Goal: Task Accomplishment & Management: Manage account settings

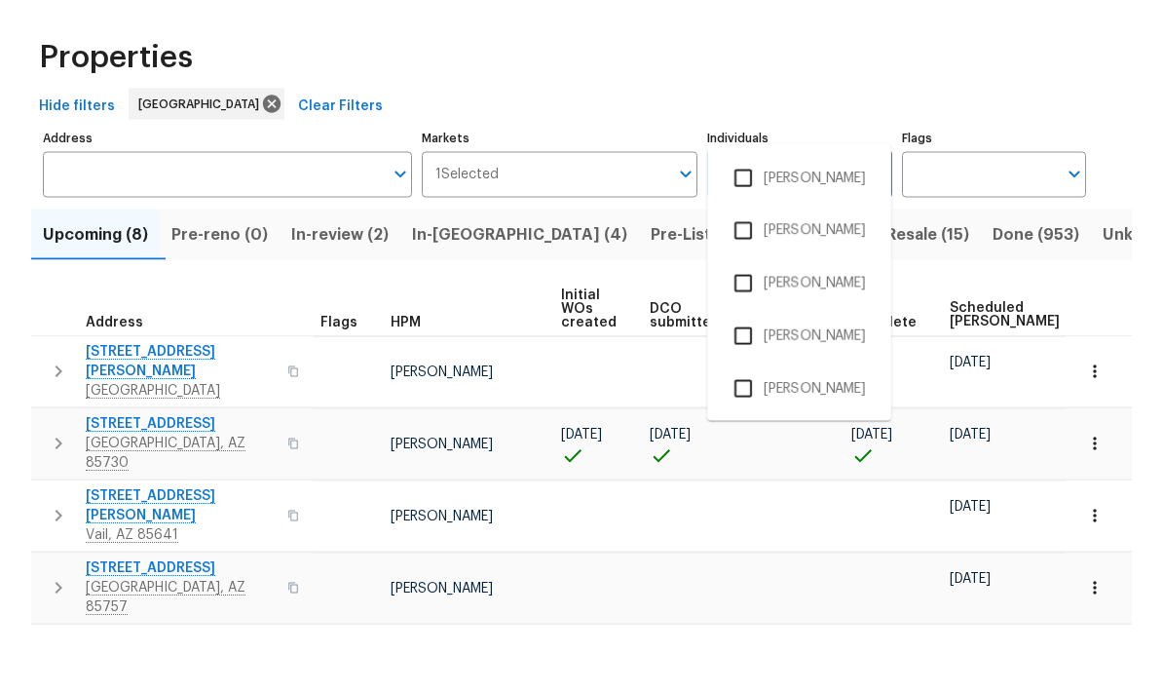
scroll to position [58, 0]
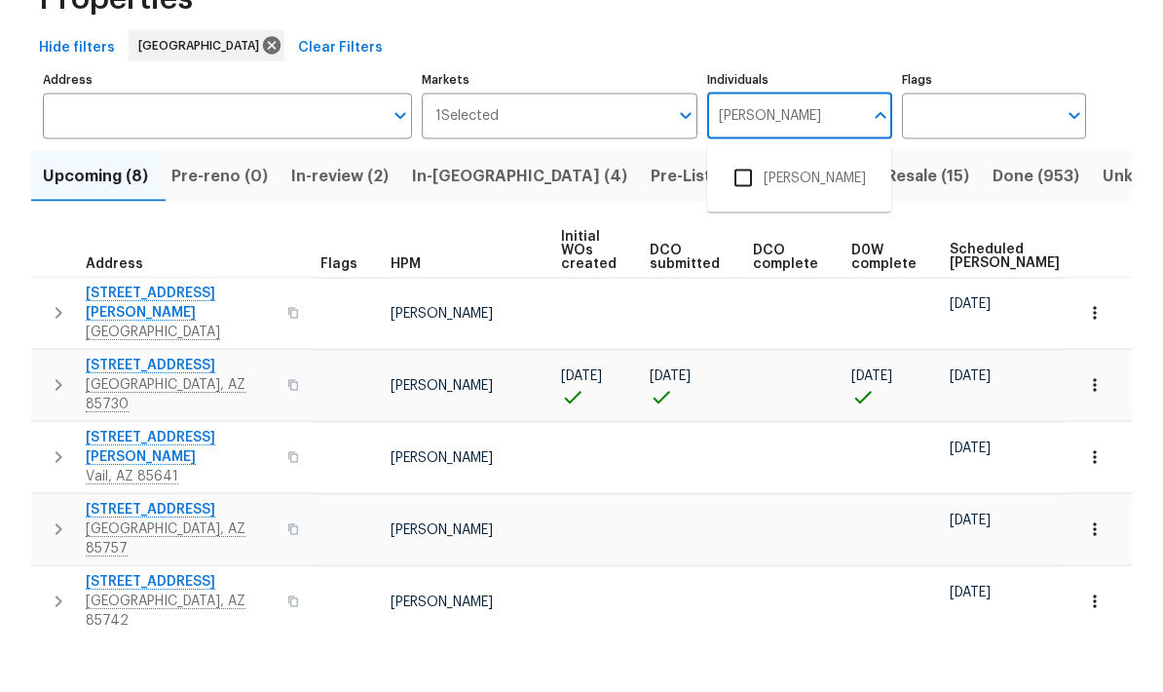
type input "[PERSON_NAME]"
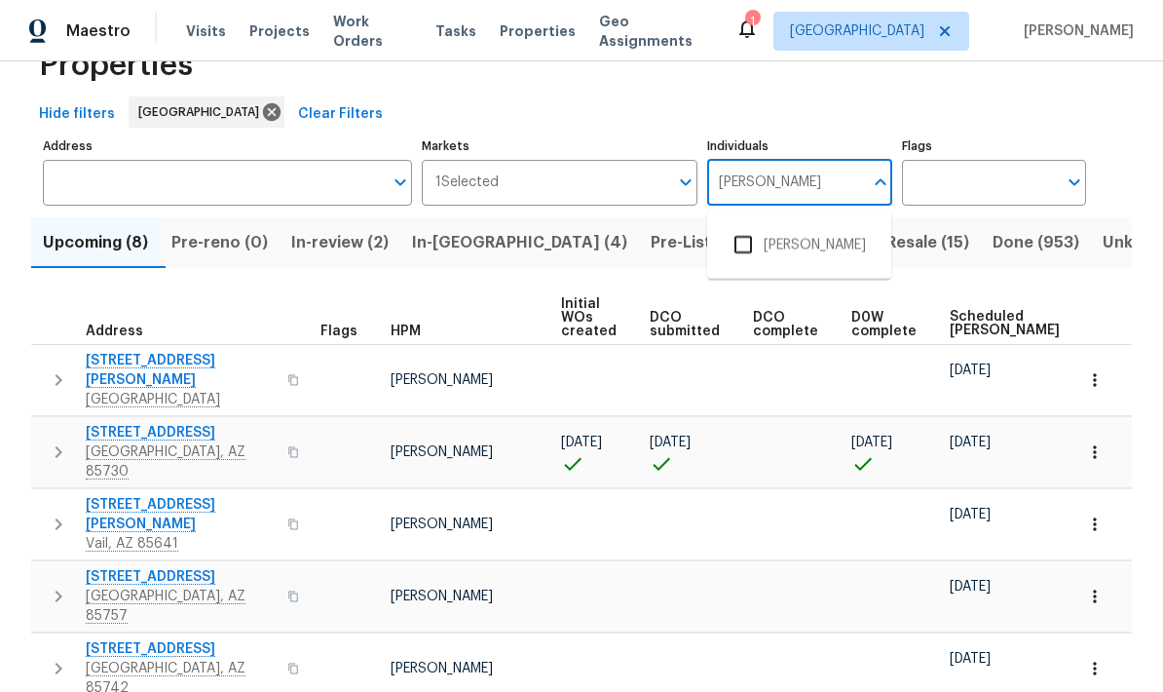
click at [748, 224] on input "checkbox" at bounding box center [743, 244] width 41 height 41
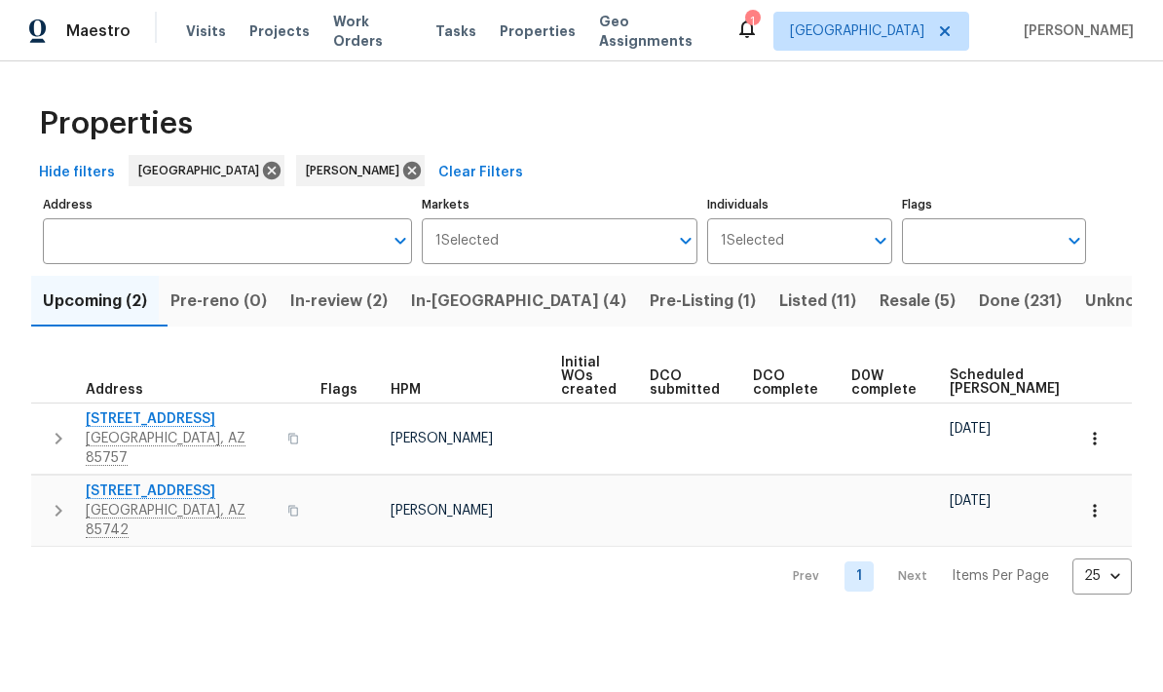
click at [650, 301] on span "Pre-Listing (1)" at bounding box center [703, 300] width 106 height 27
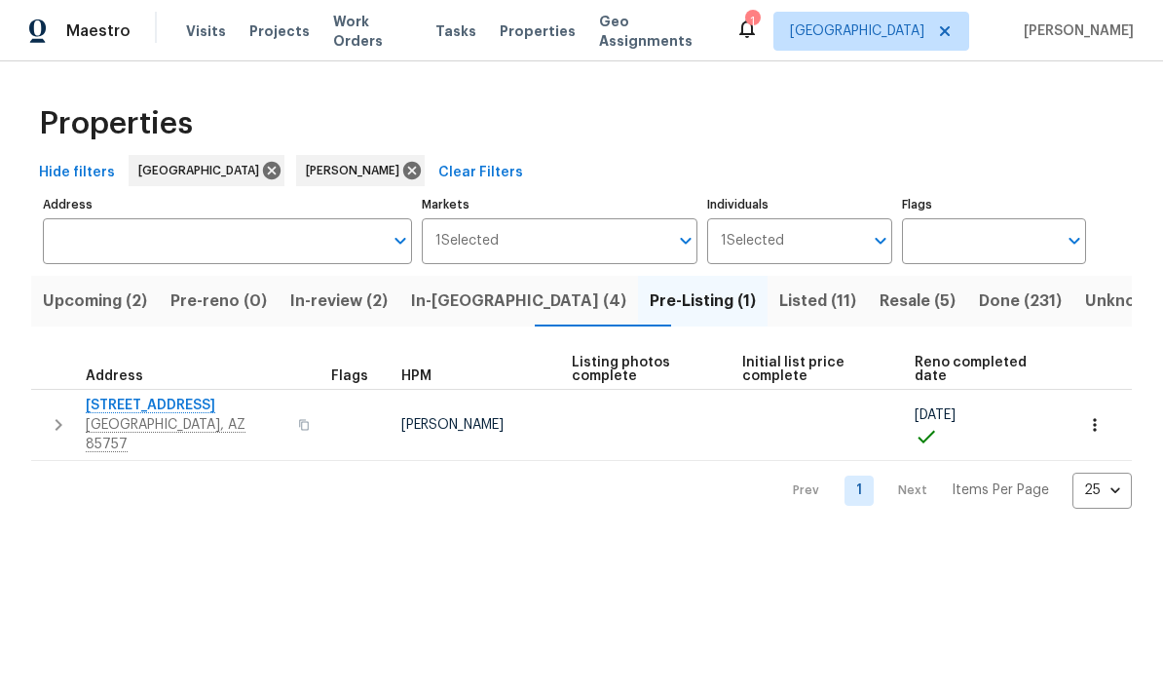
click at [1099, 416] on icon "button" at bounding box center [1094, 424] width 19 height 19
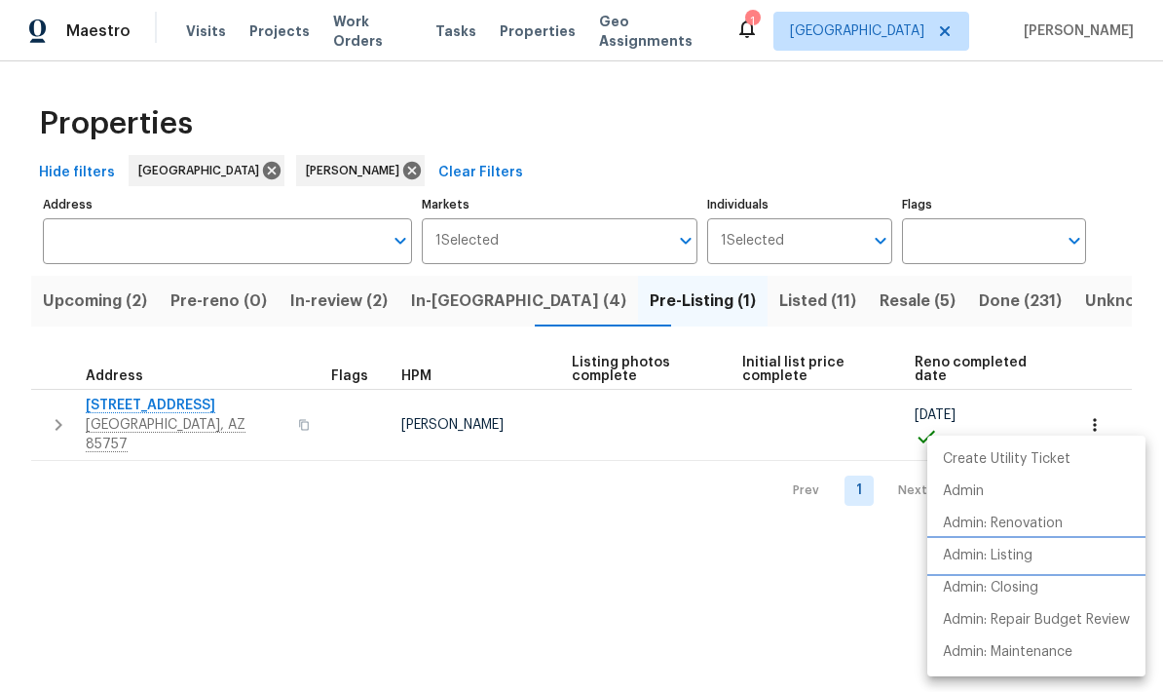
click at [999, 558] on p "Admin: Listing" at bounding box center [988, 555] width 90 height 20
click at [493, 540] on div at bounding box center [581, 346] width 1163 height 692
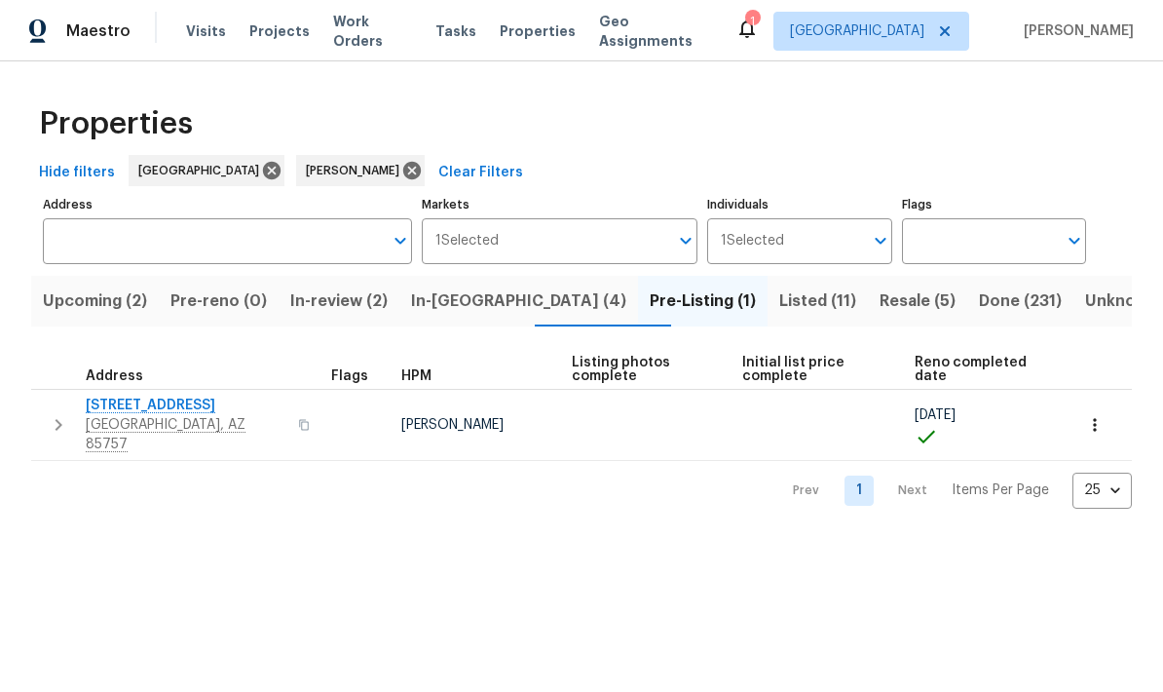
click at [474, 304] on span "In-[GEOGRAPHIC_DATA] (4)" at bounding box center [518, 300] width 215 height 27
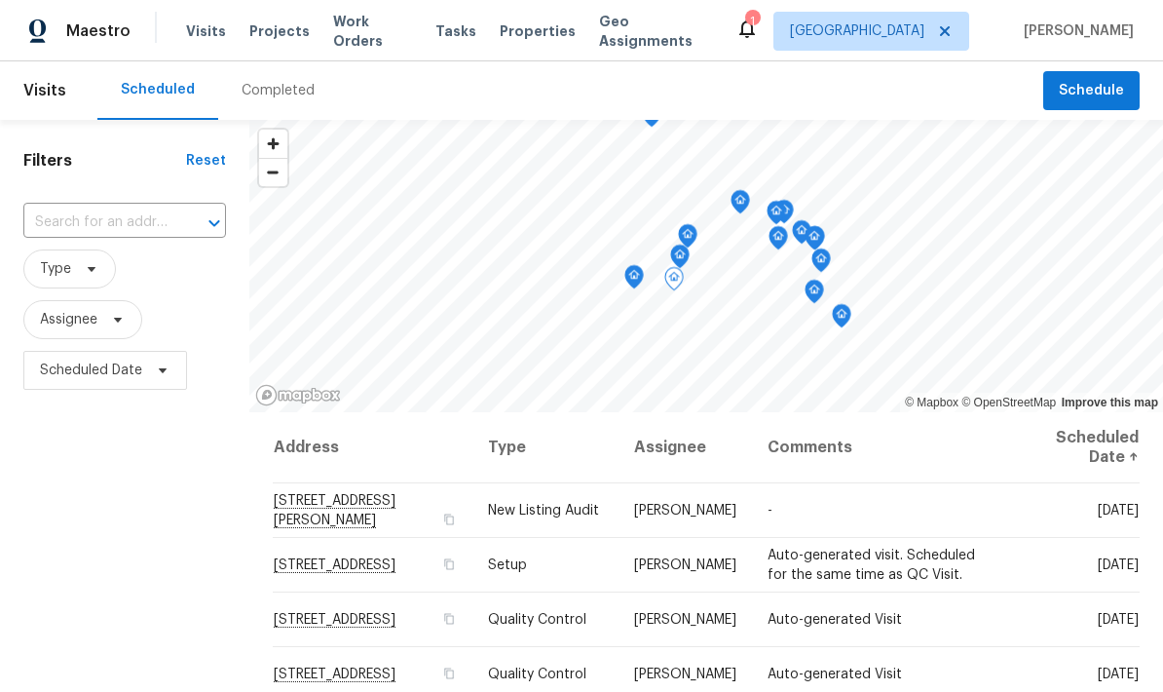
scroll to position [258, 0]
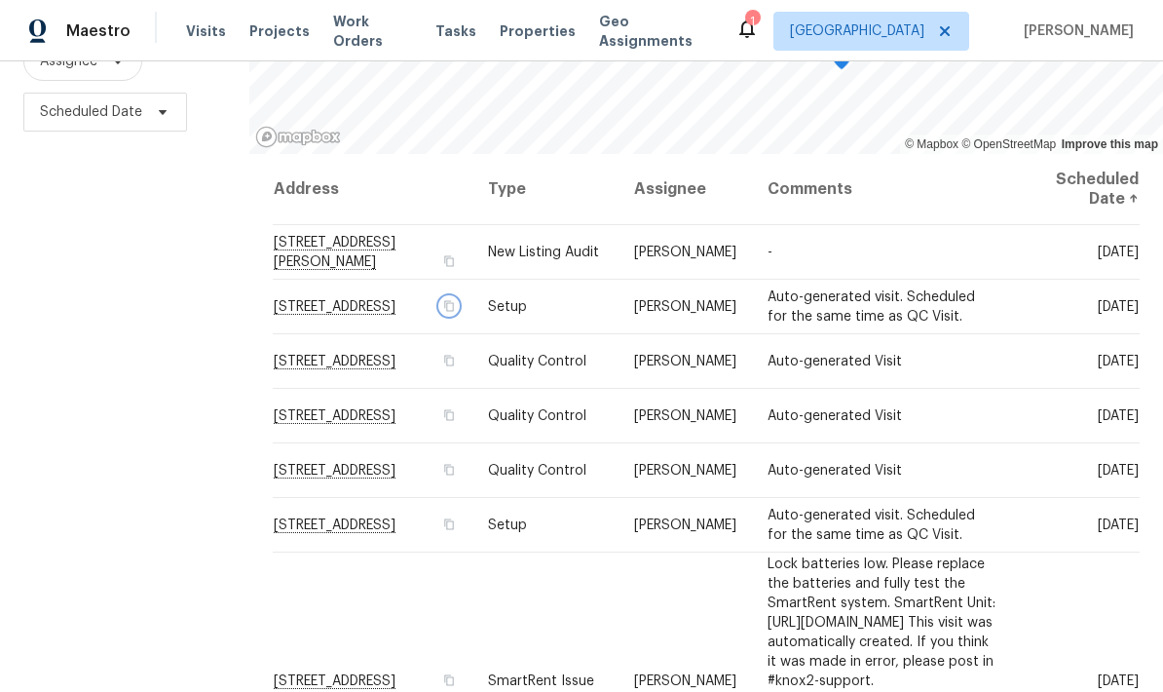
click at [454, 300] on icon "button" at bounding box center [448, 306] width 12 height 12
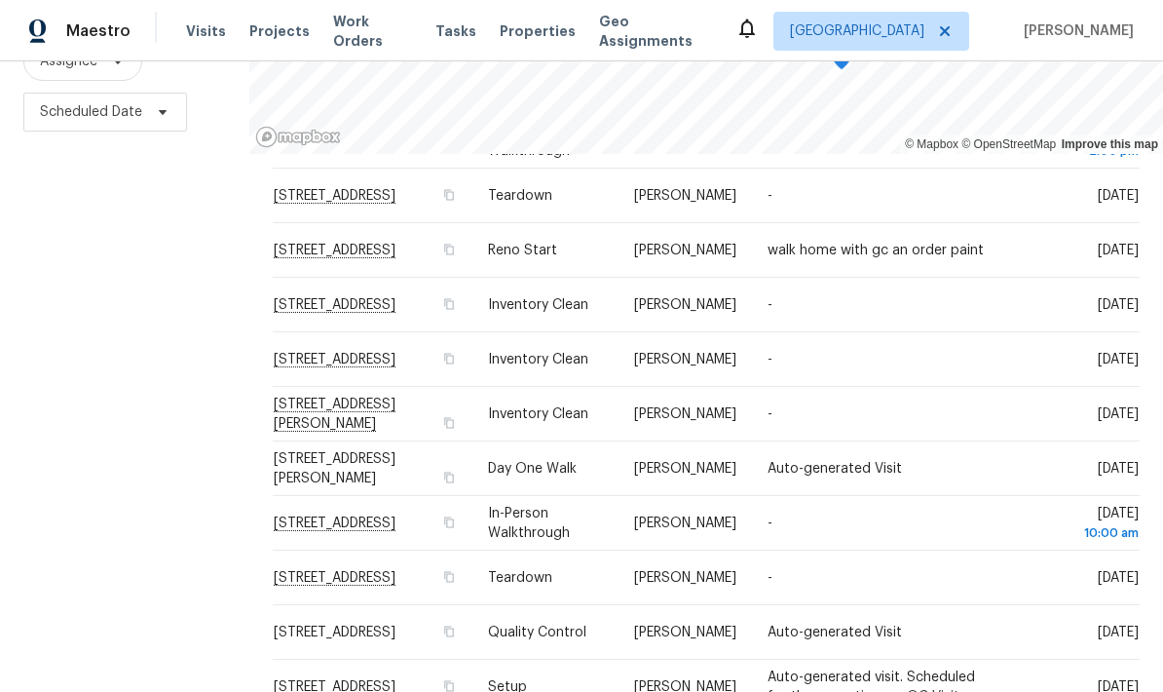
scroll to position [748, 0]
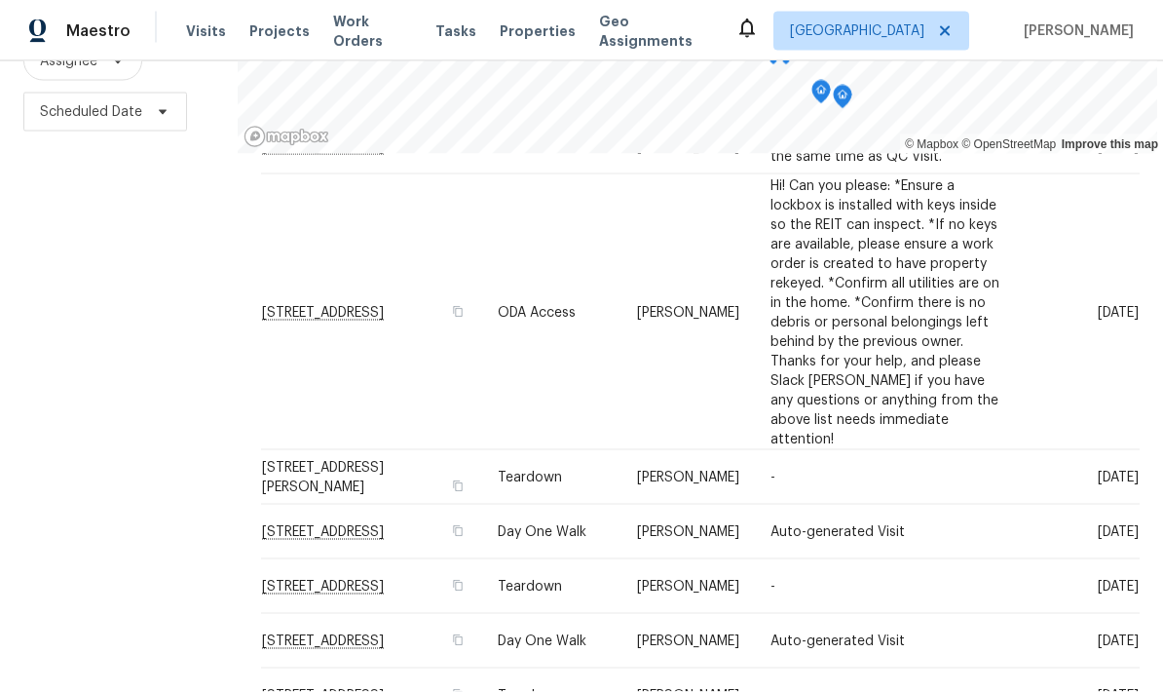
scroll to position [78, 0]
click at [769, 653] on div "Address Type Assignee Comments Scheduled Date ↑ 12064 E Becker Dr, Vail, AZ 856…" at bounding box center [700, 47] width 879 height 1424
click at [775, 655] on div "Address Type Assignee Comments Scheduled Date ↑ 12064 E Becker Dr, Vail, AZ 856…" at bounding box center [700, 47] width 879 height 1424
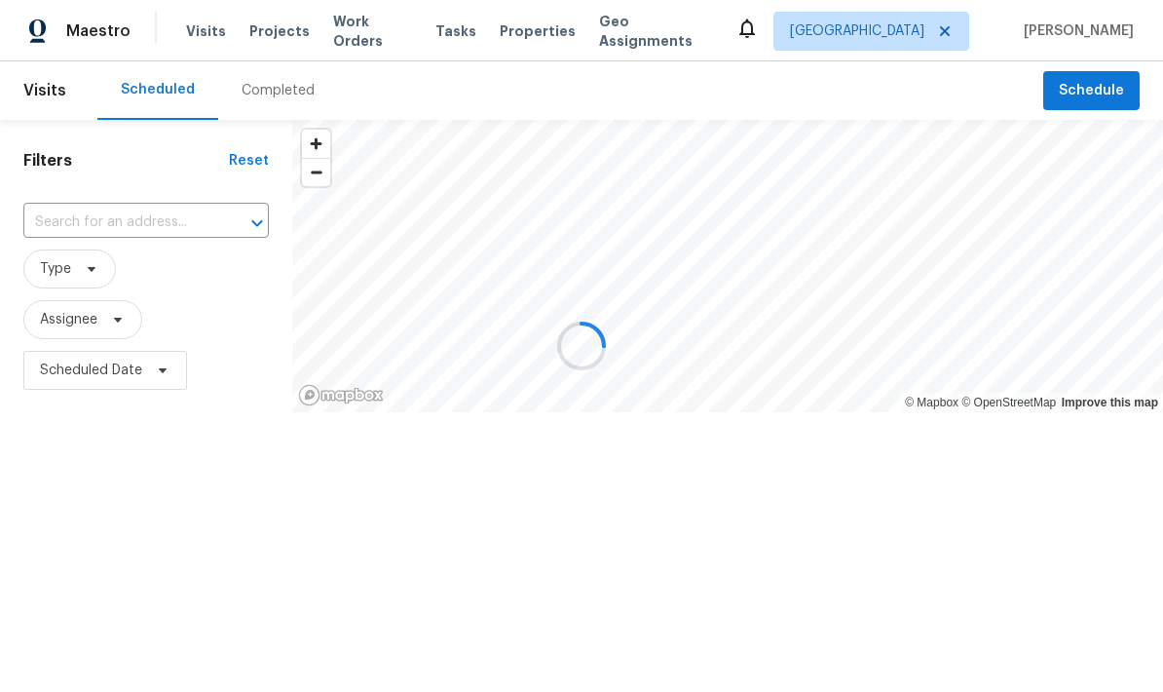
scroll to position [0, 0]
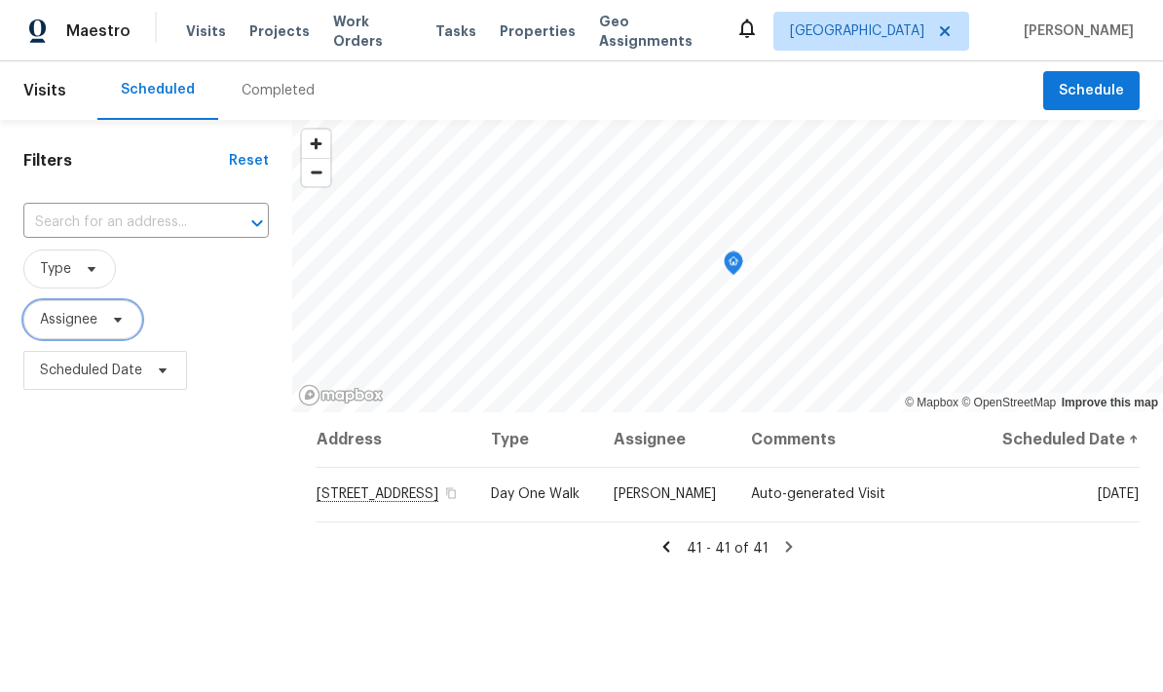
click at [72, 303] on span "Assignee" at bounding box center [82, 319] width 119 height 39
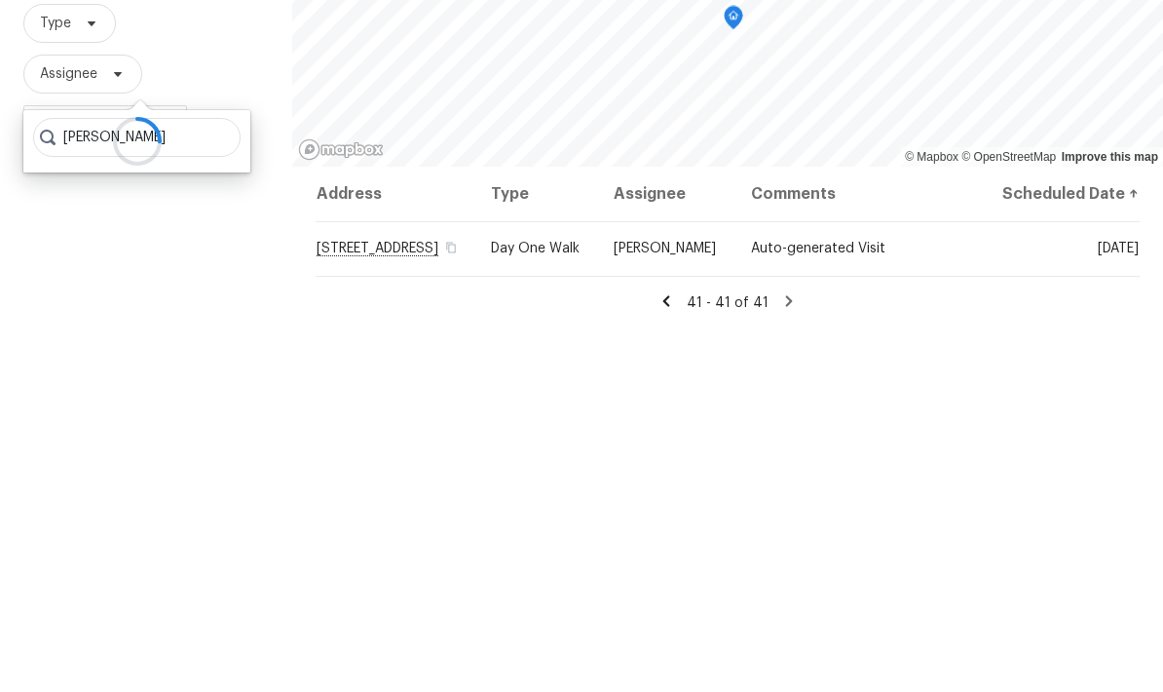
scroll to position [78, 0]
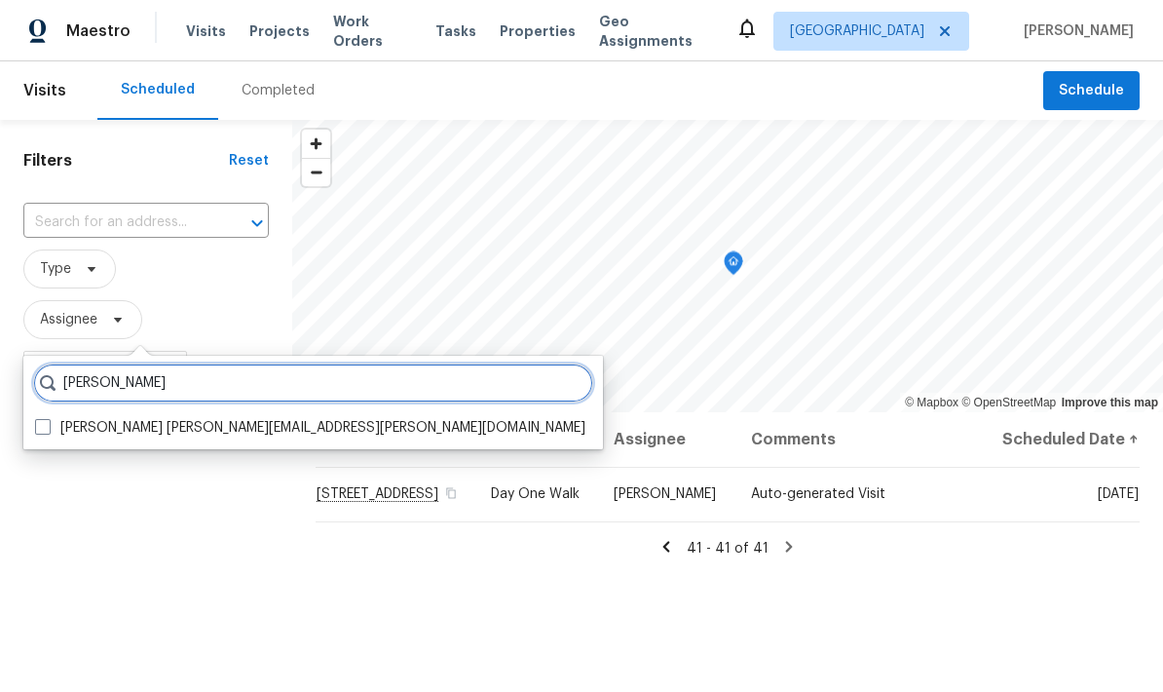
type input "[PERSON_NAME]"
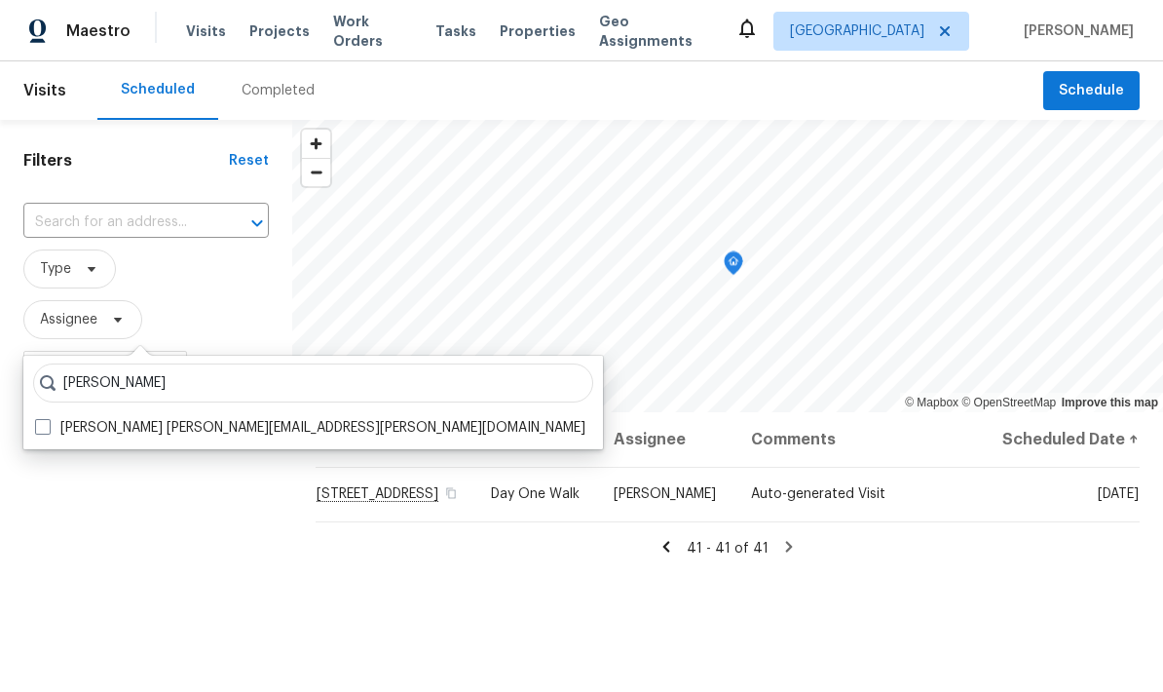
click at [45, 419] on span at bounding box center [43, 427] width 16 height 16
click at [45, 418] on input "John Perkins john.perkins@opendoor.com" at bounding box center [41, 424] width 13 height 13
checkbox input "true"
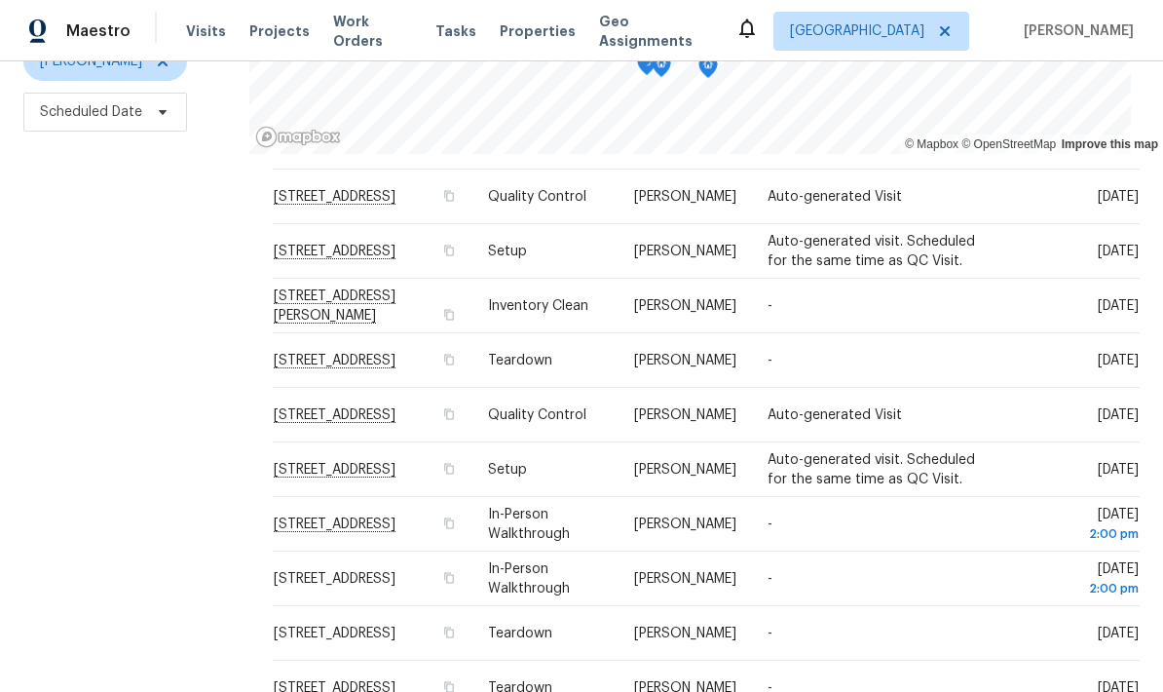
scroll to position [222, 0]
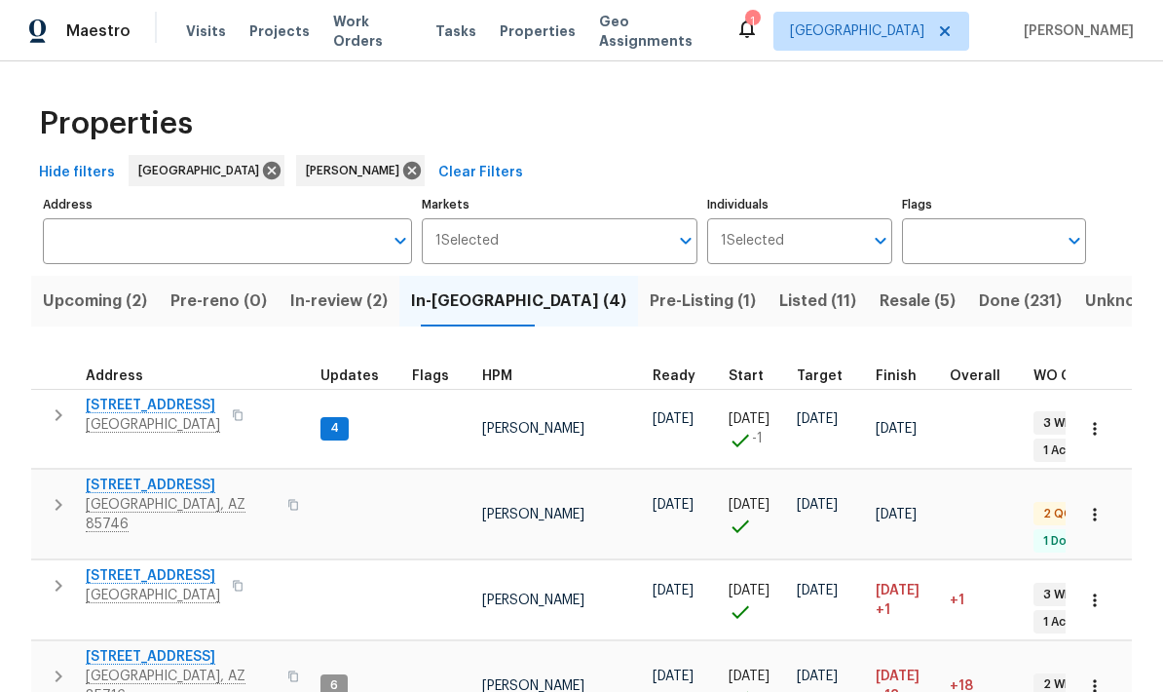
click at [53, 413] on icon "button" at bounding box center [58, 414] width 23 height 23
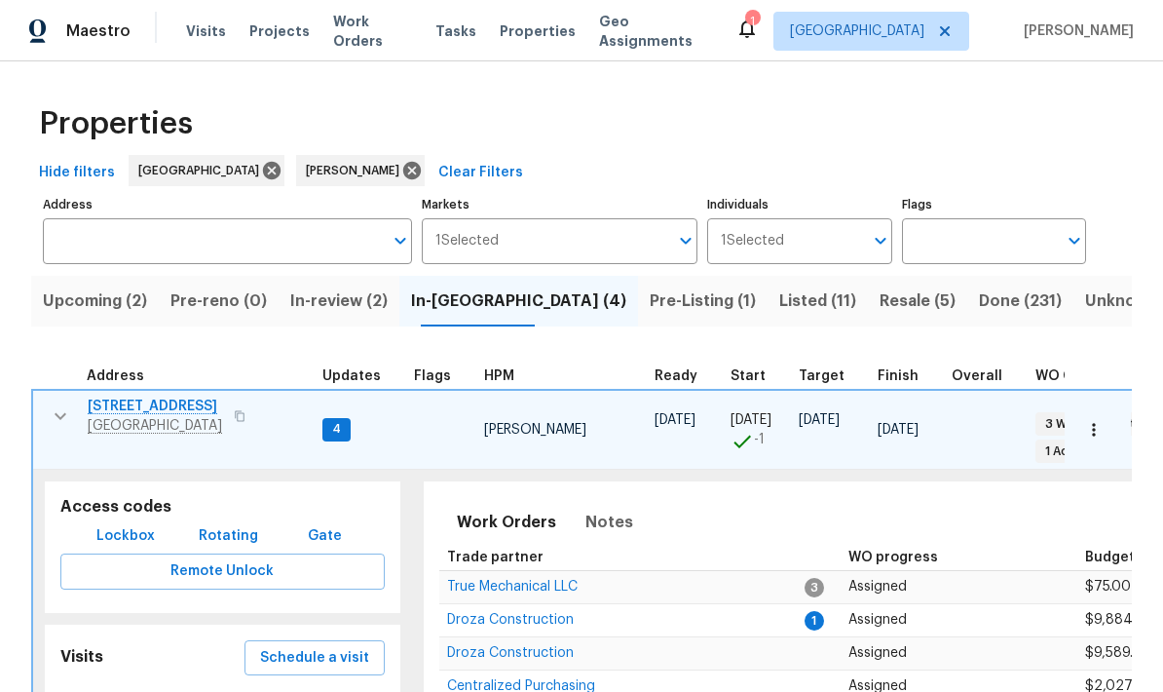
click at [163, 402] on span "1917 W Saxony Rd" at bounding box center [155, 405] width 134 height 19
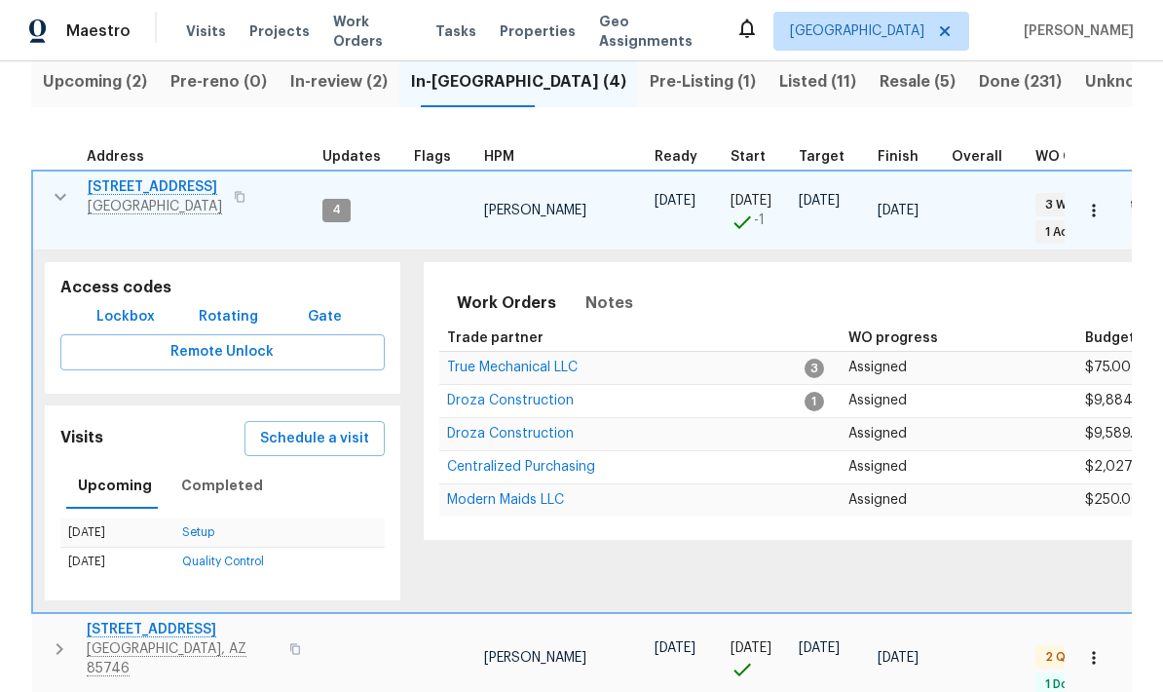
scroll to position [213, 0]
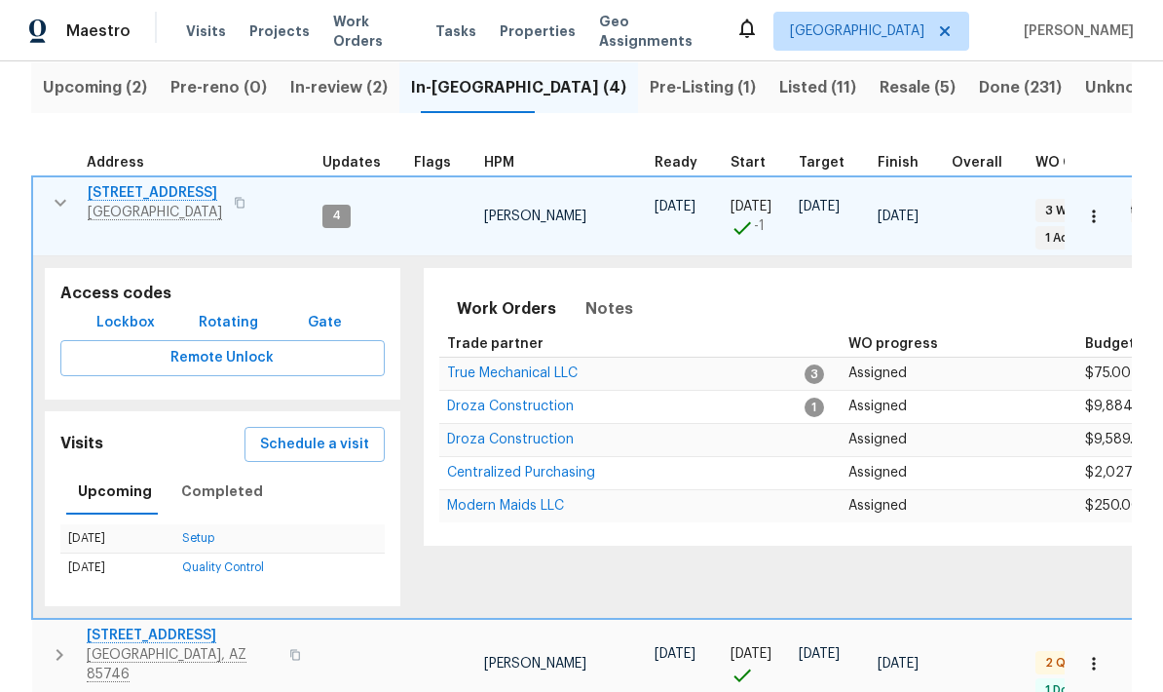
click at [56, 205] on icon "button" at bounding box center [61, 202] width 12 height 7
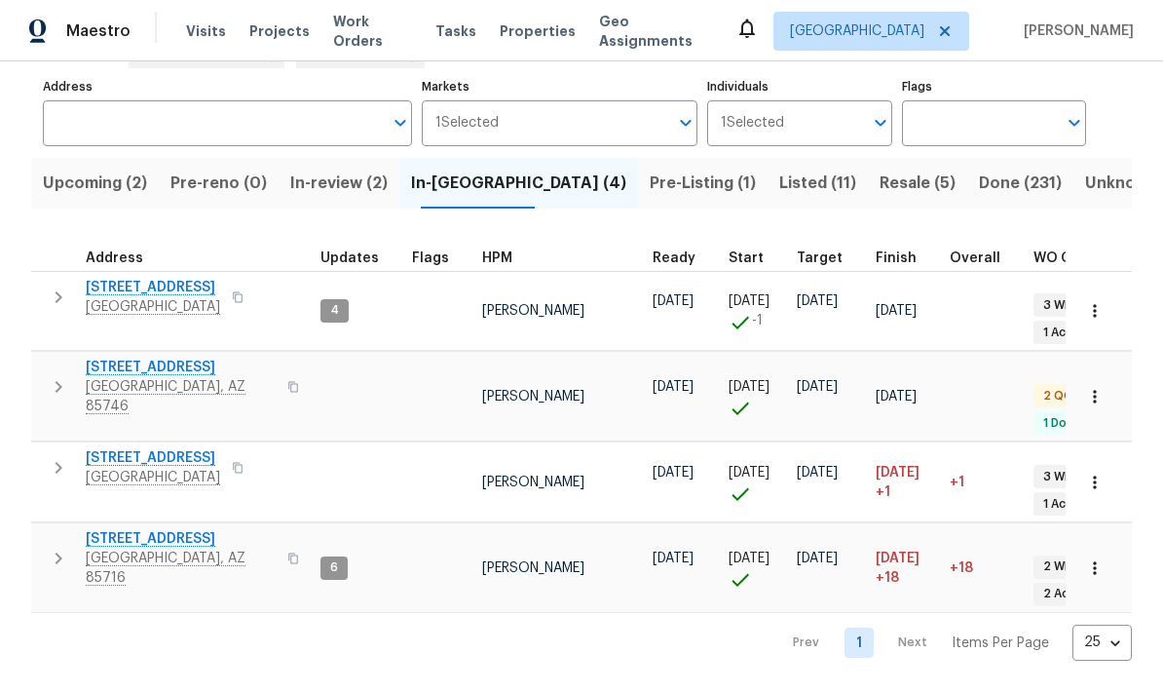
scroll to position [0, 0]
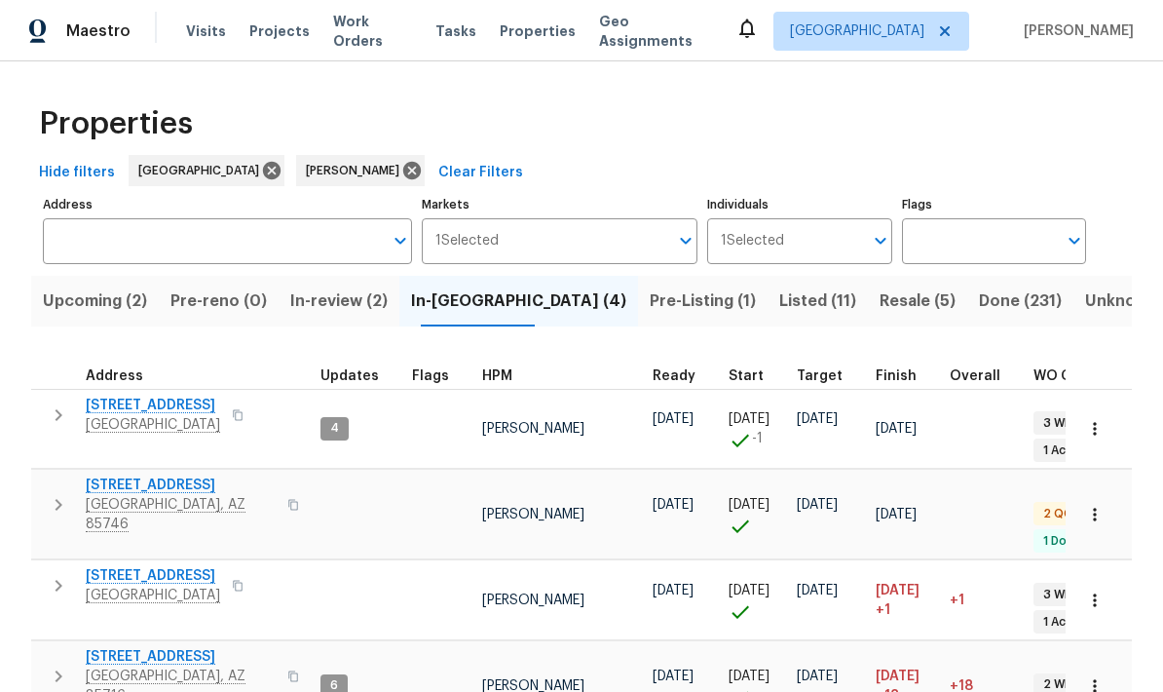
click at [880, 312] on span "Resale (5)" at bounding box center [918, 300] width 76 height 27
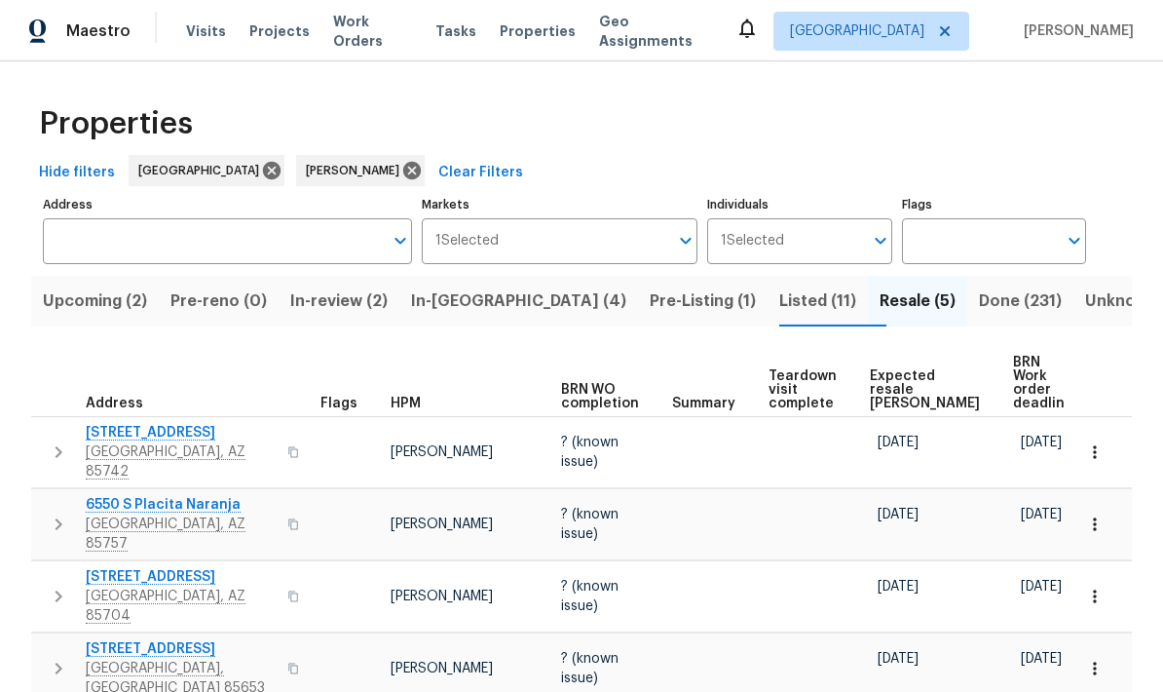
click at [896, 381] on span "Expected resale COE" at bounding box center [925, 389] width 110 height 41
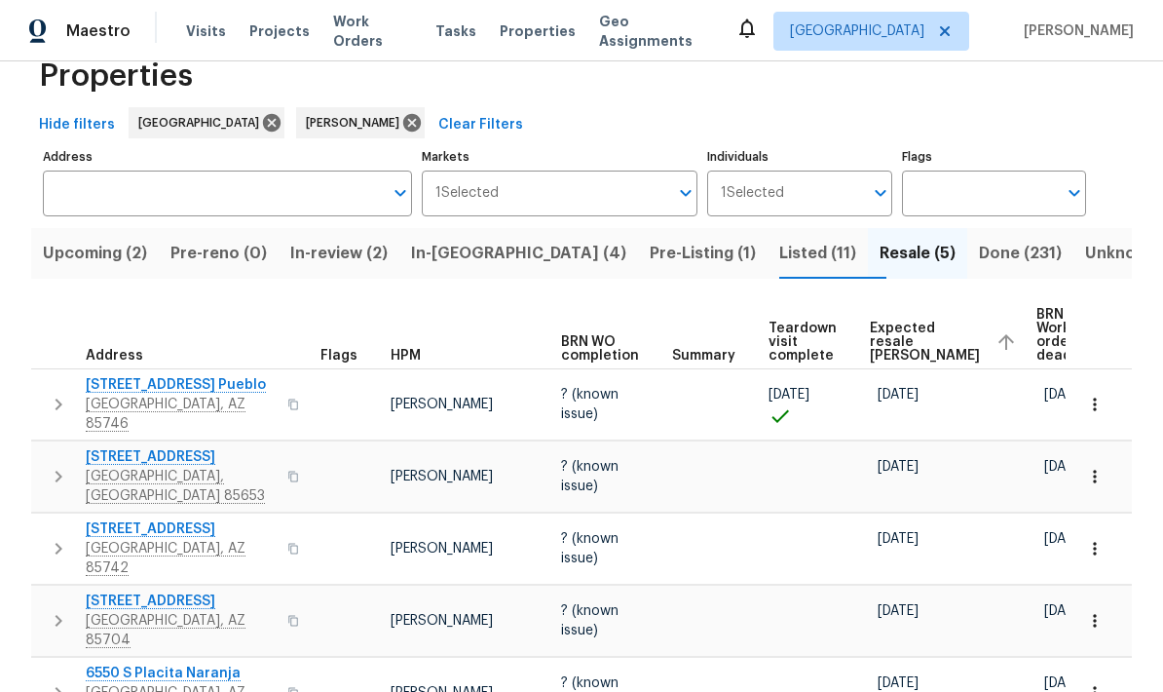
scroll to position [78, 0]
click at [779, 240] on span "Listed (11)" at bounding box center [817, 253] width 77 height 27
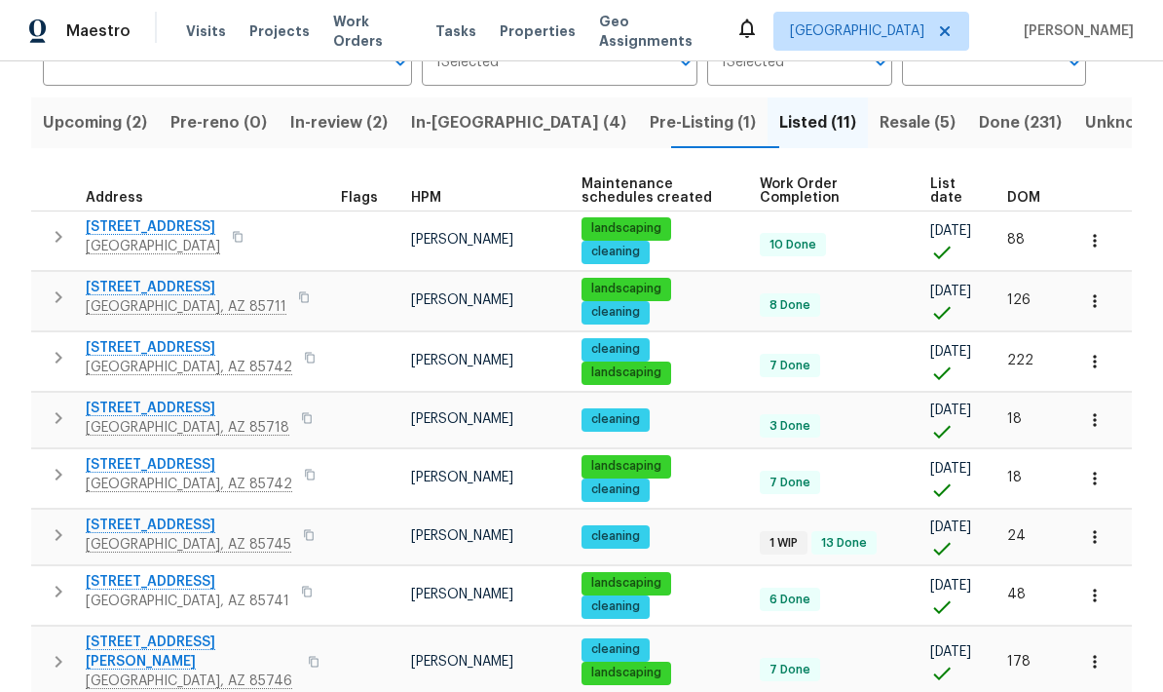
scroll to position [170, 0]
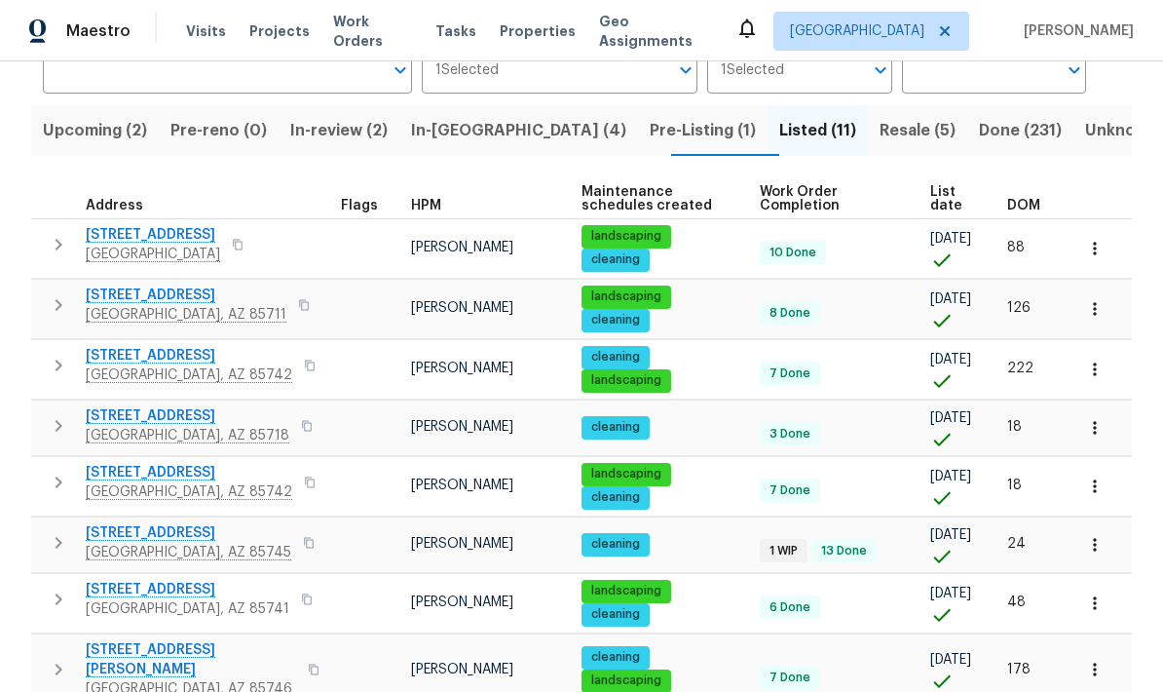
click at [946, 207] on span "List date" at bounding box center [952, 198] width 44 height 27
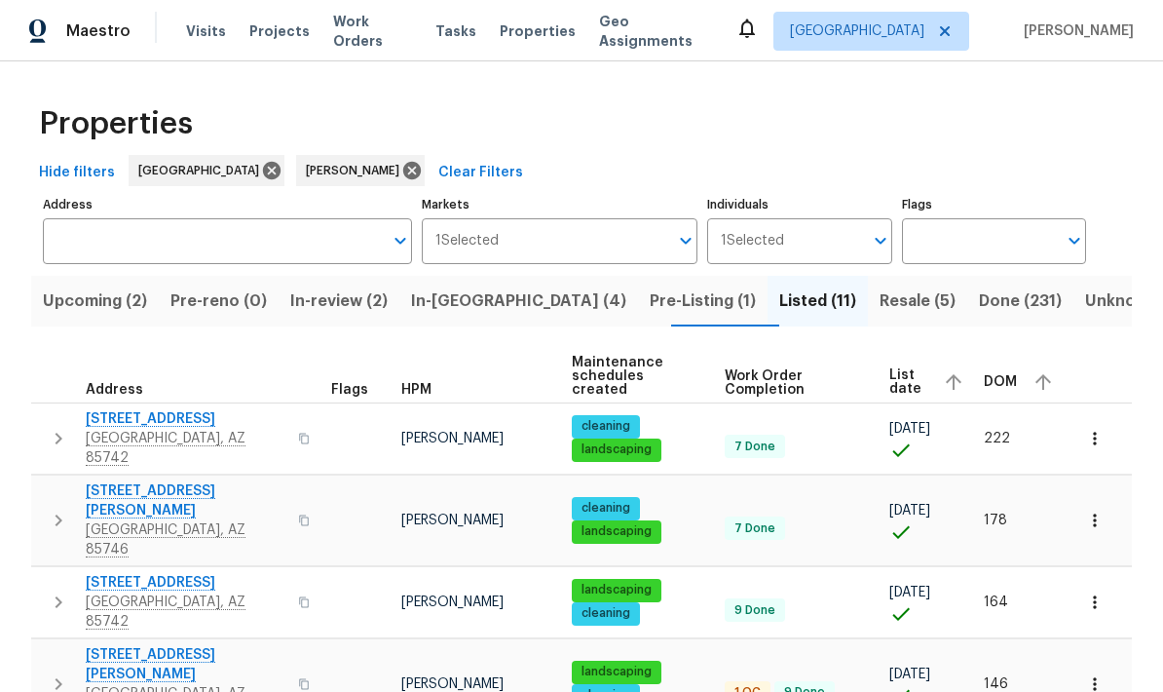
click at [912, 376] on span "List date" at bounding box center [908, 381] width 38 height 27
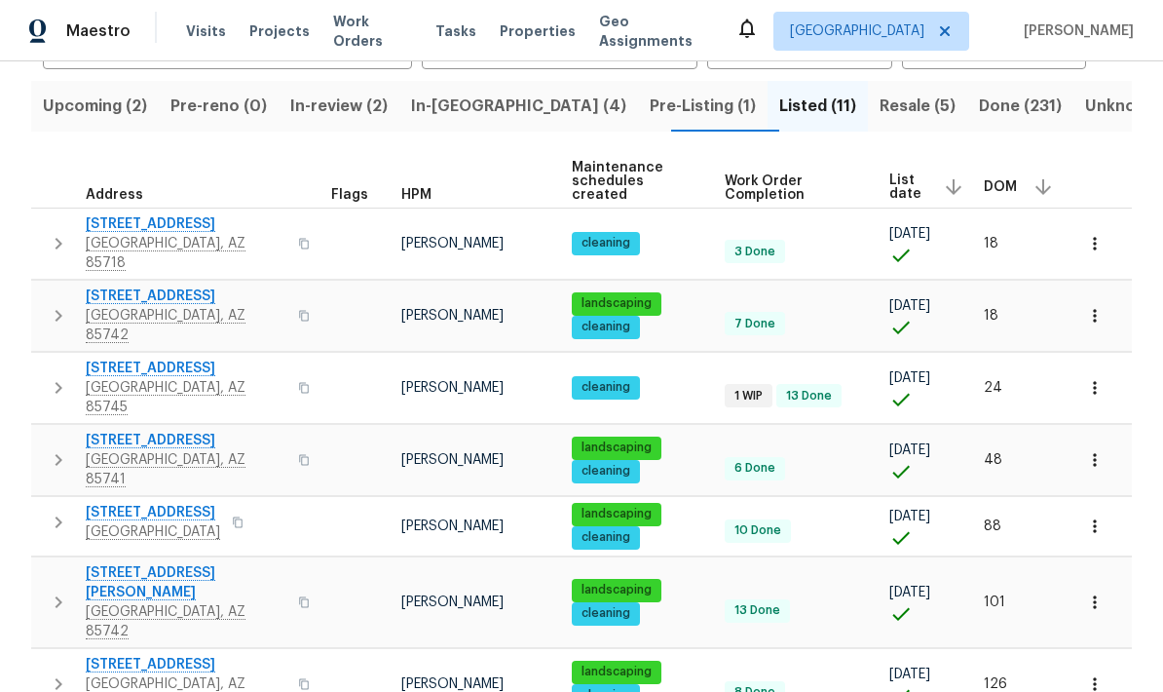
scroll to position [197, 0]
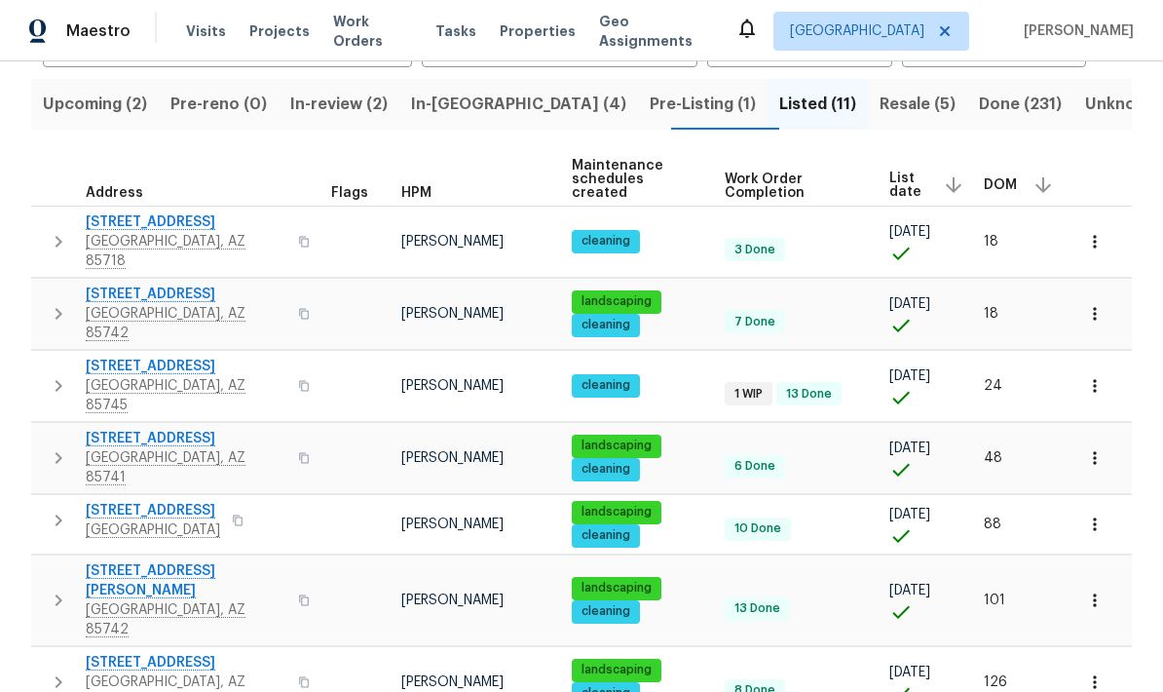
click at [905, 182] on span "List date" at bounding box center [908, 184] width 38 height 27
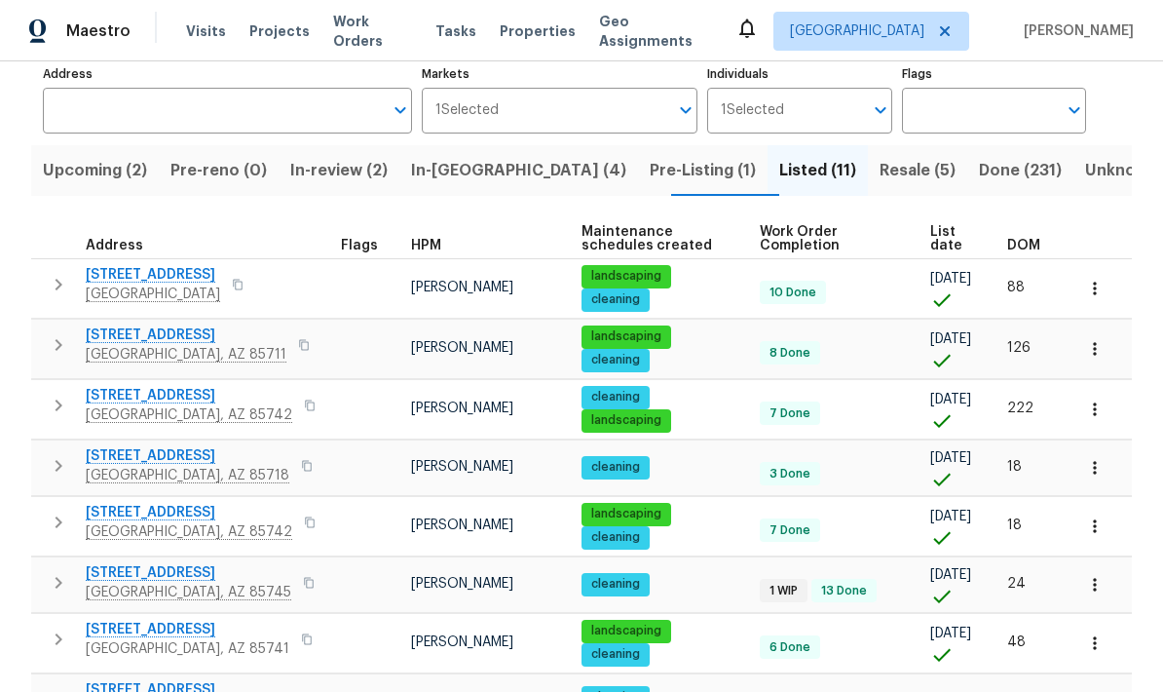
scroll to position [124, 0]
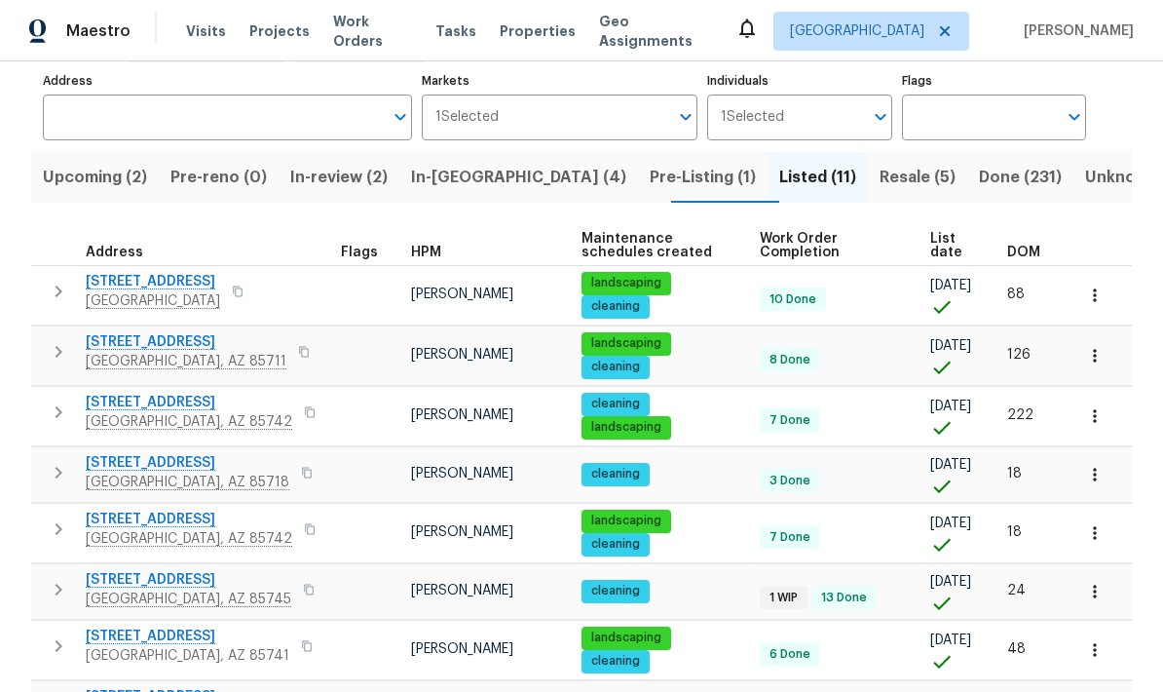
click at [51, 292] on icon "button" at bounding box center [58, 291] width 23 height 23
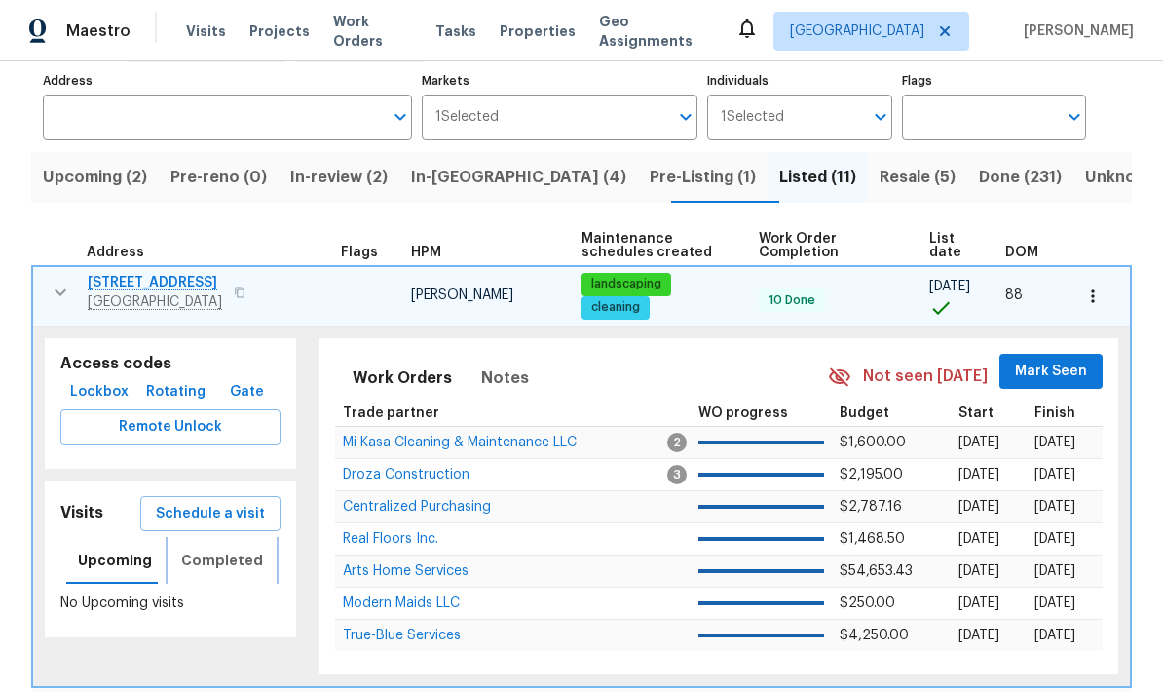
click at [239, 571] on span "Completed" at bounding box center [222, 560] width 82 height 24
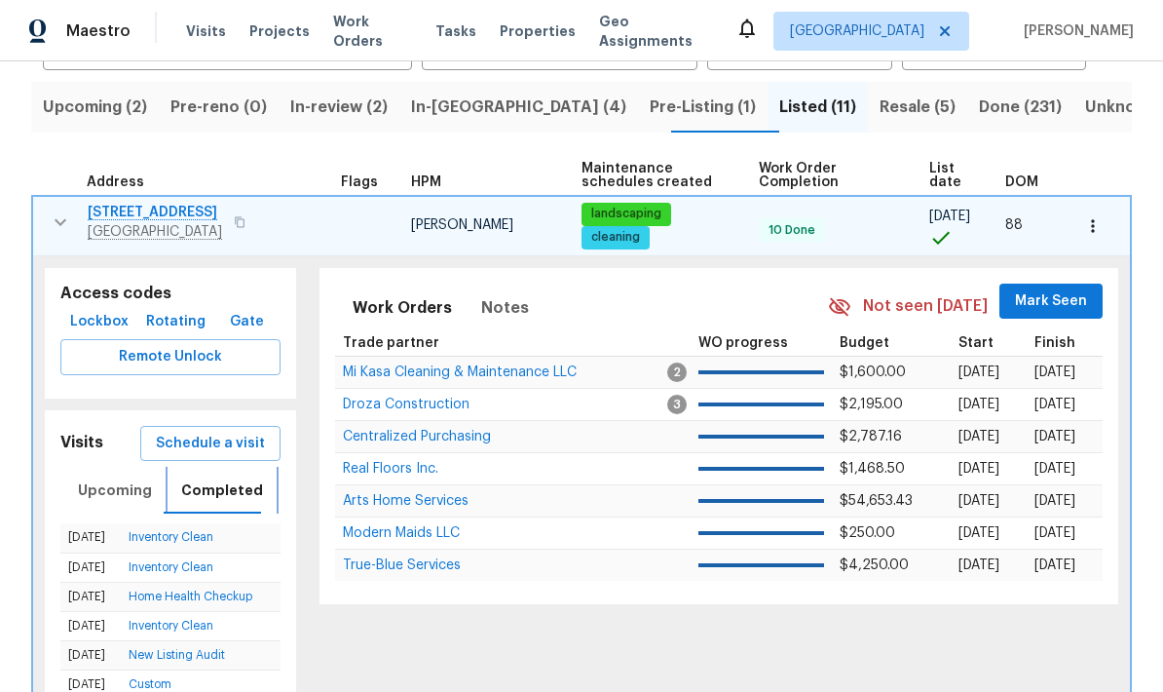
scroll to position [206, 0]
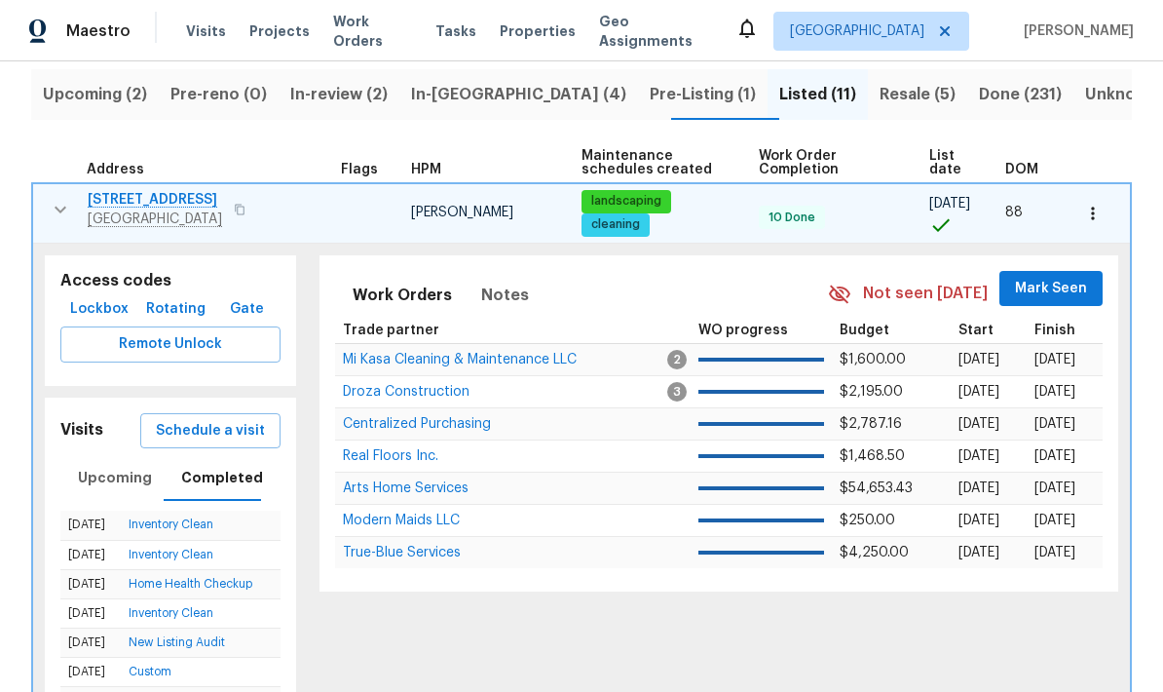
click at [227, 426] on span "Schedule a visit" at bounding box center [210, 431] width 109 height 24
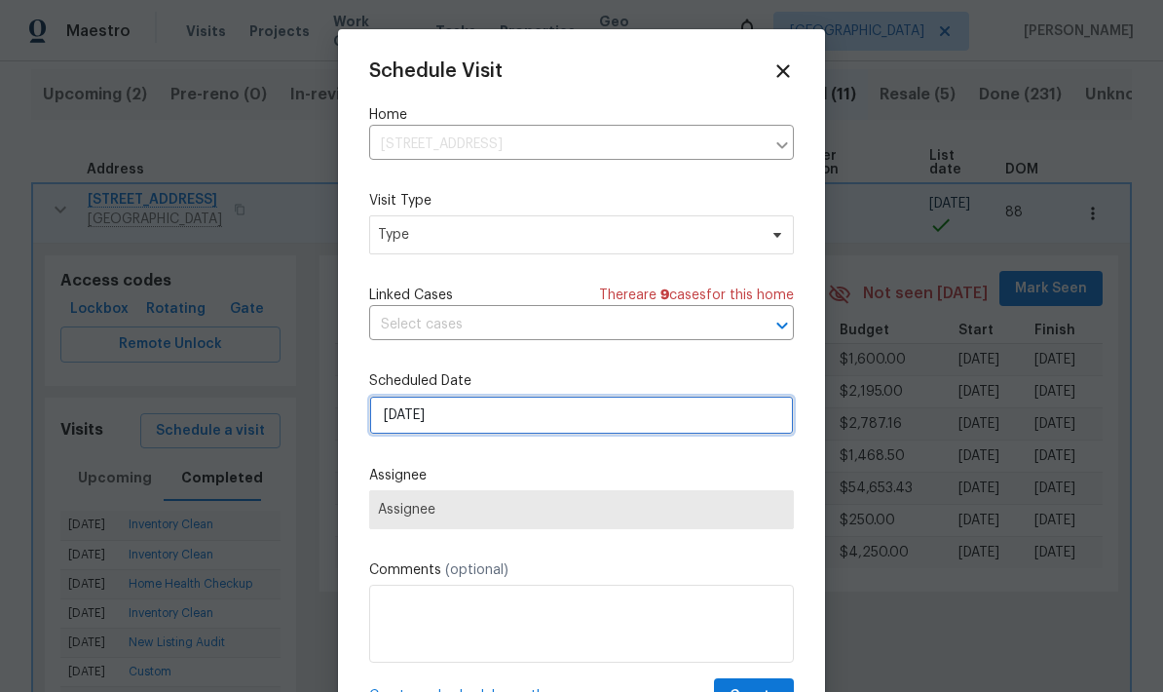
click at [702, 431] on input "9/8/2025" at bounding box center [581, 414] width 425 height 39
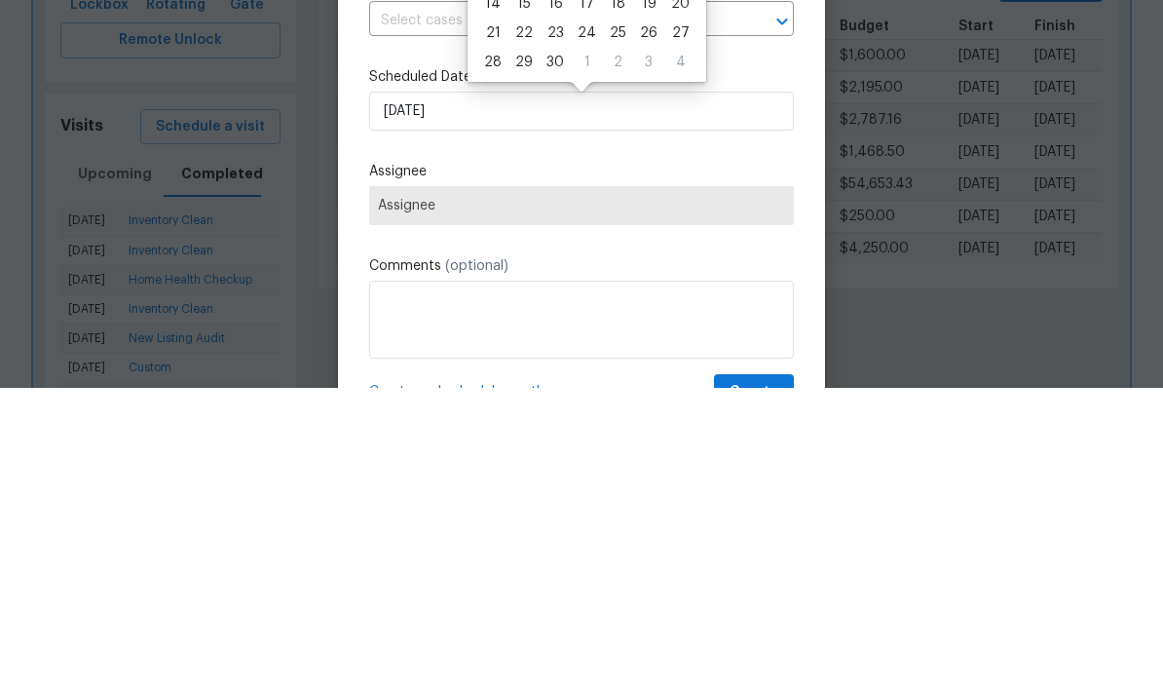
click at [758, 150] on div "Schedule Visit Home 7051 E Rosewood St, Tucson, AZ 85710 ​ Visit Type Type Link…" at bounding box center [581, 387] width 425 height 654
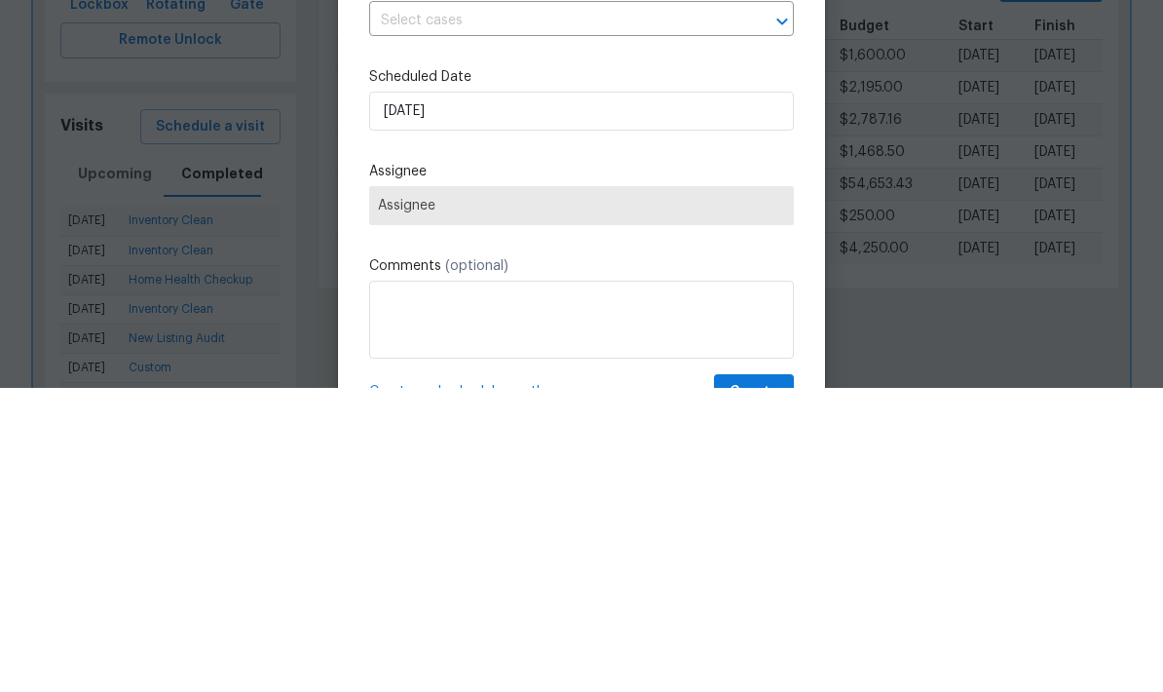
scroll to position [78, 0]
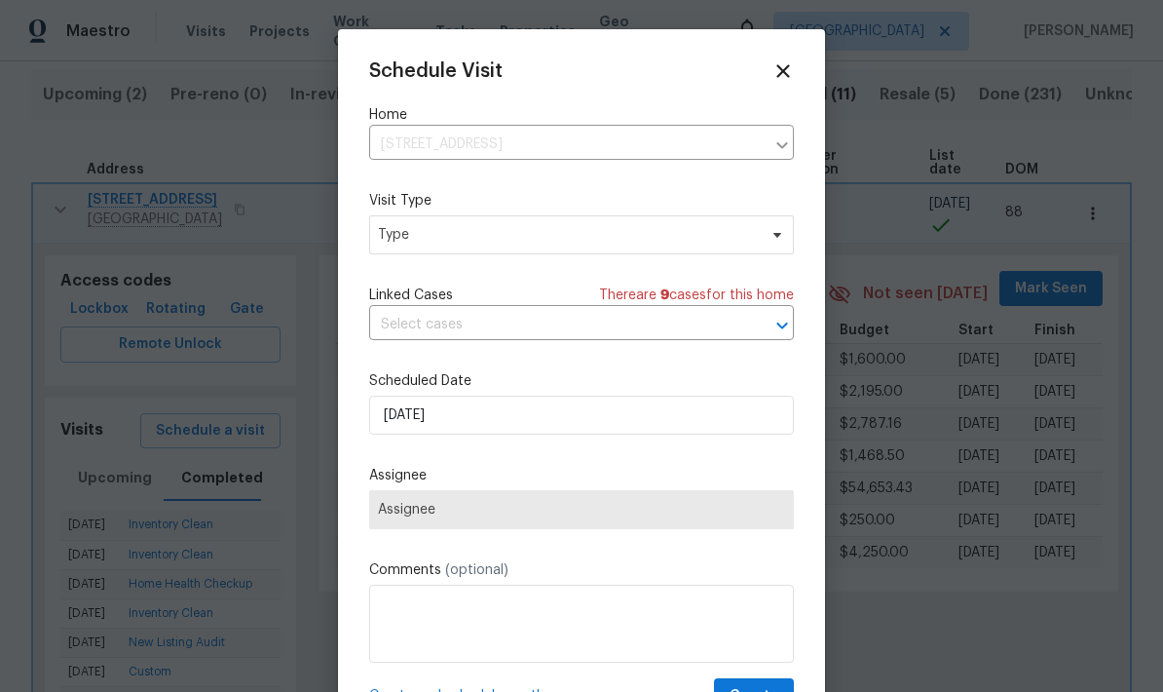
click at [887, 170] on div at bounding box center [581, 346] width 1163 height 692
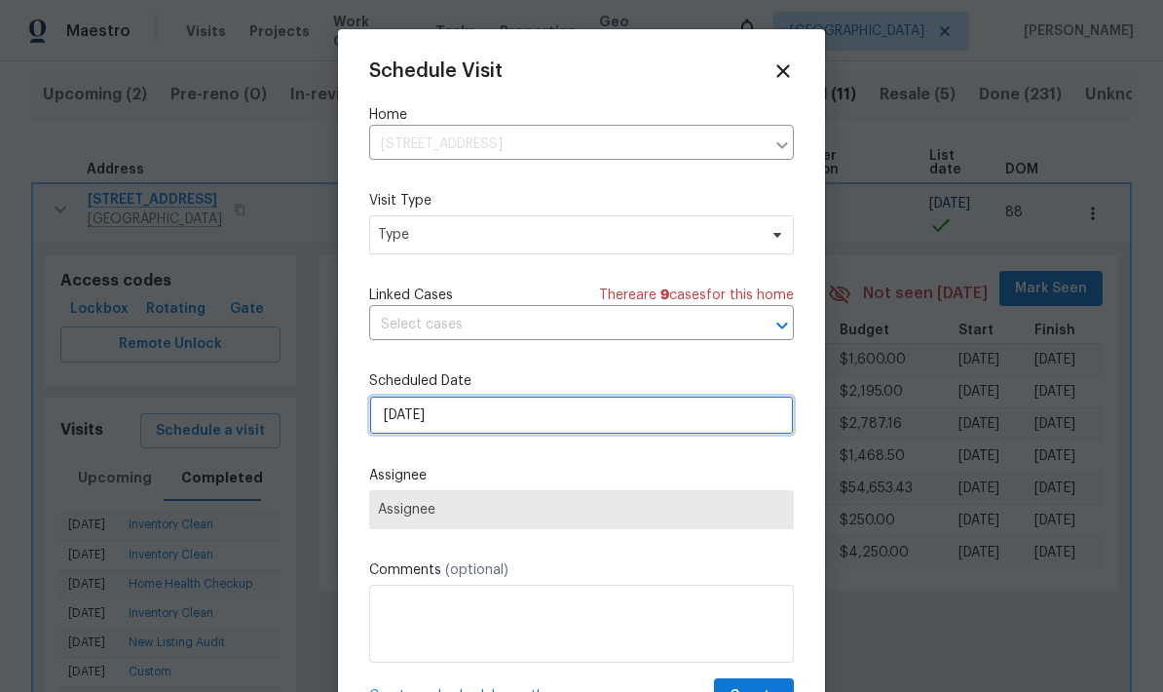
click at [647, 434] on input "9/8/2025" at bounding box center [581, 414] width 425 height 39
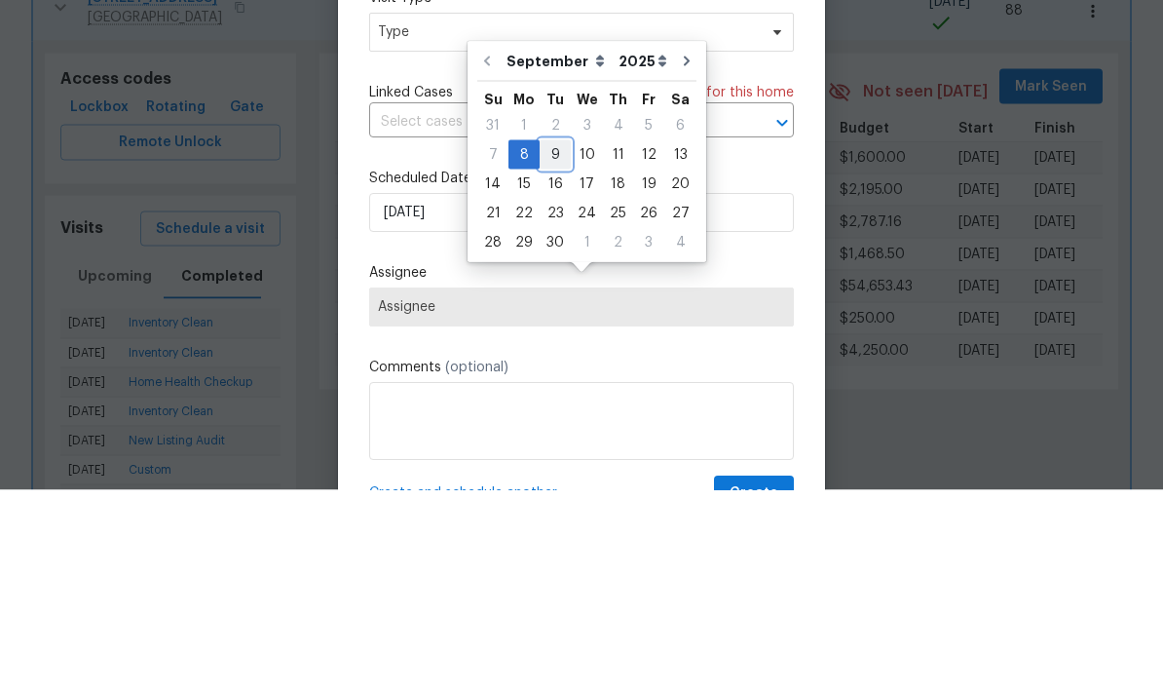
click at [561, 343] on div "9" at bounding box center [555, 356] width 31 height 27
type input "9/9/2025"
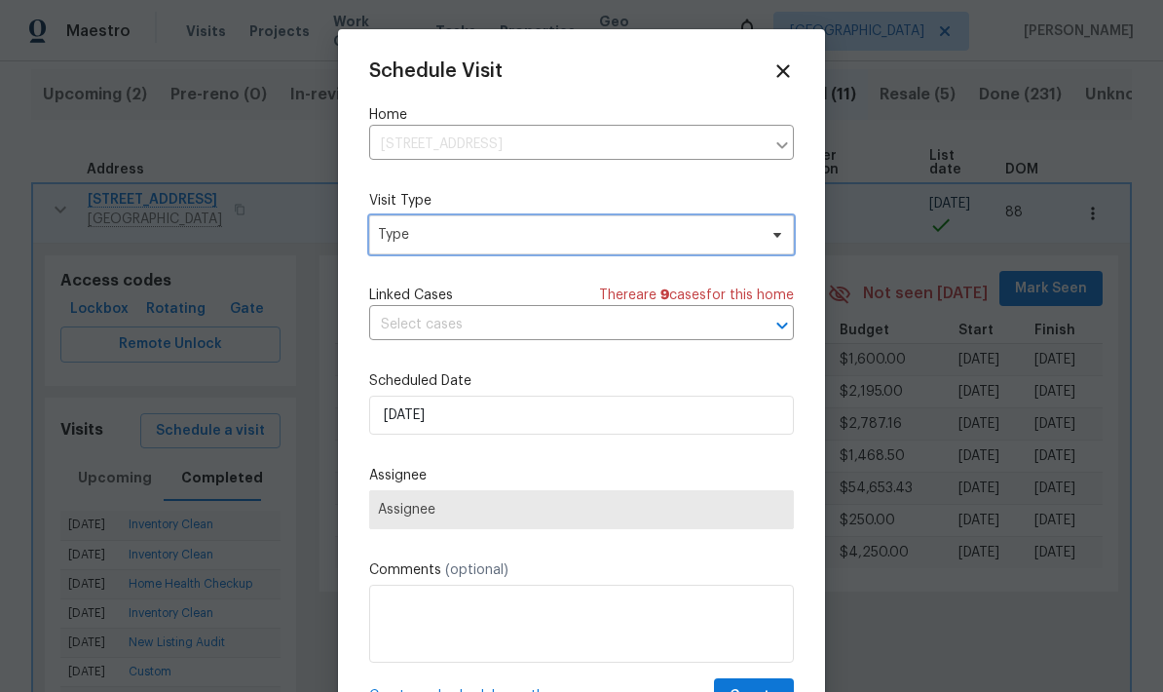
click at [629, 238] on span "Type" at bounding box center [567, 234] width 379 height 19
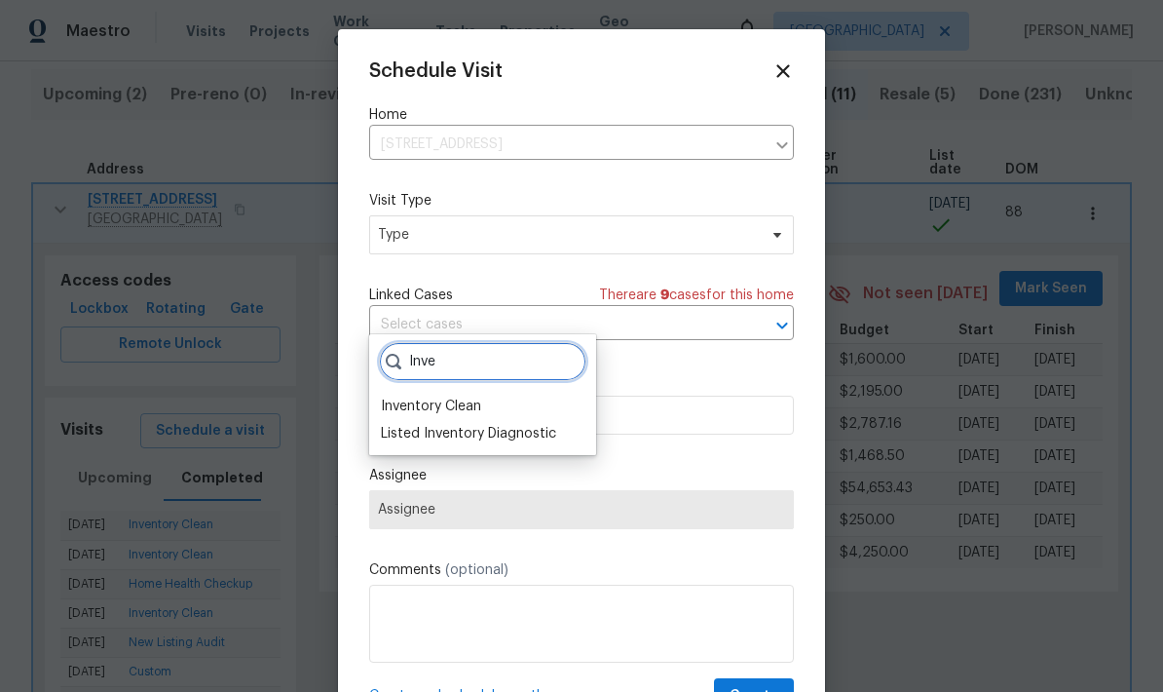
type input "Inve"
click at [480, 396] on div "Inventory Clean" at bounding box center [431, 405] width 100 height 19
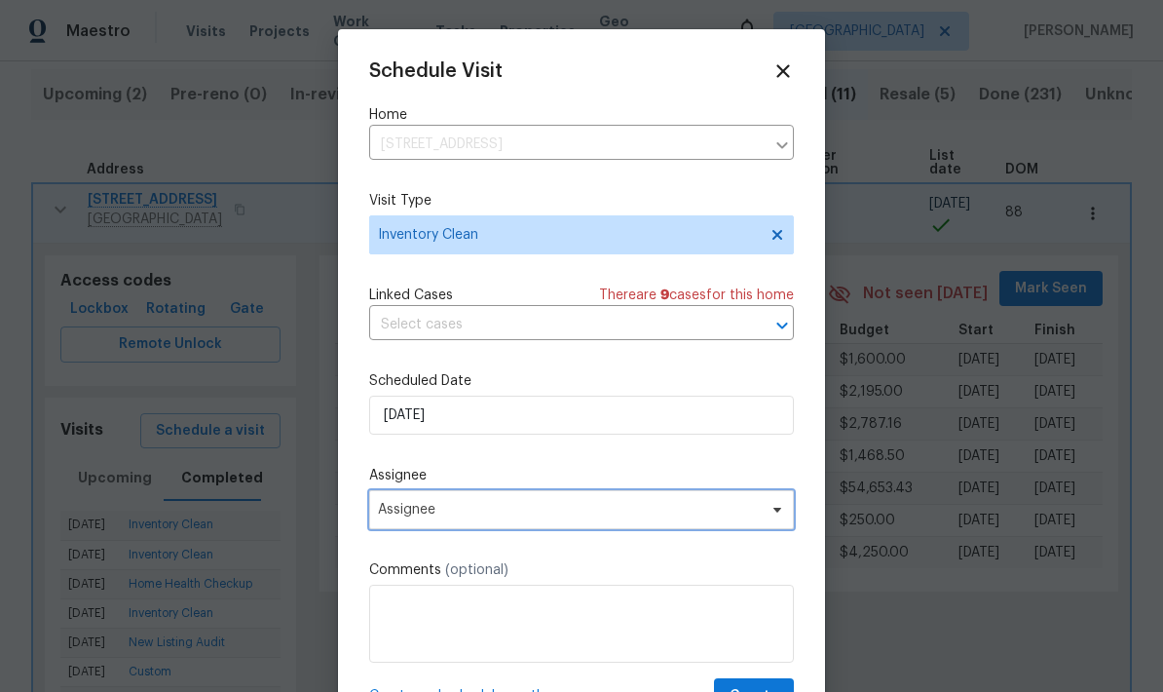
click at [603, 516] on span "Assignee" at bounding box center [569, 510] width 382 height 16
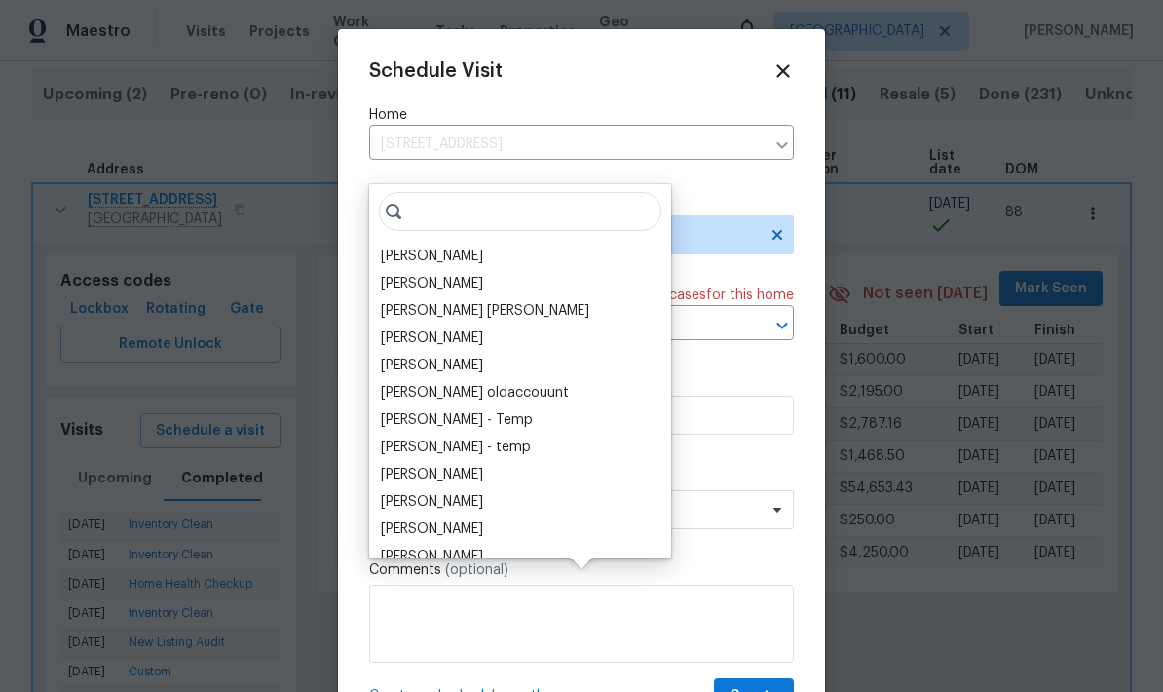
click at [449, 246] on div "[PERSON_NAME]" at bounding box center [432, 255] width 102 height 19
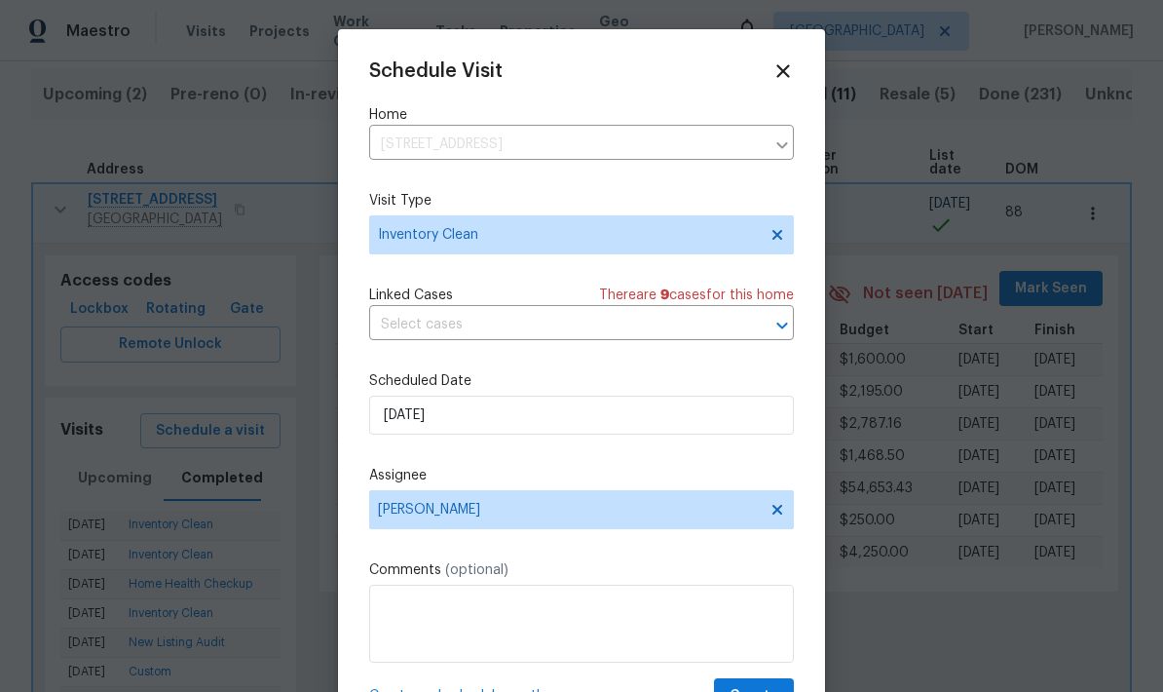
click at [699, 593] on textarea at bounding box center [581, 623] width 425 height 78
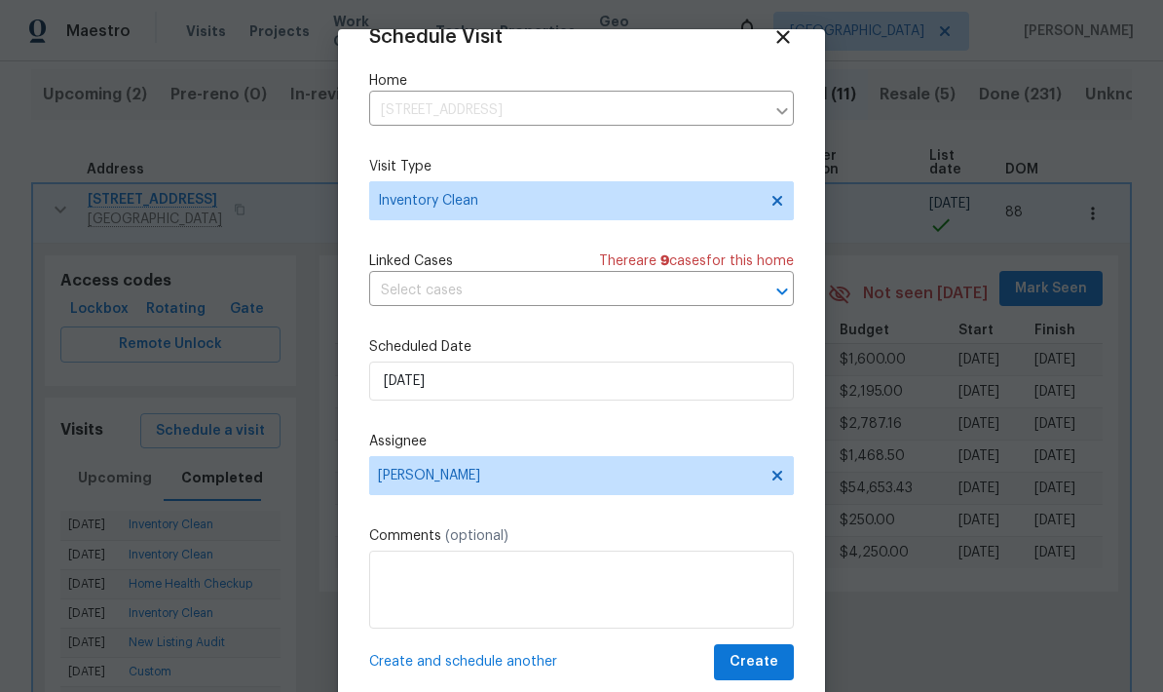
scroll to position [38, 0]
click at [763, 660] on span "Create" at bounding box center [754, 662] width 49 height 24
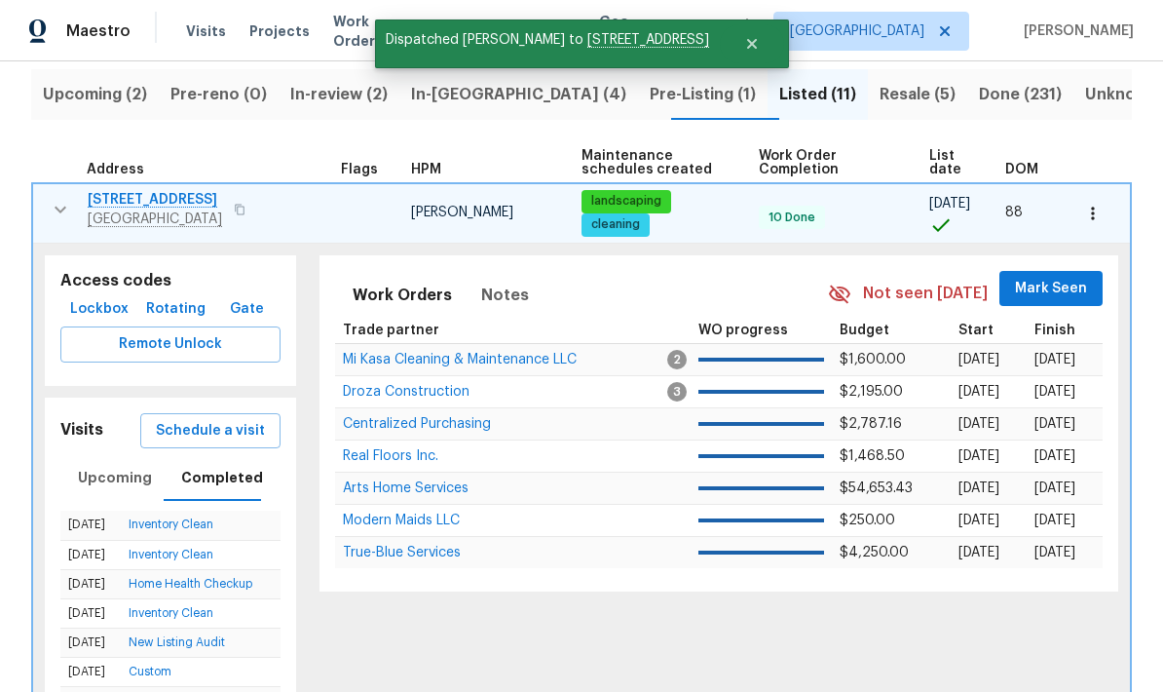
click at [76, 190] on button "button" at bounding box center [60, 209] width 39 height 39
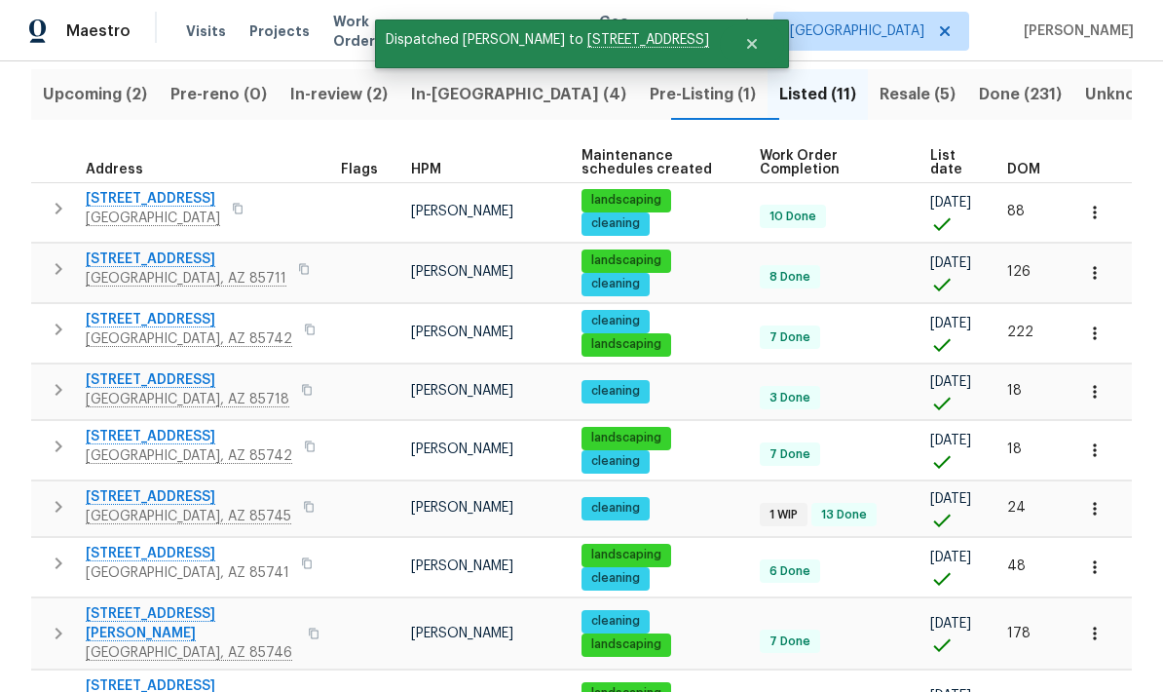
click at [59, 257] on icon "button" at bounding box center [58, 268] width 23 height 23
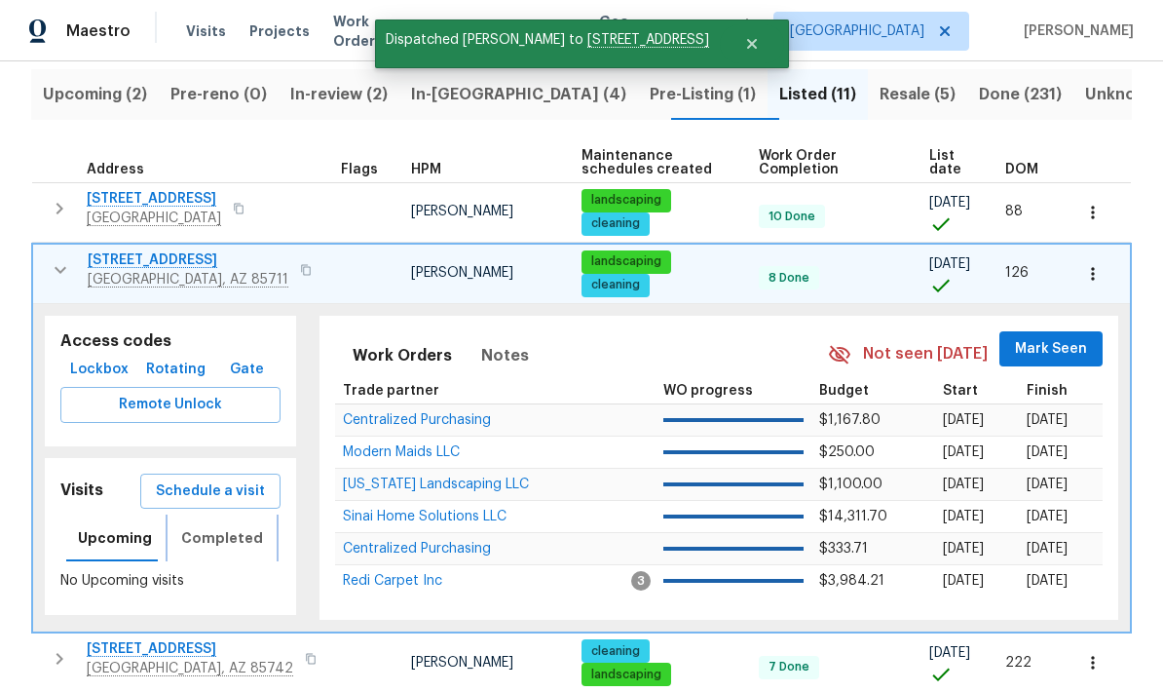
click at [233, 526] on span "Completed" at bounding box center [222, 538] width 82 height 24
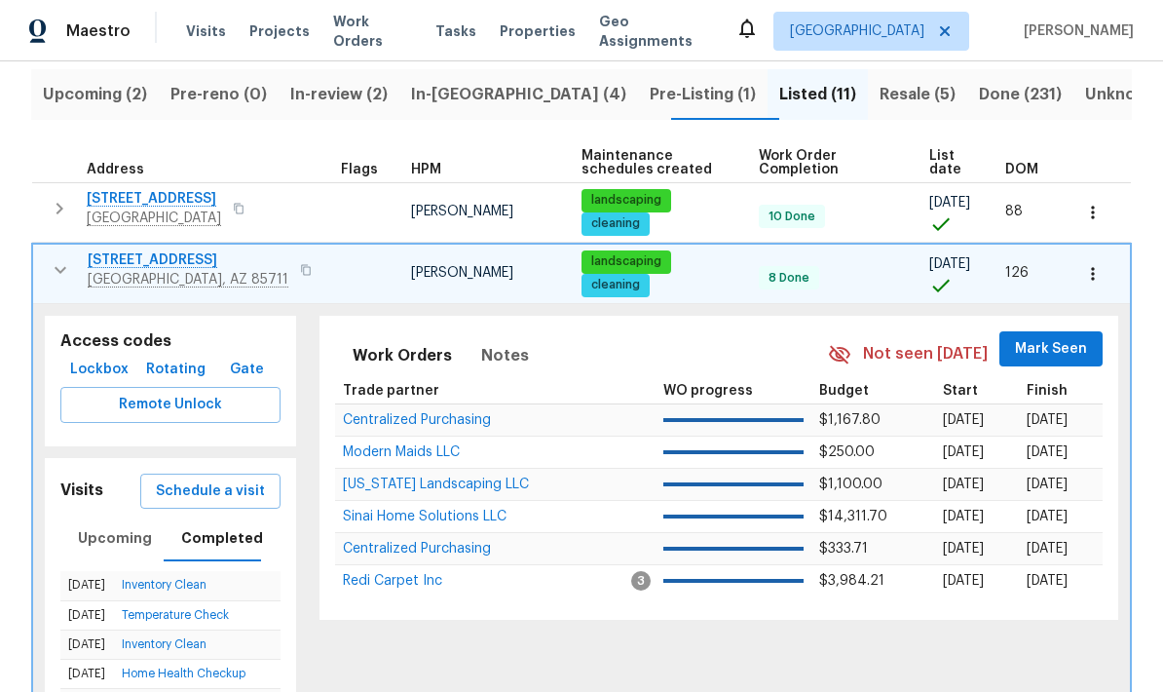
click at [240, 479] on span "Schedule a visit" at bounding box center [210, 491] width 109 height 24
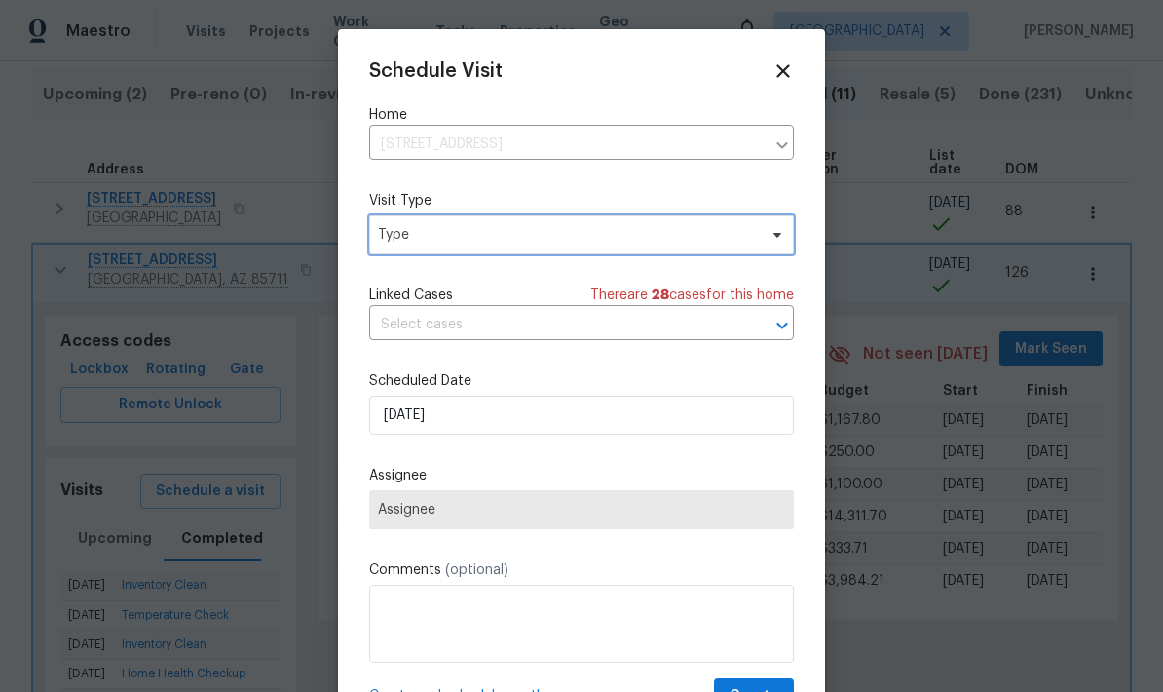
click at [557, 241] on span "Type" at bounding box center [567, 234] width 379 height 19
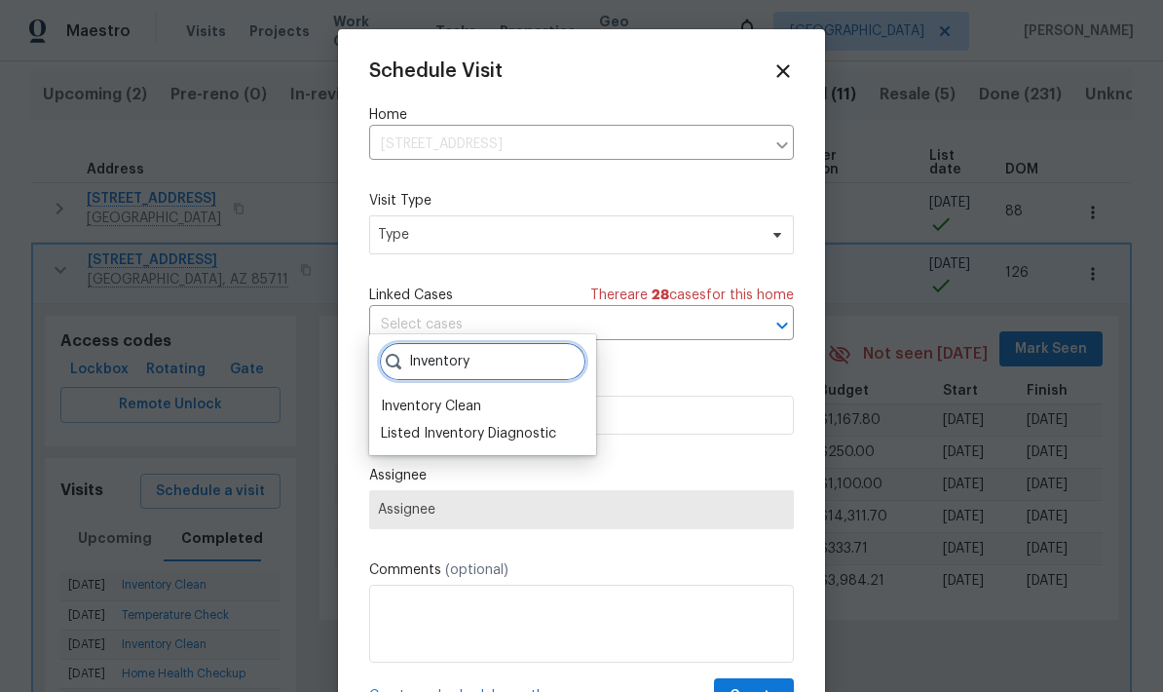
type input "Inventory"
click at [456, 396] on div "Inventory Clean" at bounding box center [431, 405] width 100 height 19
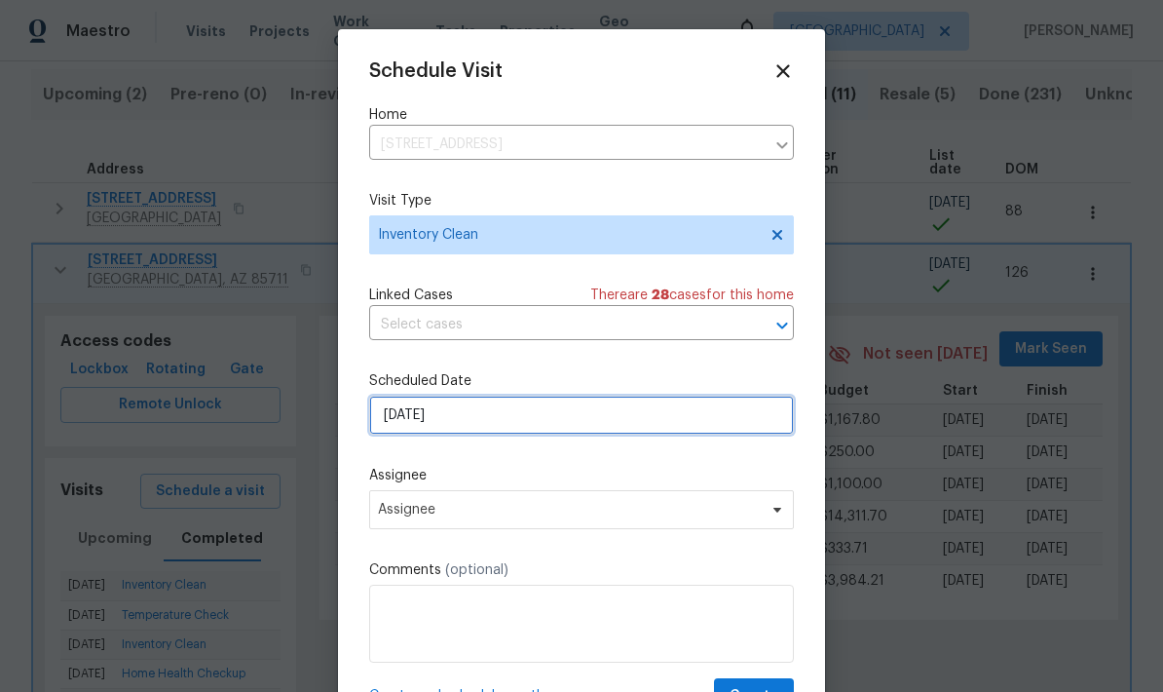
click at [578, 425] on input "9/8/2025" at bounding box center [581, 414] width 425 height 39
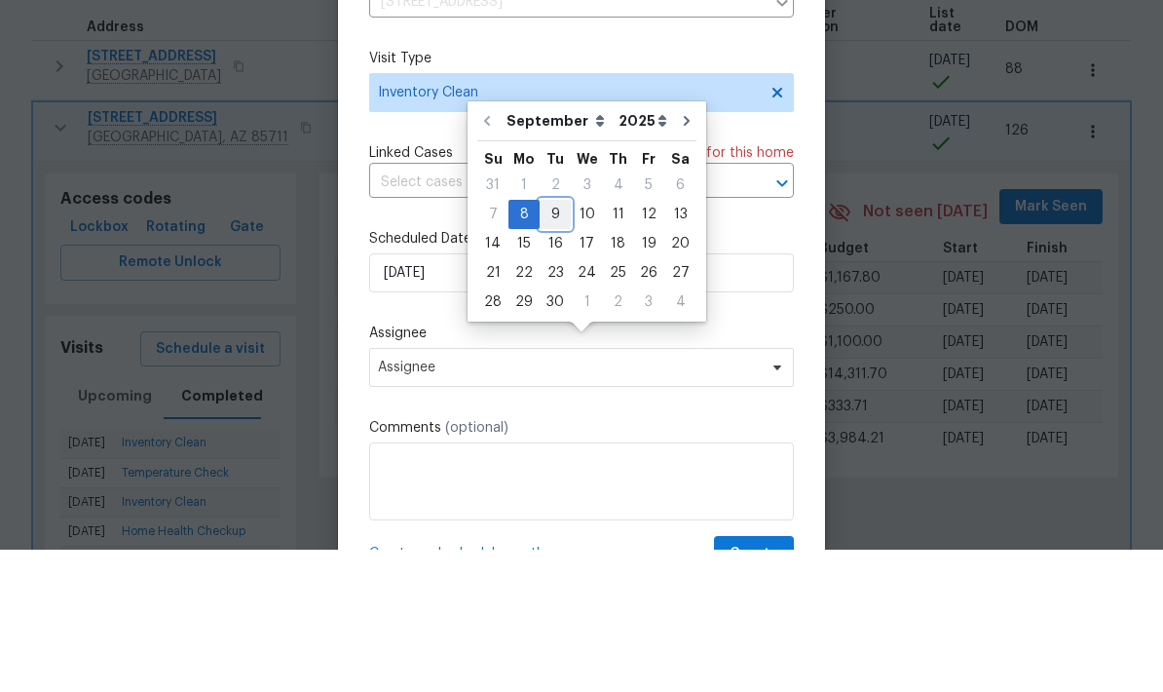
click at [549, 343] on div "9" at bounding box center [555, 356] width 31 height 27
type input "9/9/2025"
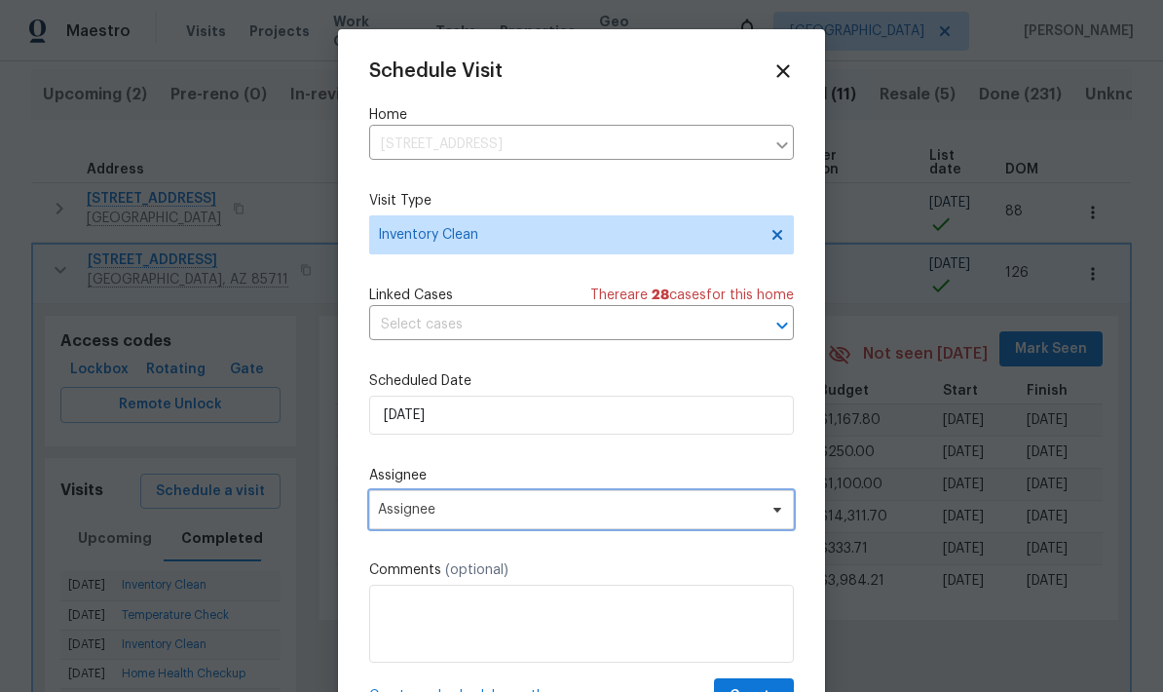
click at [704, 515] on span "Assignee" at bounding box center [569, 510] width 382 height 16
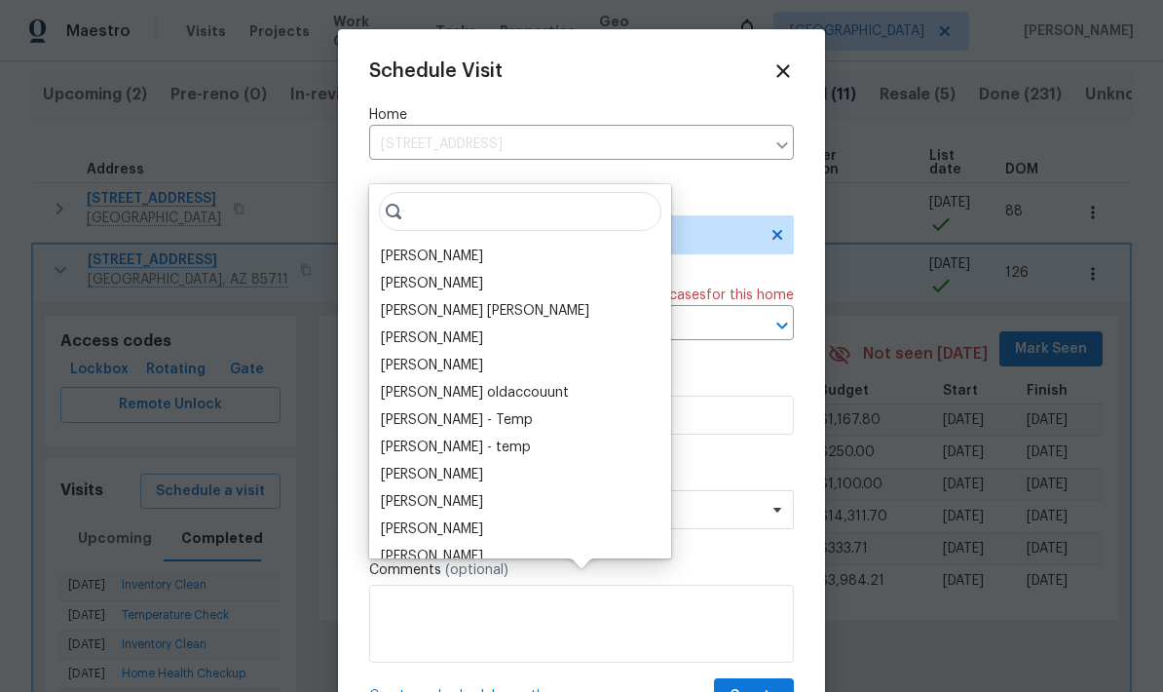
click at [429, 246] on div "[PERSON_NAME]" at bounding box center [432, 255] width 102 height 19
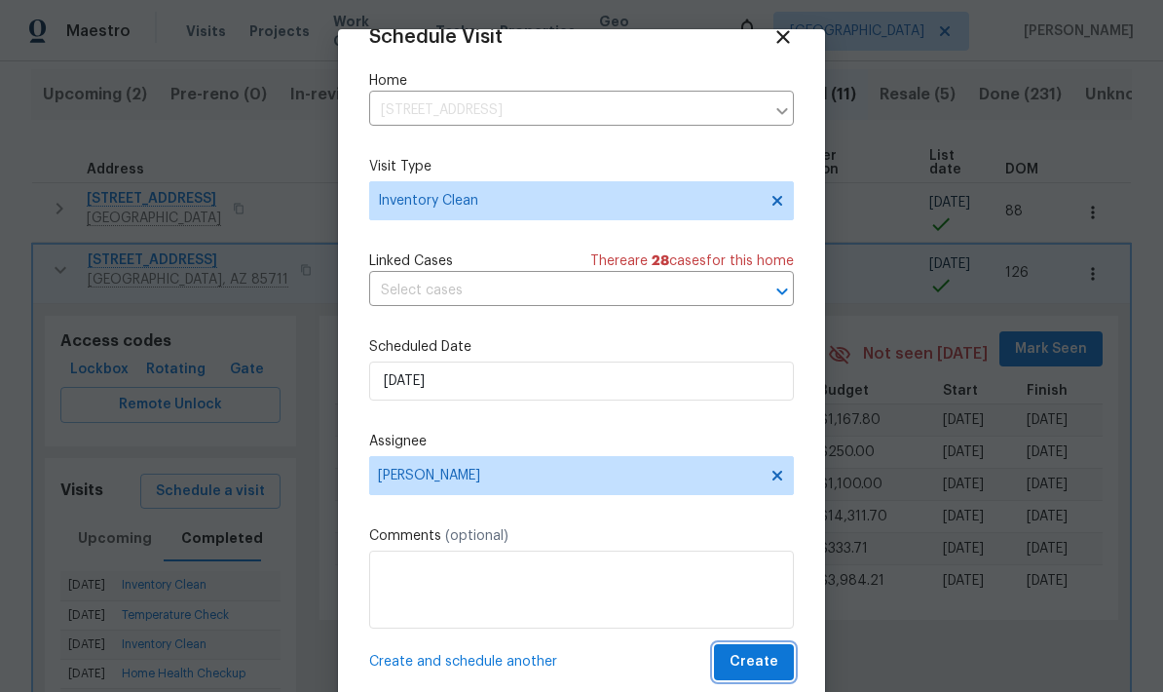
click at [771, 661] on span "Create" at bounding box center [754, 662] width 49 height 24
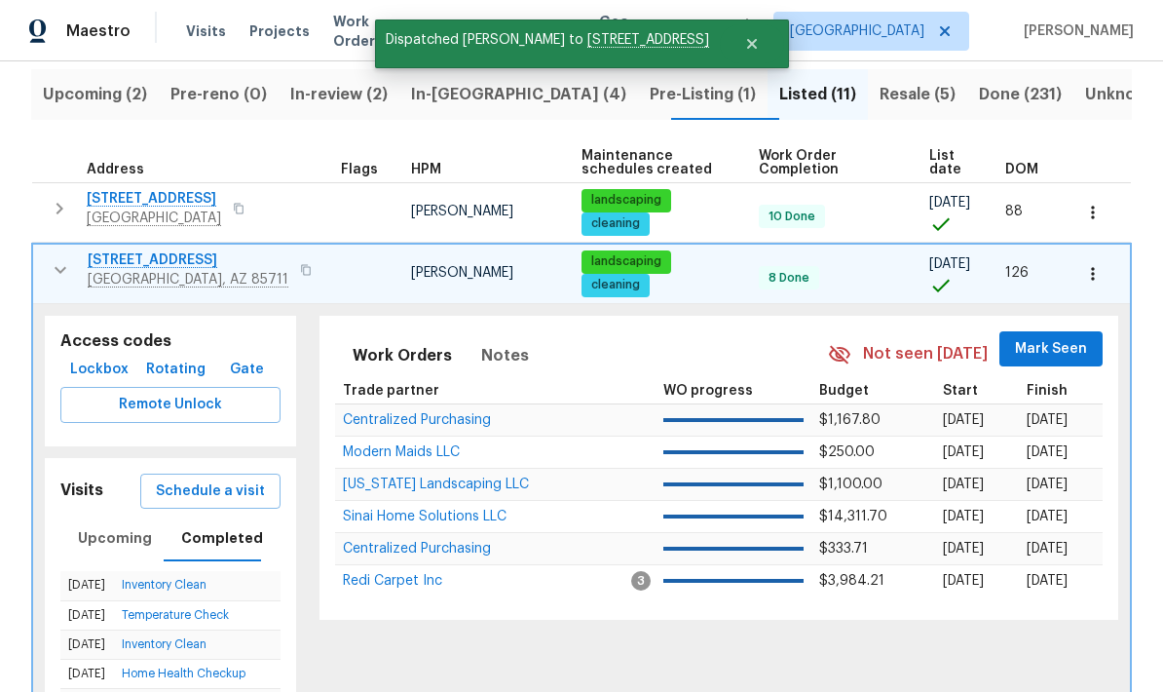
click at [62, 258] on icon "button" at bounding box center [60, 269] width 23 height 23
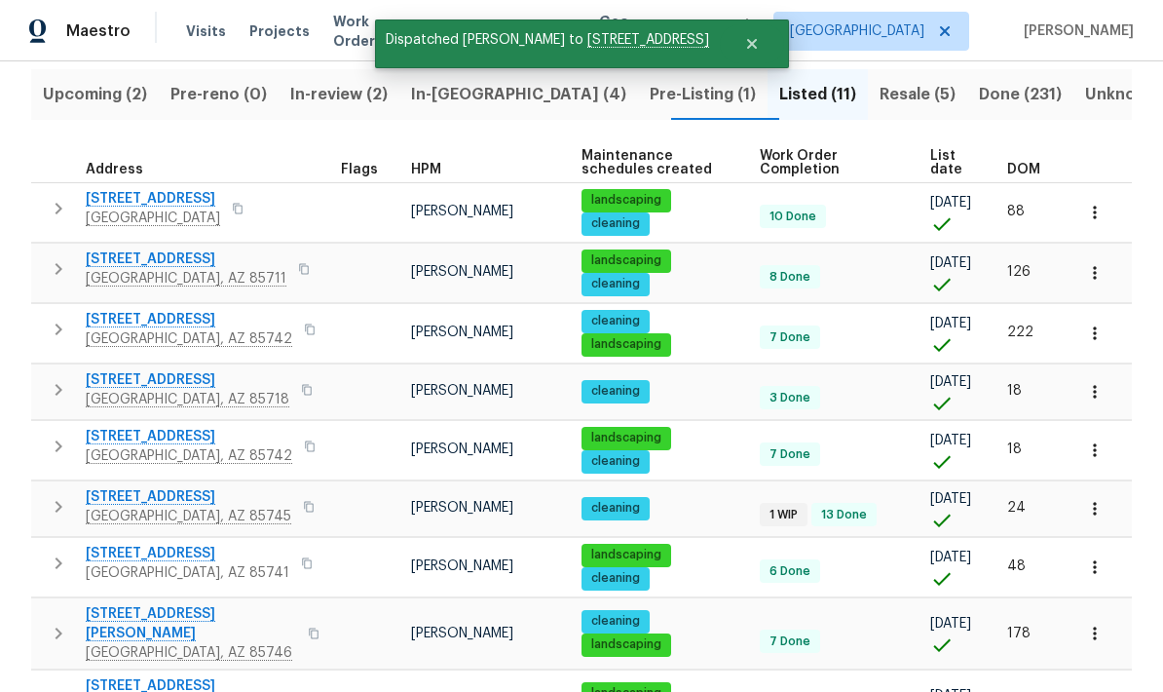
click at [58, 318] on icon "button" at bounding box center [58, 329] width 23 height 23
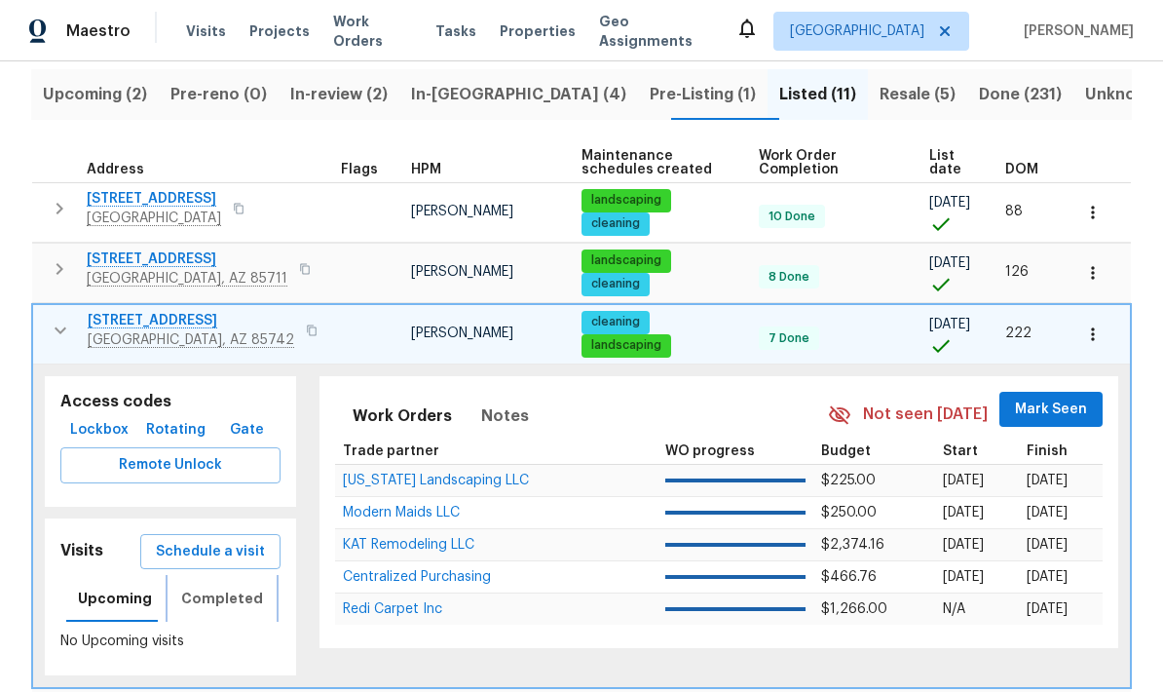
click at [231, 586] on span "Completed" at bounding box center [222, 598] width 82 height 24
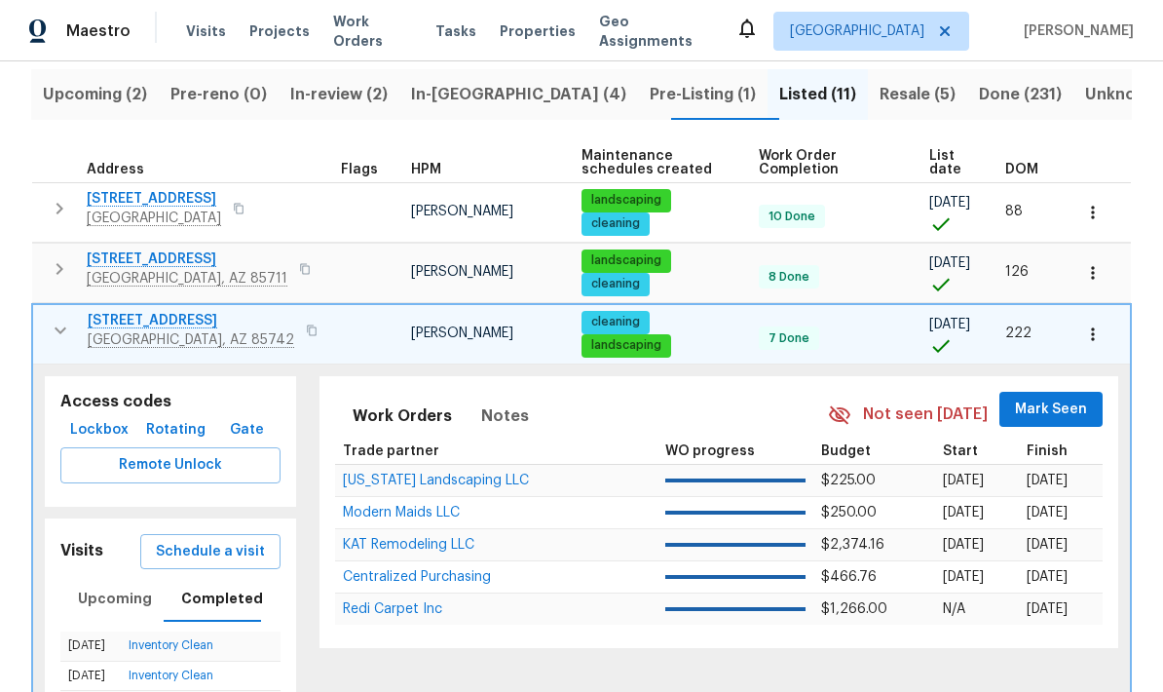
click at [230, 534] on button "Schedule a visit" at bounding box center [210, 552] width 140 height 36
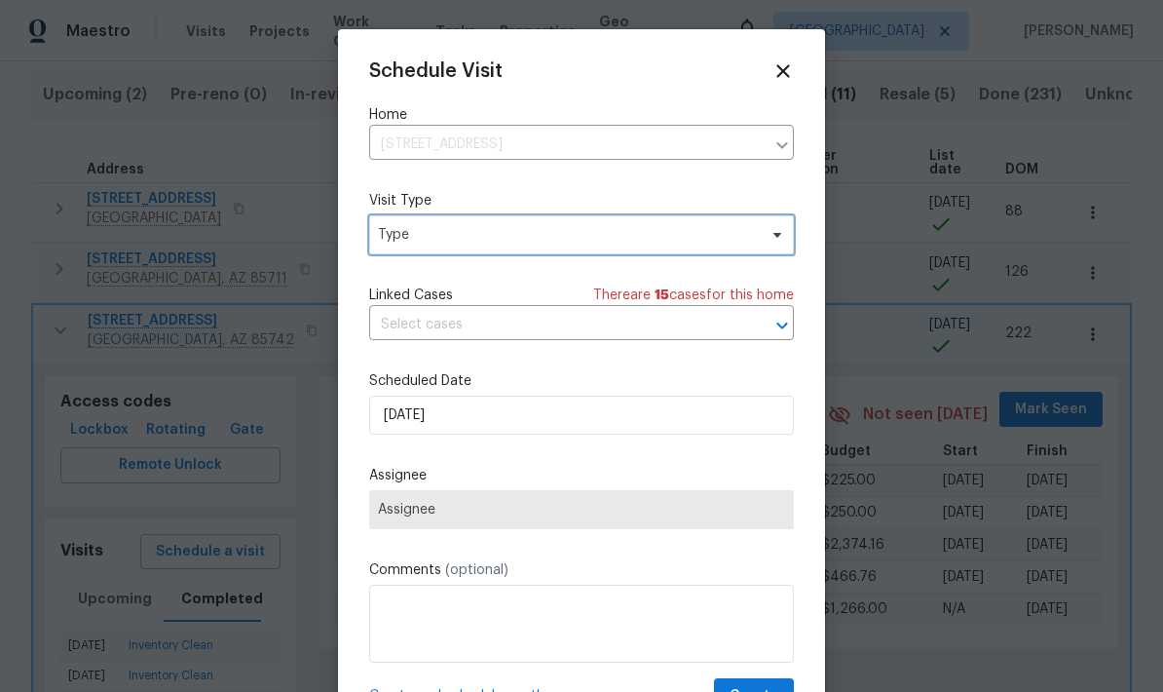
click at [675, 239] on span "Type" at bounding box center [567, 234] width 379 height 19
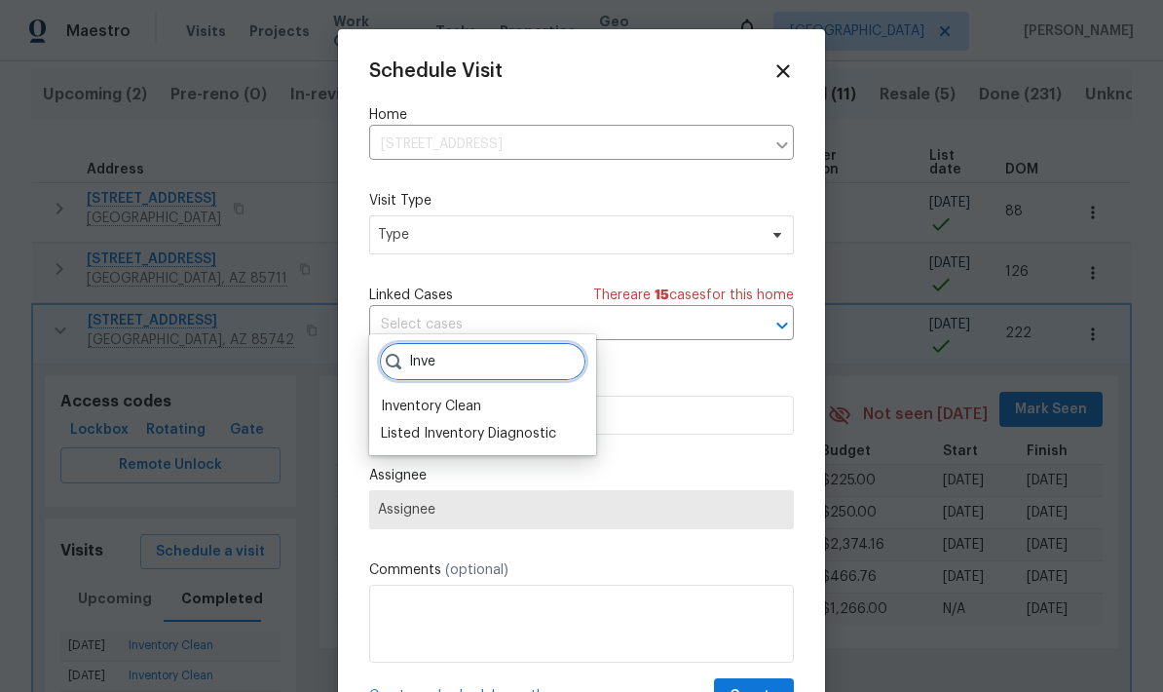
type input "Inve"
click at [465, 396] on div "Inventory Clean" at bounding box center [431, 405] width 100 height 19
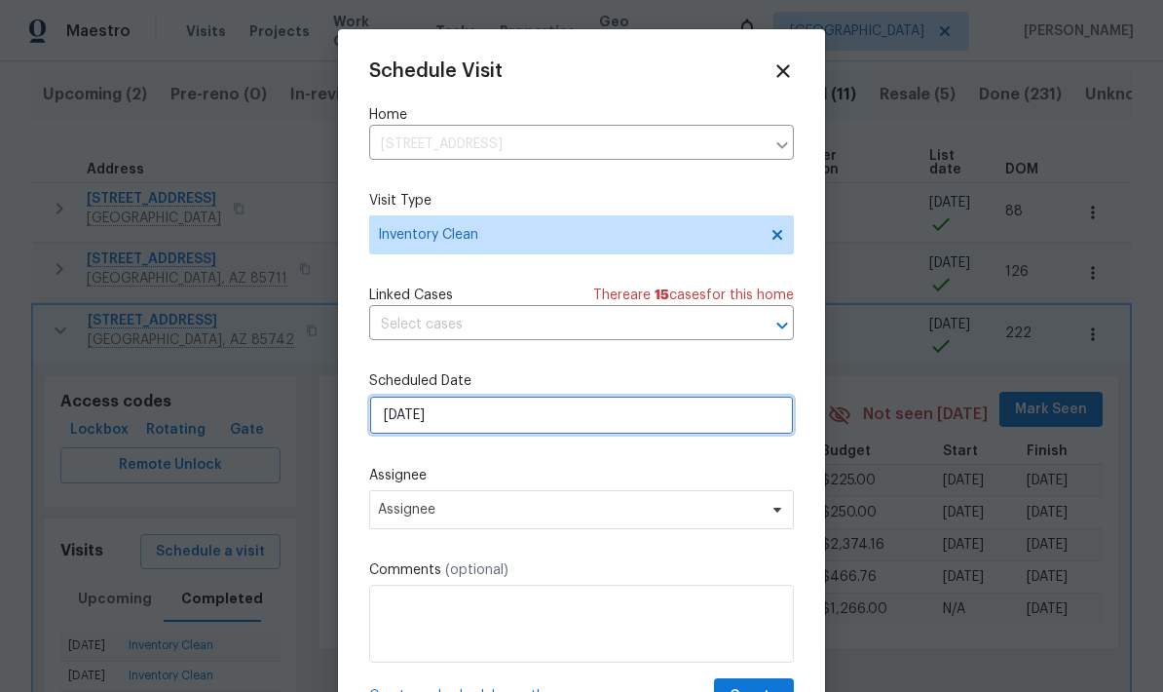
click at [648, 414] on input "9/8/2025" at bounding box center [581, 414] width 425 height 39
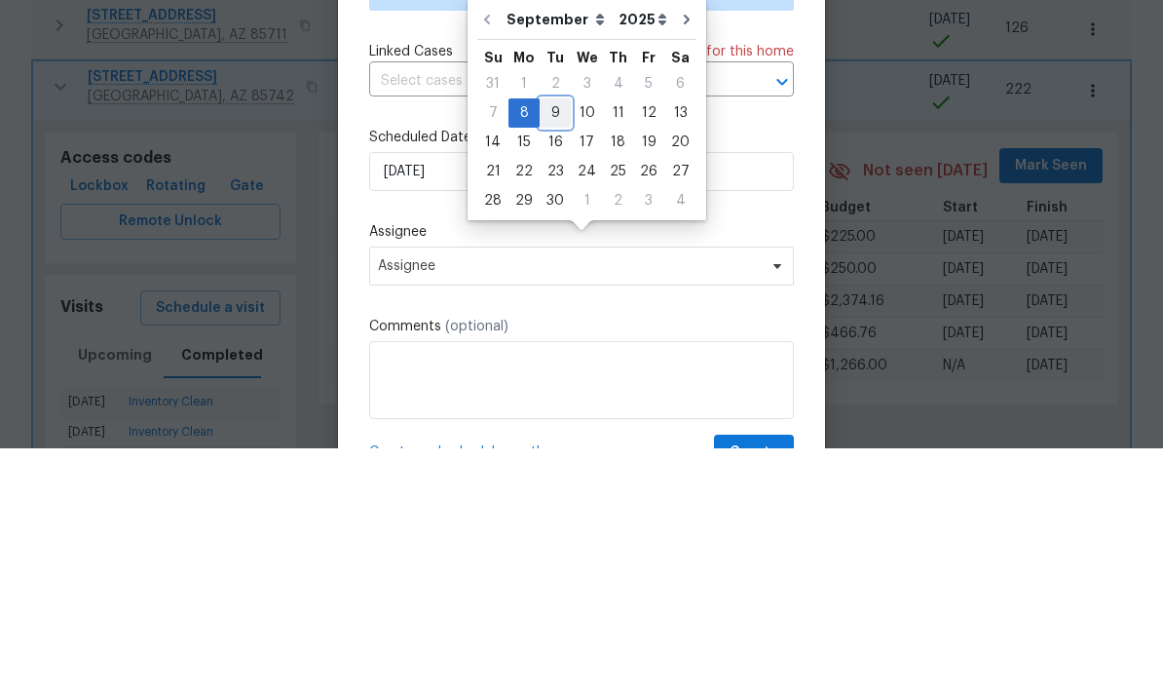
click at [554, 343] on div "9" at bounding box center [555, 356] width 31 height 27
type input "9/9/2025"
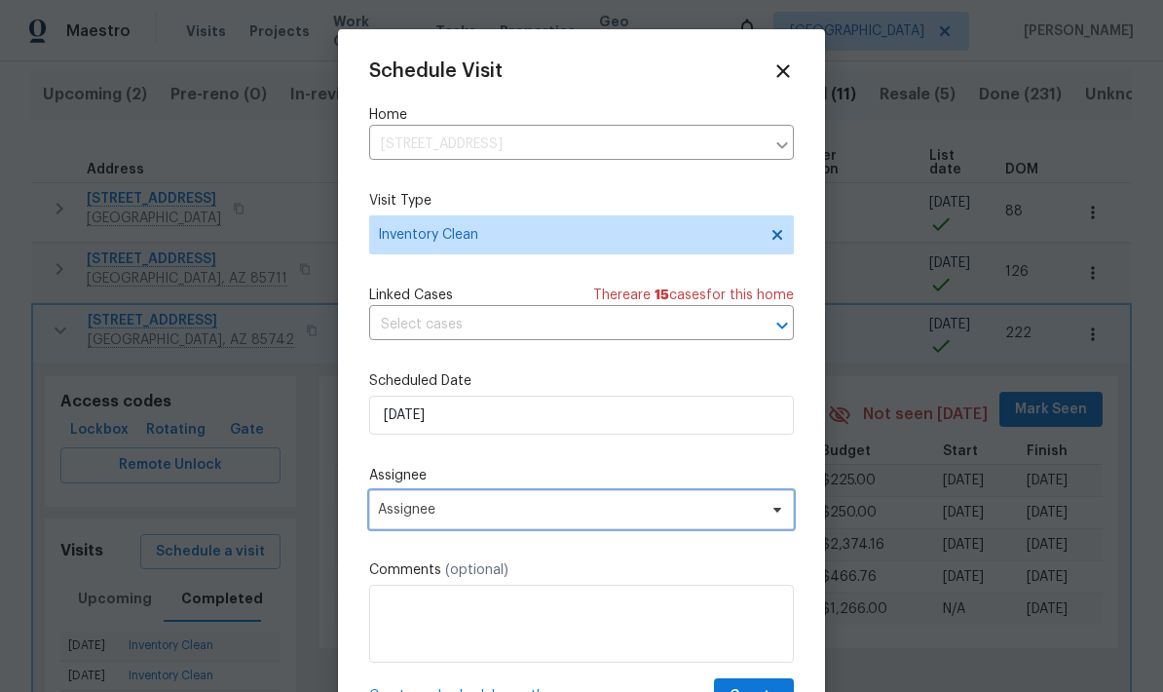
click at [769, 516] on icon at bounding box center [777, 510] width 16 height 16
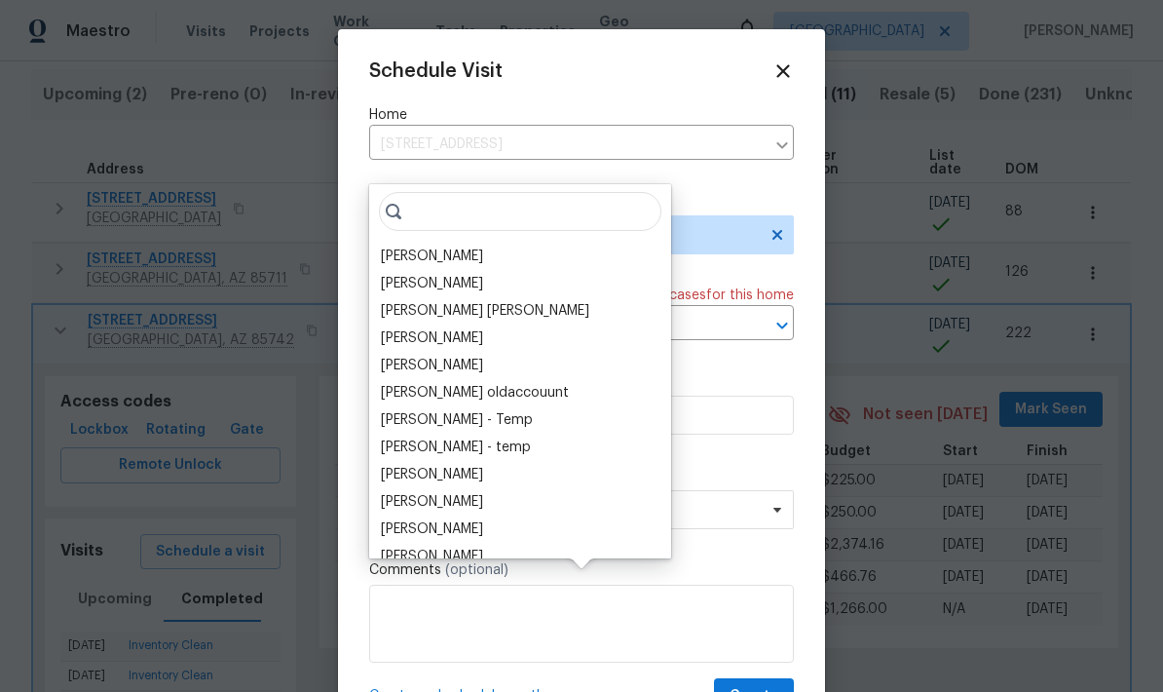
click at [450, 246] on div "[PERSON_NAME]" at bounding box center [432, 255] width 102 height 19
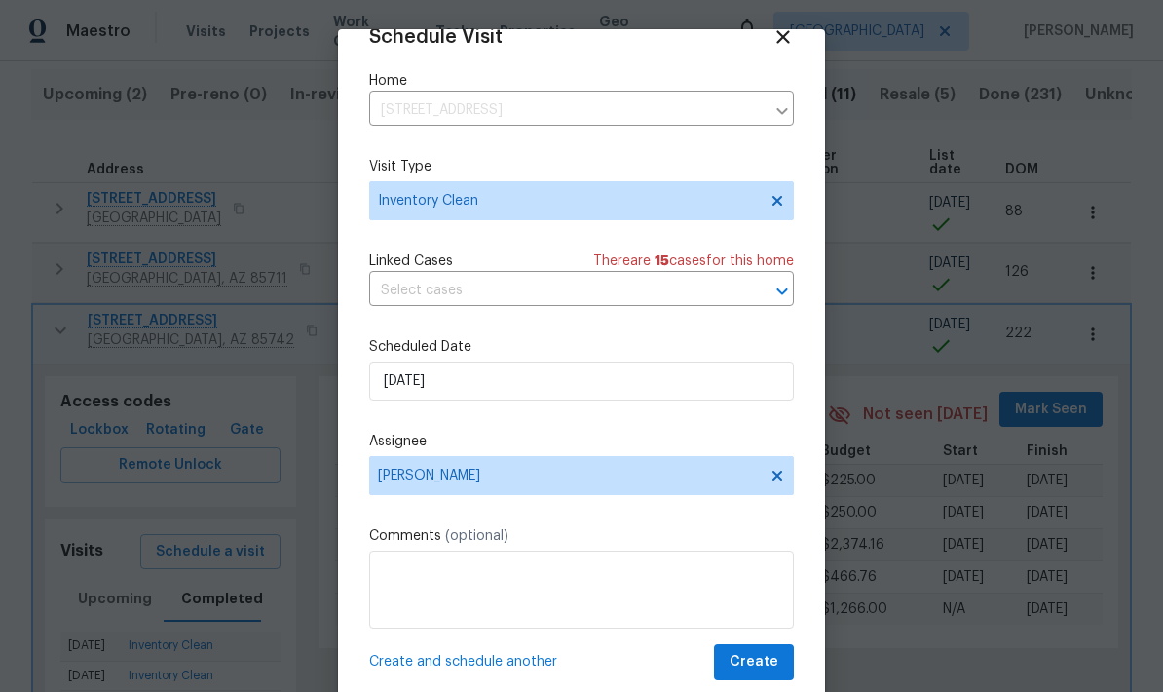
click at [769, 662] on span "Create" at bounding box center [754, 662] width 49 height 24
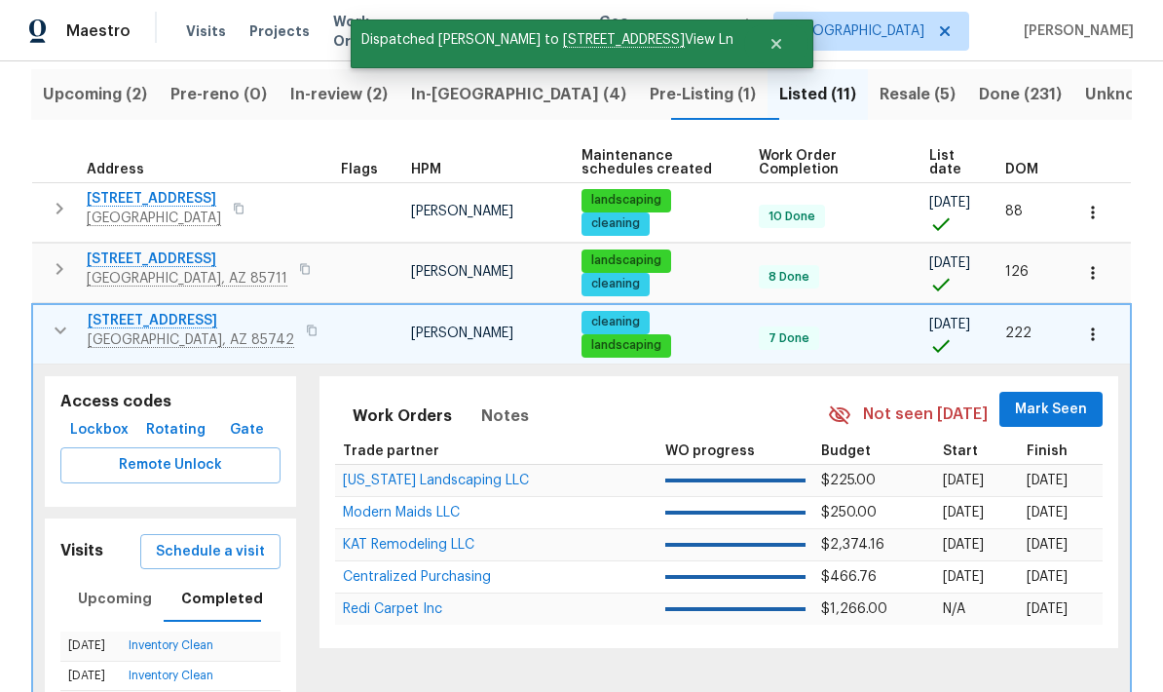
click at [64, 319] on icon "button" at bounding box center [60, 330] width 23 height 23
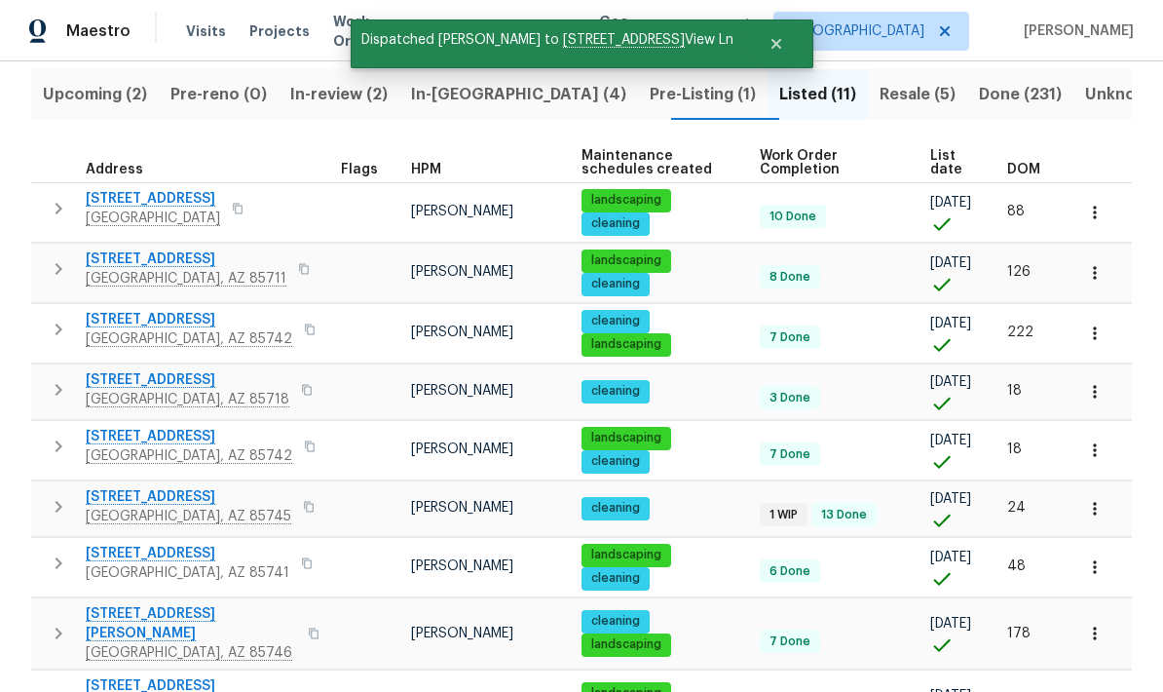
click at [61, 378] on icon "button" at bounding box center [58, 389] width 23 height 23
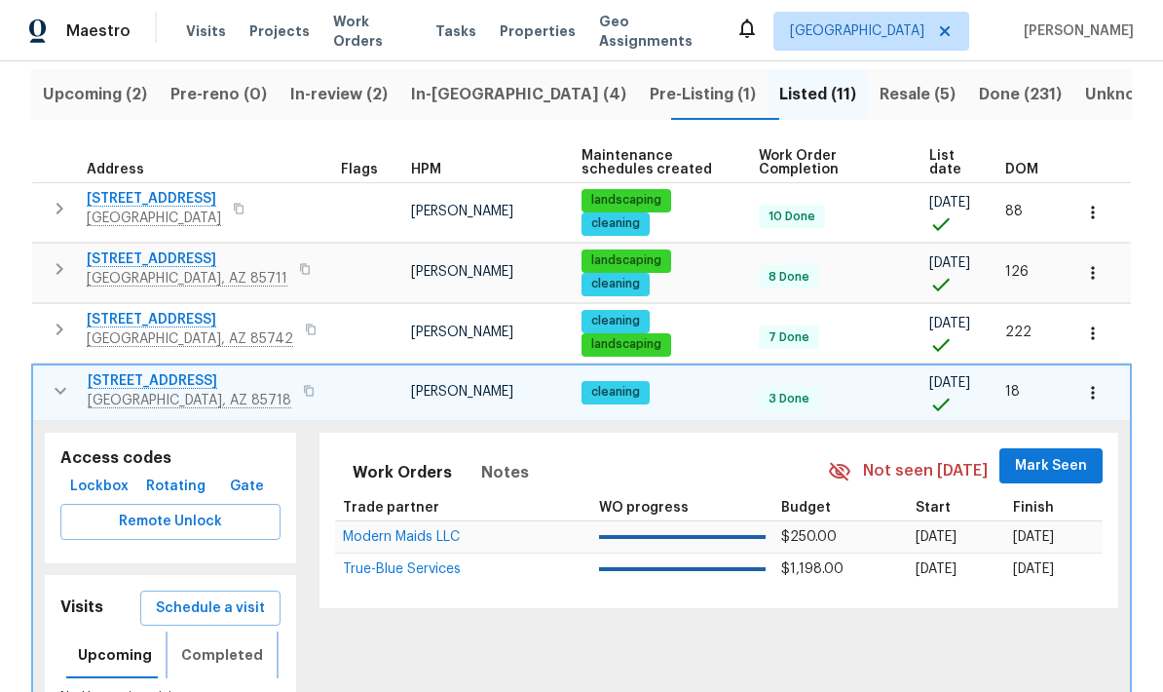
click at [232, 643] on span "Completed" at bounding box center [222, 655] width 82 height 24
click at [221, 596] on span "Schedule a visit" at bounding box center [210, 608] width 109 height 24
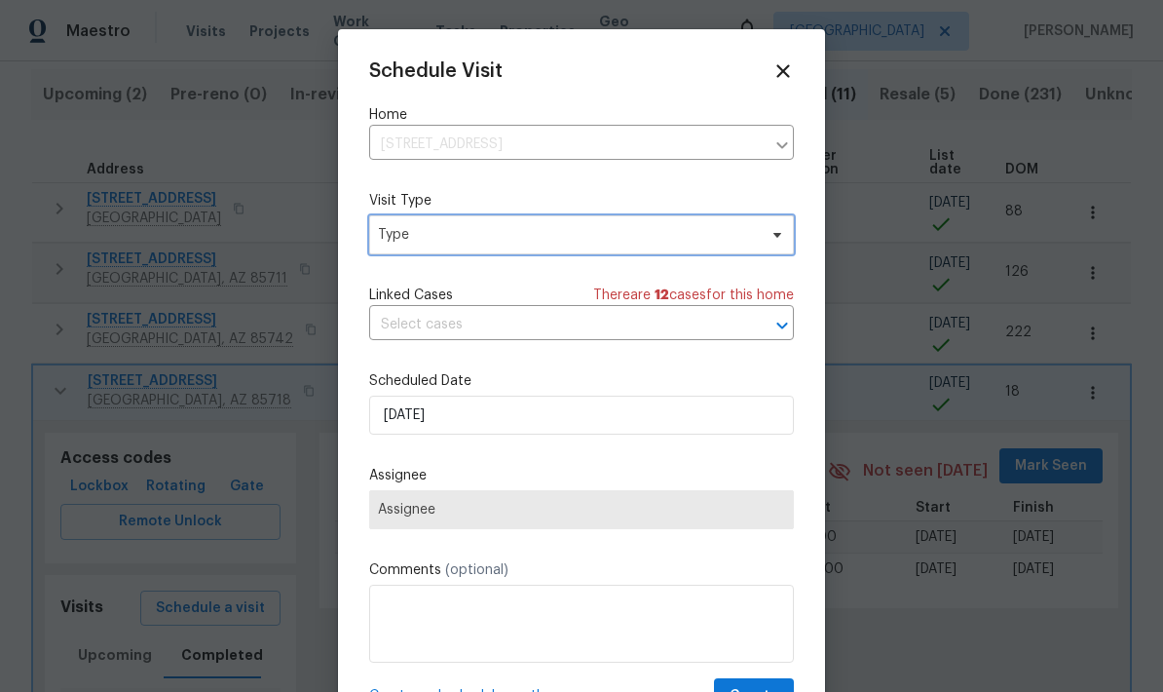
click at [672, 235] on span "Type" at bounding box center [567, 234] width 379 height 19
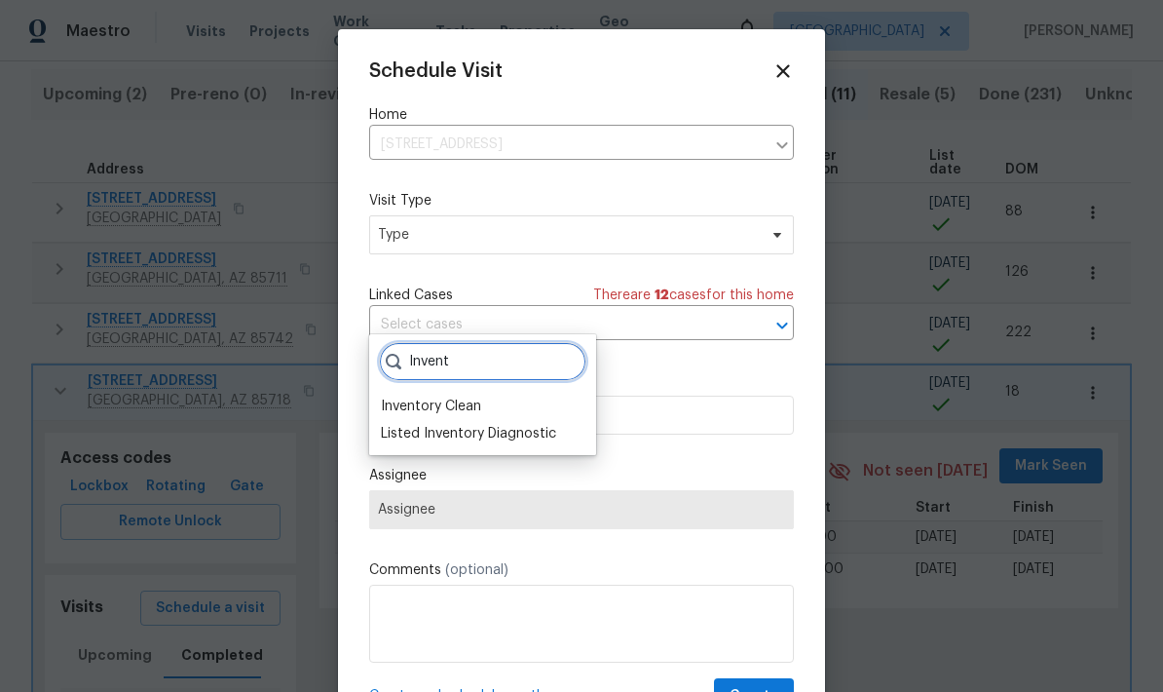
type input "Invent"
click at [462, 396] on div "Inventory Clean" at bounding box center [431, 405] width 100 height 19
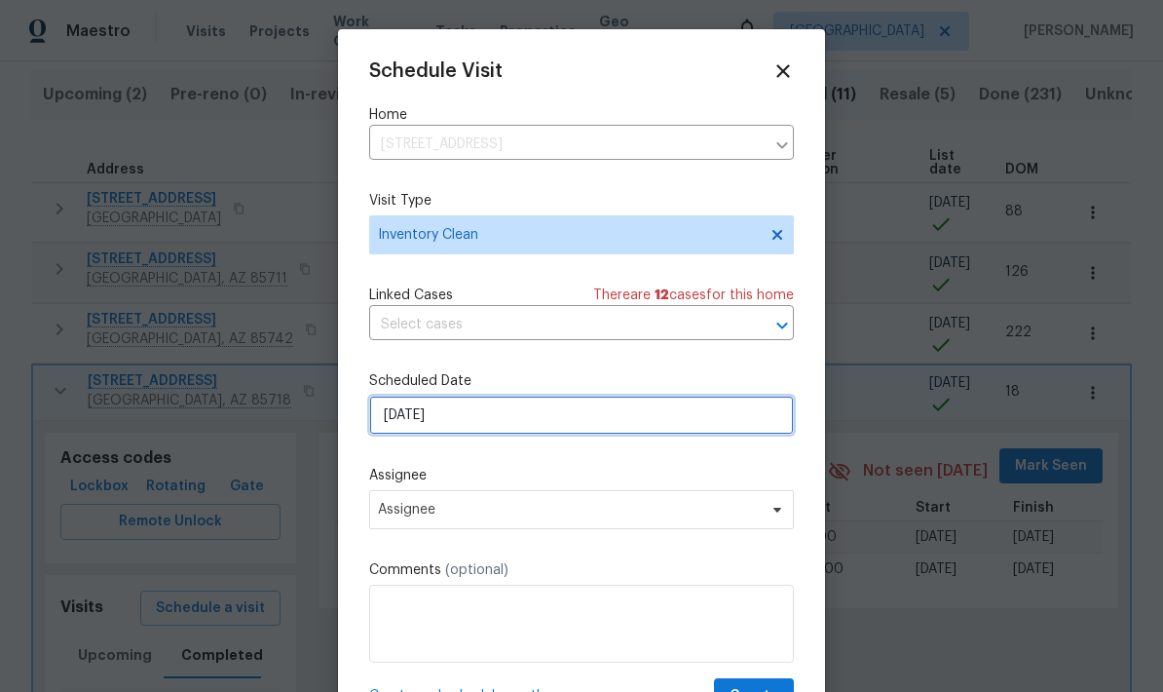
click at [590, 431] on input "9/8/2025" at bounding box center [581, 414] width 425 height 39
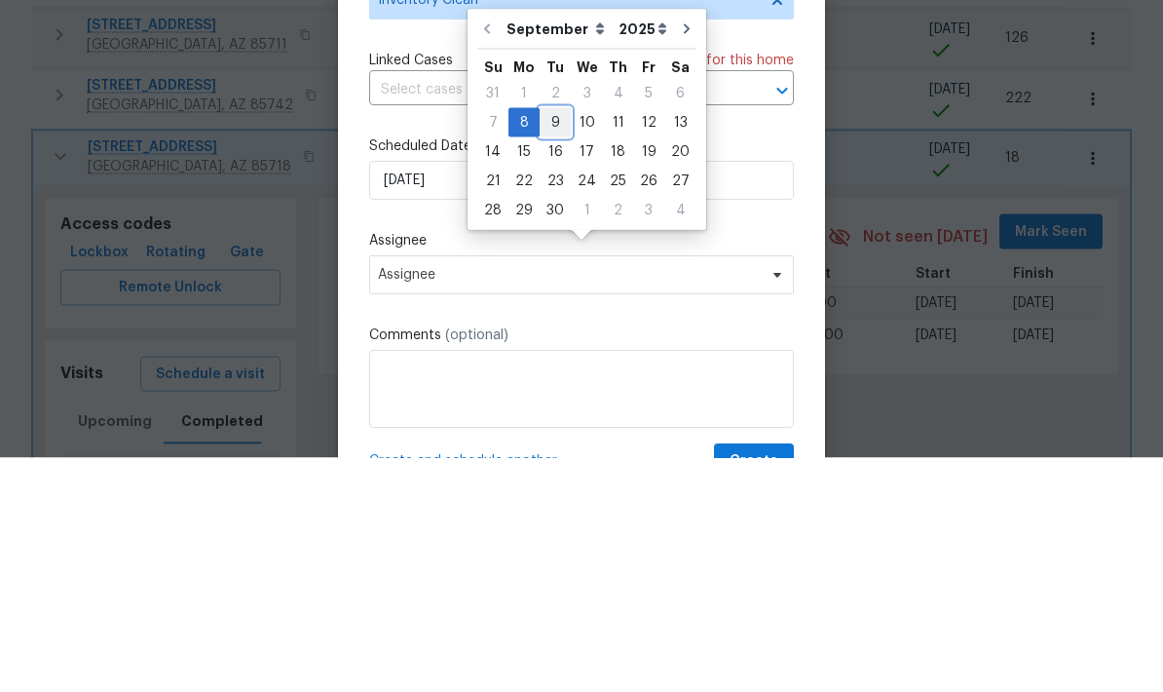
click at [556, 343] on div "9" at bounding box center [555, 356] width 31 height 27
type input "9/9/2025"
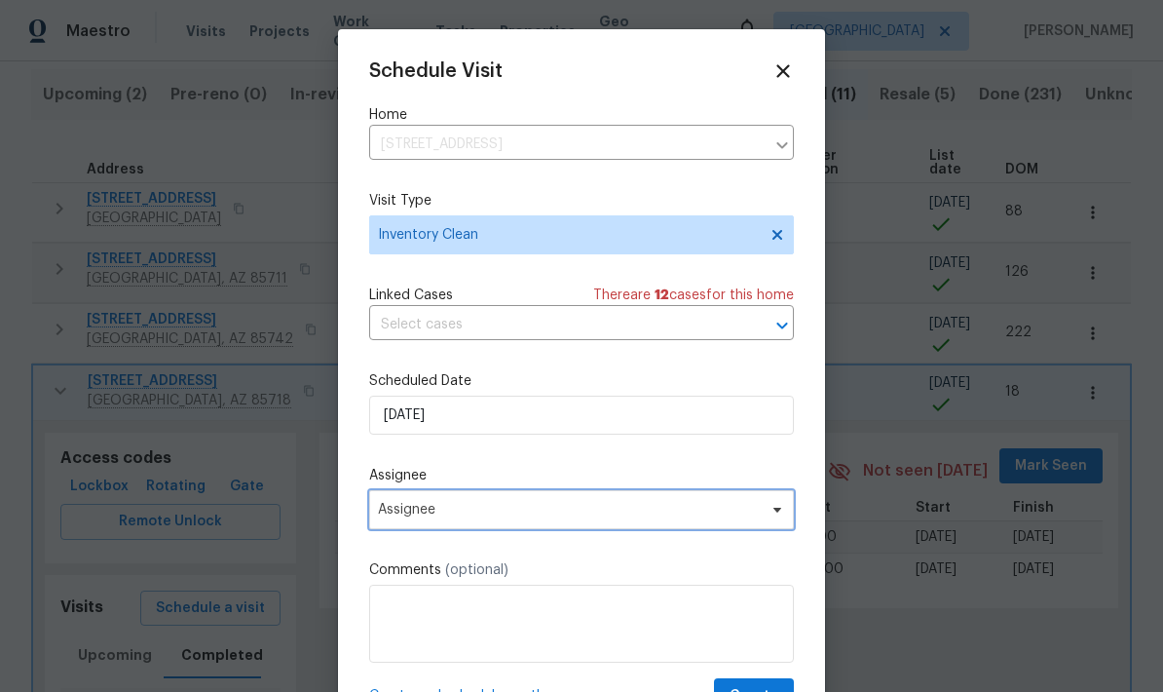
click at [681, 516] on span "Assignee" at bounding box center [569, 510] width 382 height 16
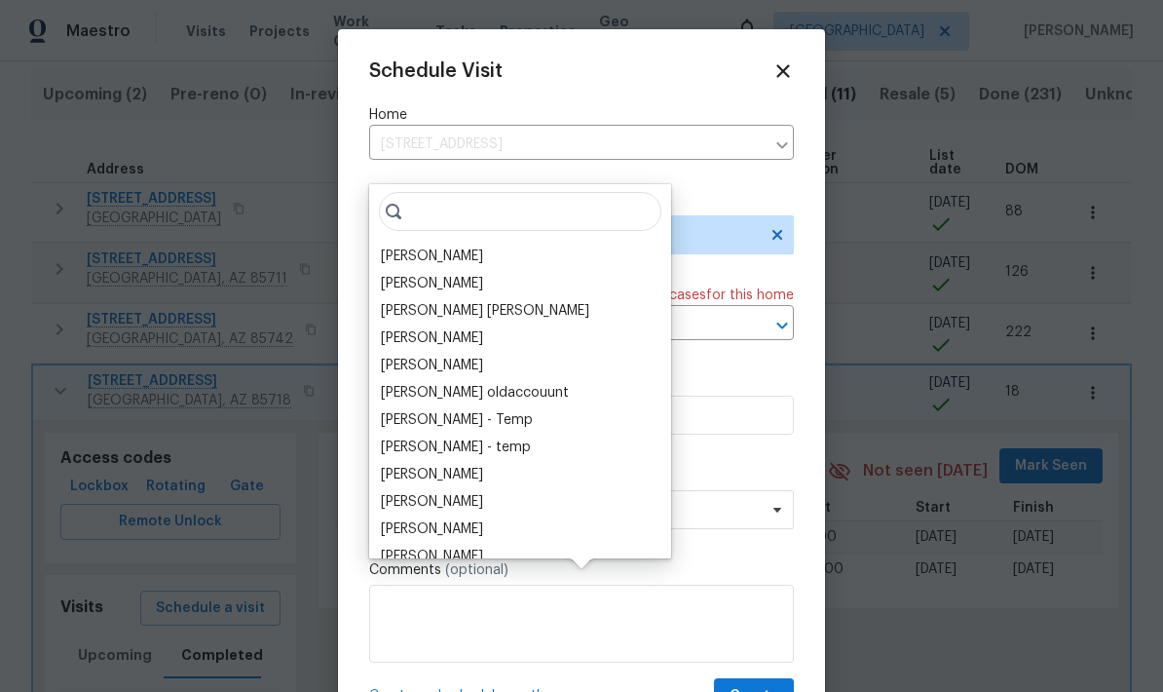
click at [451, 246] on div "[PERSON_NAME]" at bounding box center [432, 255] width 102 height 19
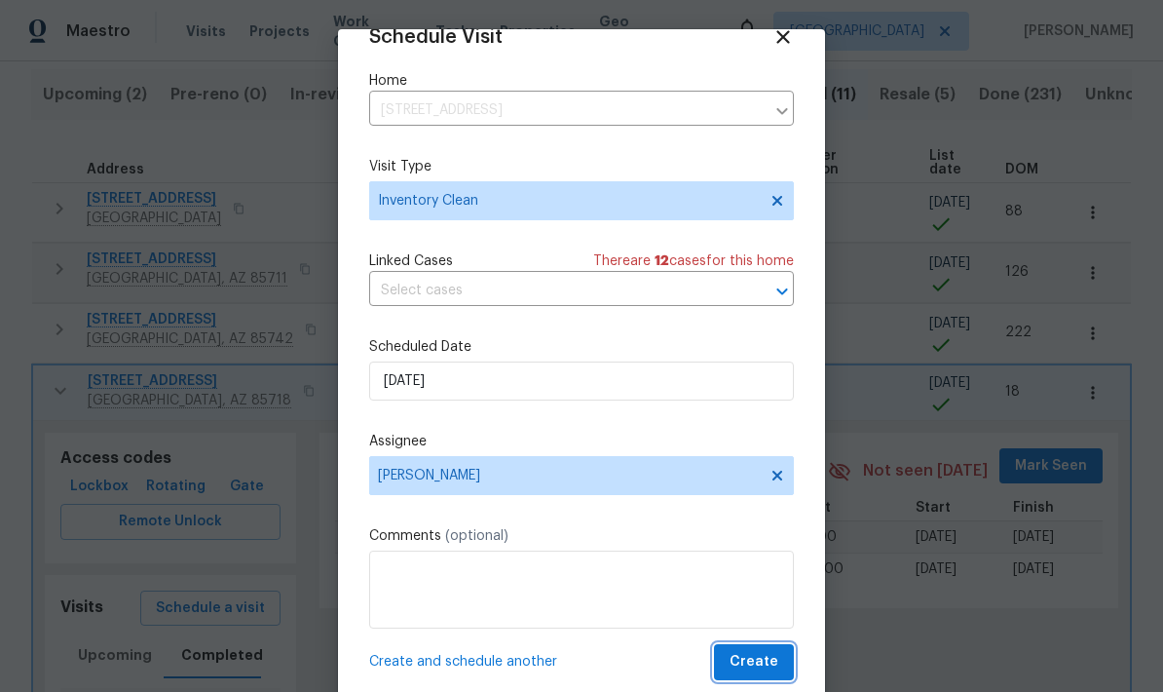
click at [760, 655] on span "Create" at bounding box center [754, 662] width 49 height 24
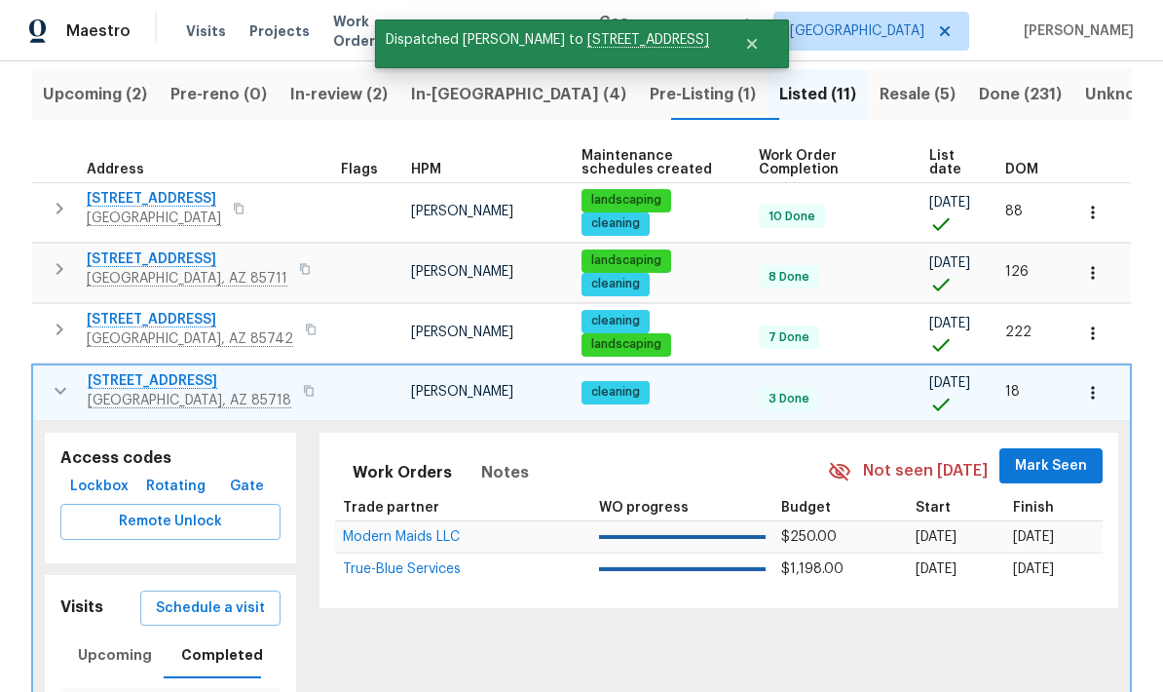
click at [59, 379] on icon "button" at bounding box center [60, 390] width 23 height 23
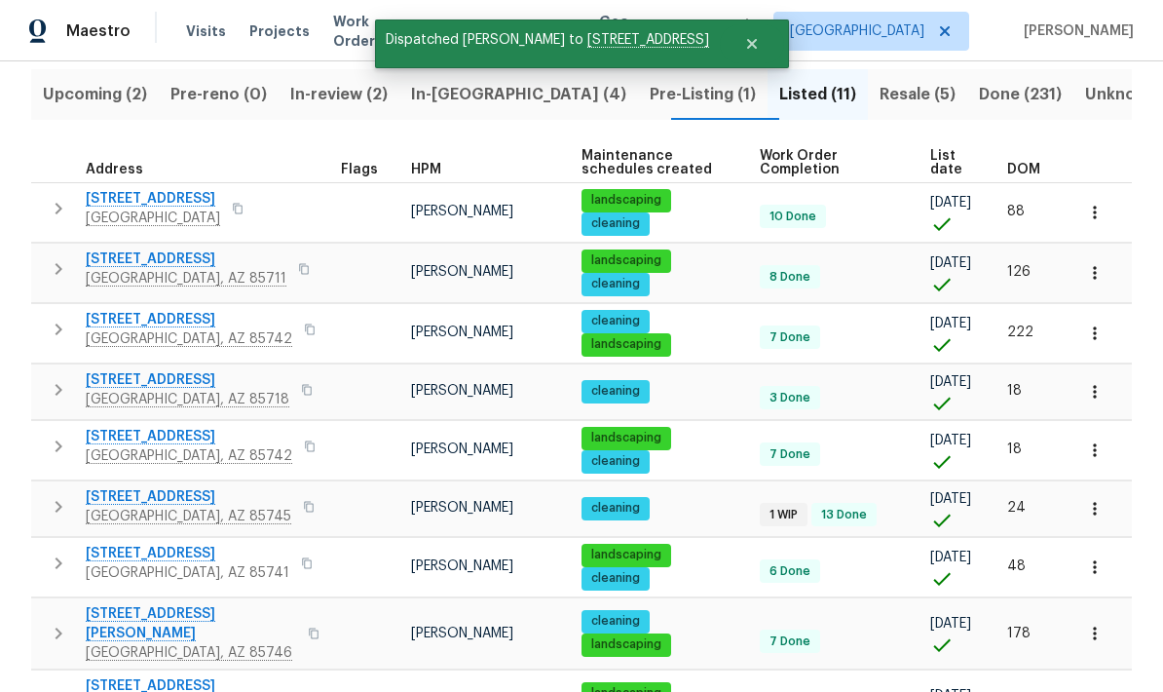
click at [44, 427] on button "button" at bounding box center [58, 446] width 39 height 39
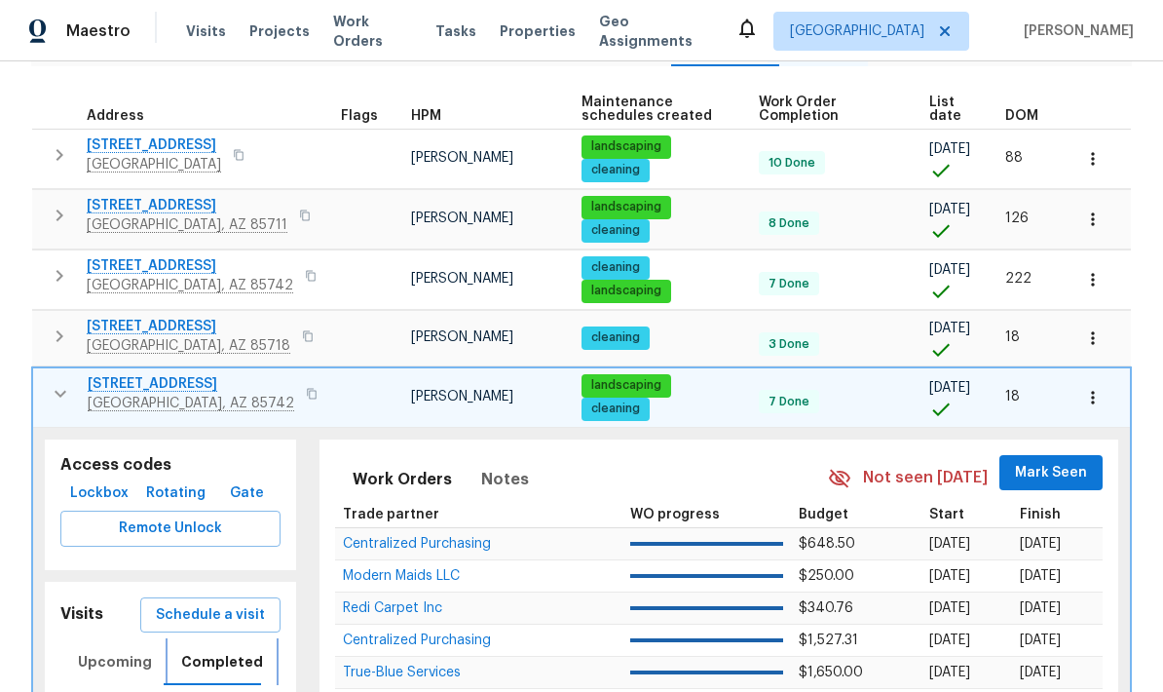
scroll to position [296, 0]
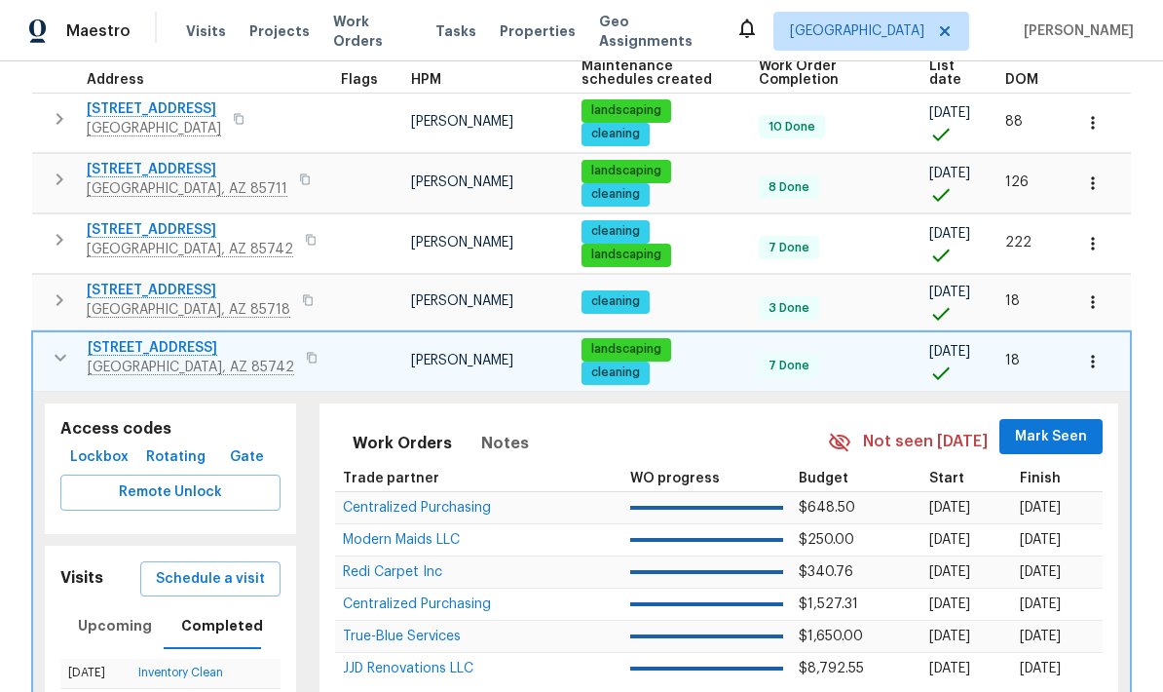
click at [55, 346] on icon "button" at bounding box center [60, 357] width 23 height 23
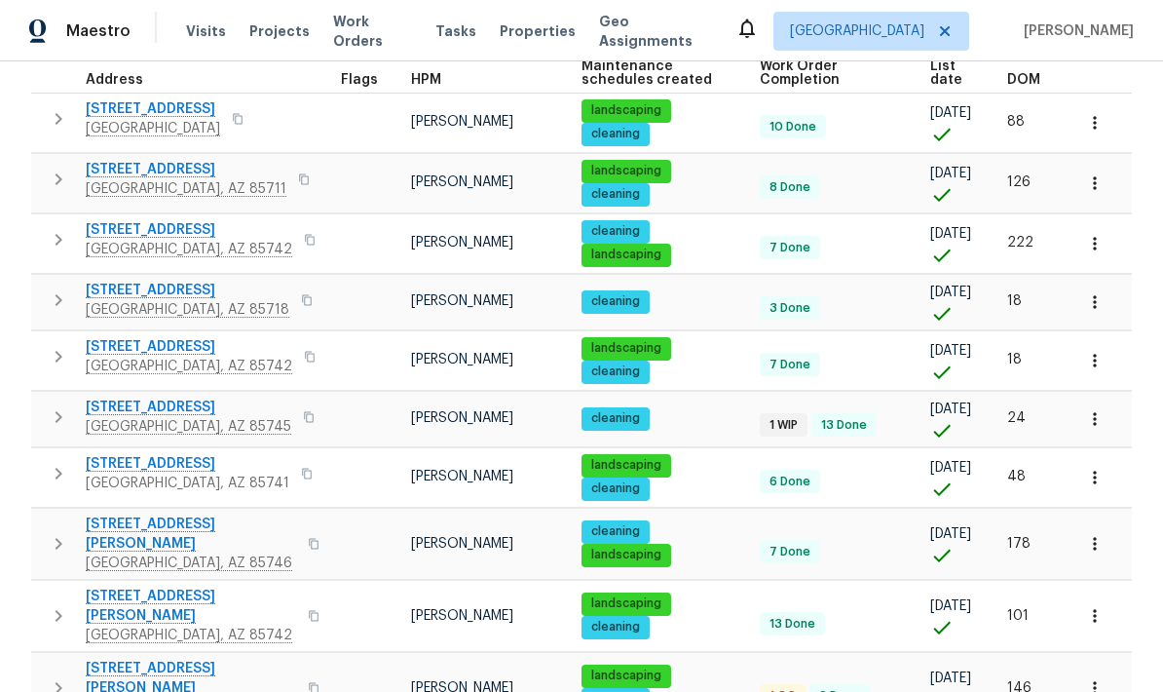
click at [52, 405] on icon "button" at bounding box center [58, 416] width 23 height 23
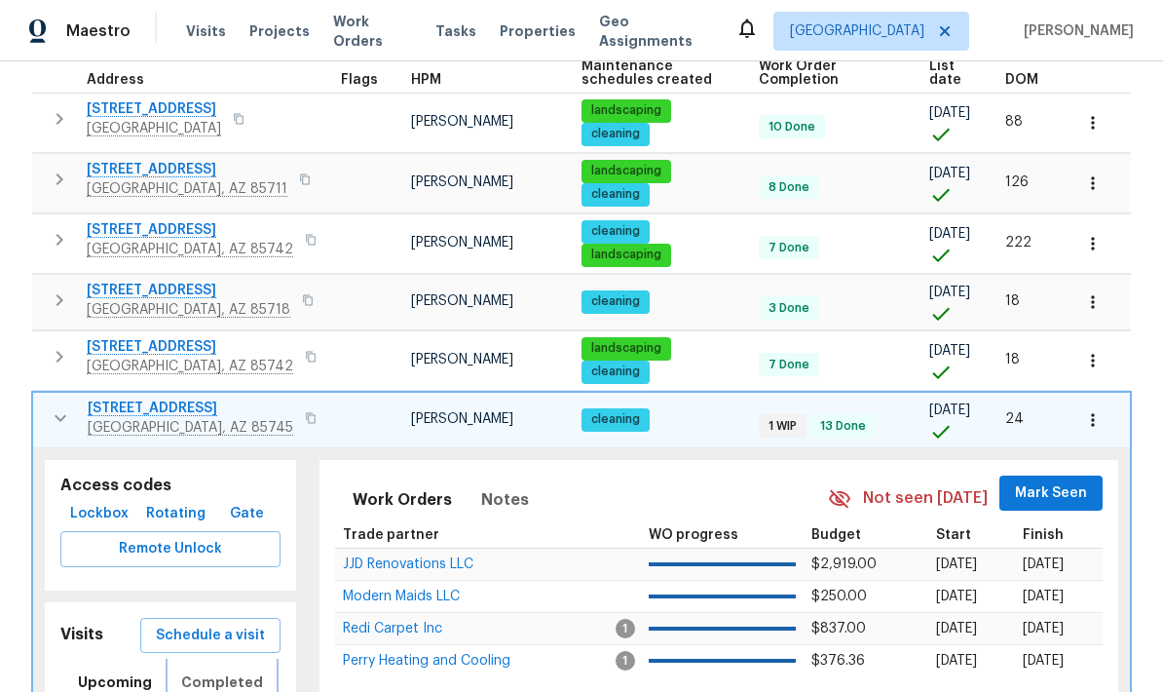
click at [230, 670] on span "Completed" at bounding box center [222, 682] width 82 height 24
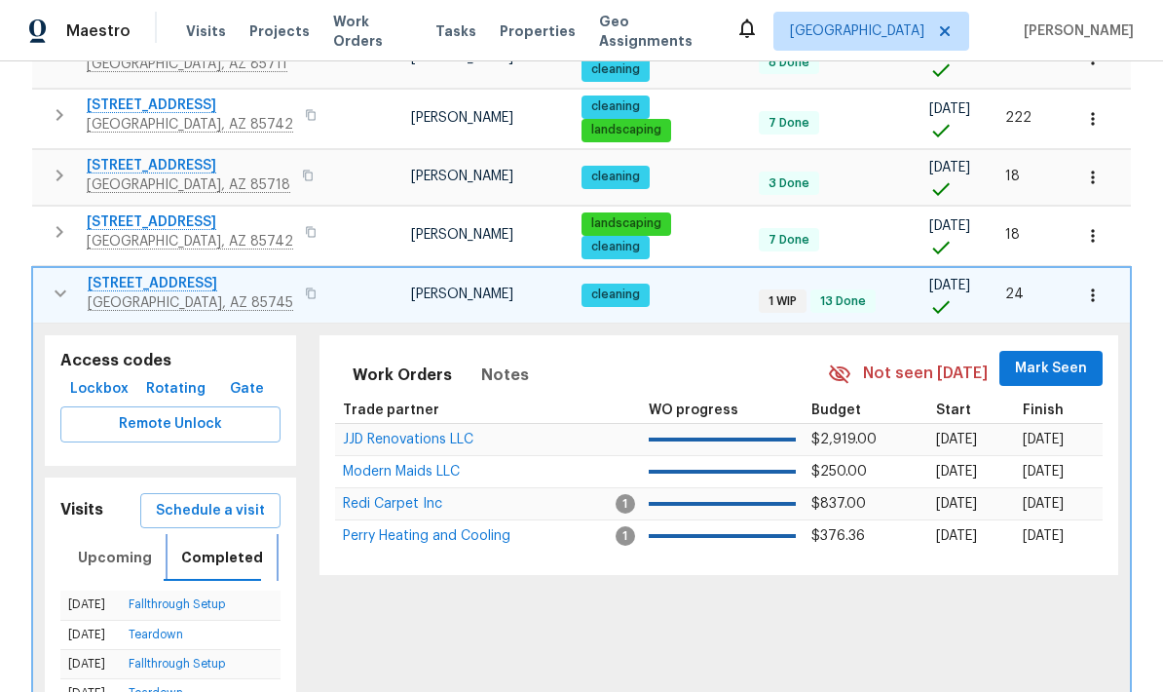
scroll to position [437, 0]
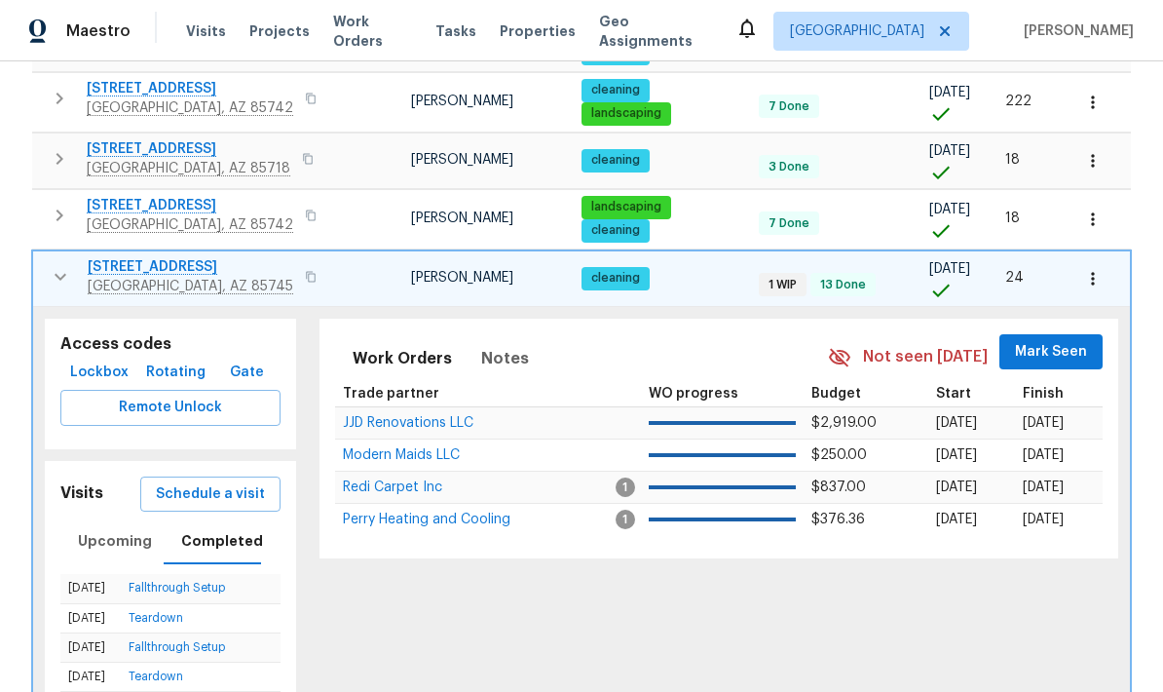
click at [230, 482] on span "Schedule a visit" at bounding box center [210, 494] width 109 height 24
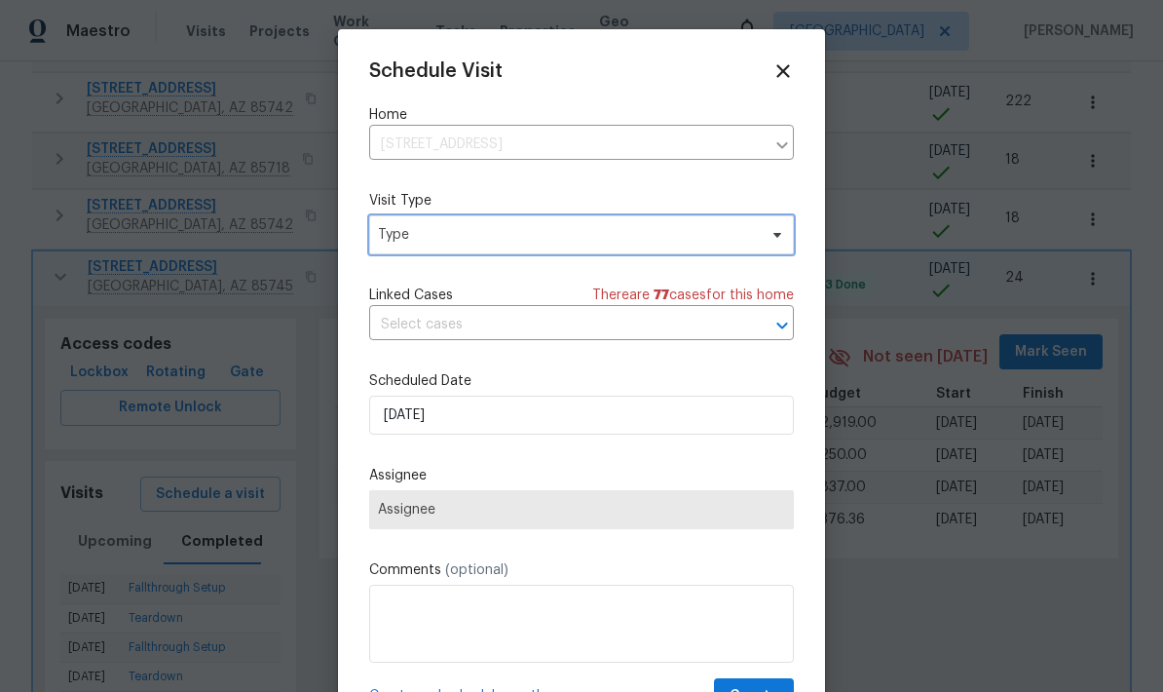
click at [634, 236] on span "Type" at bounding box center [567, 234] width 379 height 19
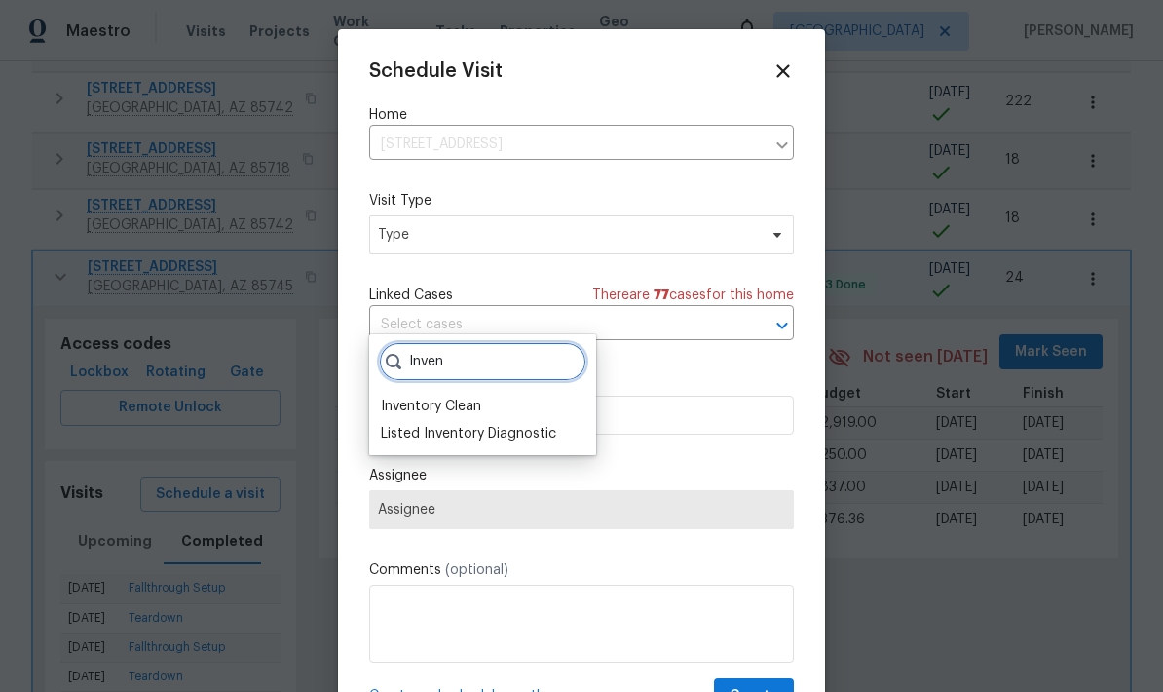
type input "Inven"
click at [448, 396] on div "Inventory Clean" at bounding box center [431, 405] width 100 height 19
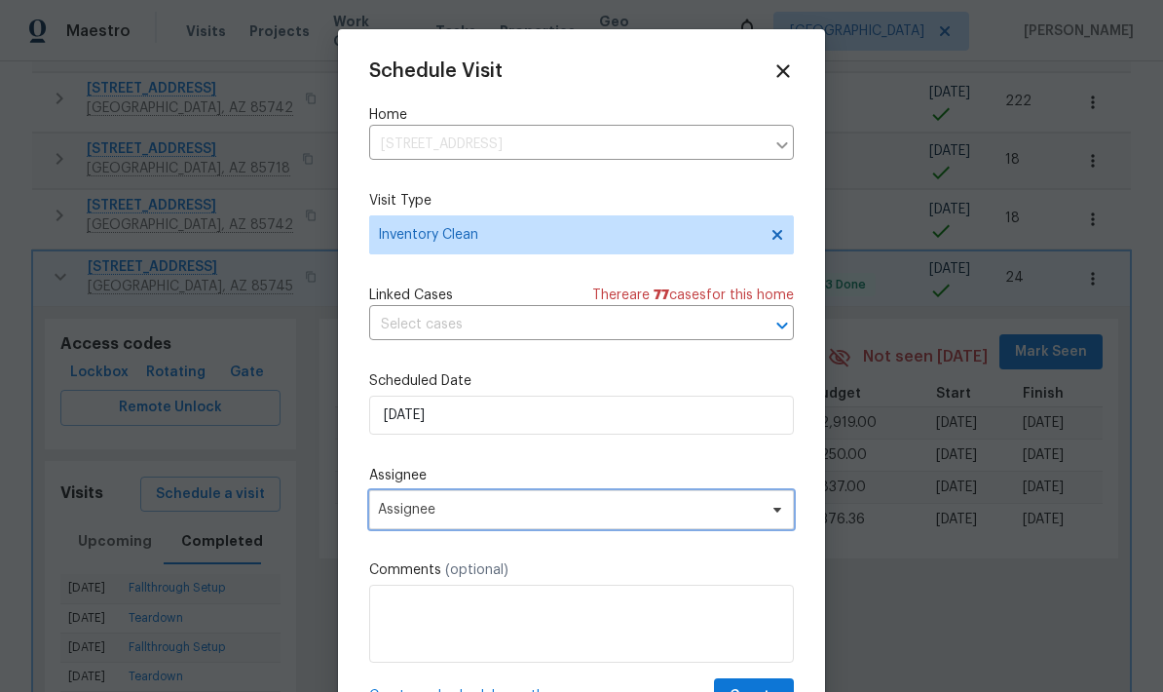
click at [516, 517] on span "Assignee" at bounding box center [569, 510] width 382 height 16
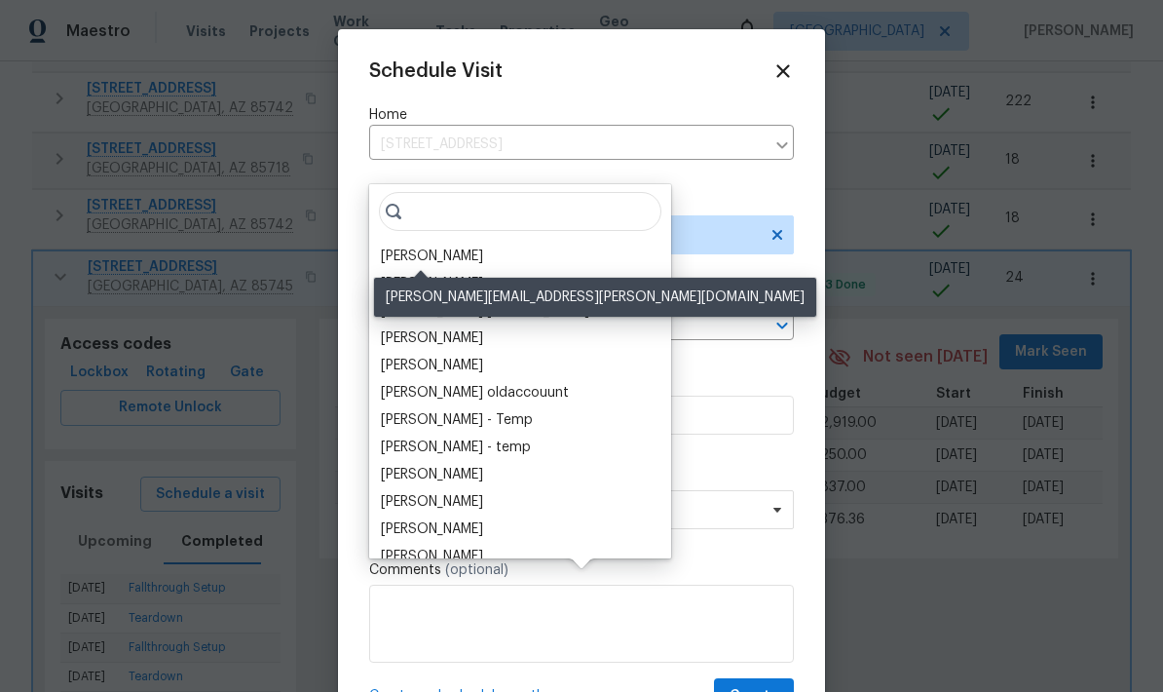
click at [451, 246] on div "[PERSON_NAME]" at bounding box center [432, 255] width 102 height 19
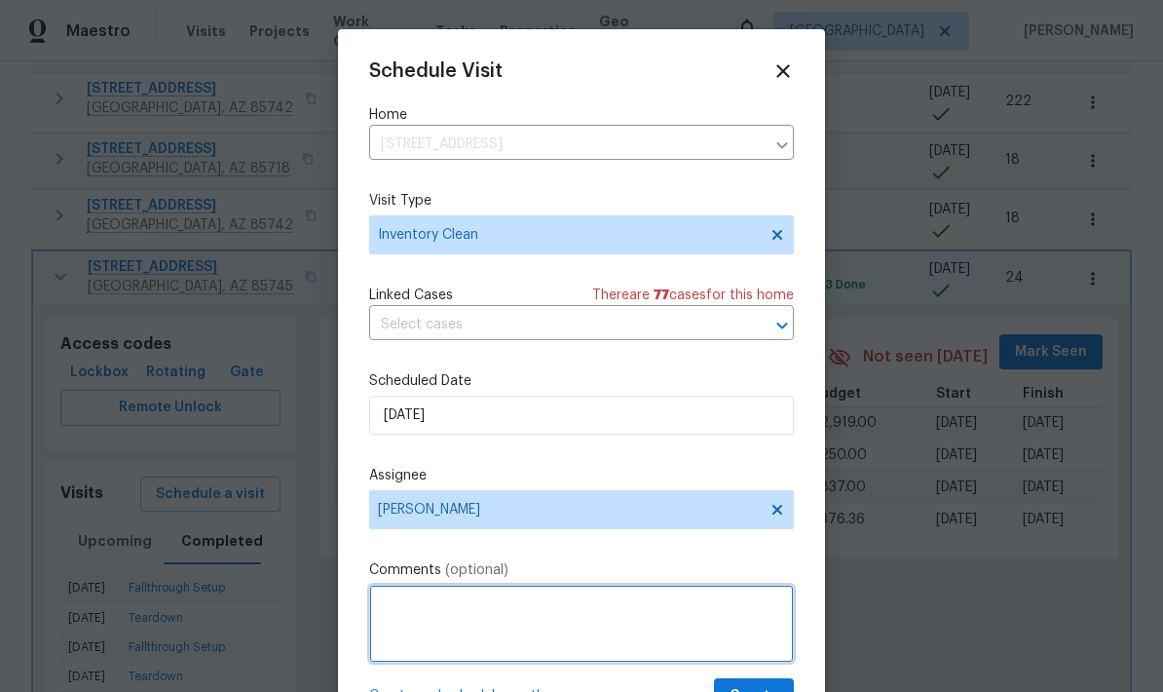
click at [727, 659] on textarea at bounding box center [581, 623] width 425 height 78
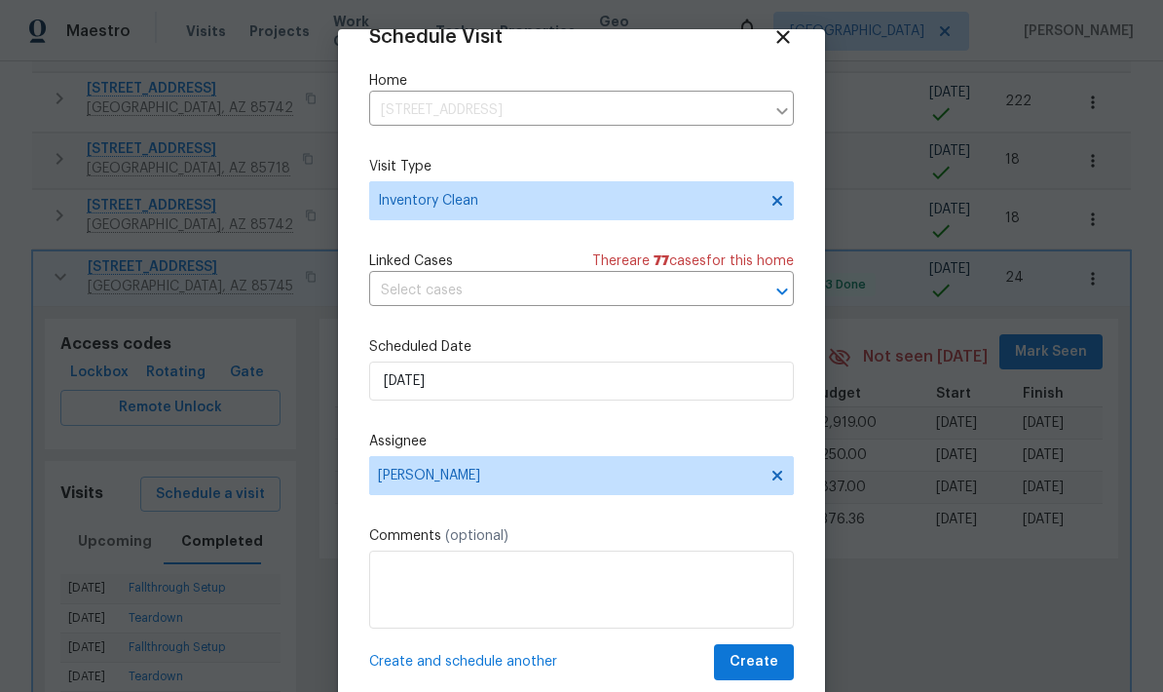
scroll to position [38, 0]
click at [761, 659] on span "Create" at bounding box center [754, 662] width 49 height 24
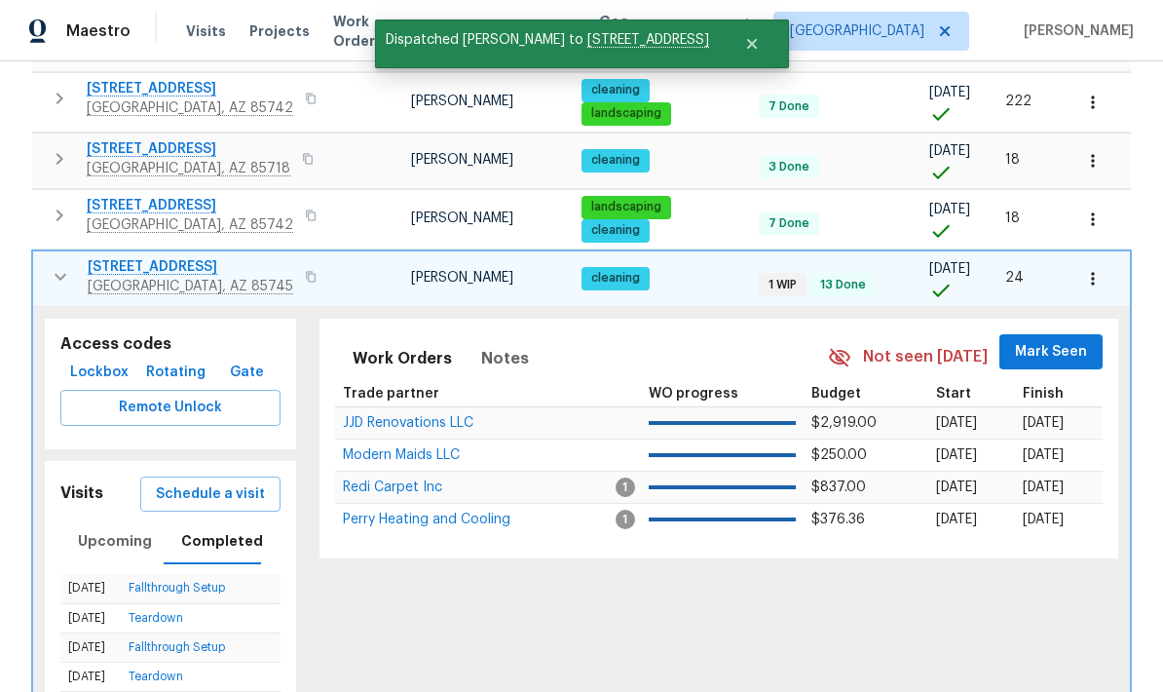
click at [64, 273] on icon "button" at bounding box center [61, 276] width 12 height 7
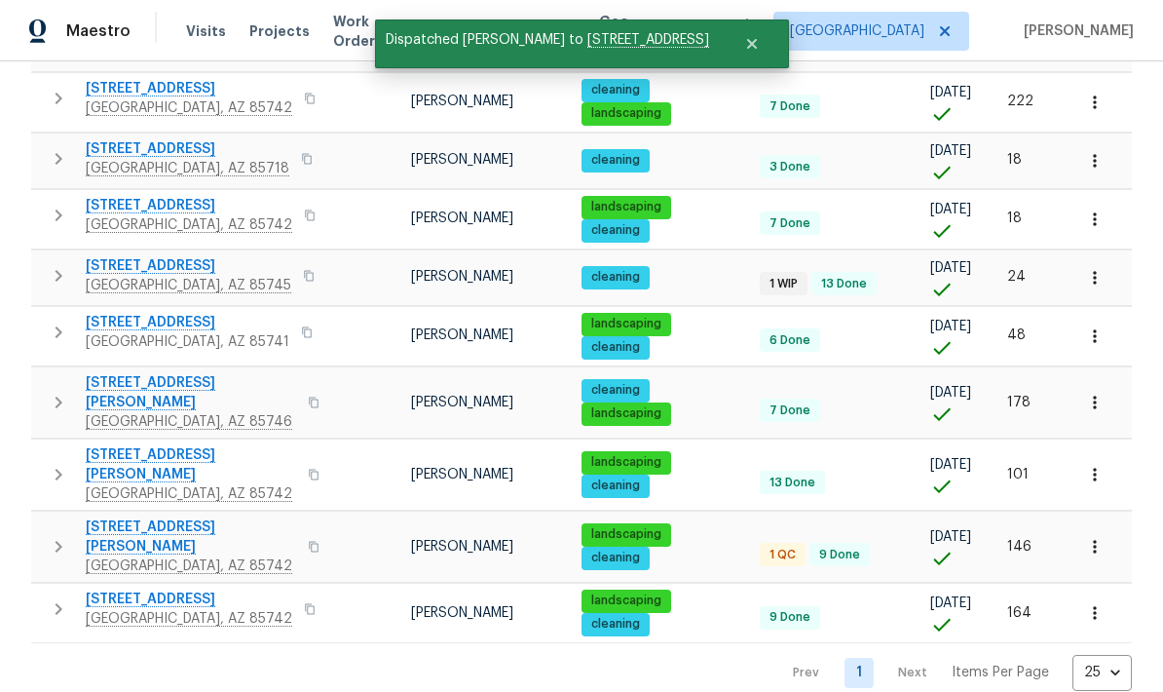
scroll to position [356, 0]
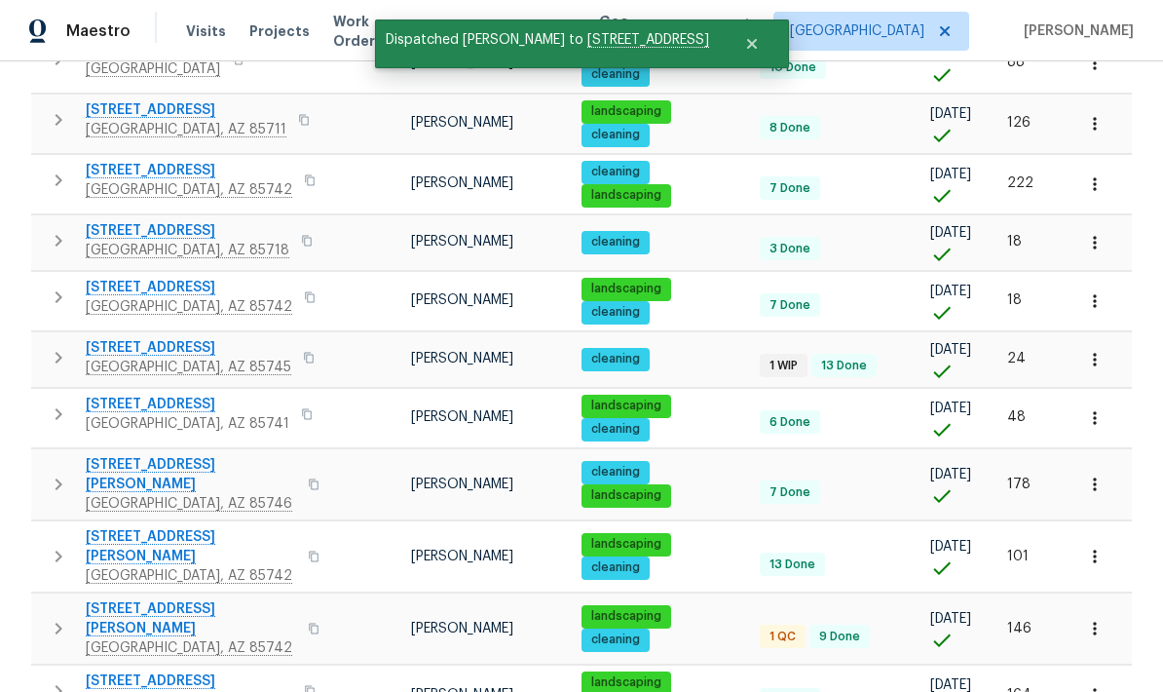
click at [56, 408] on icon "button" at bounding box center [59, 414] width 7 height 12
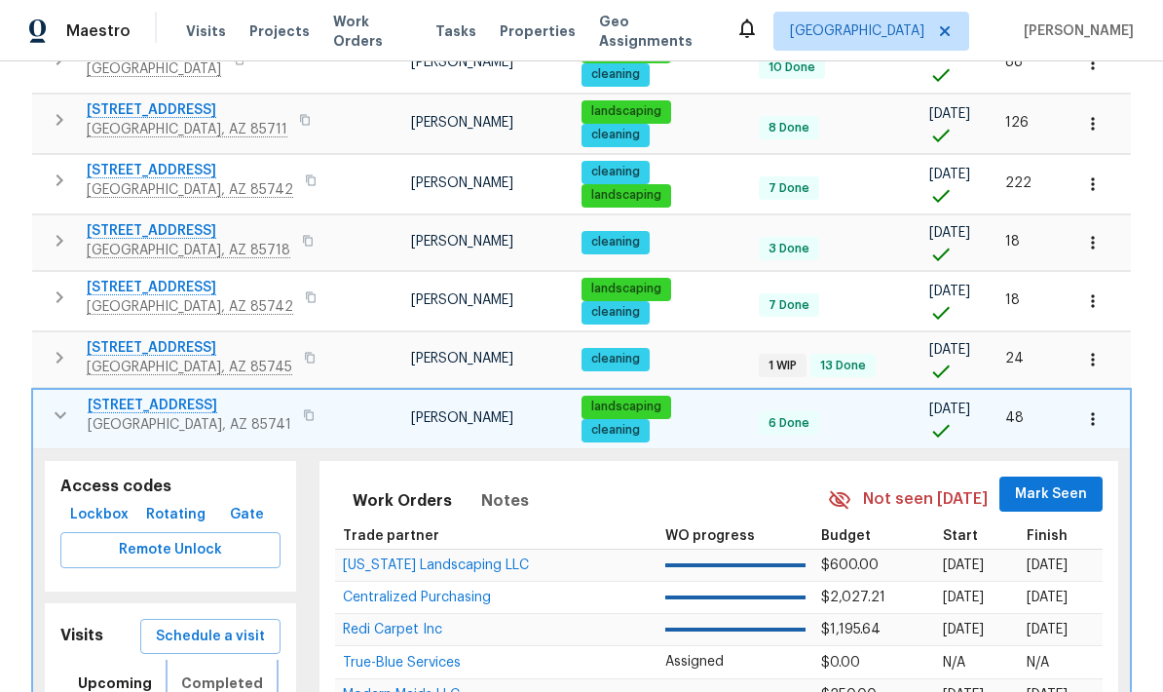
click at [232, 671] on span "Completed" at bounding box center [222, 683] width 82 height 24
click at [215, 624] on span "Schedule a visit" at bounding box center [210, 636] width 109 height 24
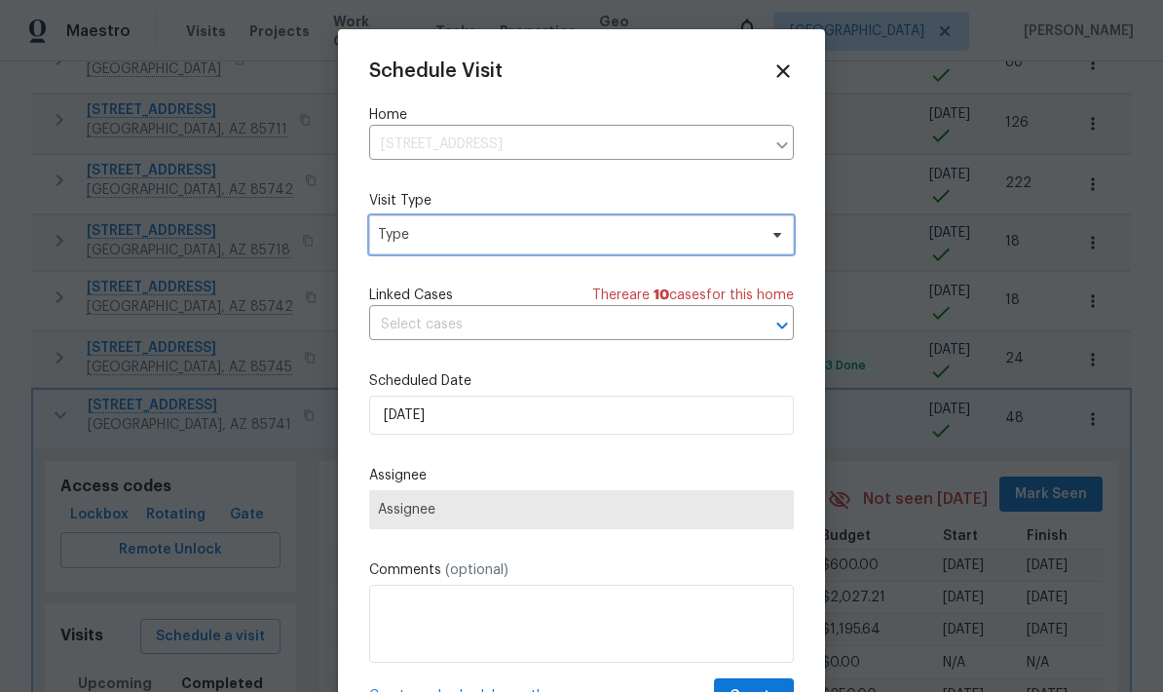
click at [642, 241] on span "Type" at bounding box center [567, 234] width 379 height 19
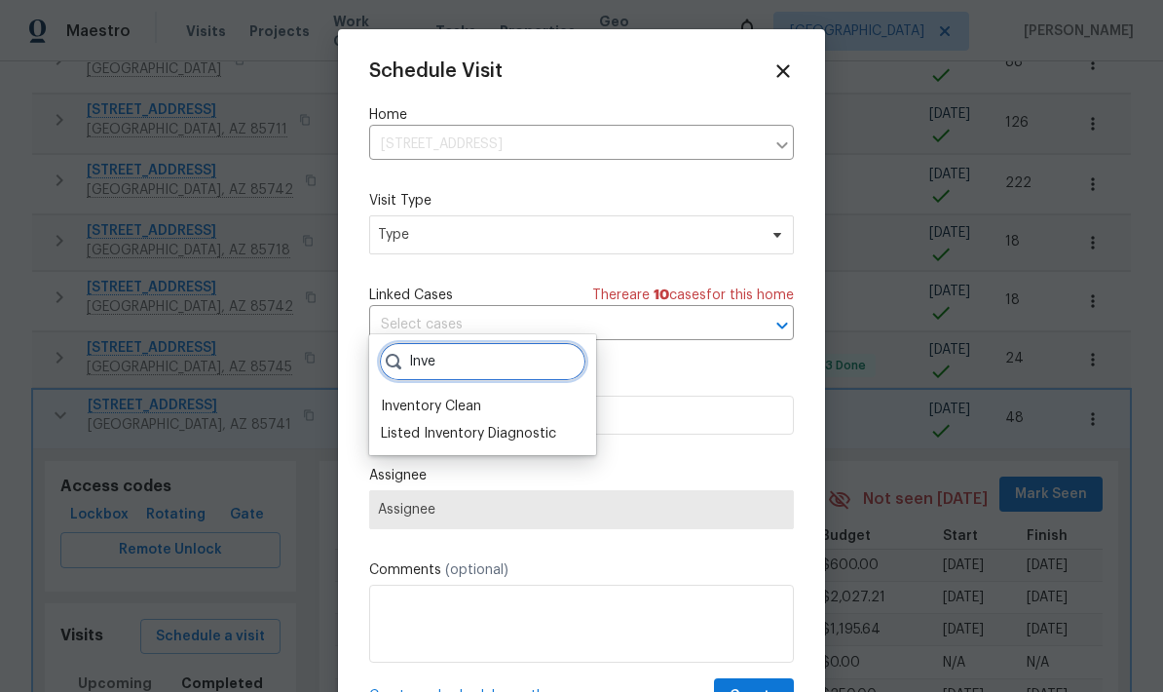
type input "Inve"
click at [464, 396] on div "Inventory Clean" at bounding box center [431, 405] width 100 height 19
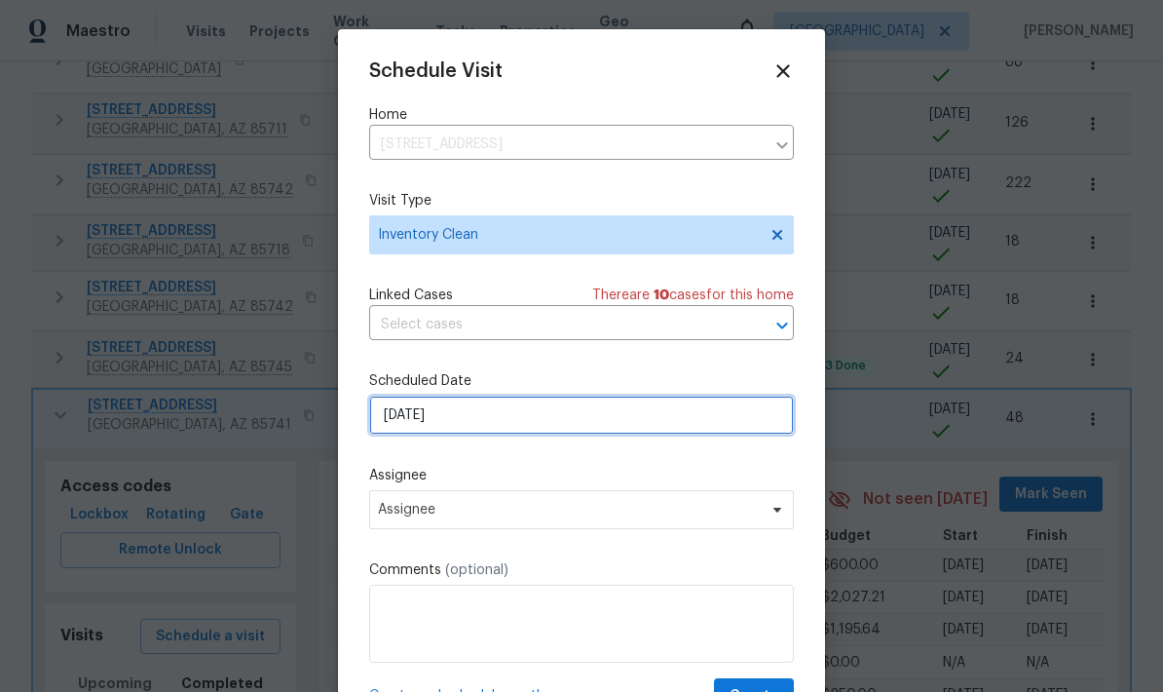
click at [545, 430] on input "9/8/2025" at bounding box center [581, 414] width 425 height 39
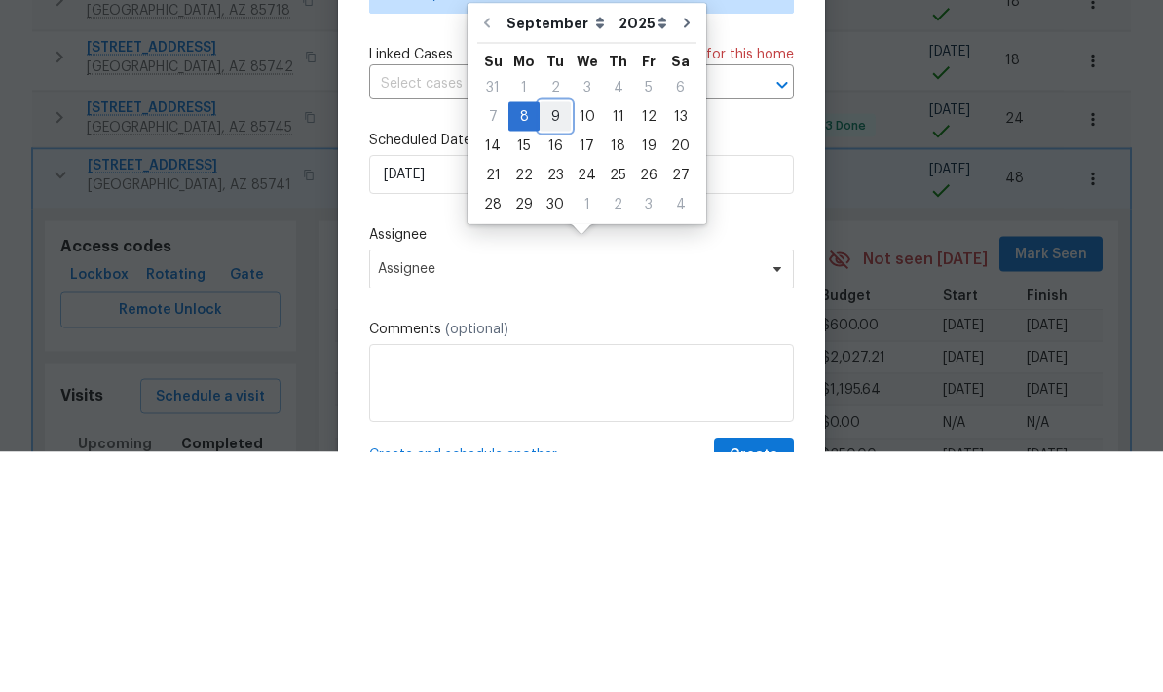
click at [565, 343] on div "9" at bounding box center [555, 356] width 31 height 27
type input "9/9/2025"
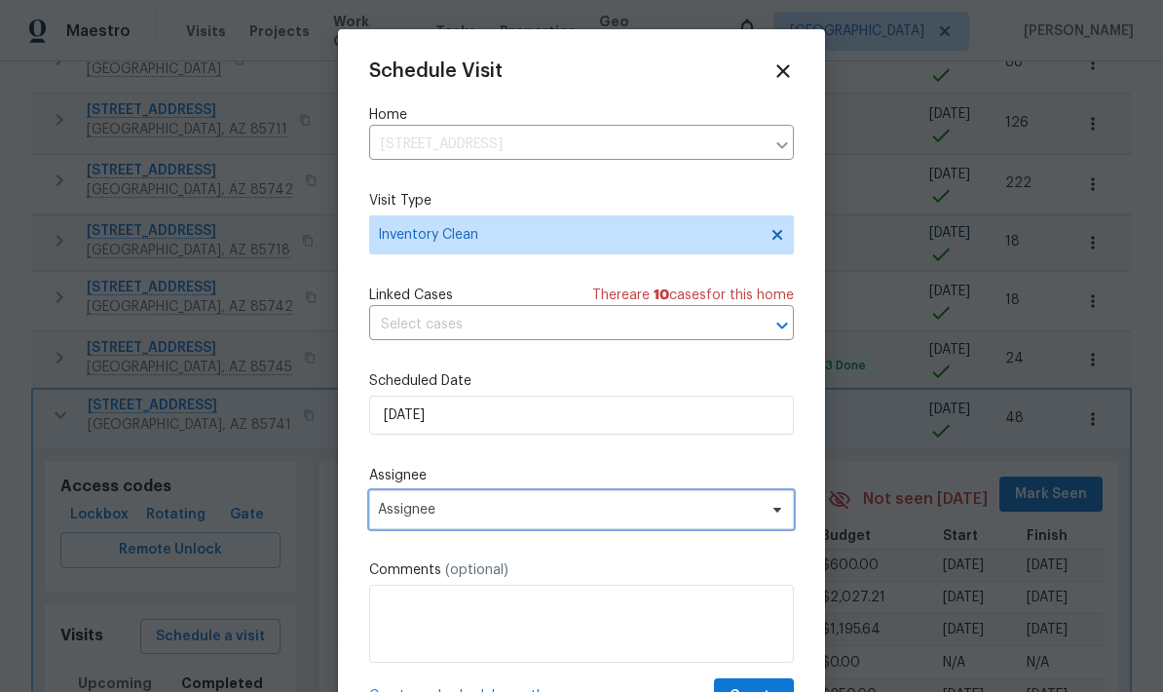
click at [710, 513] on span "Assignee" at bounding box center [569, 510] width 382 height 16
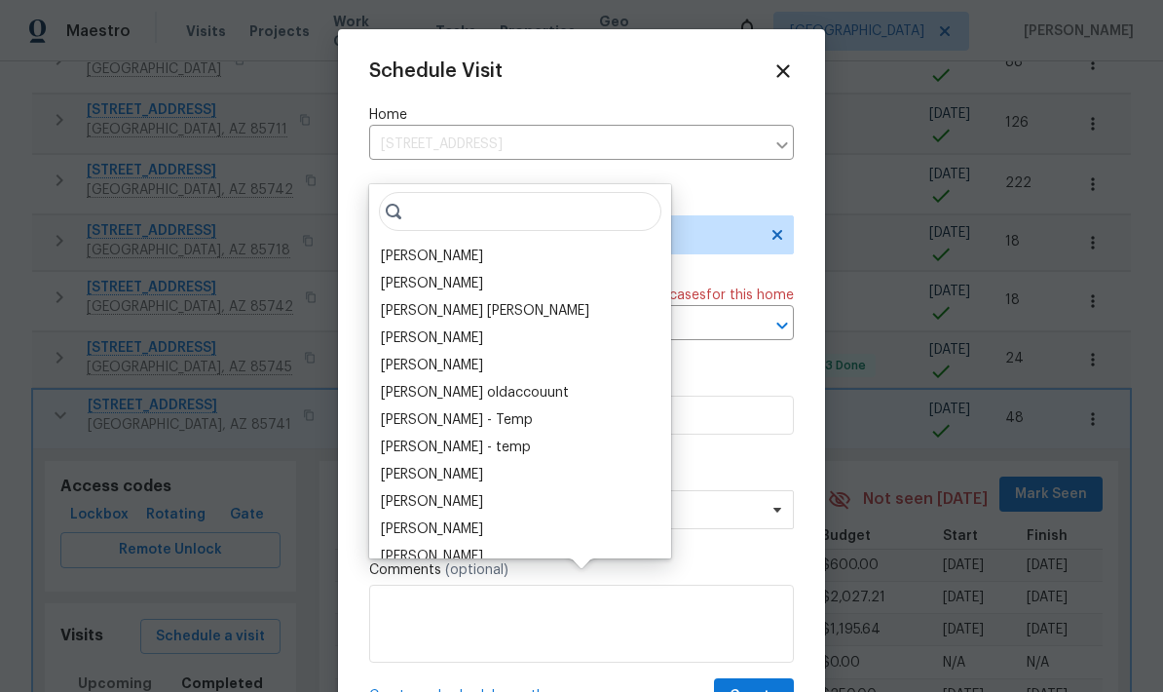
click at [443, 246] on div "[PERSON_NAME]" at bounding box center [432, 255] width 102 height 19
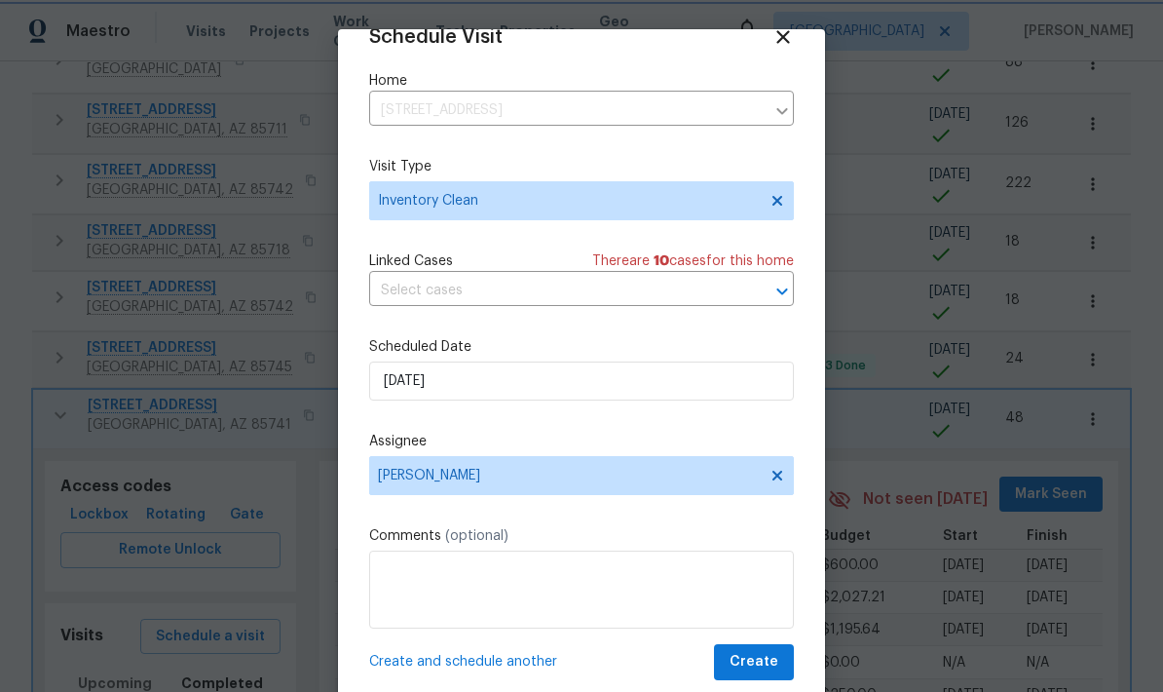
scroll to position [38, 0]
click at [772, 659] on span "Create" at bounding box center [754, 662] width 49 height 24
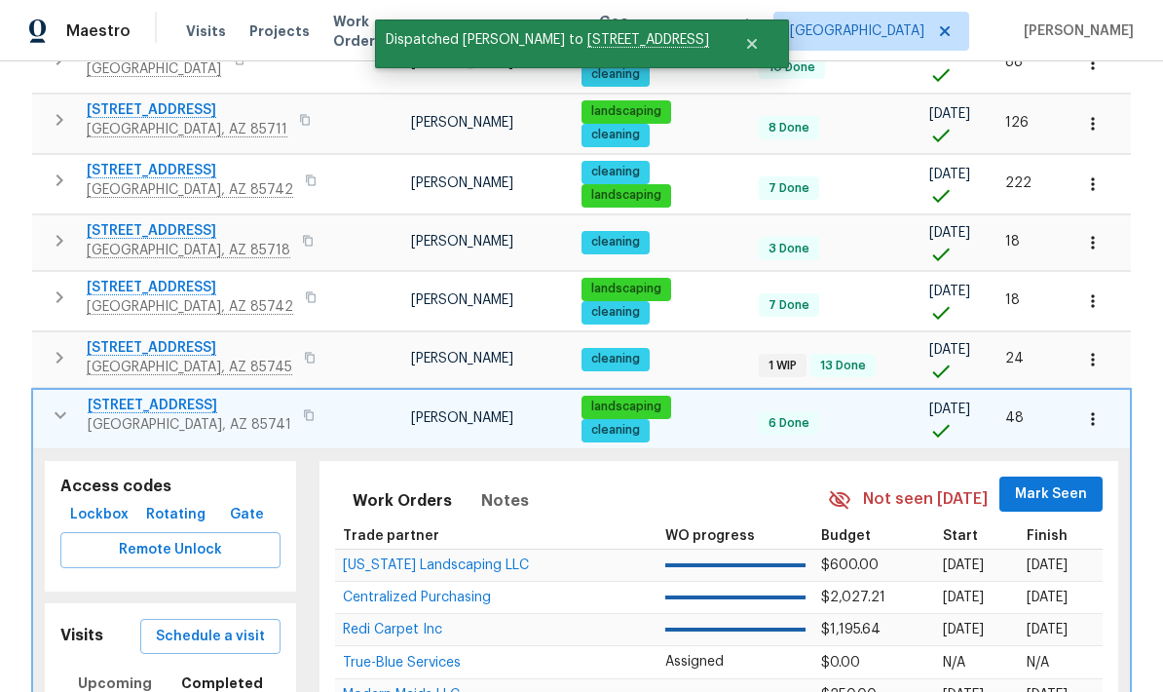
click at [68, 403] on icon "button" at bounding box center [60, 414] width 23 height 23
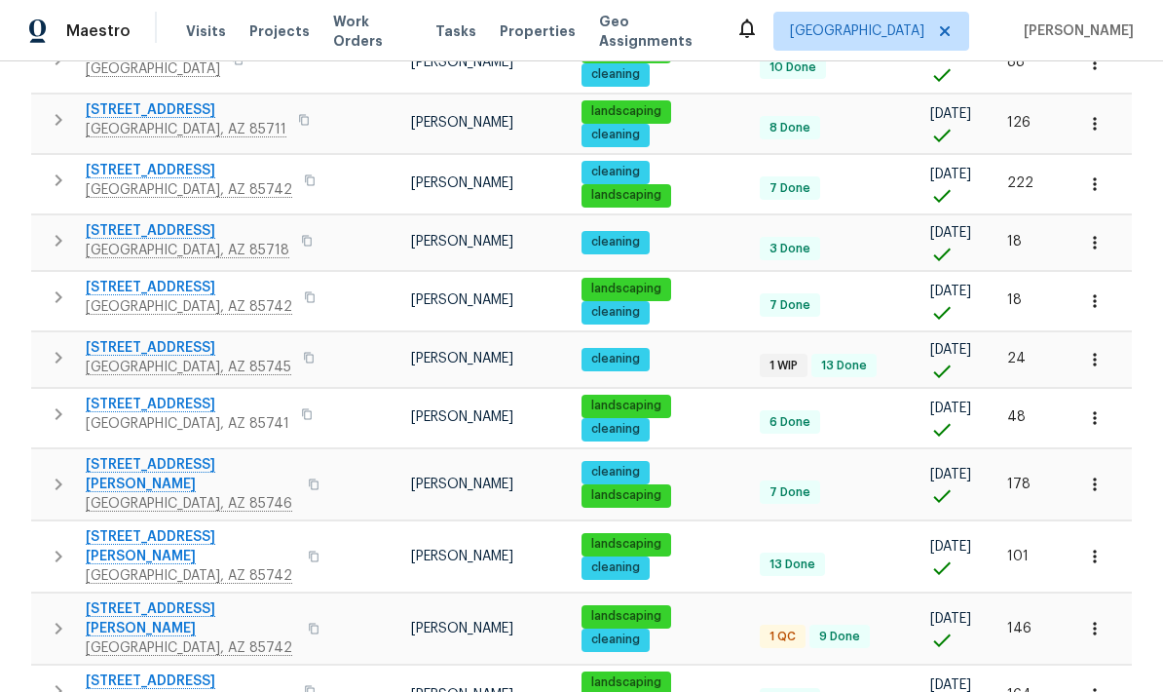
click at [49, 472] on icon "button" at bounding box center [58, 483] width 23 height 23
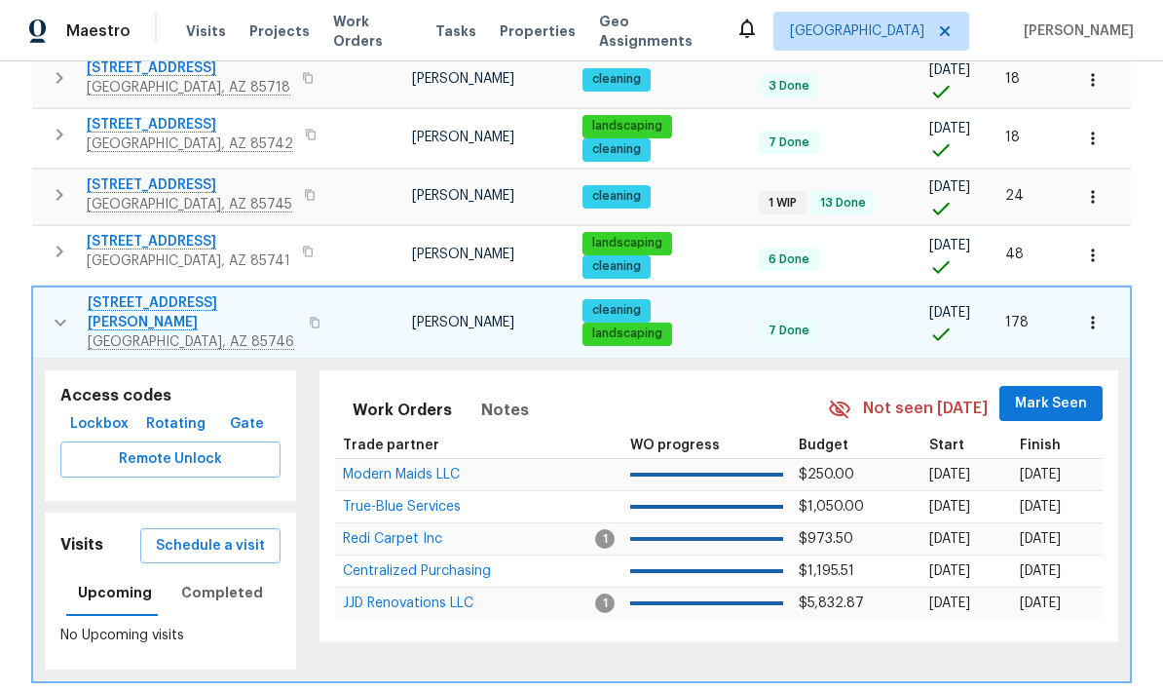
scroll to position [519, 0]
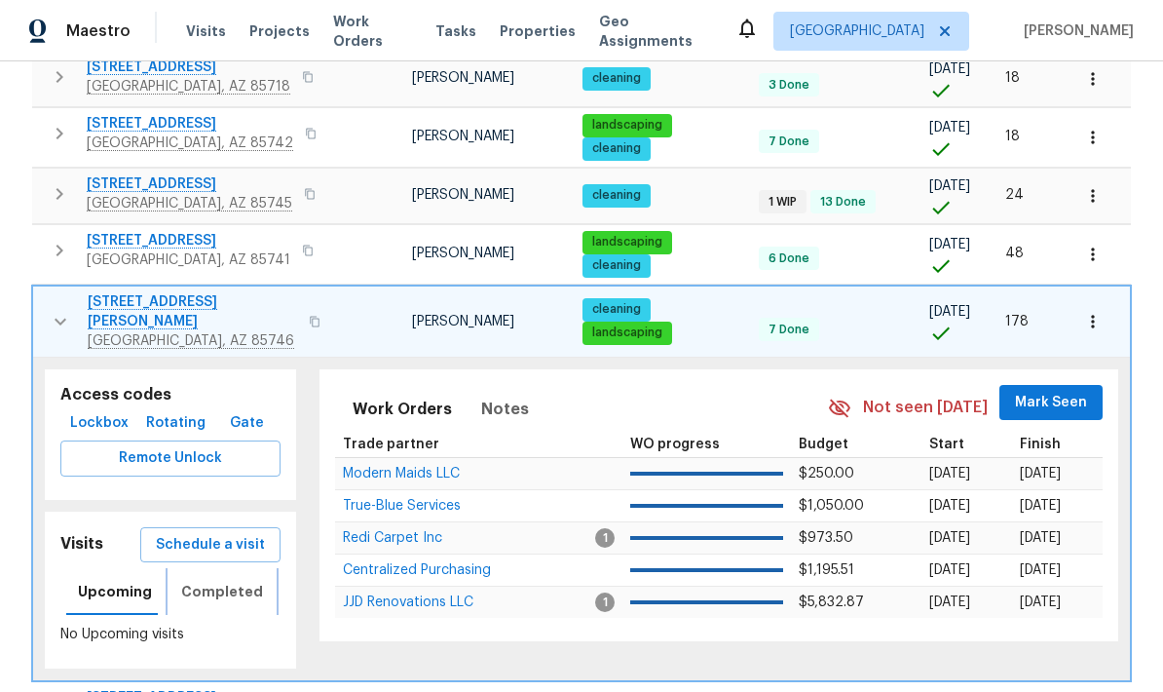
click at [230, 580] on span "Completed" at bounding box center [222, 592] width 82 height 24
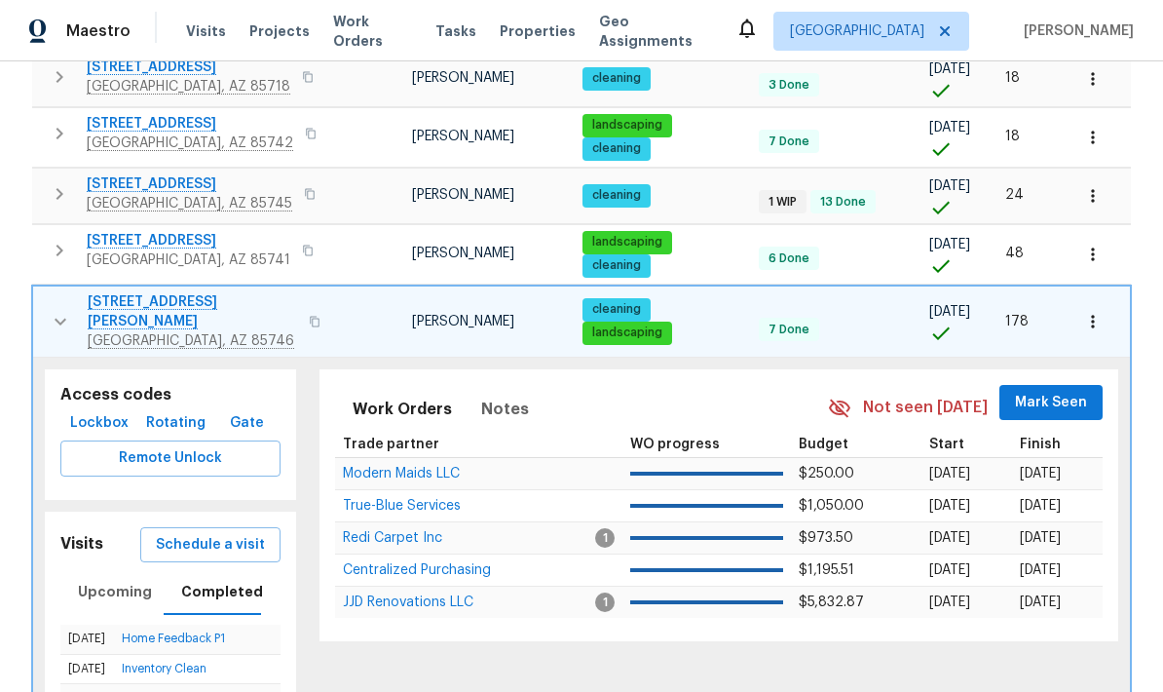
click at [50, 310] on icon "button" at bounding box center [60, 321] width 23 height 23
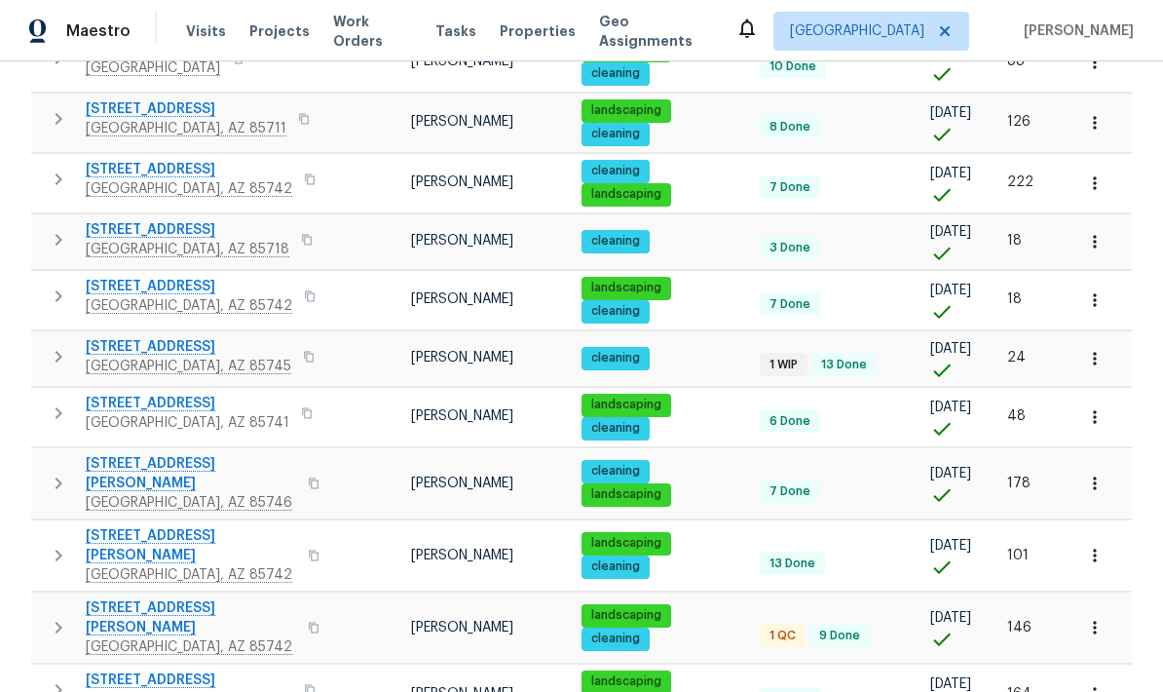
scroll to position [356, 0]
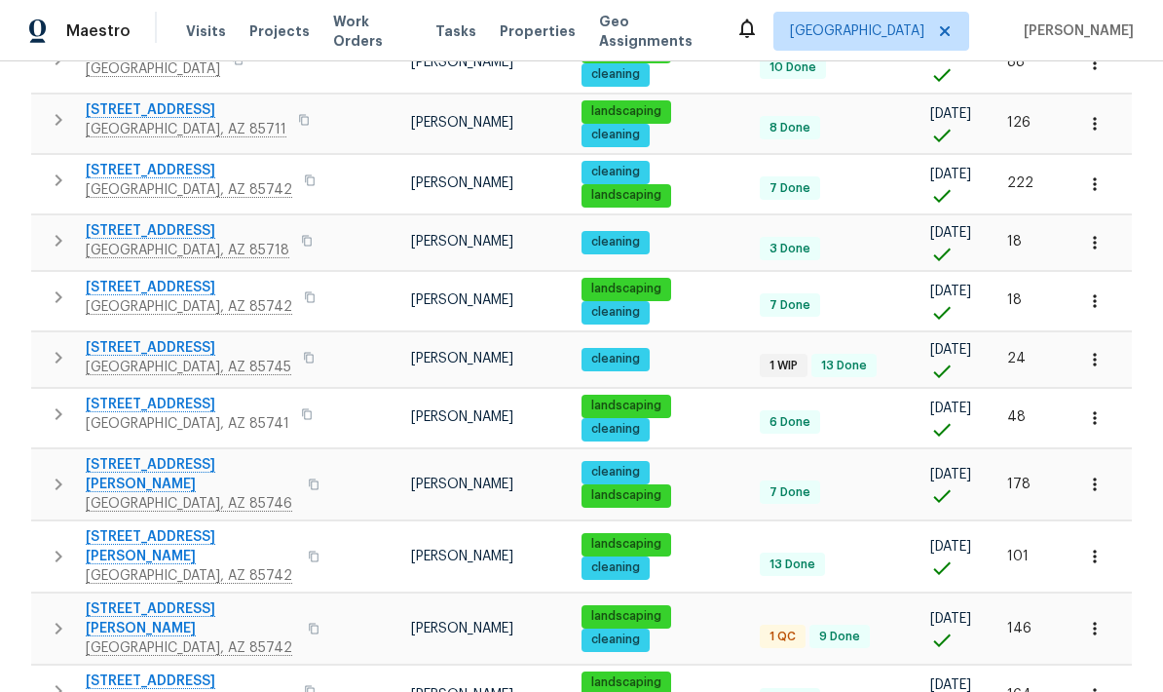
click at [57, 478] on icon "button" at bounding box center [59, 484] width 7 height 12
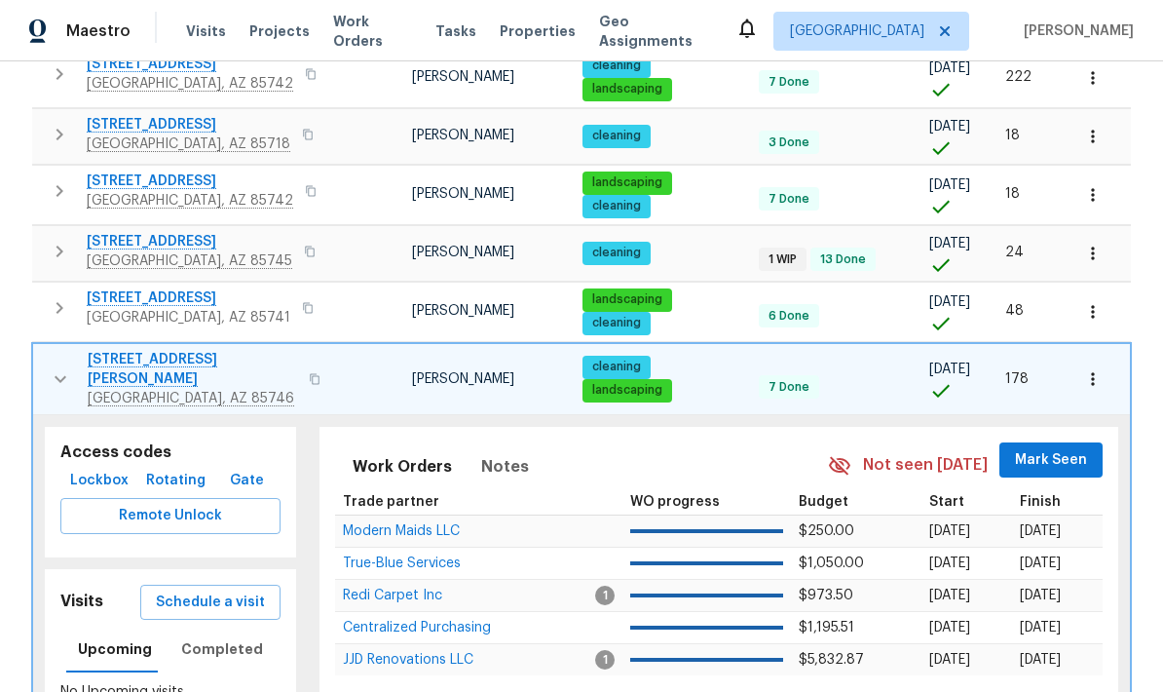
scroll to position [463, 0]
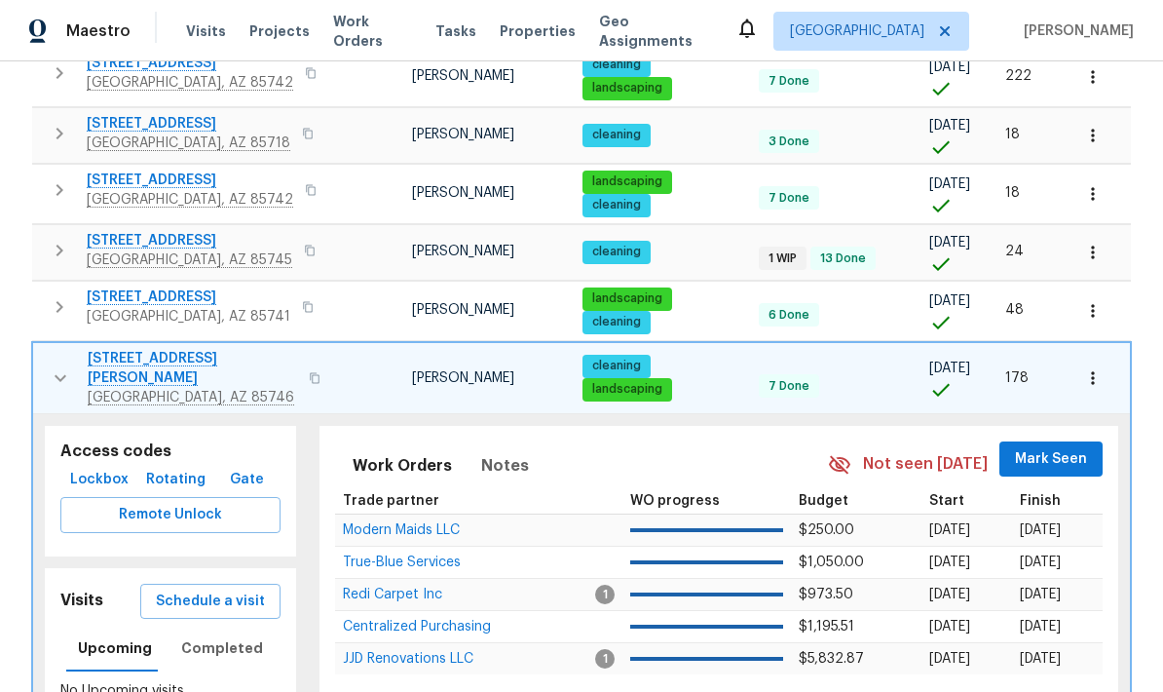
click at [228, 589] on span "Schedule a visit" at bounding box center [210, 601] width 109 height 24
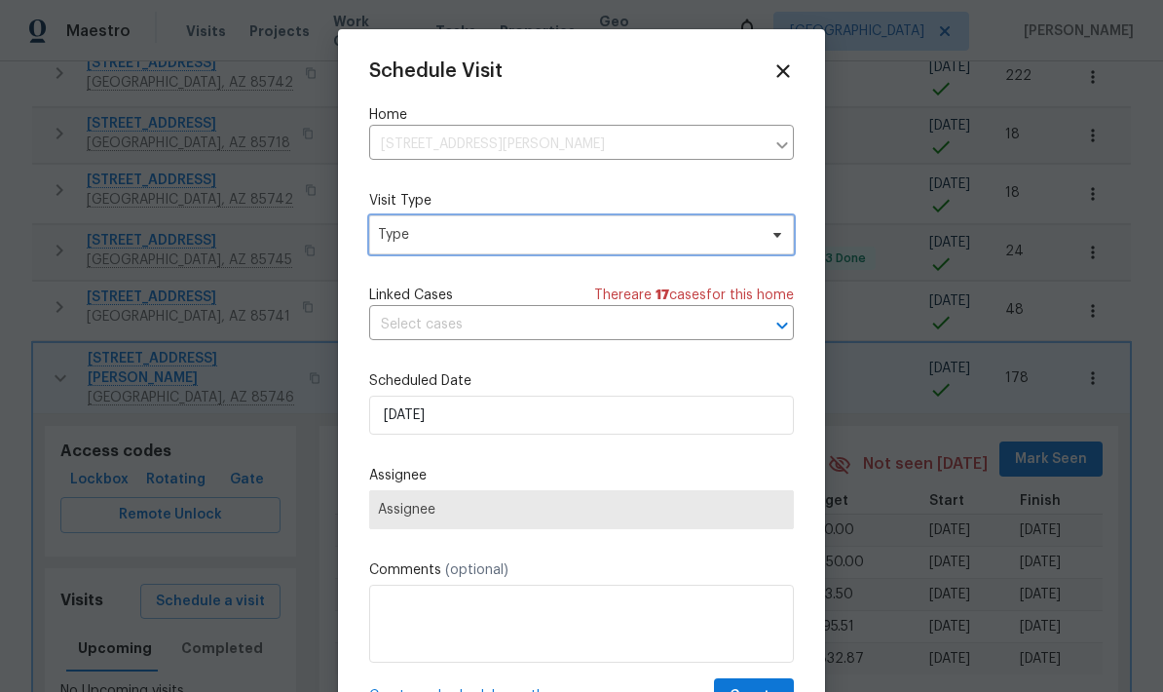
click at [622, 238] on span "Type" at bounding box center [567, 234] width 379 height 19
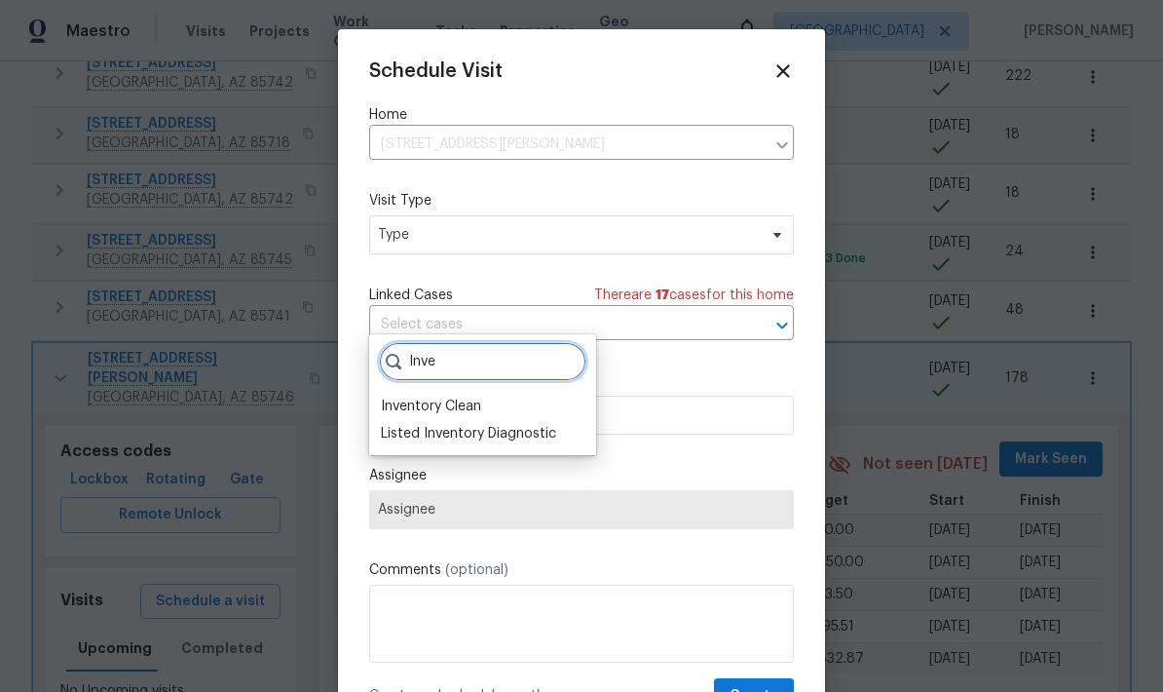
type input "Inve"
click at [476, 396] on div "Inventory Clean" at bounding box center [431, 405] width 100 height 19
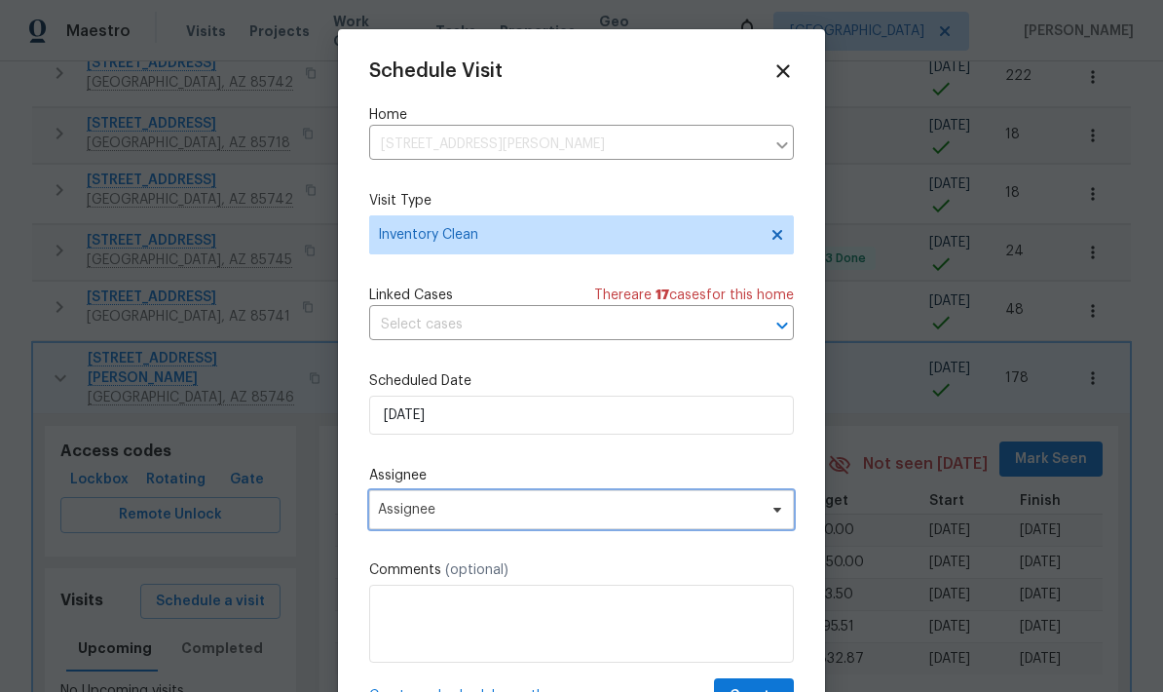
click at [579, 517] on span "Assignee" at bounding box center [569, 510] width 382 height 16
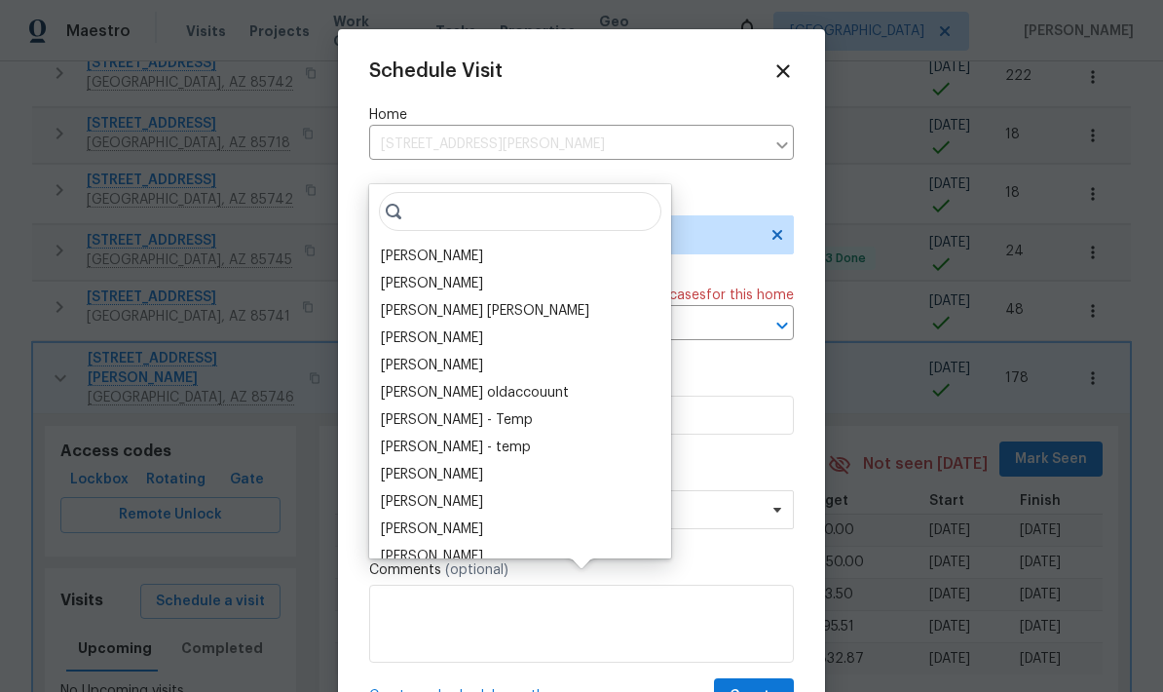
click at [432, 192] on input "search" at bounding box center [520, 211] width 282 height 39
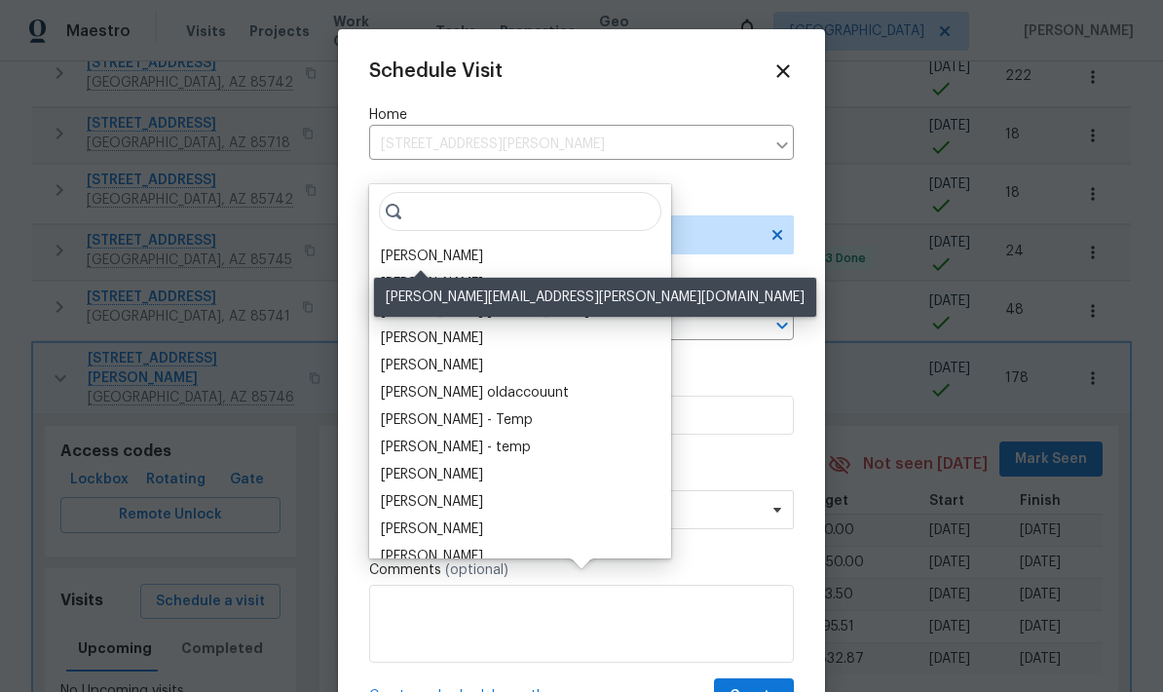
click at [451, 246] on div "[PERSON_NAME]" at bounding box center [432, 255] width 102 height 19
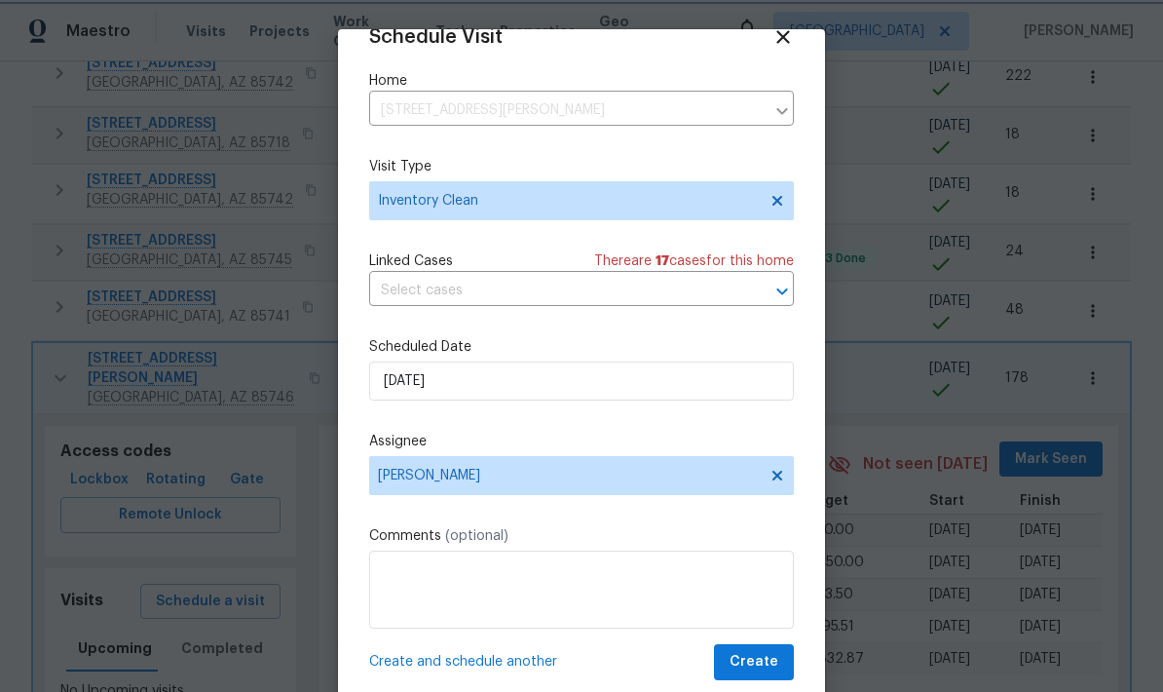
scroll to position [38, 0]
click at [770, 659] on span "Create" at bounding box center [754, 662] width 49 height 24
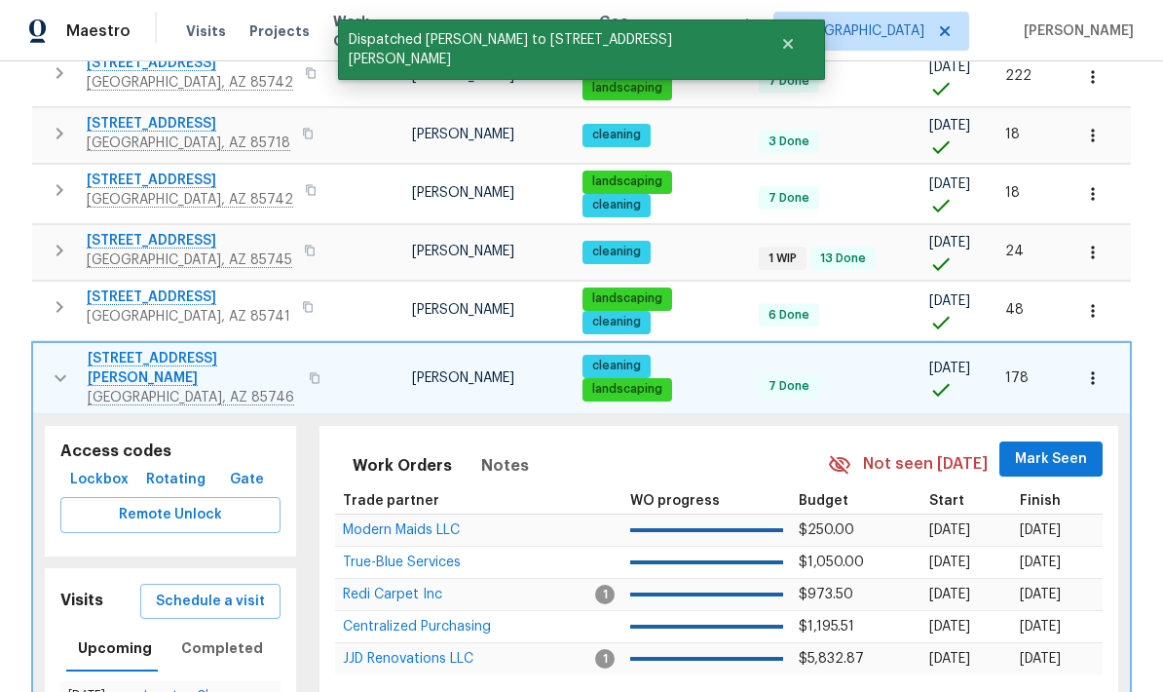
click at [49, 366] on icon "button" at bounding box center [60, 377] width 23 height 23
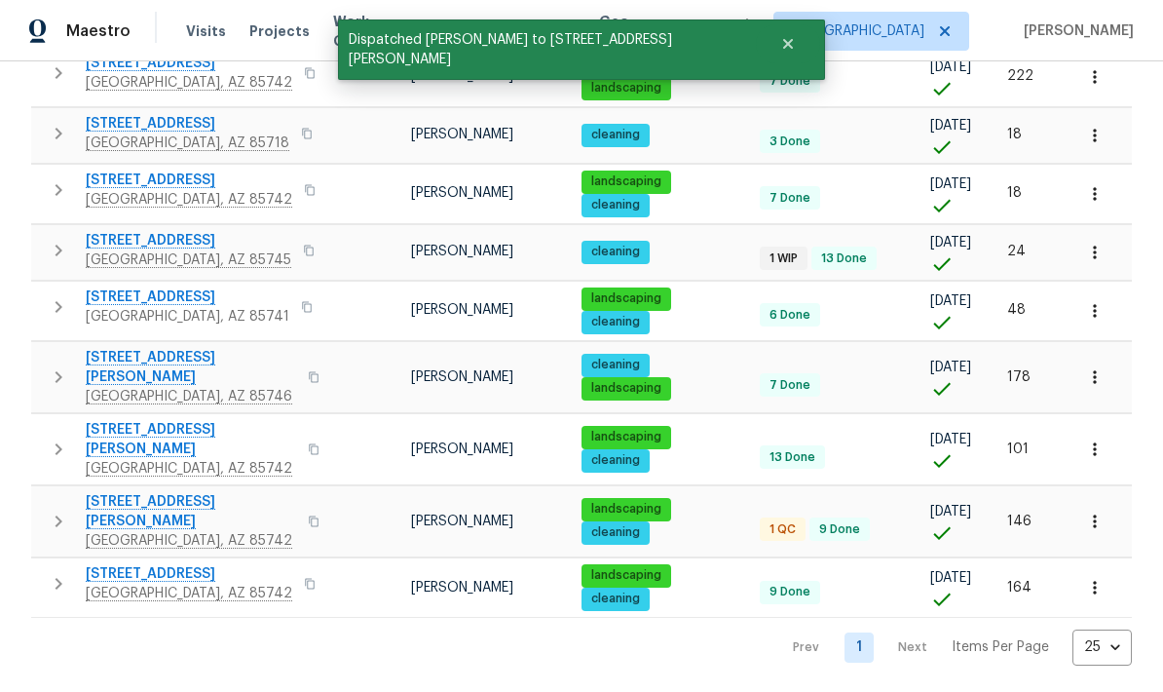
scroll to position [356, 0]
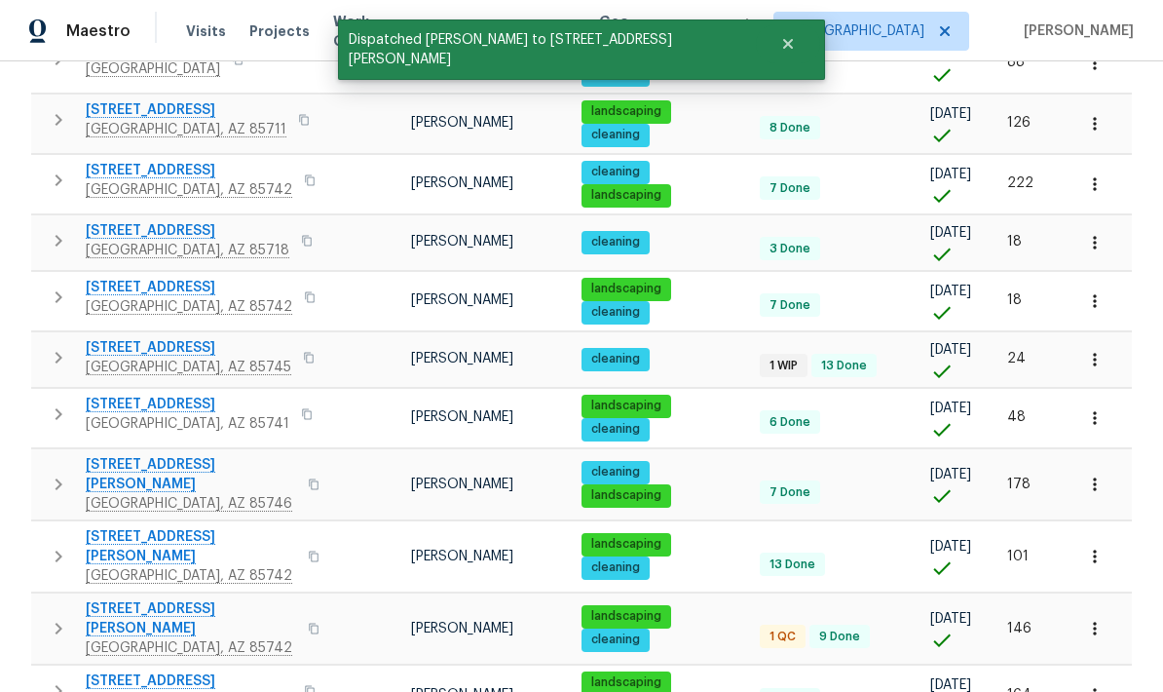
click at [49, 617] on icon "button" at bounding box center [58, 628] width 23 height 23
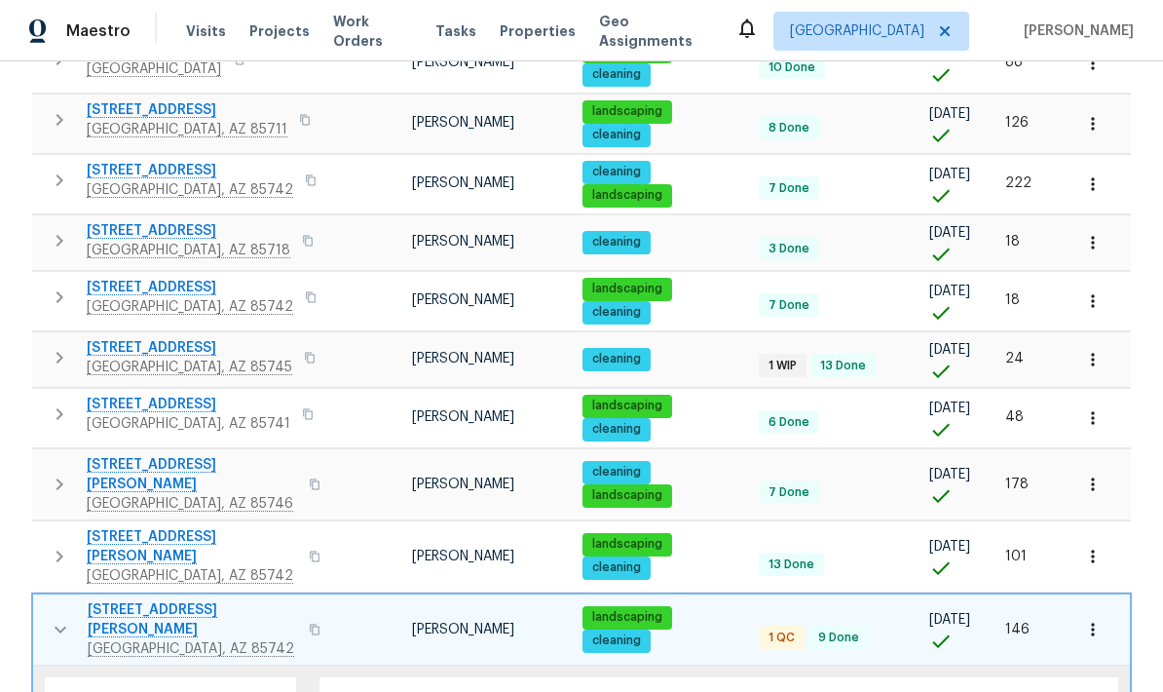
click at [69, 618] on icon "button" at bounding box center [60, 629] width 23 height 23
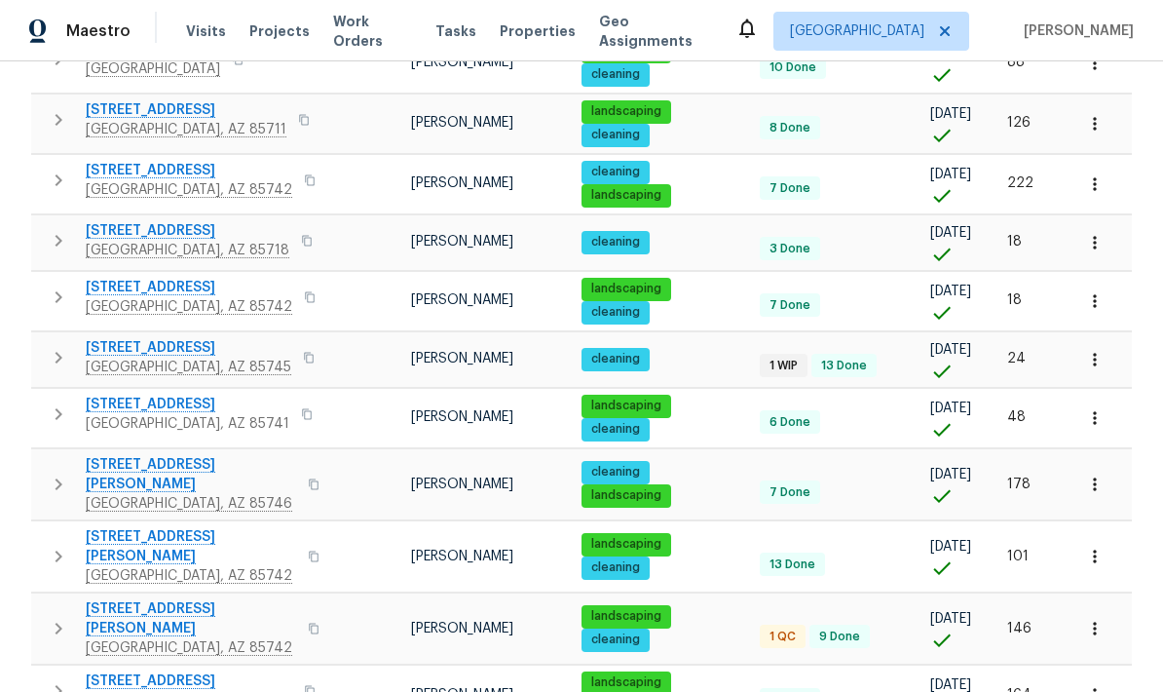
click at [56, 679] on icon "button" at bounding box center [58, 690] width 23 height 23
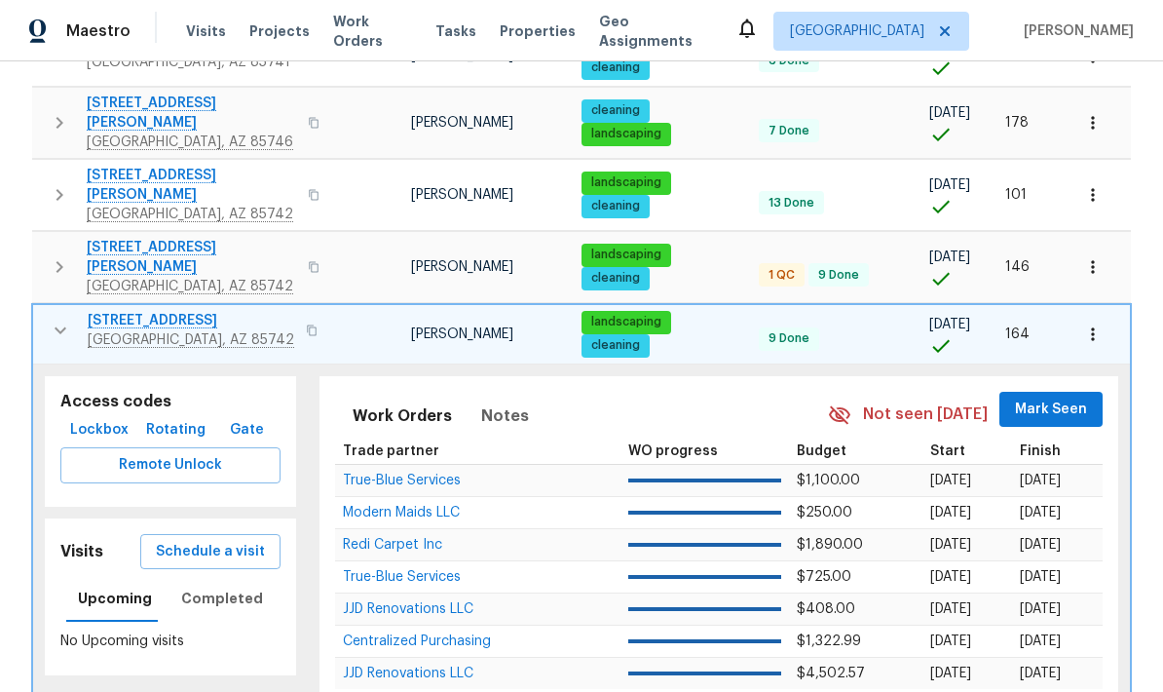
scroll to position [716, 0]
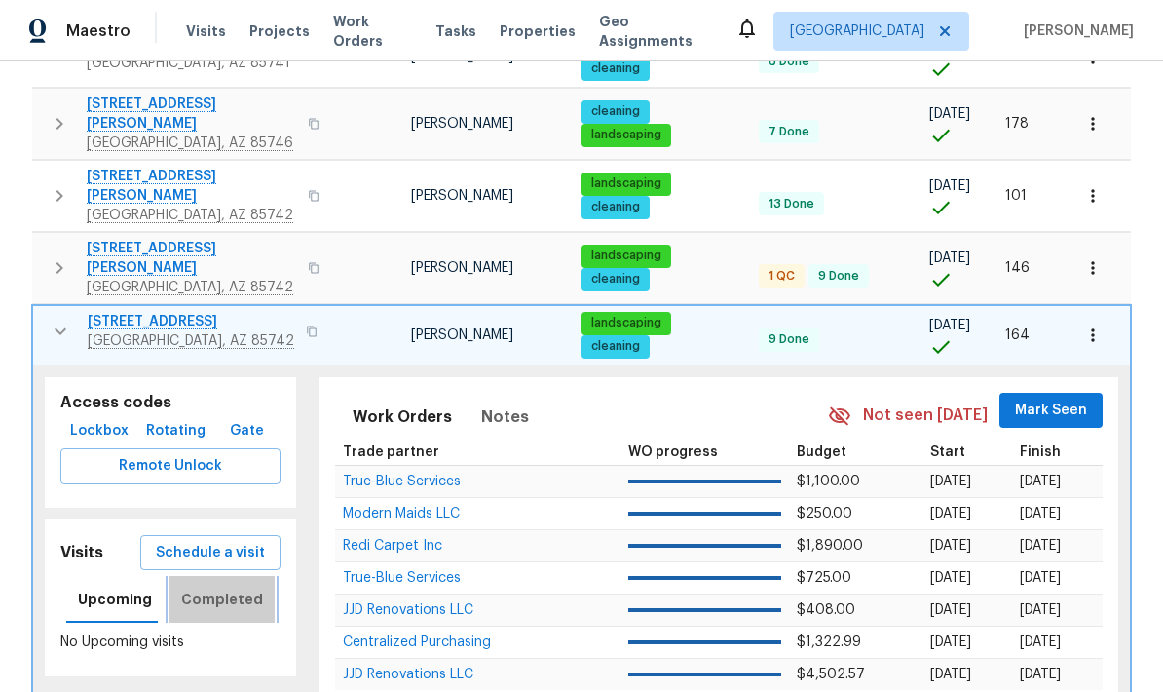
click at [229, 587] on span "Completed" at bounding box center [222, 599] width 82 height 24
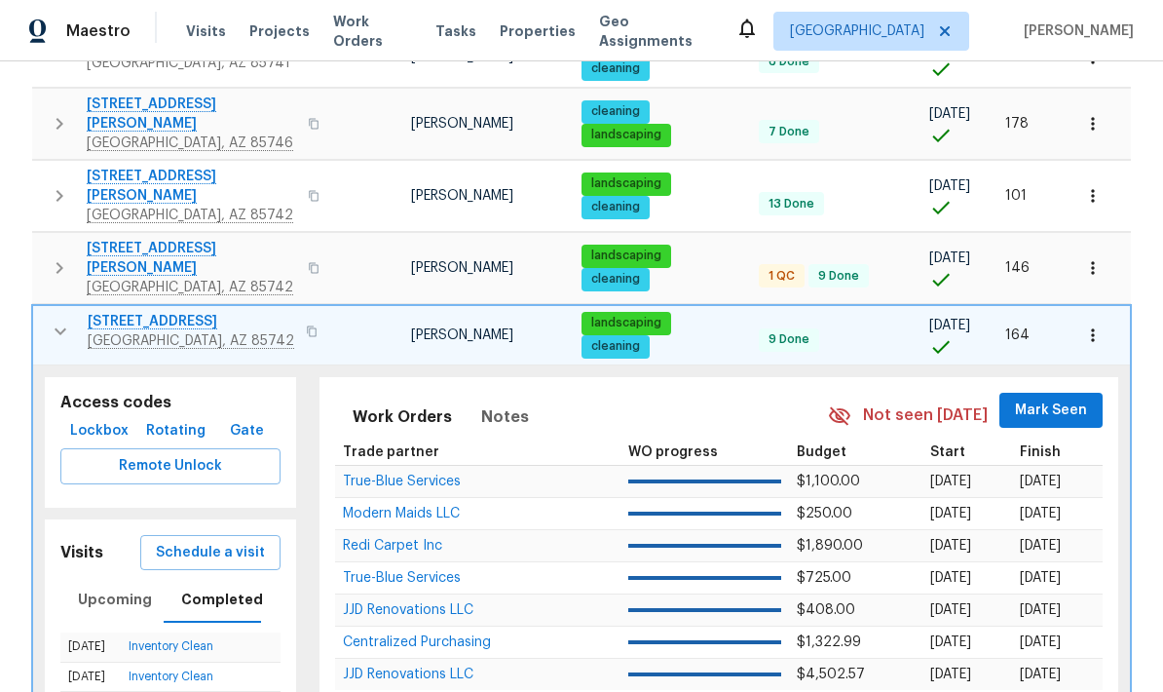
click at [238, 541] on span "Schedule a visit" at bounding box center [210, 553] width 109 height 24
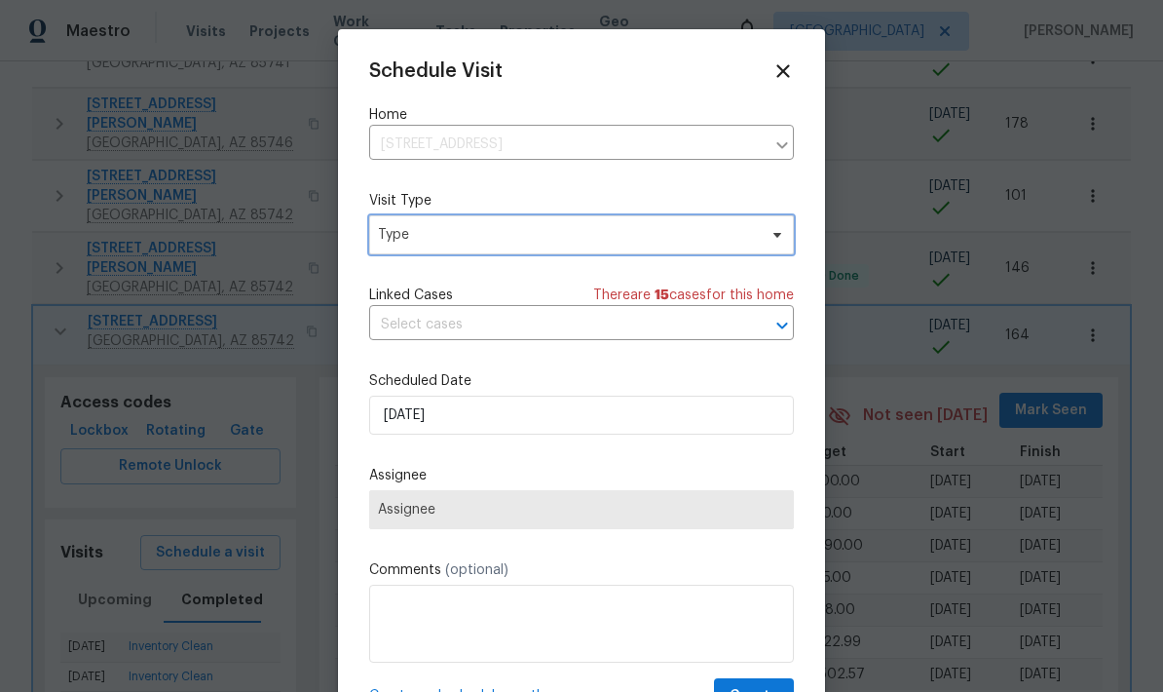
click at [692, 243] on span "Type" at bounding box center [567, 234] width 379 height 19
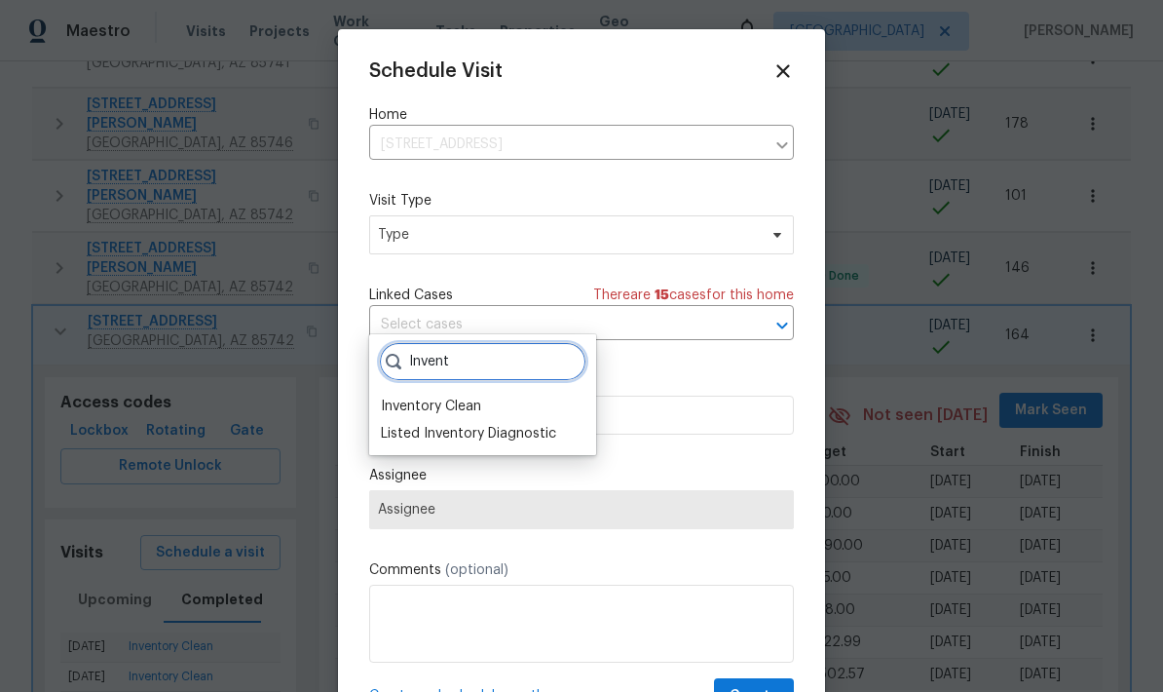
type input "Invent"
click at [456, 396] on div "Inventory Clean" at bounding box center [431, 405] width 100 height 19
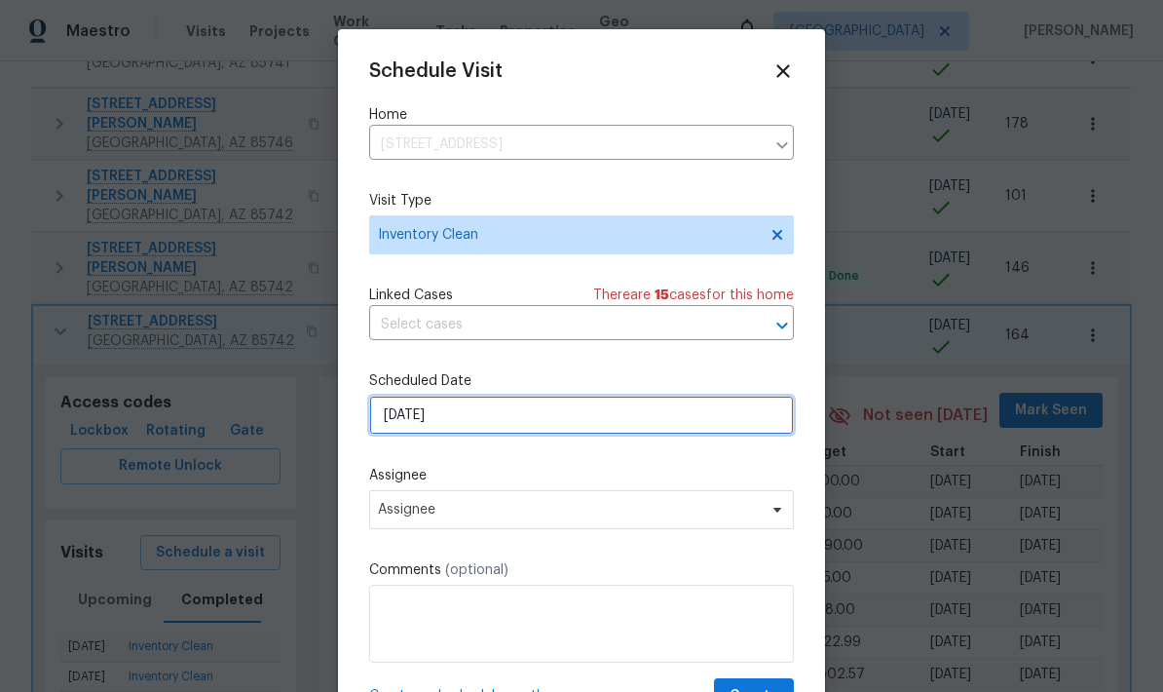
click at [582, 422] on input "9/8/2025" at bounding box center [581, 414] width 425 height 39
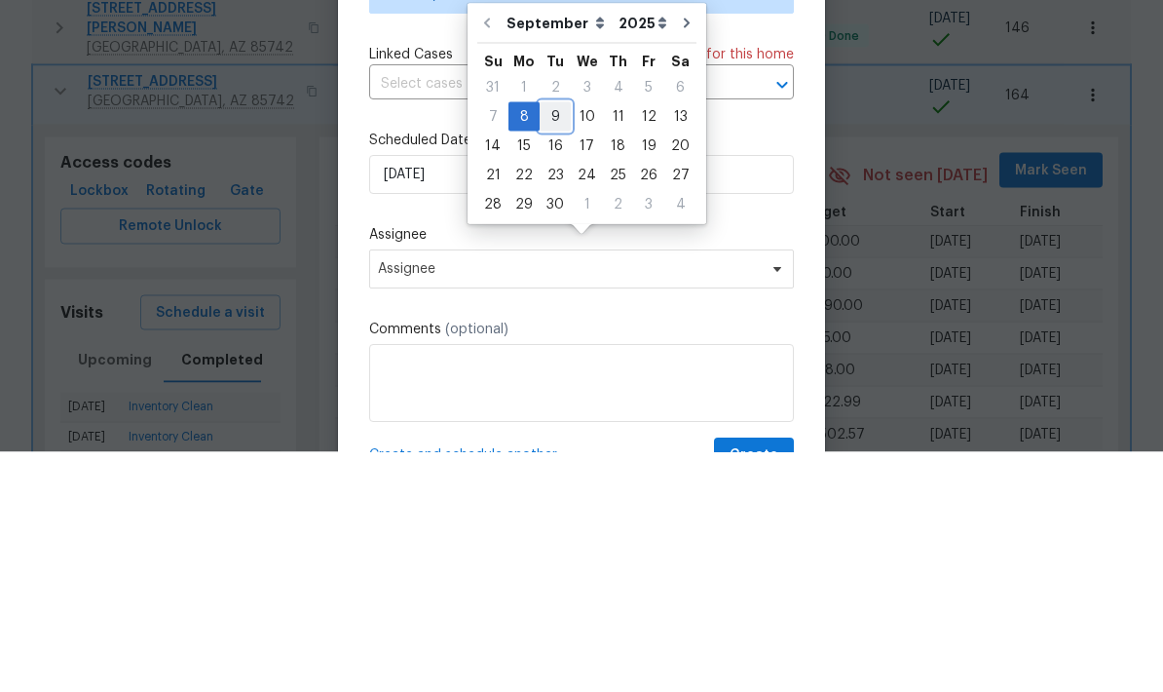
click at [558, 343] on div "9" at bounding box center [555, 356] width 31 height 27
type input "9/9/2025"
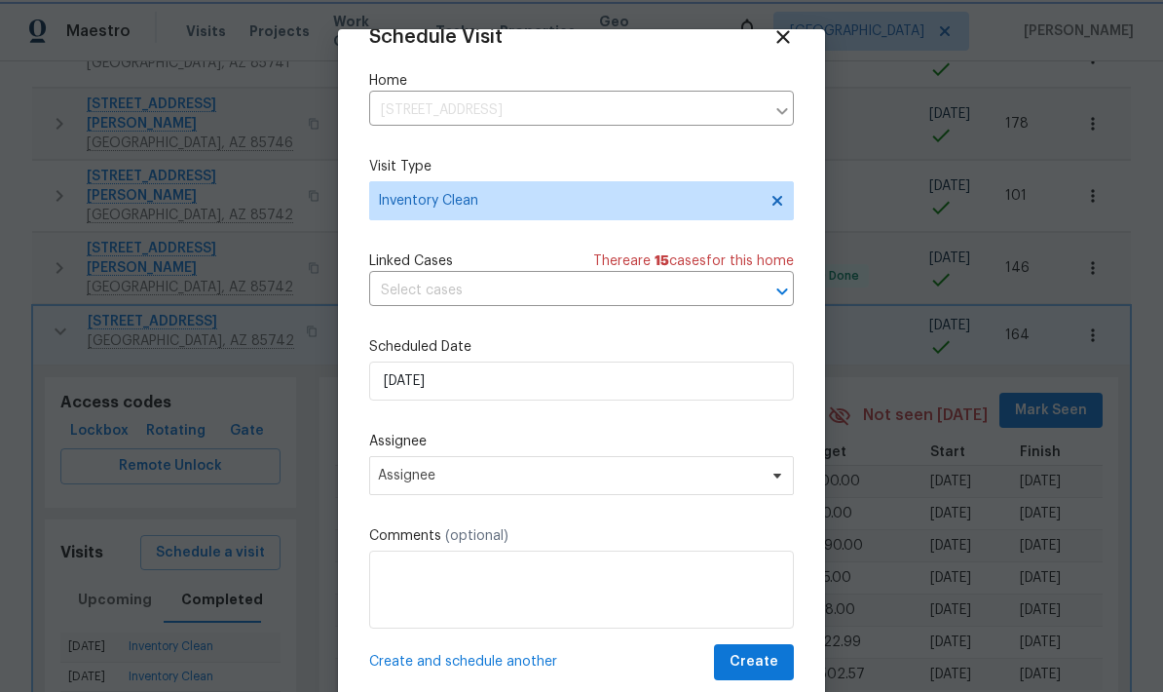
scroll to position [38, 0]
click at [666, 481] on span "Assignee" at bounding box center [569, 476] width 382 height 16
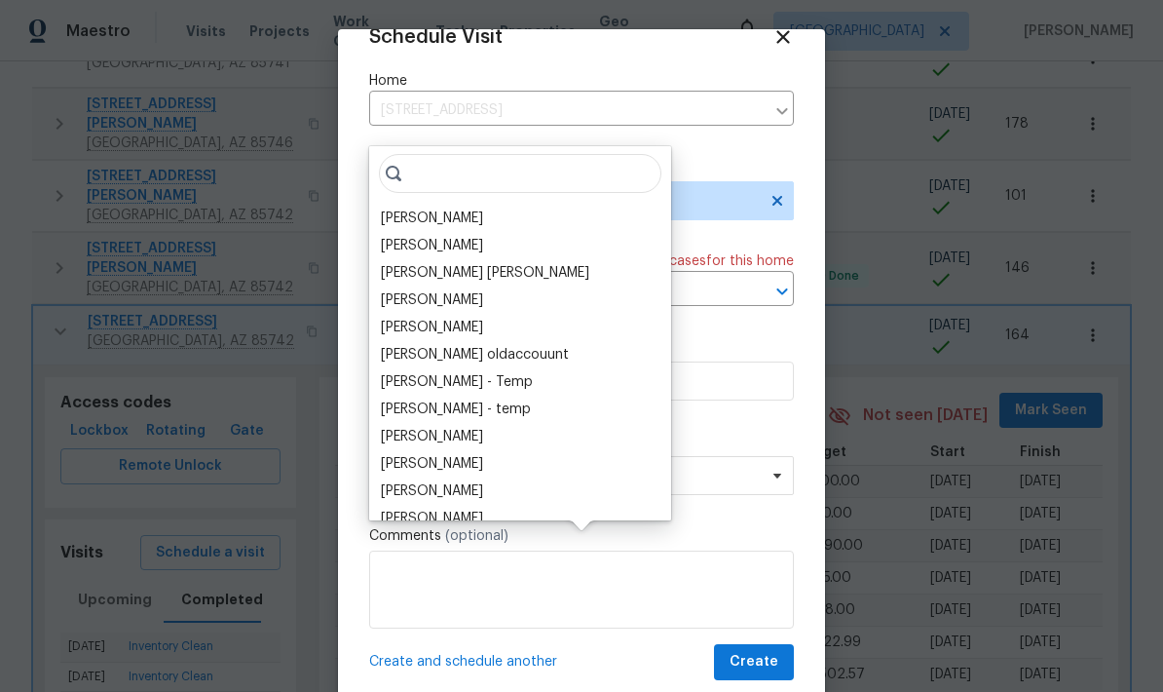
click at [432, 208] on div "[PERSON_NAME]" at bounding box center [432, 217] width 102 height 19
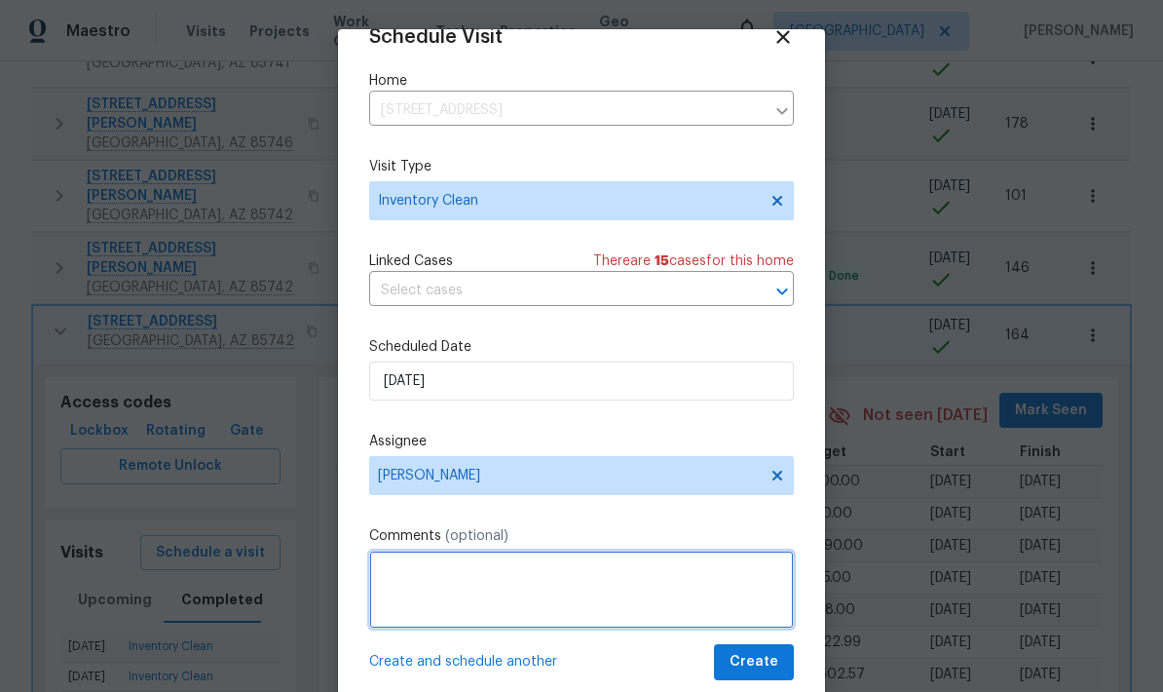
click at [755, 613] on textarea at bounding box center [581, 589] width 425 height 78
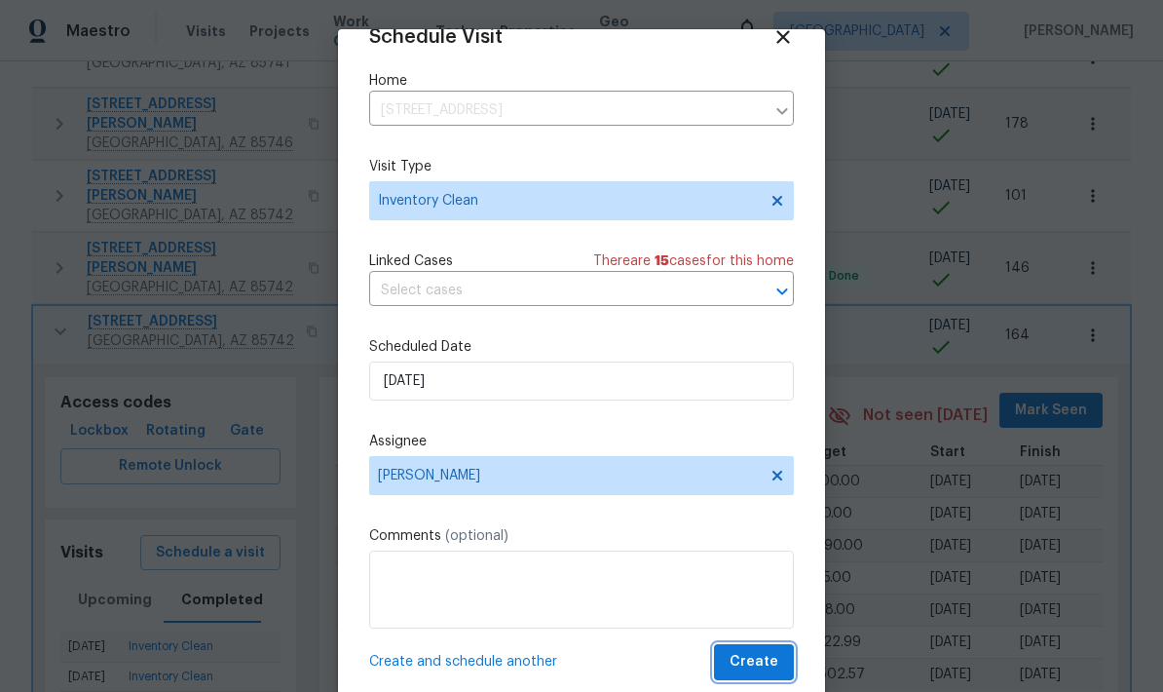
click at [764, 660] on span "Create" at bounding box center [754, 662] width 49 height 24
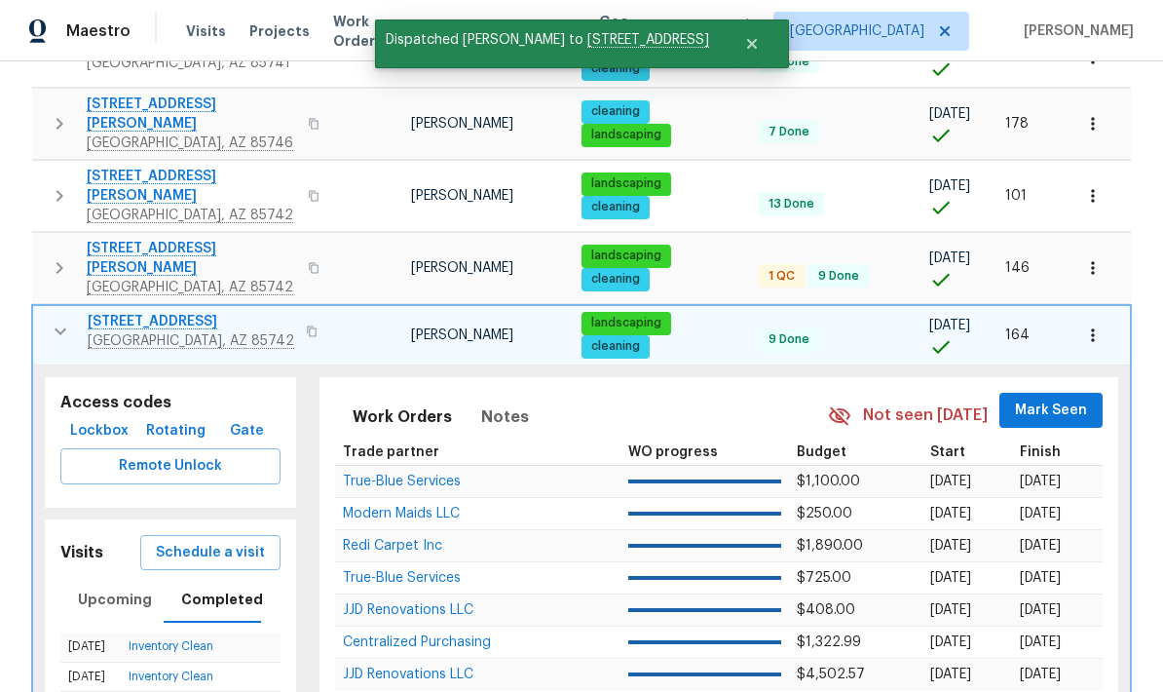
click at [49, 319] on icon "button" at bounding box center [60, 330] width 23 height 23
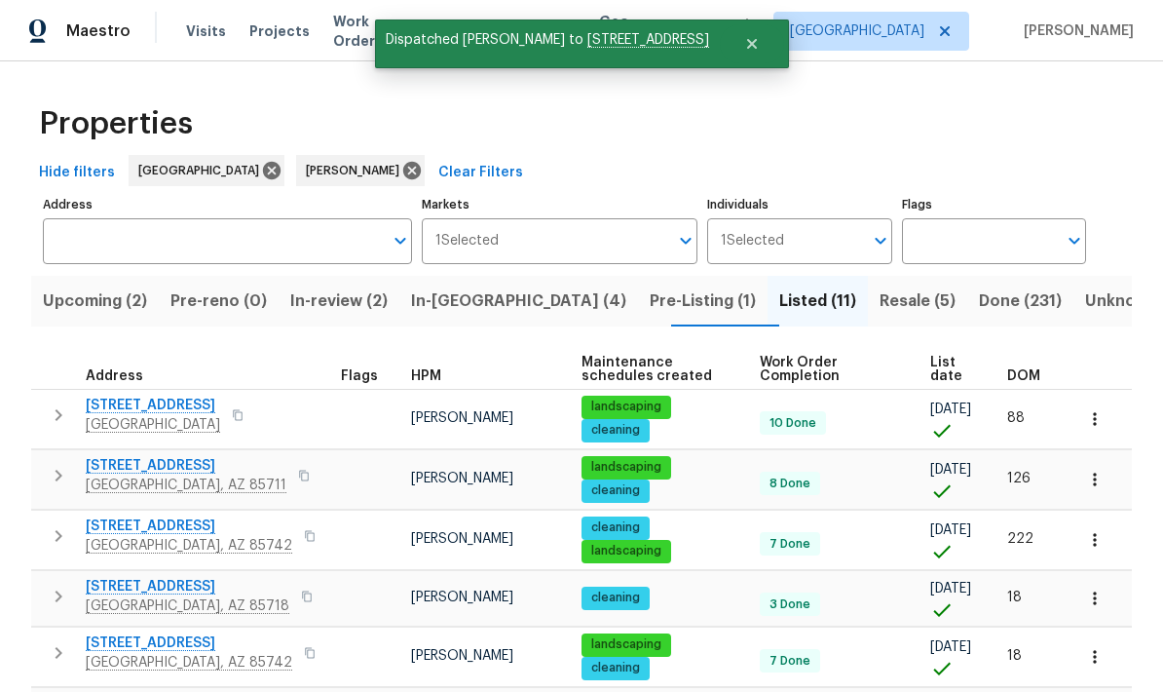
scroll to position [0, 0]
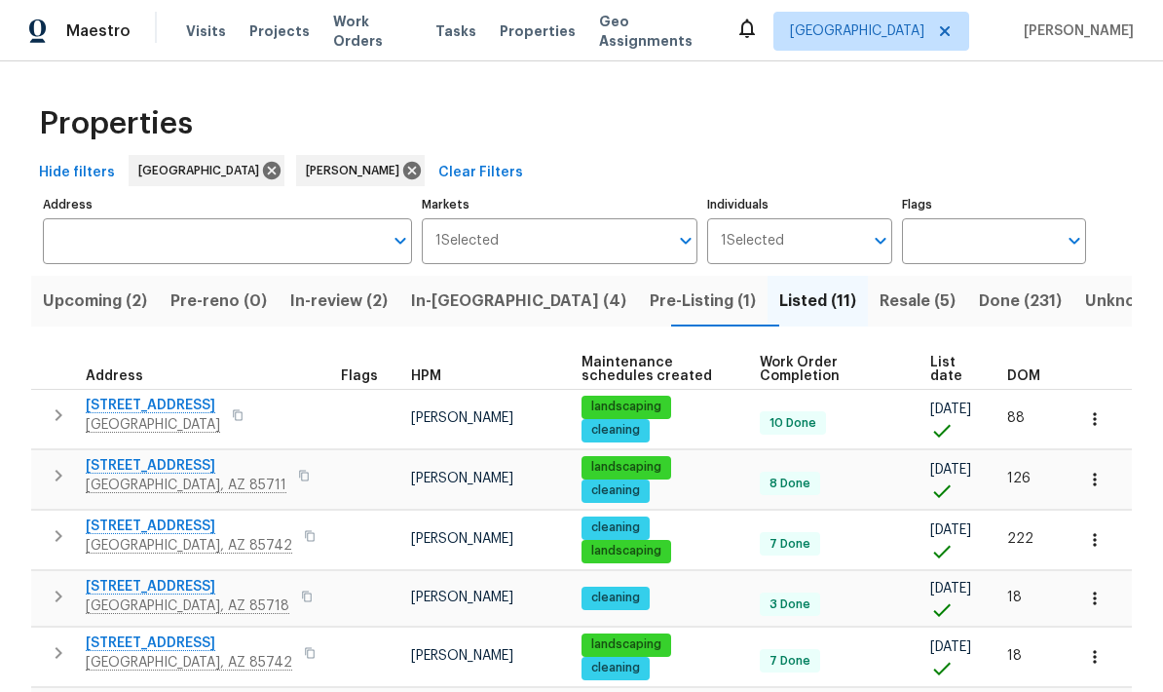
click at [932, 356] on span "List date" at bounding box center [952, 369] width 44 height 27
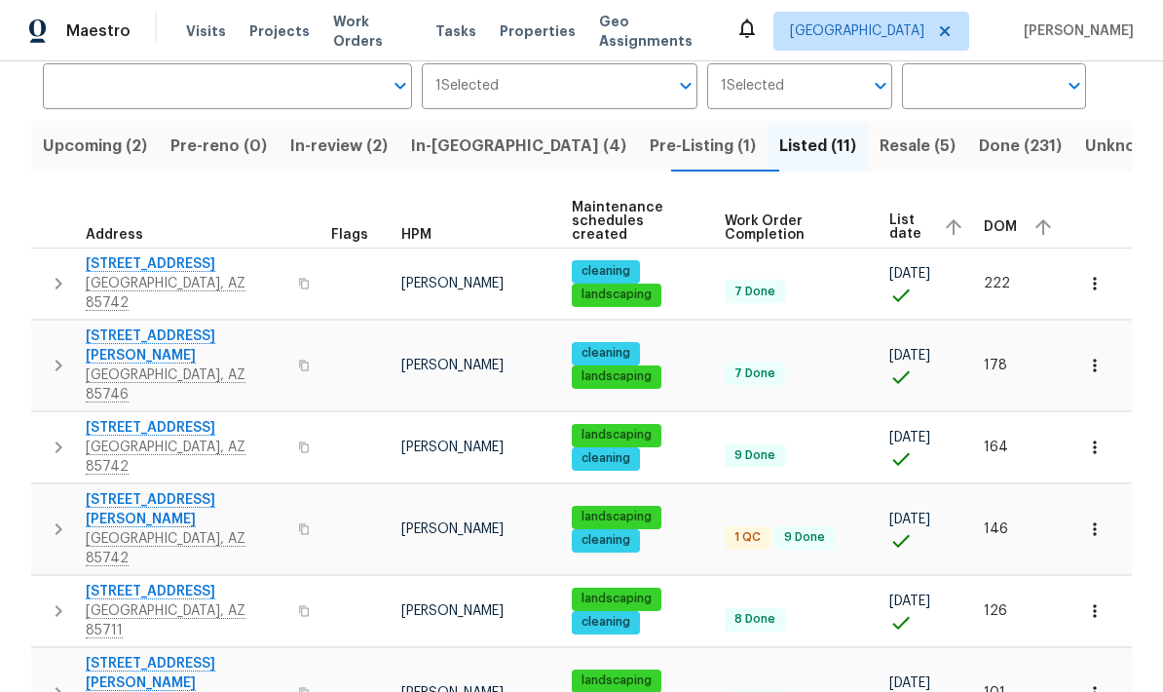
scroll to position [166, 0]
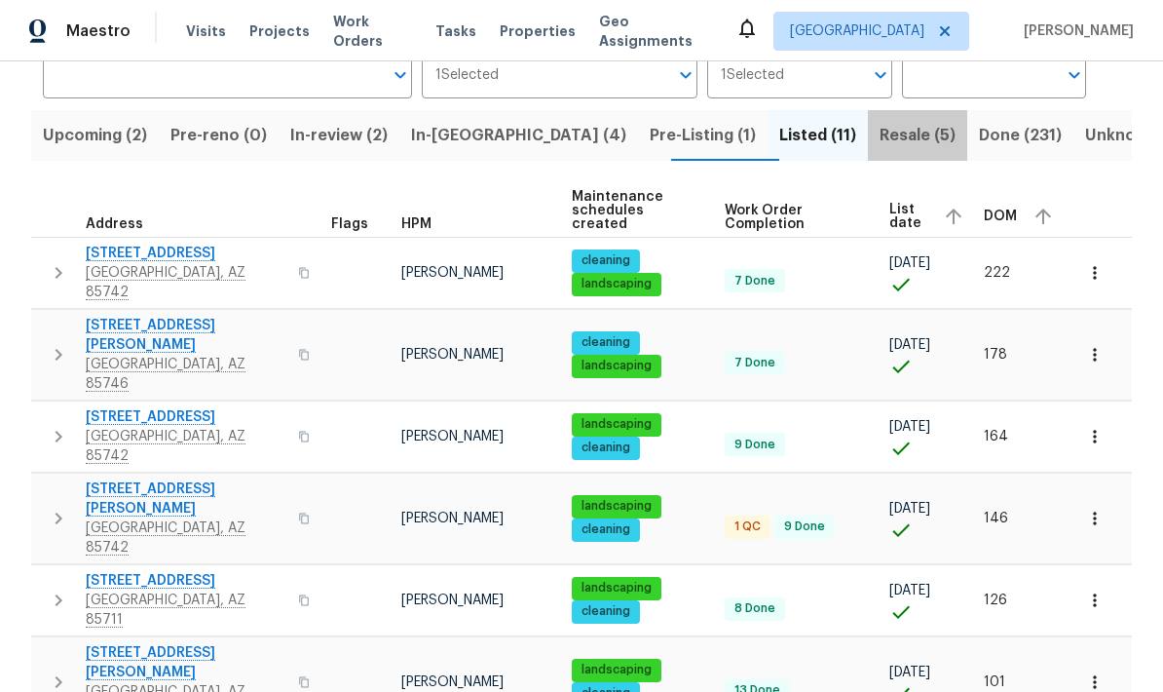
click at [880, 140] on span "Resale (5)" at bounding box center [918, 135] width 76 height 27
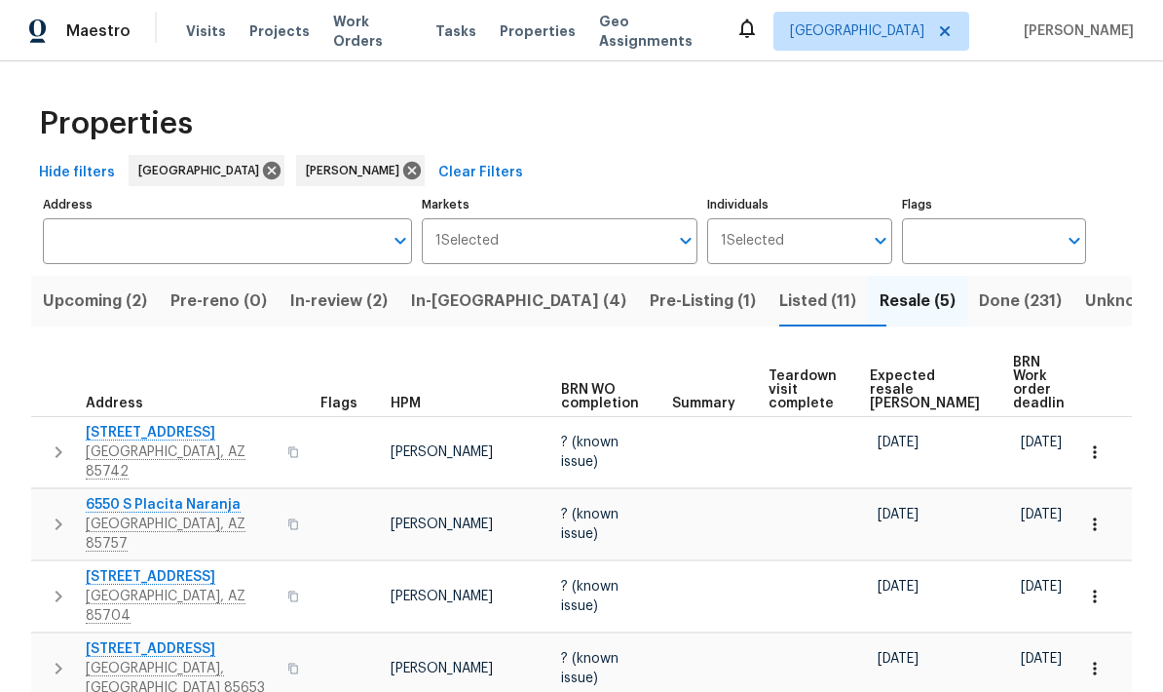
click at [906, 369] on span "Expected resale COE" at bounding box center [925, 389] width 110 height 41
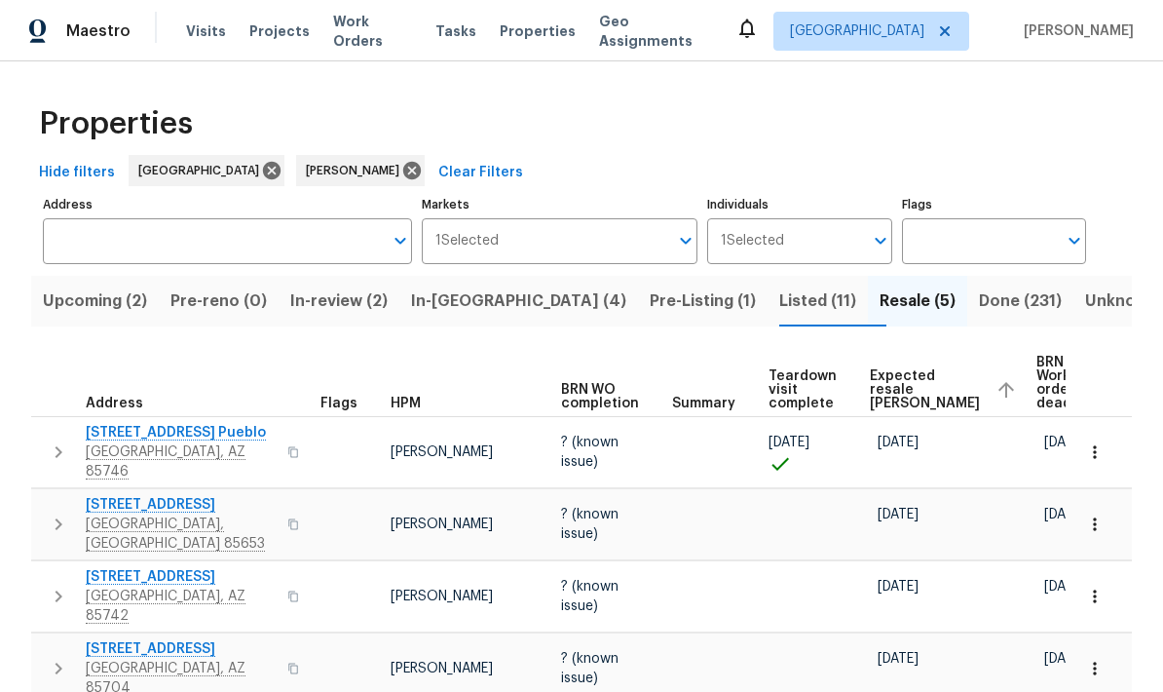
click at [501, 299] on span "In-reno (4)" at bounding box center [518, 300] width 215 height 27
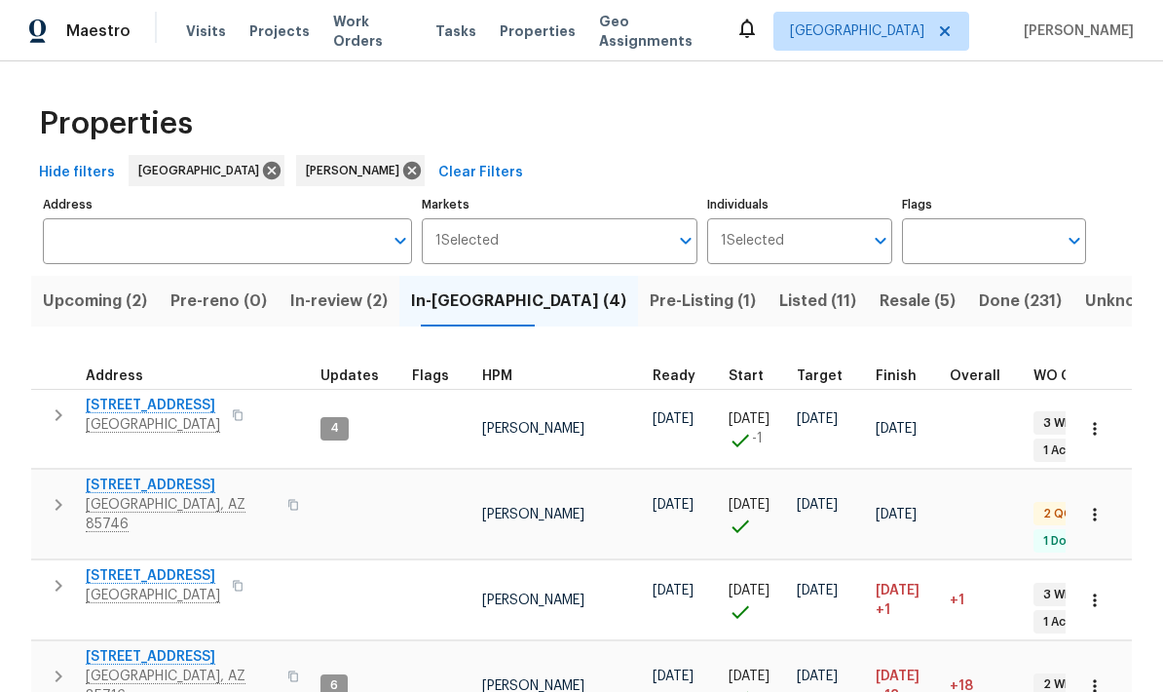
click at [52, 421] on icon "button" at bounding box center [58, 414] width 23 height 23
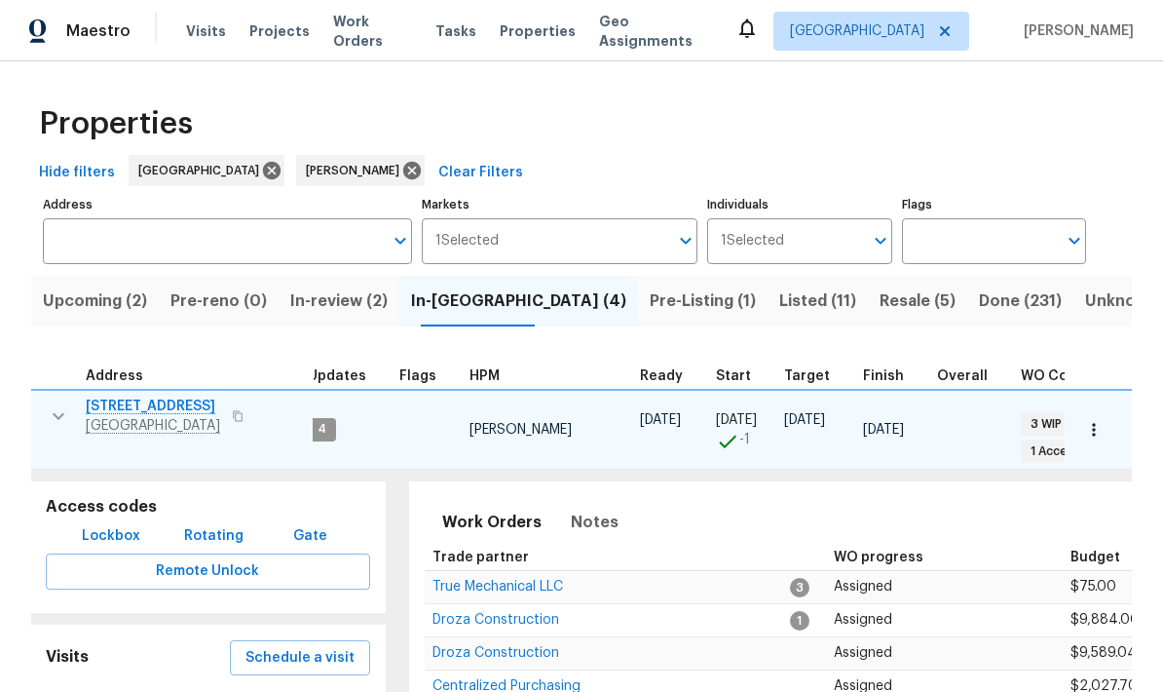
scroll to position [16, 15]
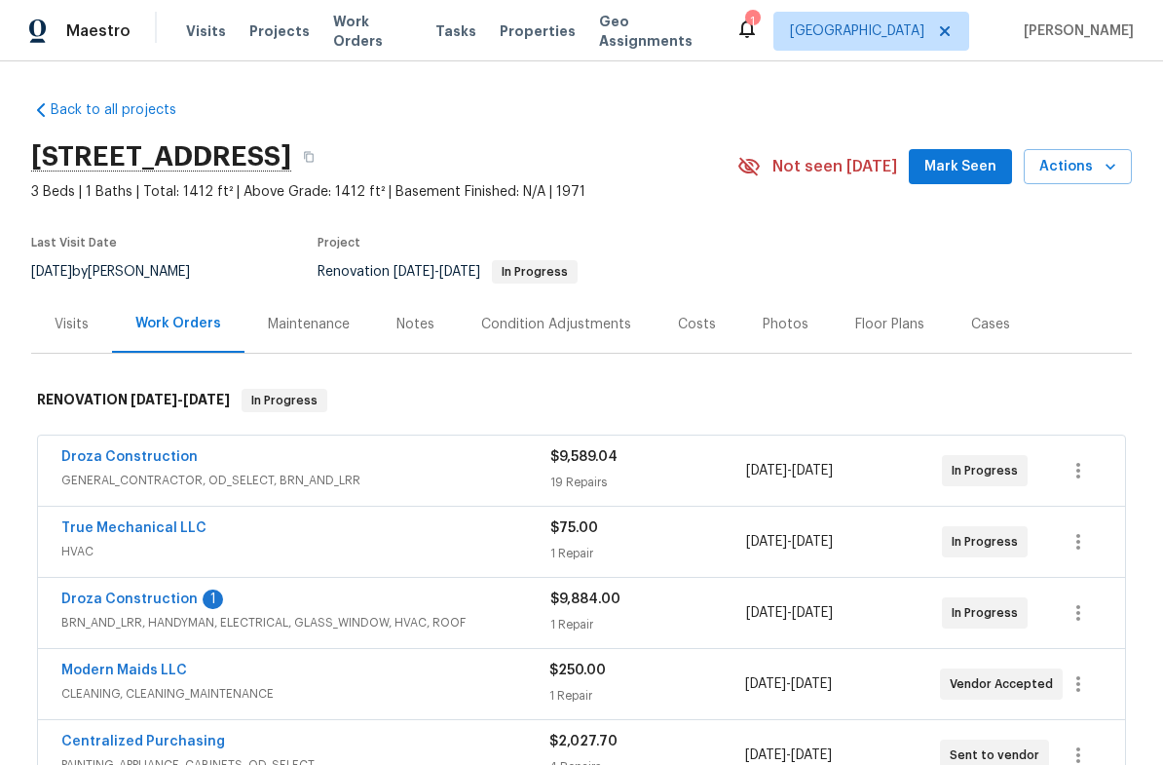
click at [156, 593] on link "Droza Construction" at bounding box center [129, 599] width 136 height 14
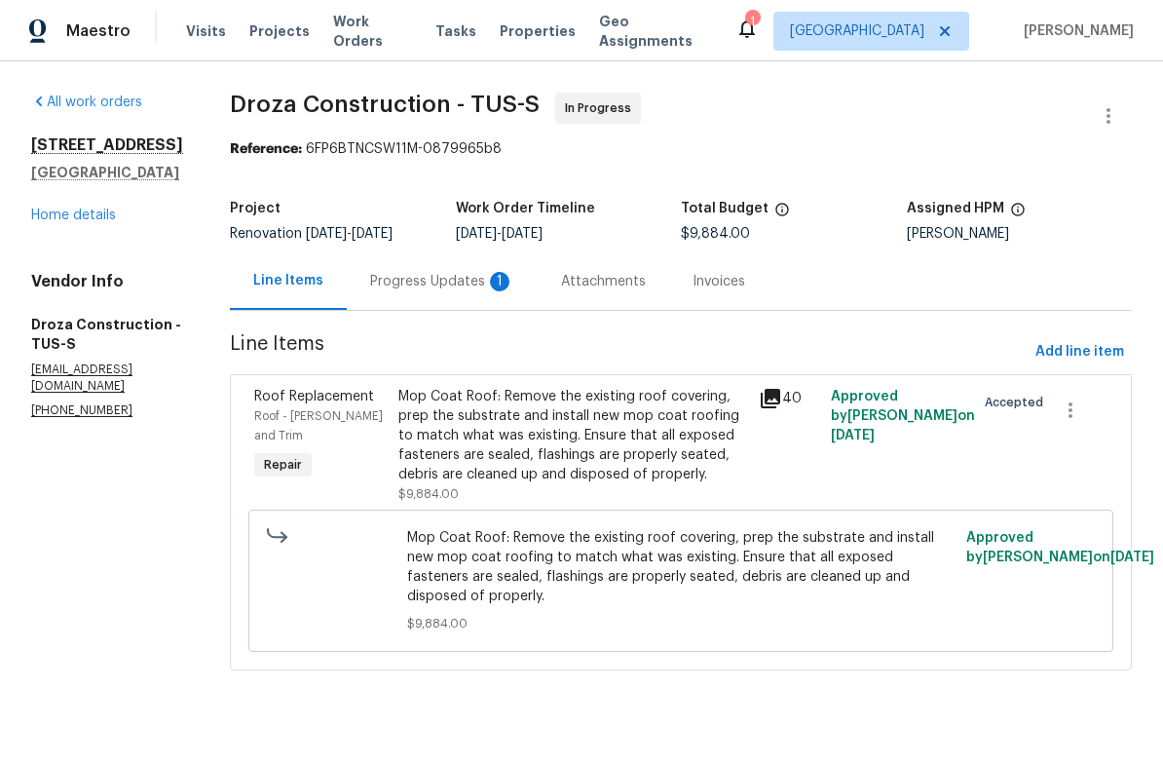
click at [462, 281] on div "Progress Updates 1" at bounding box center [442, 281] width 144 height 19
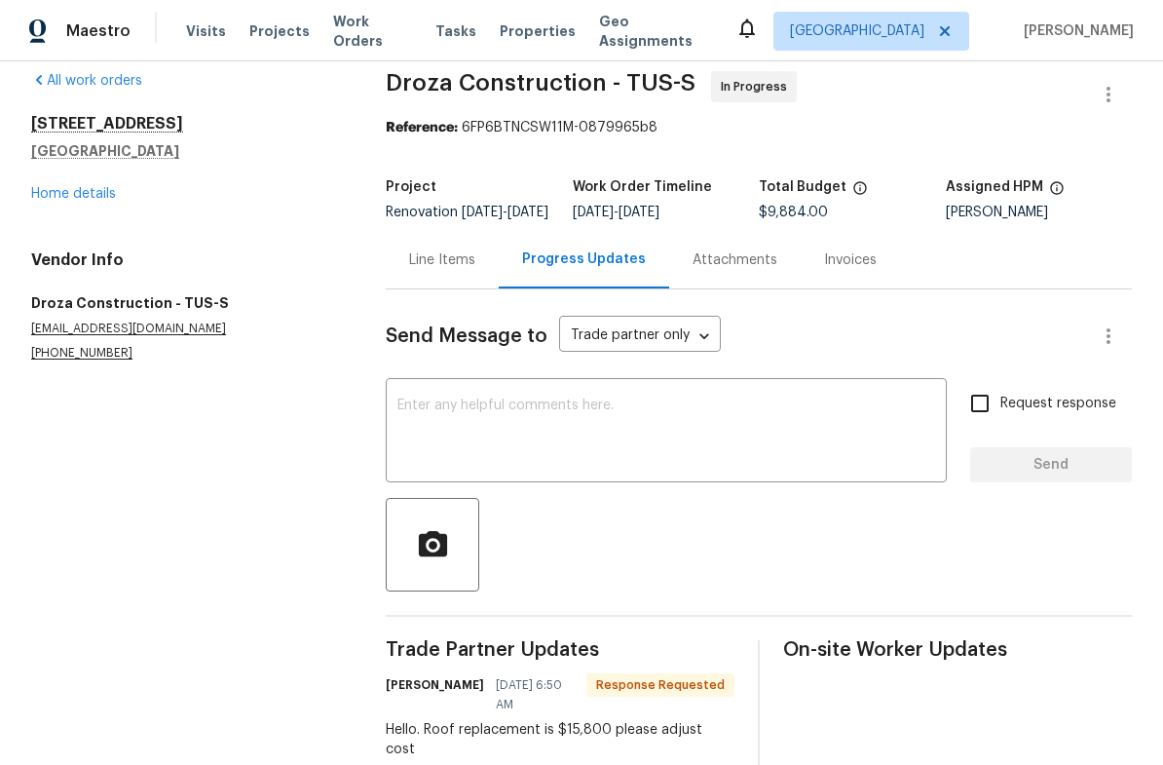
click at [88, 198] on link "Home details" at bounding box center [73, 194] width 85 height 14
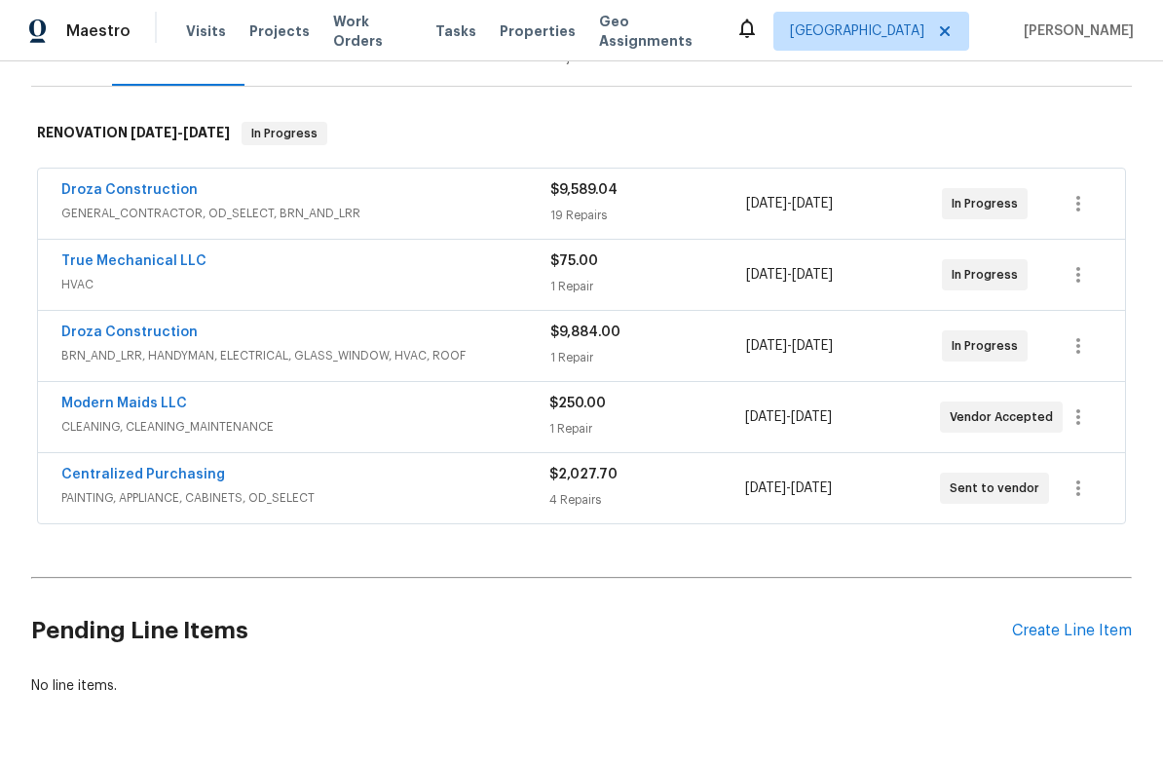
scroll to position [179, 0]
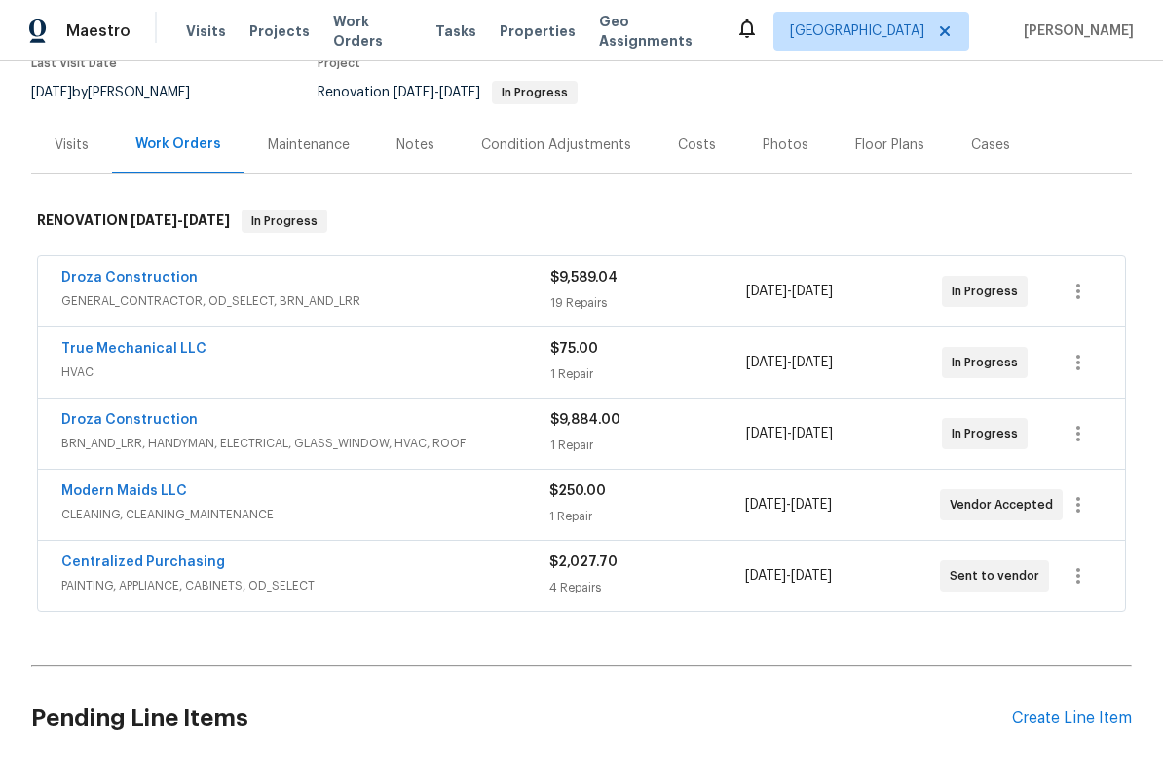
click at [701, 131] on div "Costs" at bounding box center [697, 144] width 85 height 57
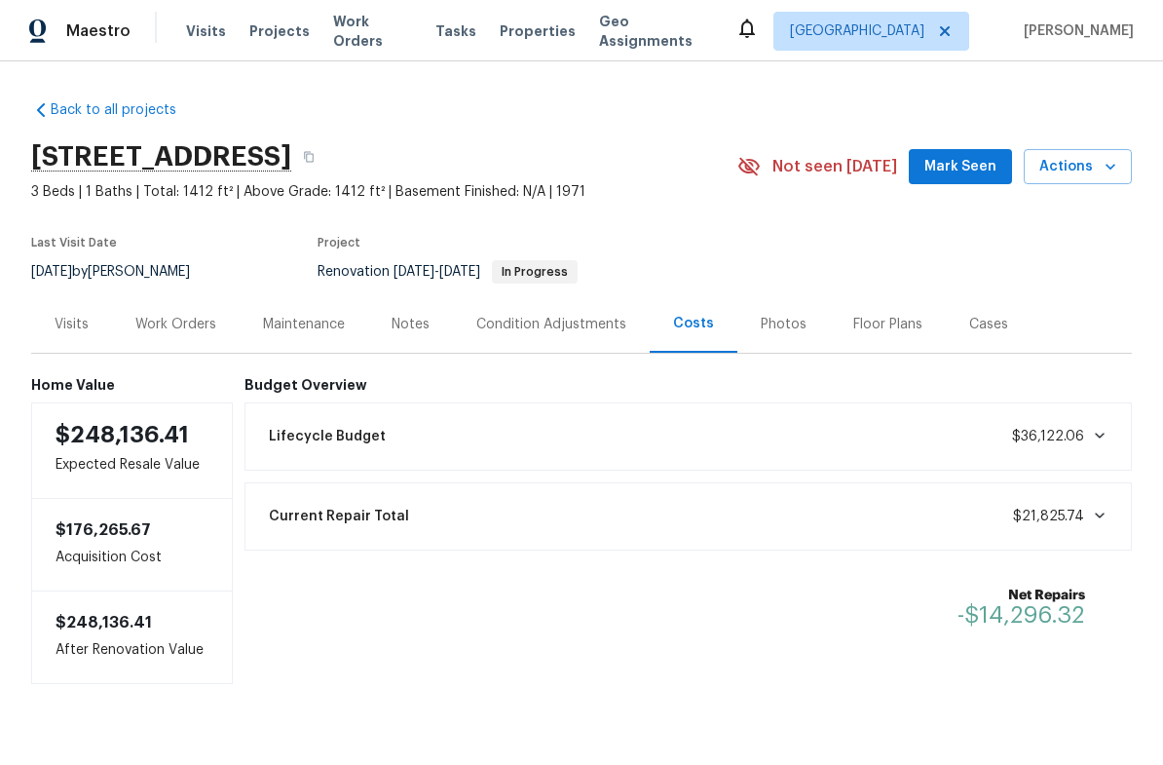
click at [165, 326] on div "Work Orders" at bounding box center [175, 324] width 81 height 19
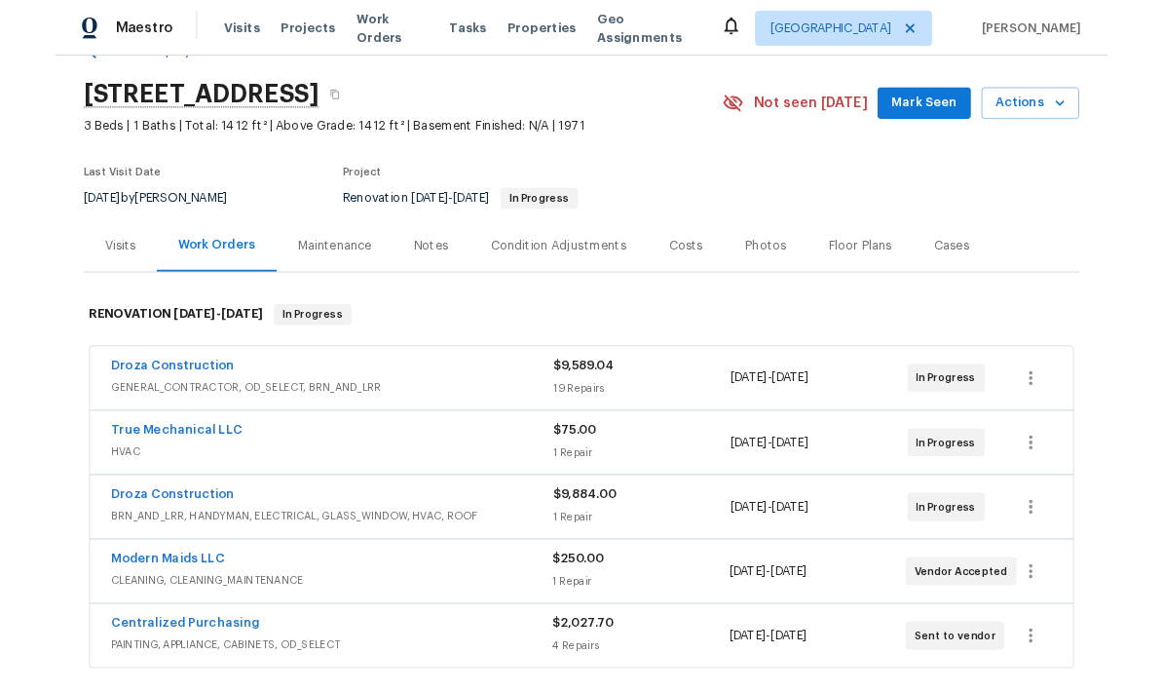
scroll to position [115, 0]
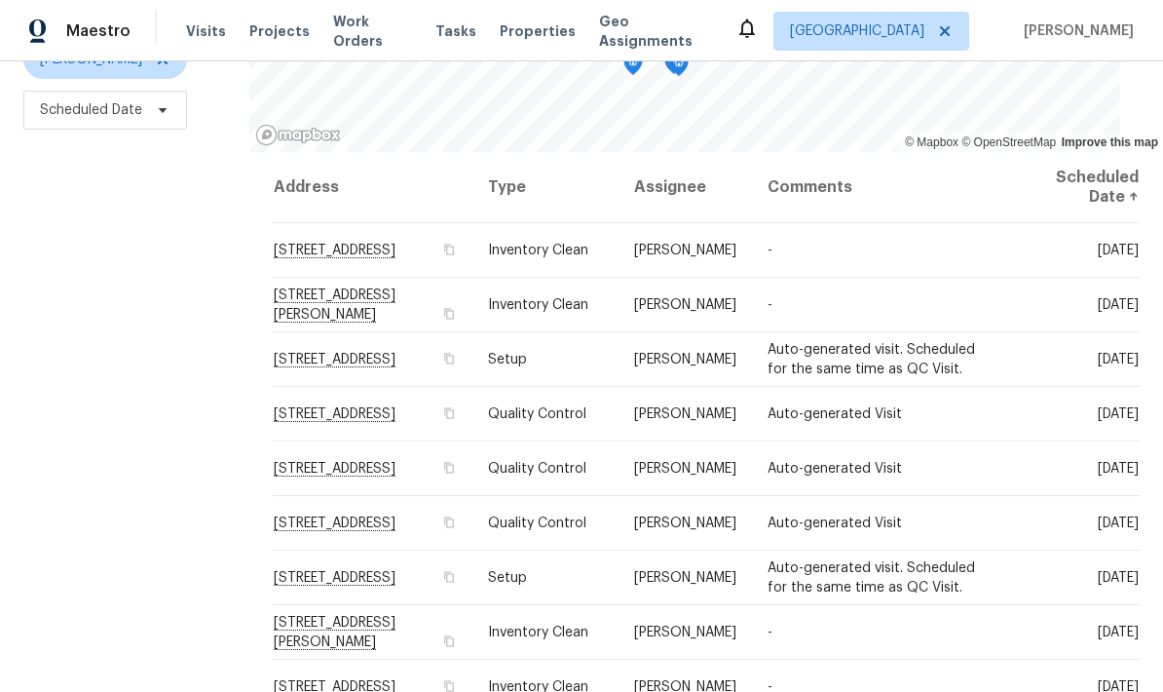
scroll to position [258, 0]
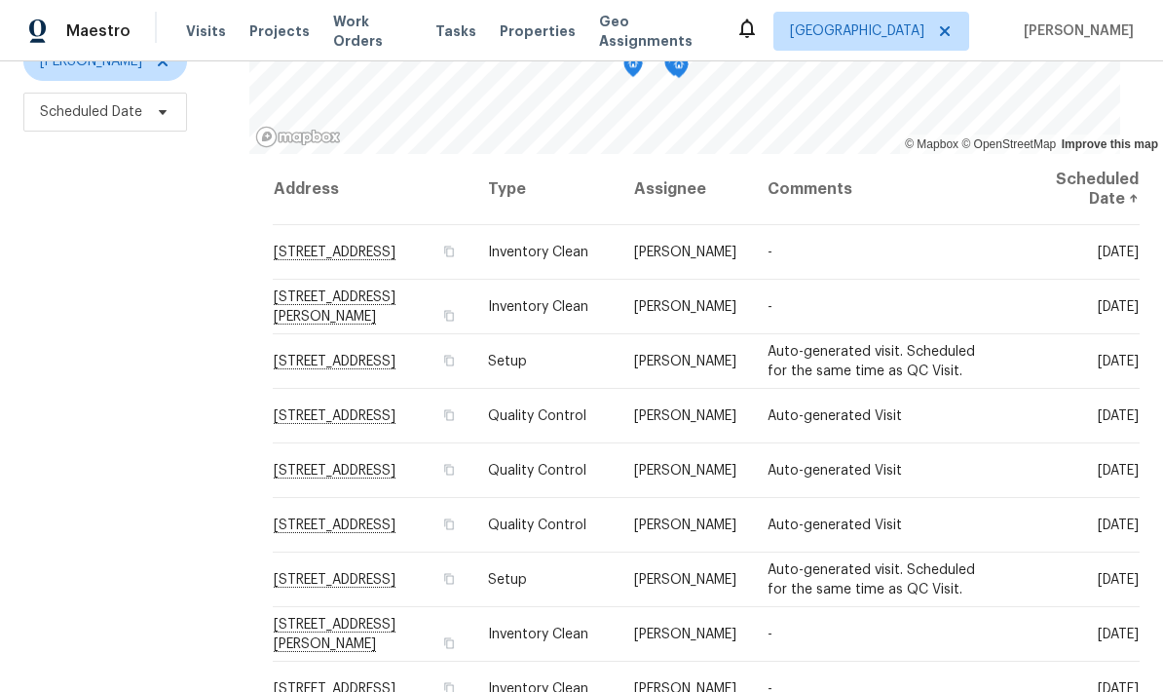
click at [169, 431] on div "Filters Reset ​ Type [PERSON_NAME] Scheduled Date" at bounding box center [124, 284] width 249 height 845
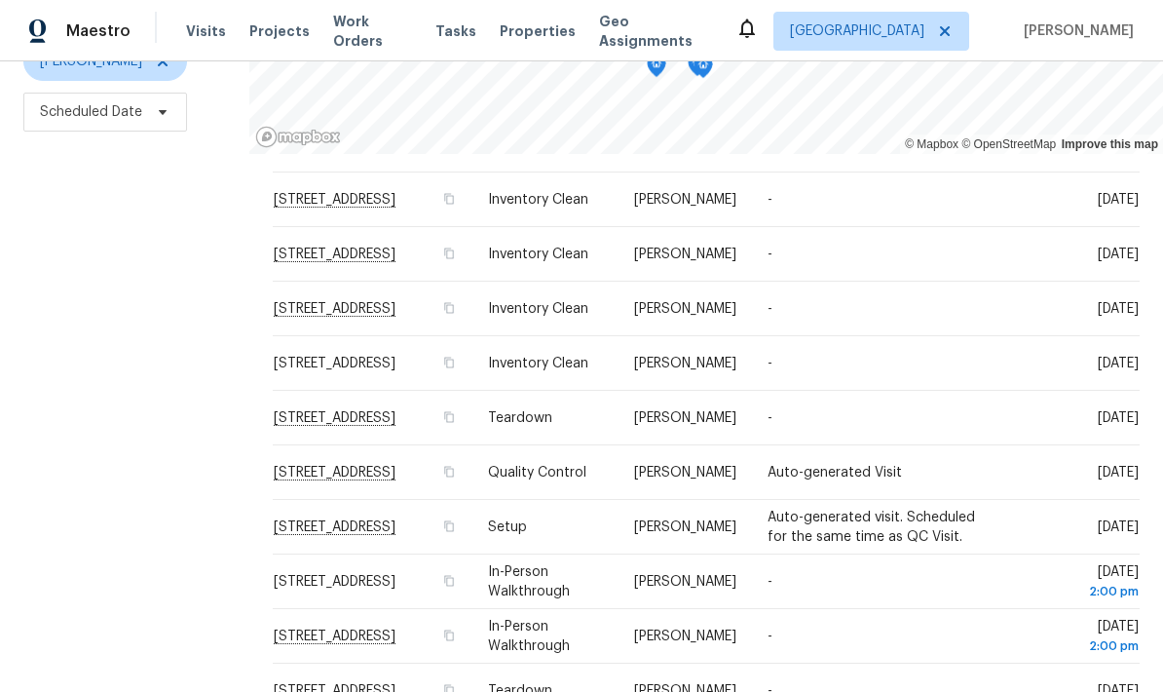
scroll to position [78, 0]
click at [0, 0] on span at bounding box center [0, 0] width 0 height 0
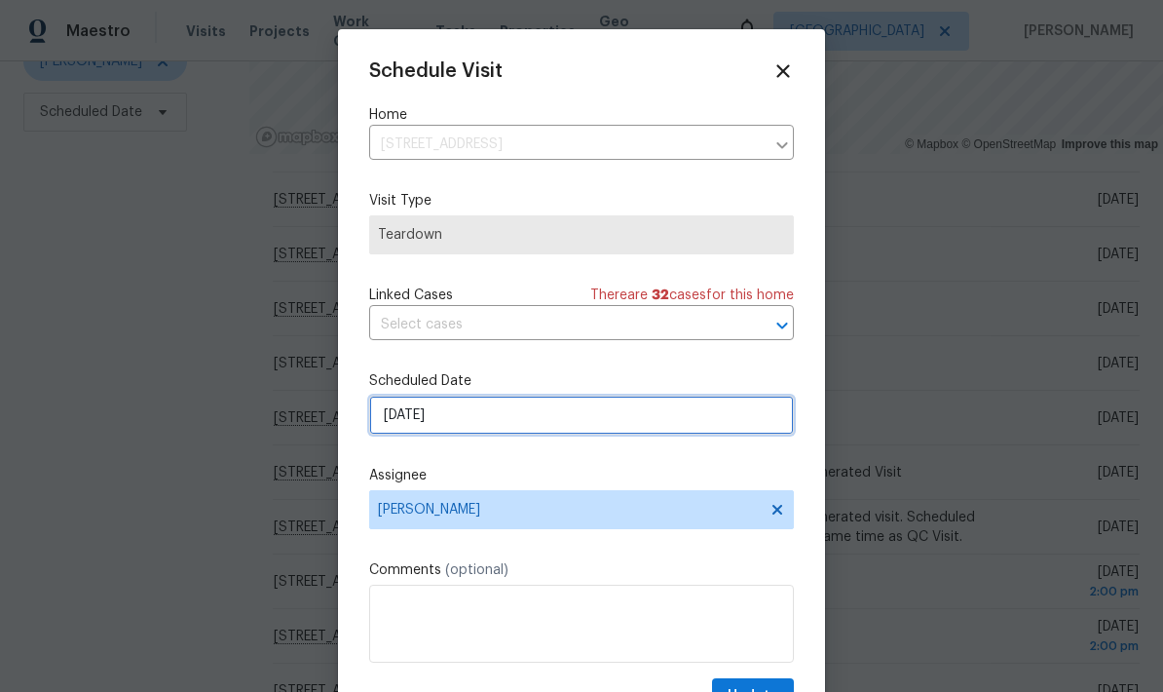
click at [639, 432] on input "[DATE]" at bounding box center [581, 414] width 425 height 39
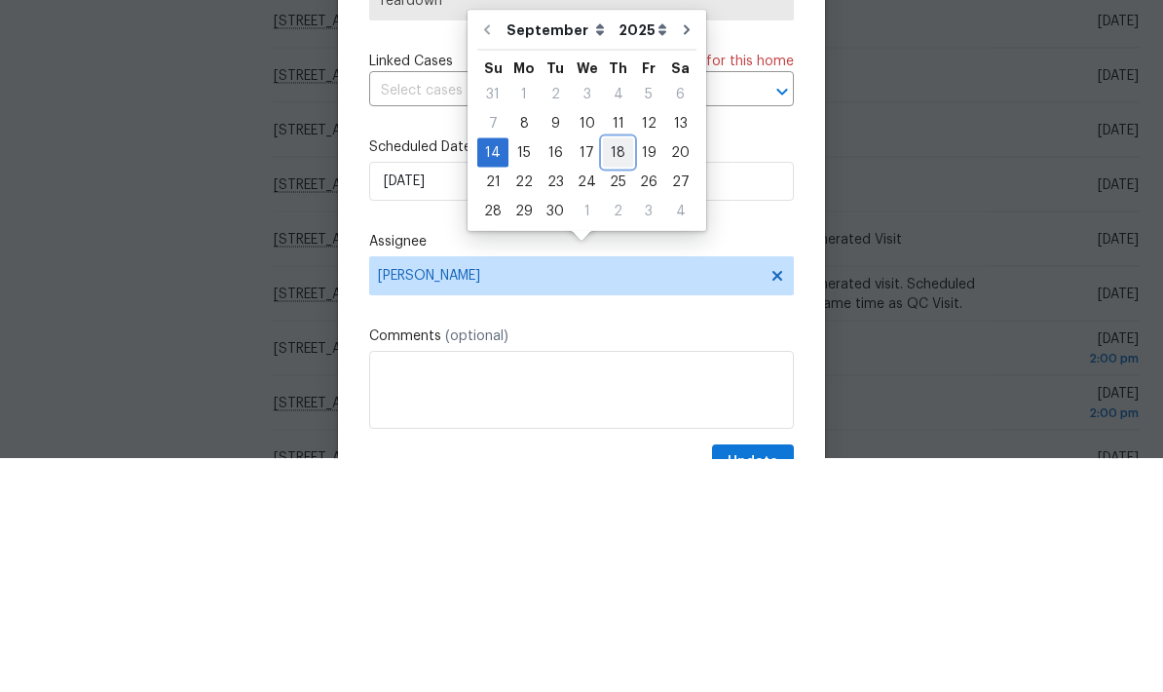
click at [605, 372] on div "18" at bounding box center [618, 385] width 30 height 27
type input "[DATE]"
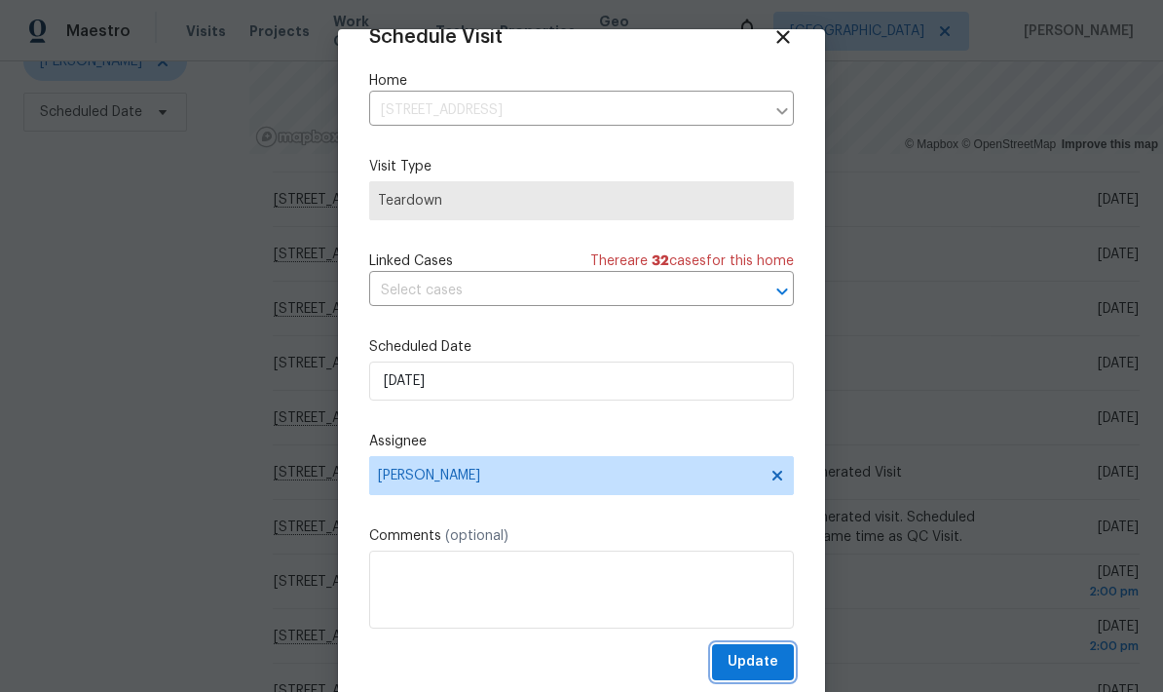
click at [769, 651] on span "Update" at bounding box center [753, 662] width 51 height 24
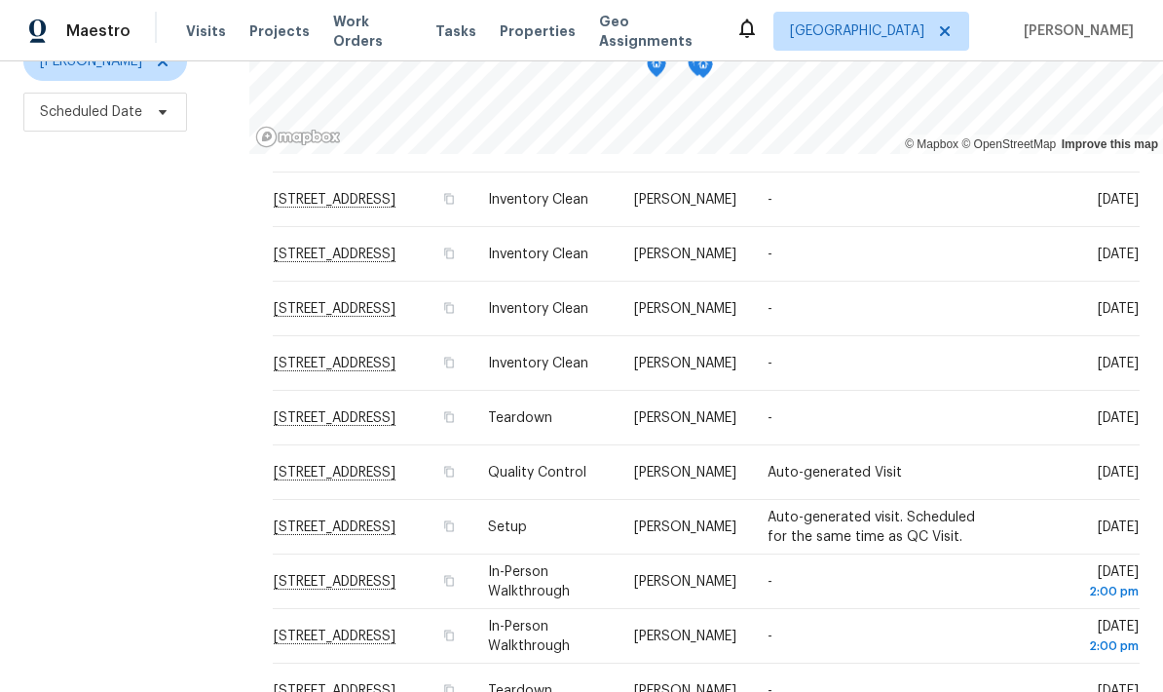
click at [0, 0] on span at bounding box center [0, 0] width 0 height 0
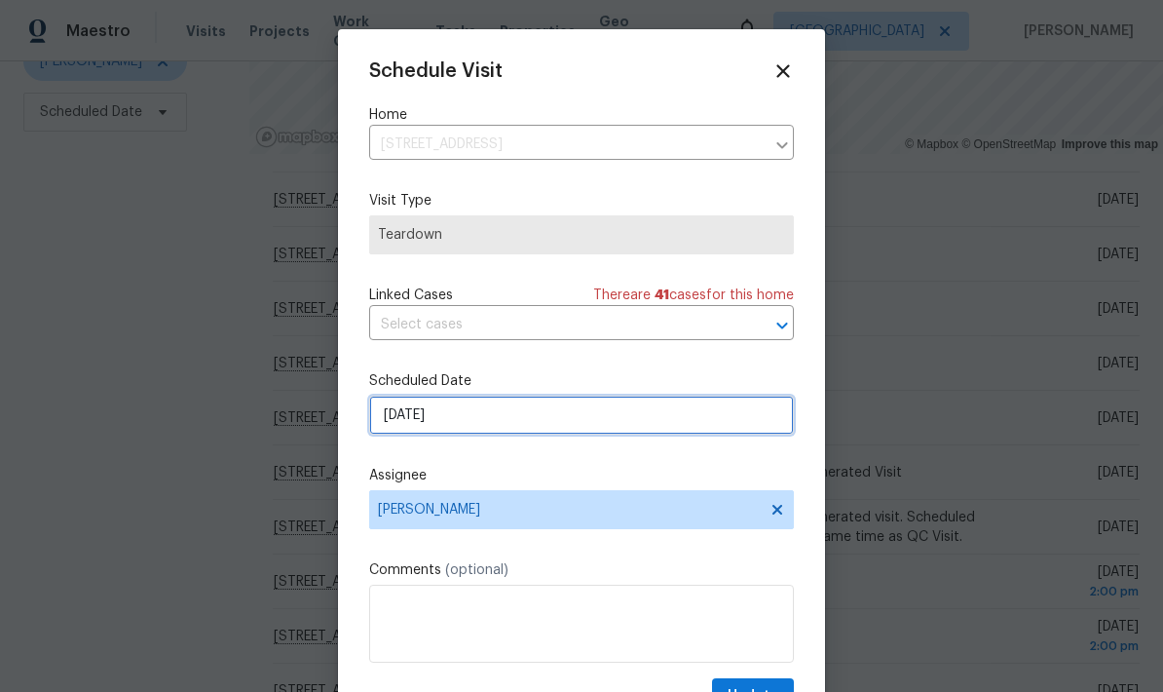
click at [584, 422] on input "9/14/2025" at bounding box center [581, 414] width 425 height 39
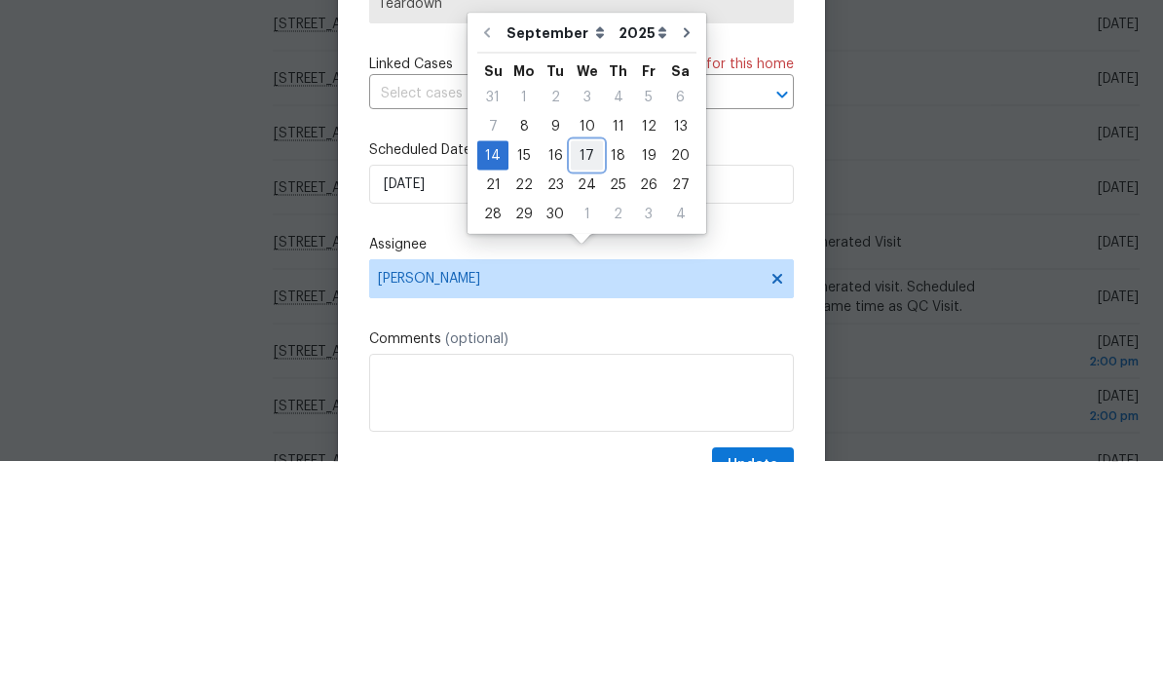
click at [582, 372] on div "17" at bounding box center [587, 385] width 32 height 27
type input "9/17/2025"
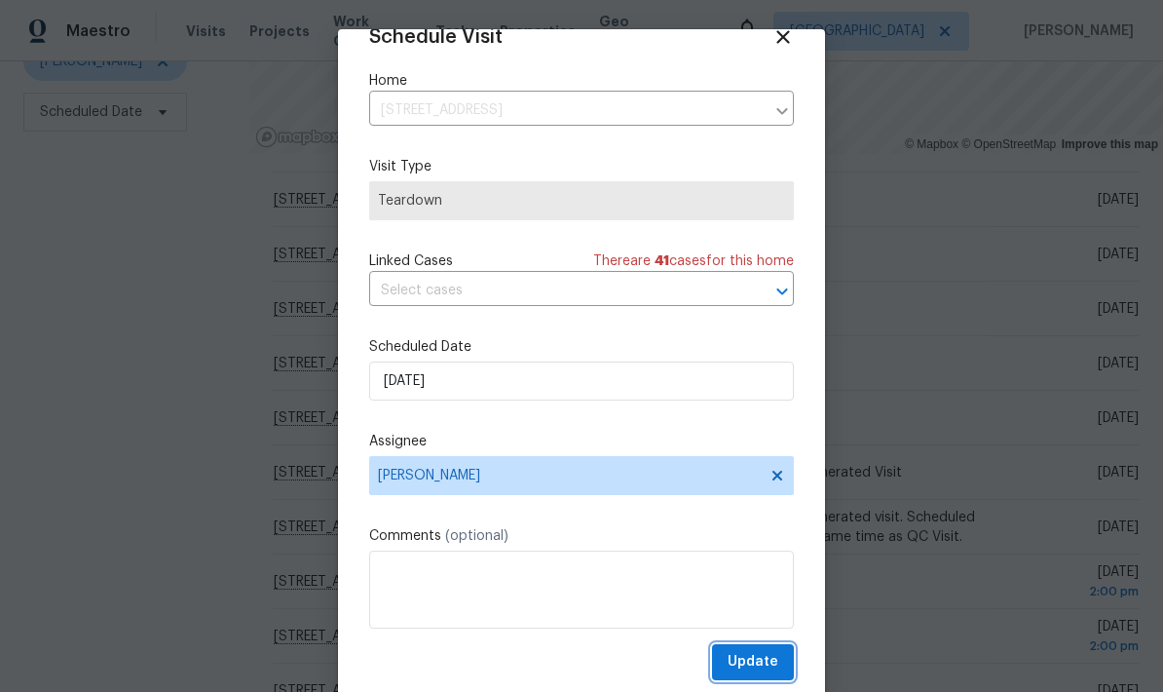
click at [768, 656] on span "Update" at bounding box center [753, 662] width 51 height 24
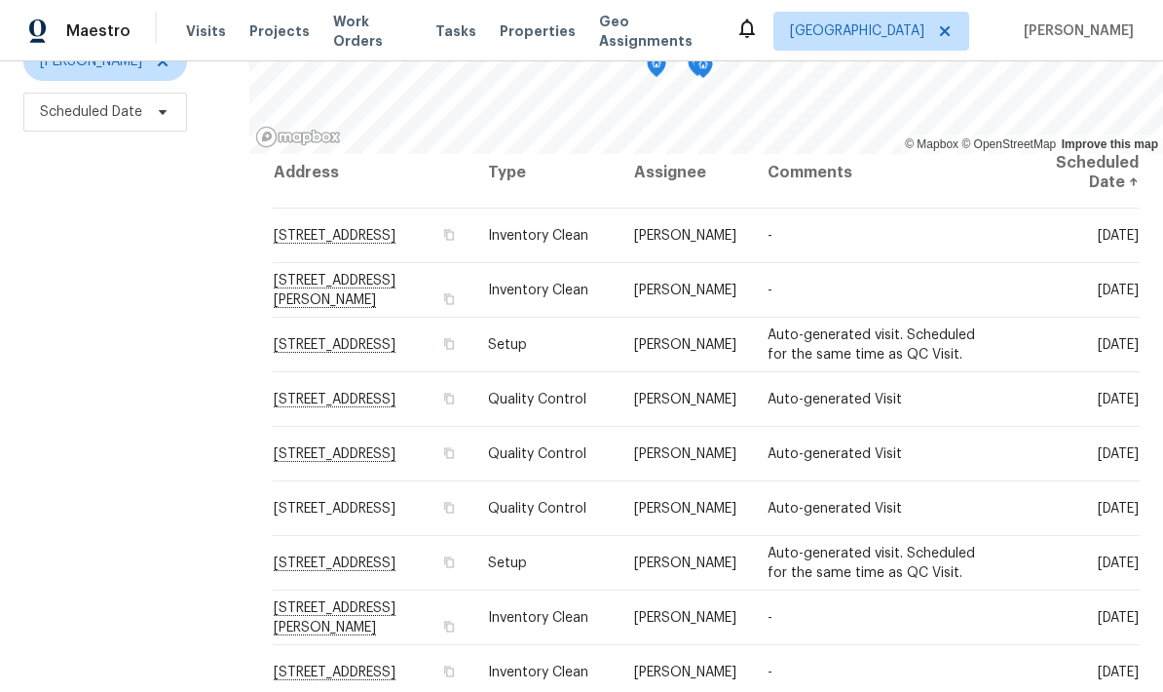
scroll to position [15, 0]
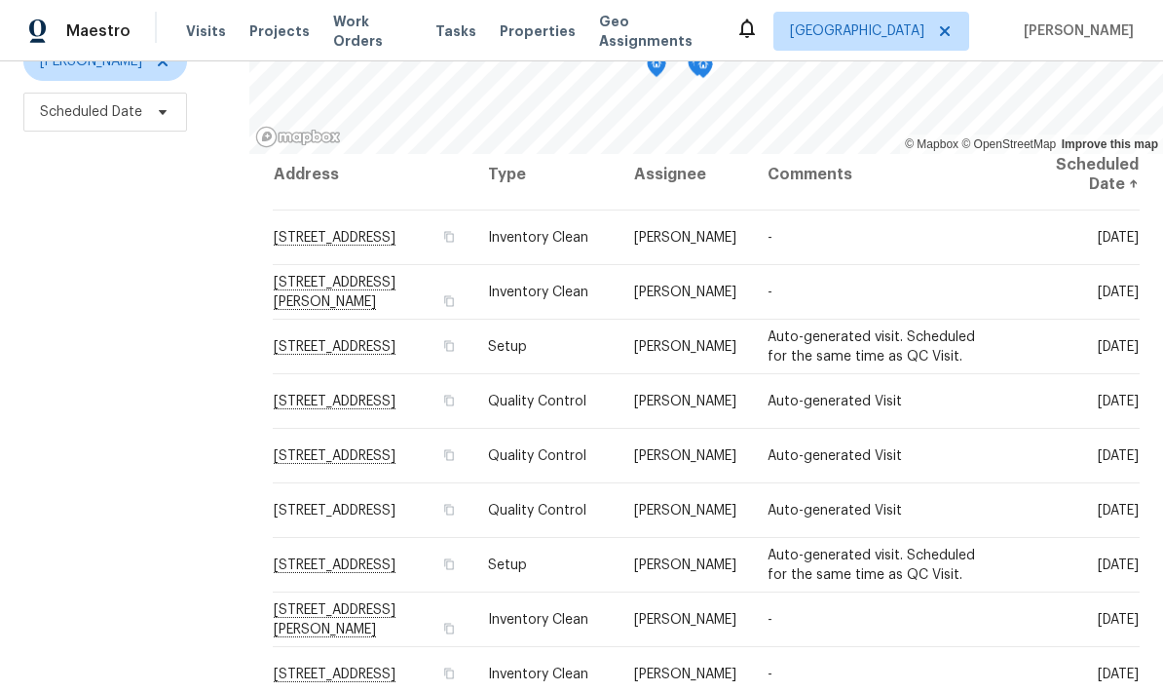
click at [0, 0] on icon at bounding box center [0, 0] width 0 height 0
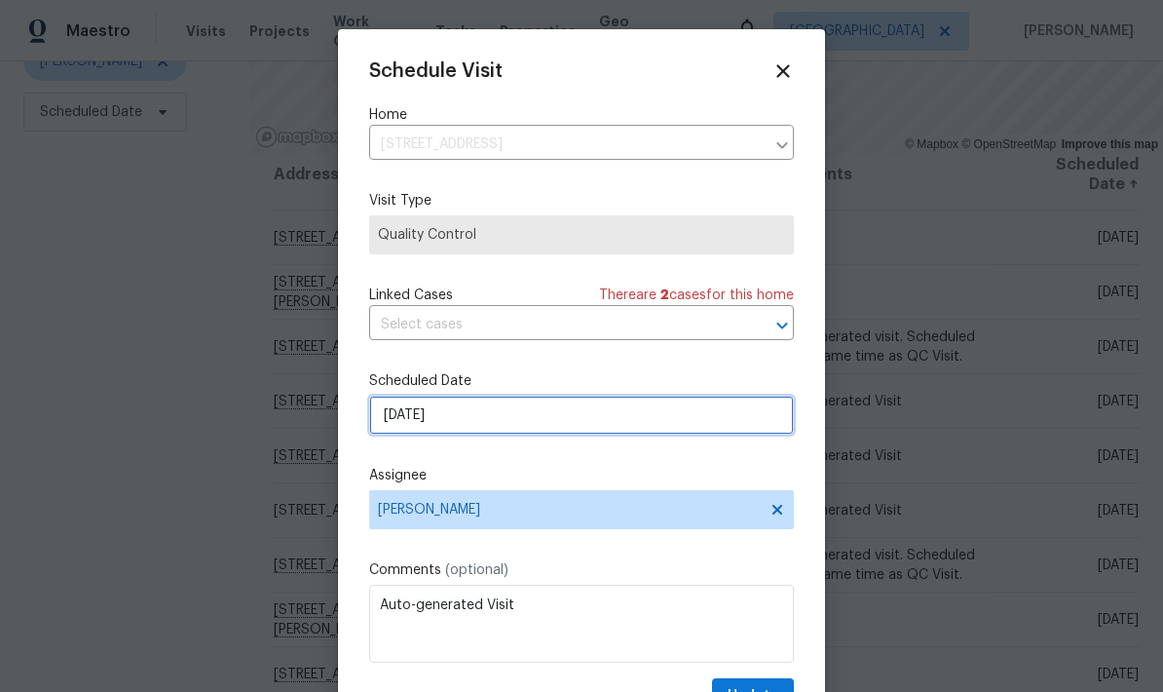
click at [644, 419] on input "9/8/2025" at bounding box center [581, 414] width 425 height 39
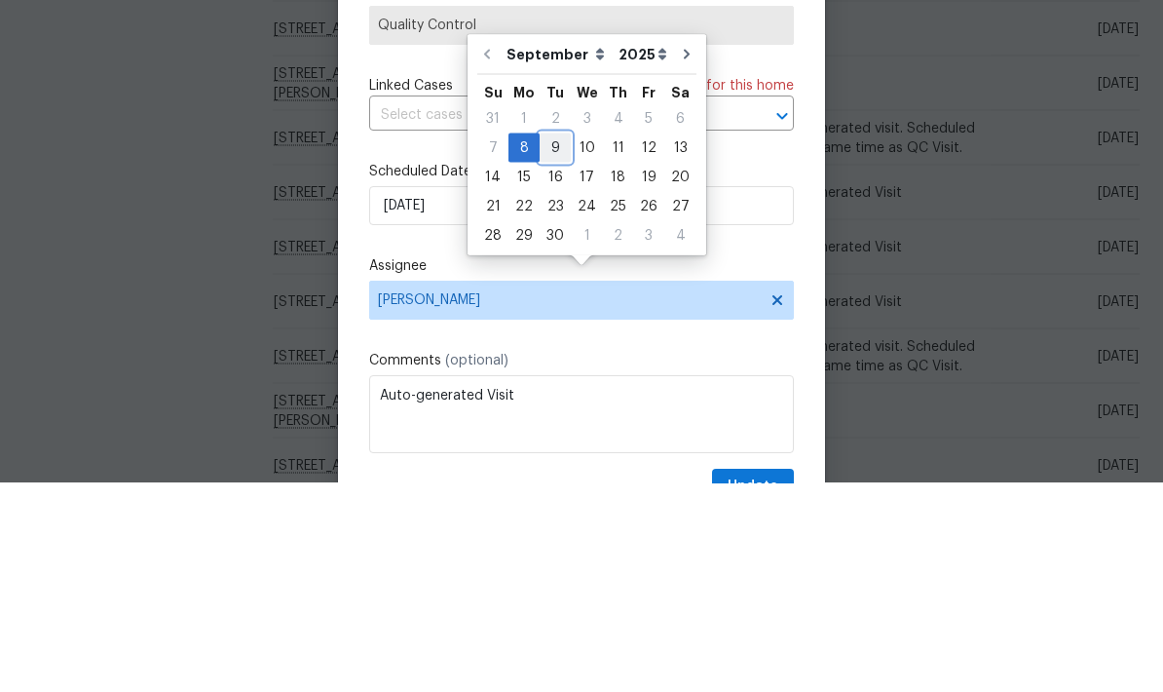
click at [555, 343] on div "9" at bounding box center [555, 356] width 31 height 27
type input "9/9/2025"
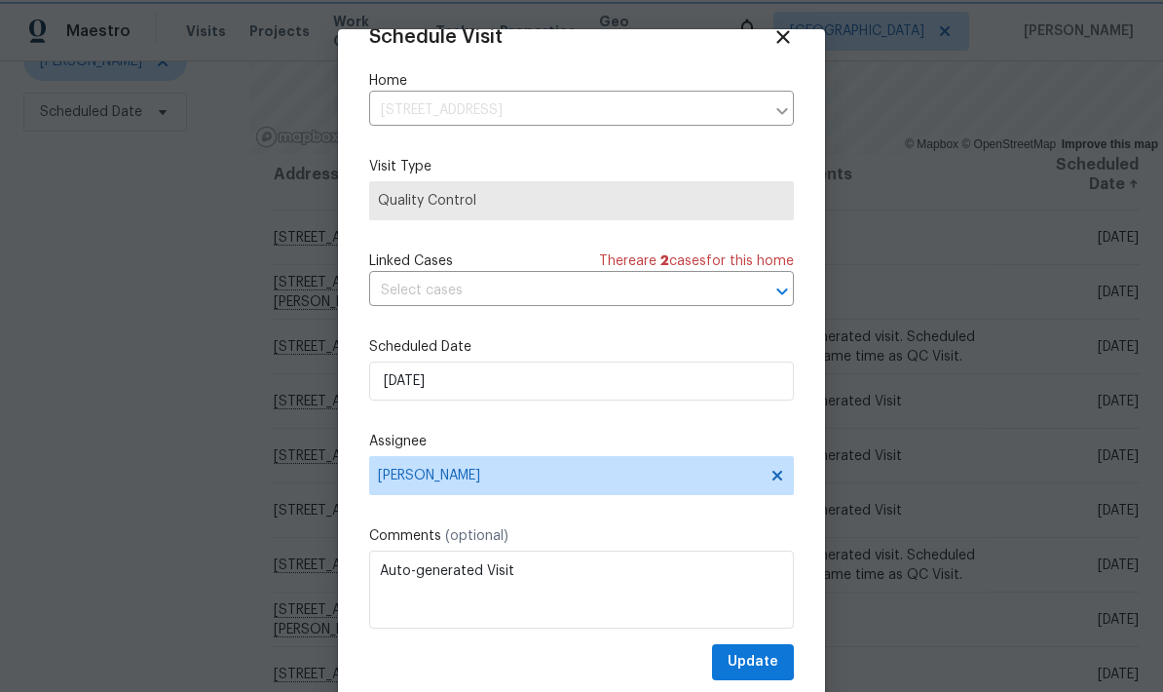
scroll to position [38, 0]
click at [761, 654] on span "Update" at bounding box center [753, 662] width 51 height 24
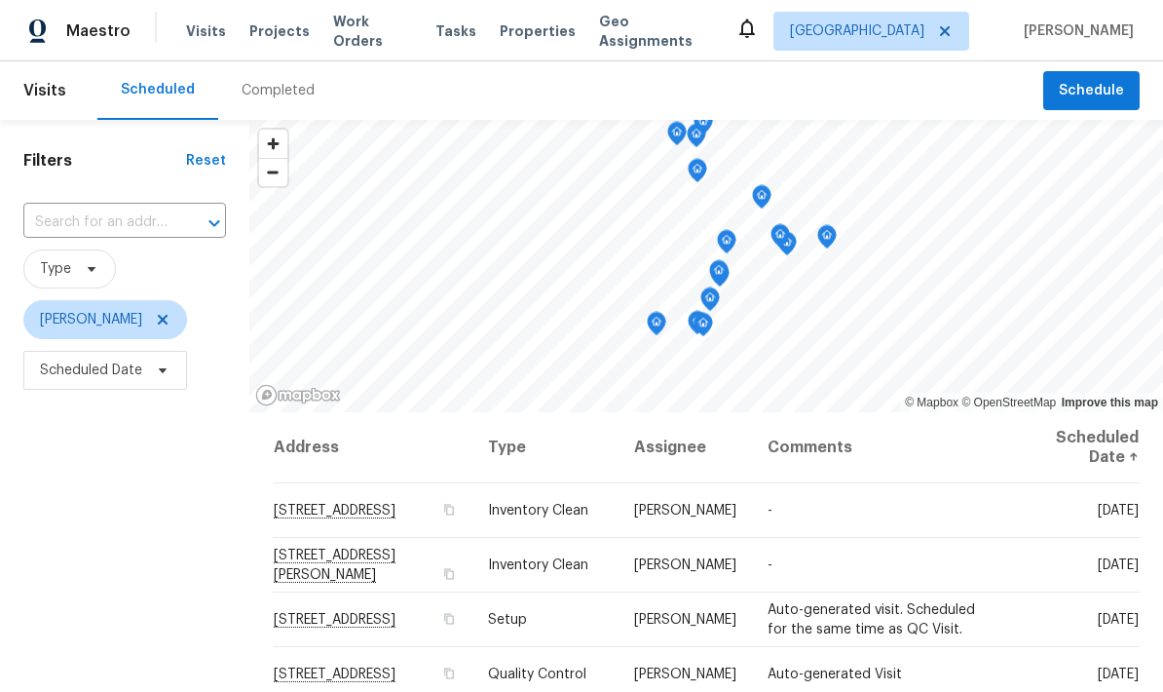
scroll to position [0, 0]
click at [950, 29] on icon at bounding box center [945, 31] width 10 height 10
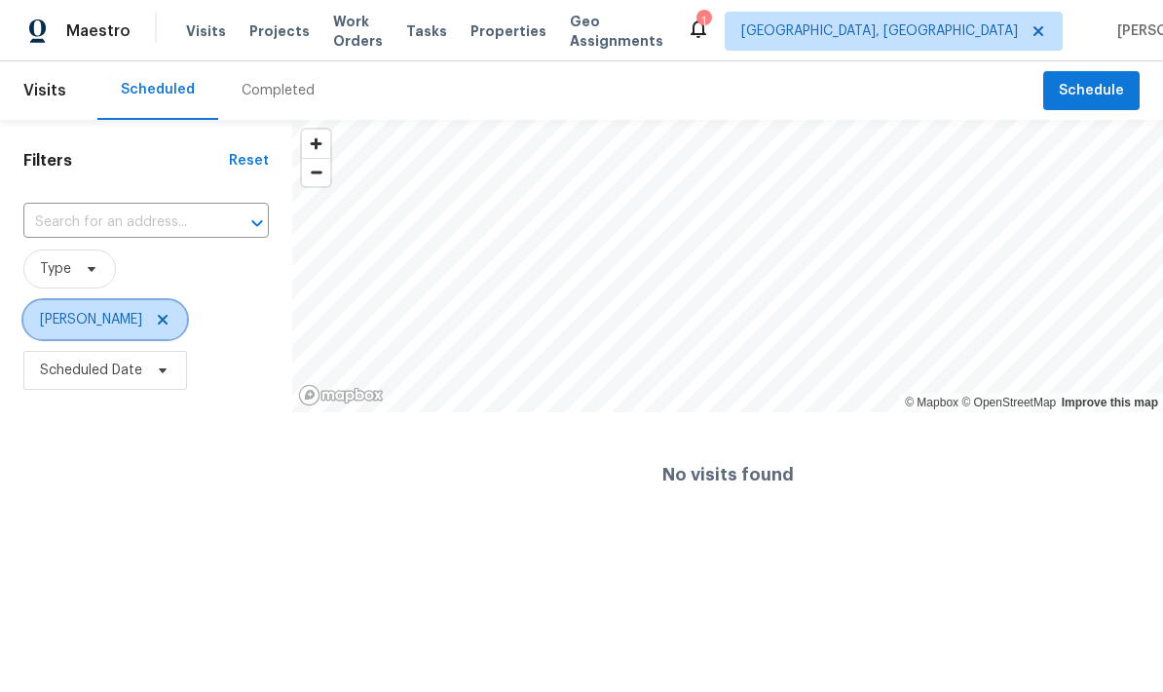
click at [154, 318] on span "[PERSON_NAME]" at bounding box center [105, 319] width 164 height 39
click at [155, 314] on icon at bounding box center [163, 320] width 16 height 16
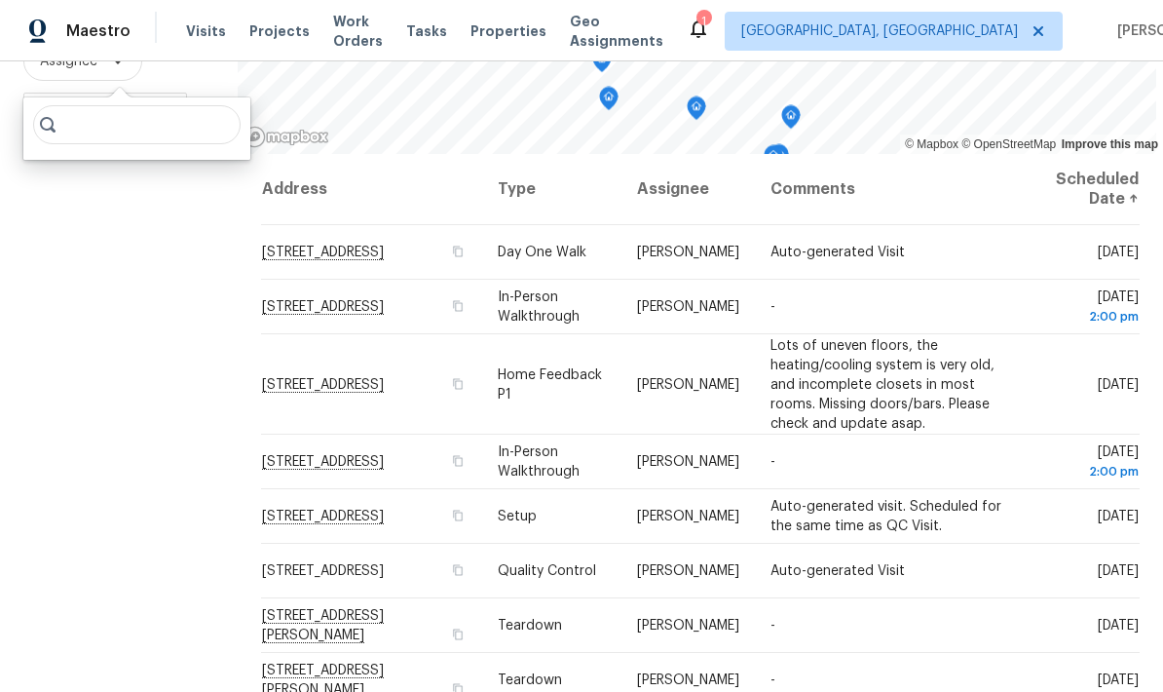
click at [118, 479] on div "Filters Reset ​ Type Assignee Scheduled Date" at bounding box center [119, 284] width 238 height 845
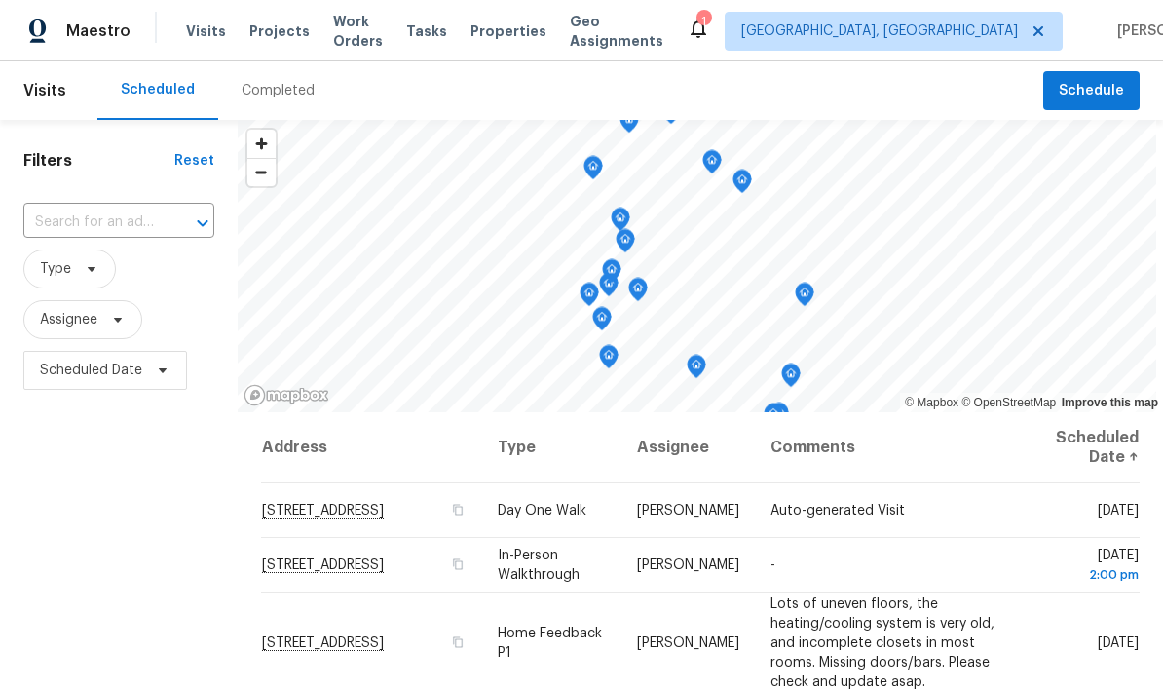
click at [525, 32] on span "Properties" at bounding box center [508, 30] width 76 height 19
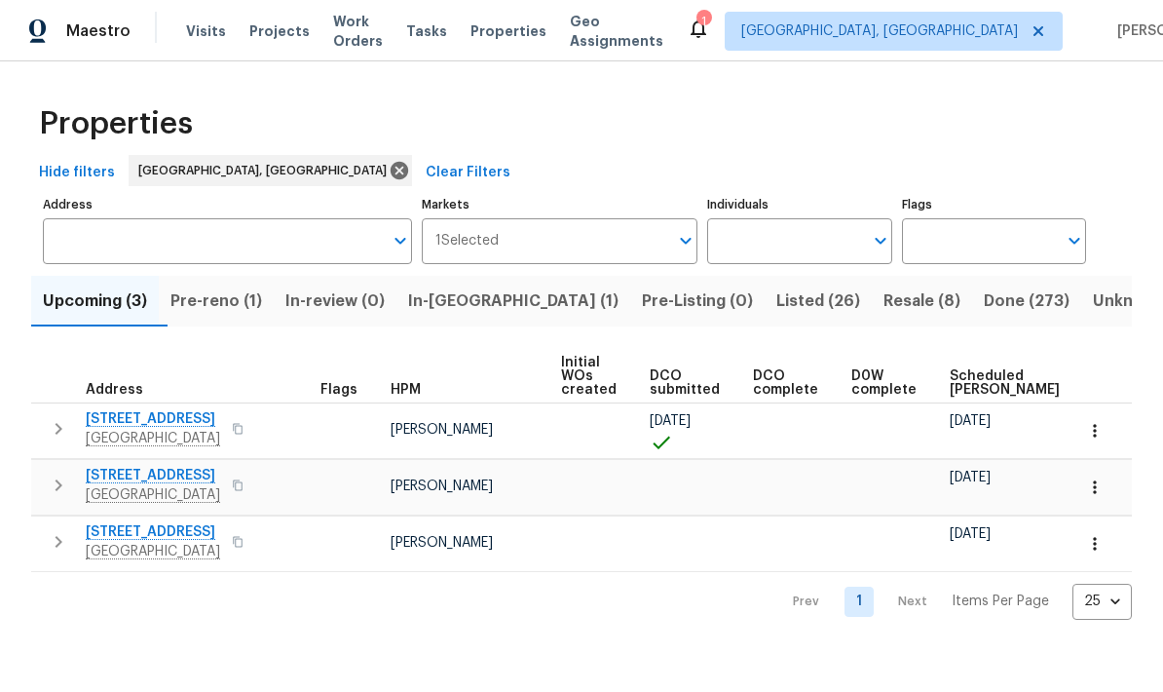
click at [242, 312] on span "Pre-reno (1)" at bounding box center [216, 300] width 92 height 27
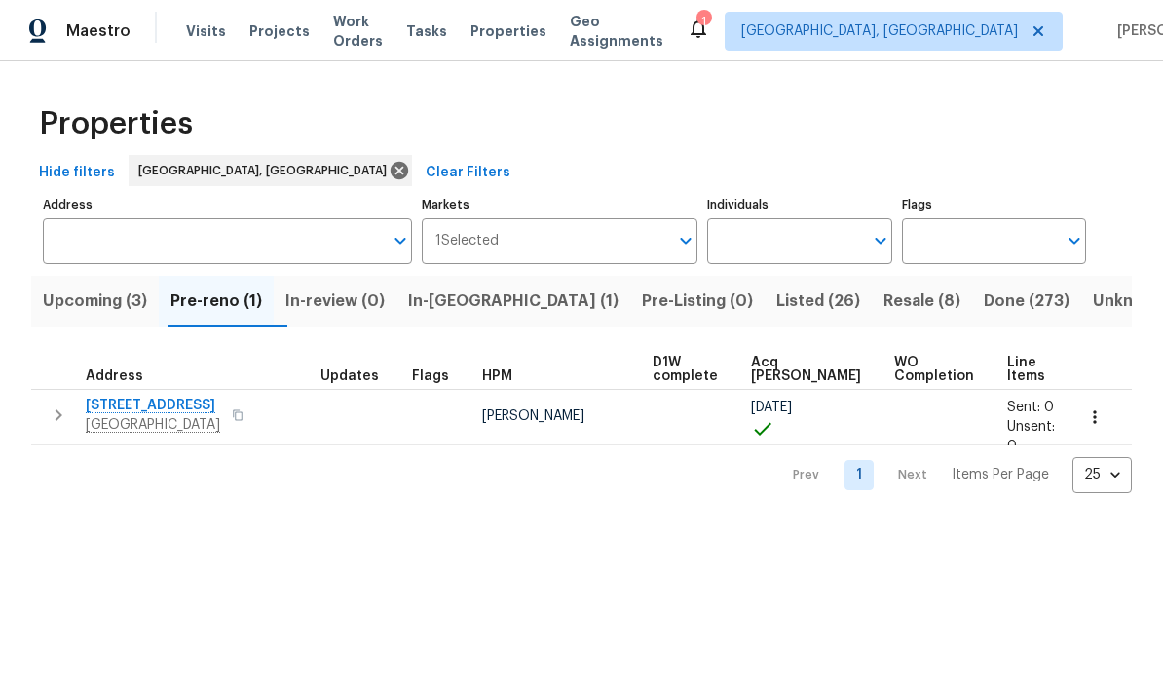
click at [115, 306] on span "Upcoming (3)" at bounding box center [95, 300] width 104 height 27
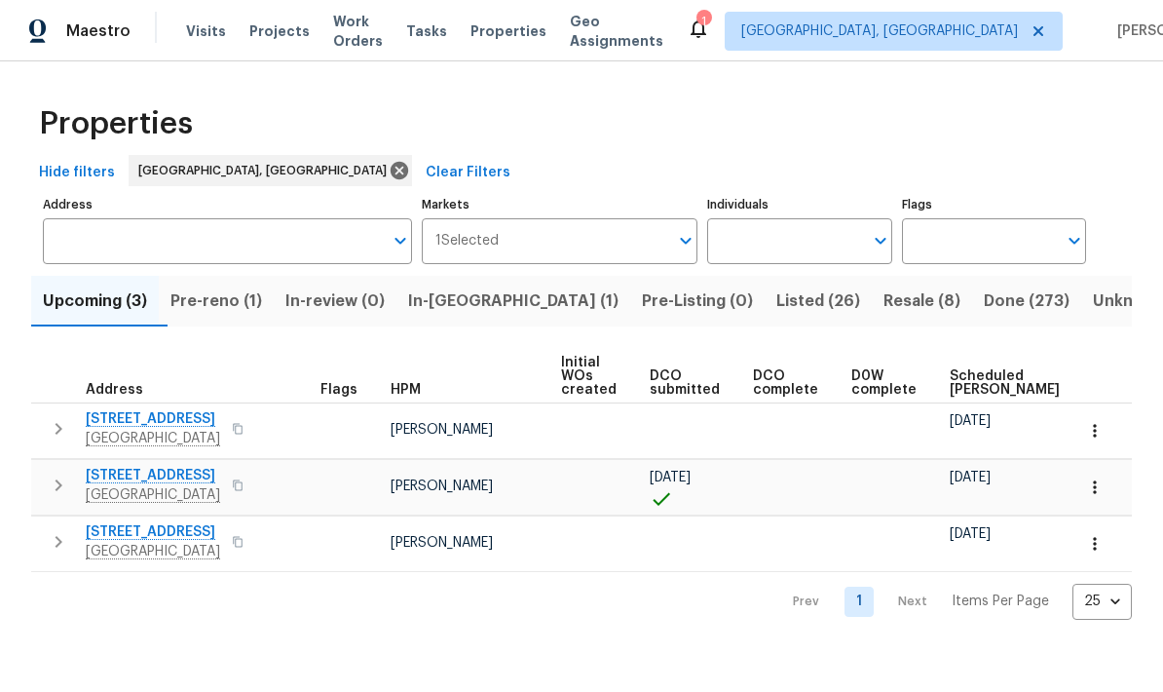
click at [963, 391] on span "Scheduled COE" at bounding box center [1005, 382] width 110 height 27
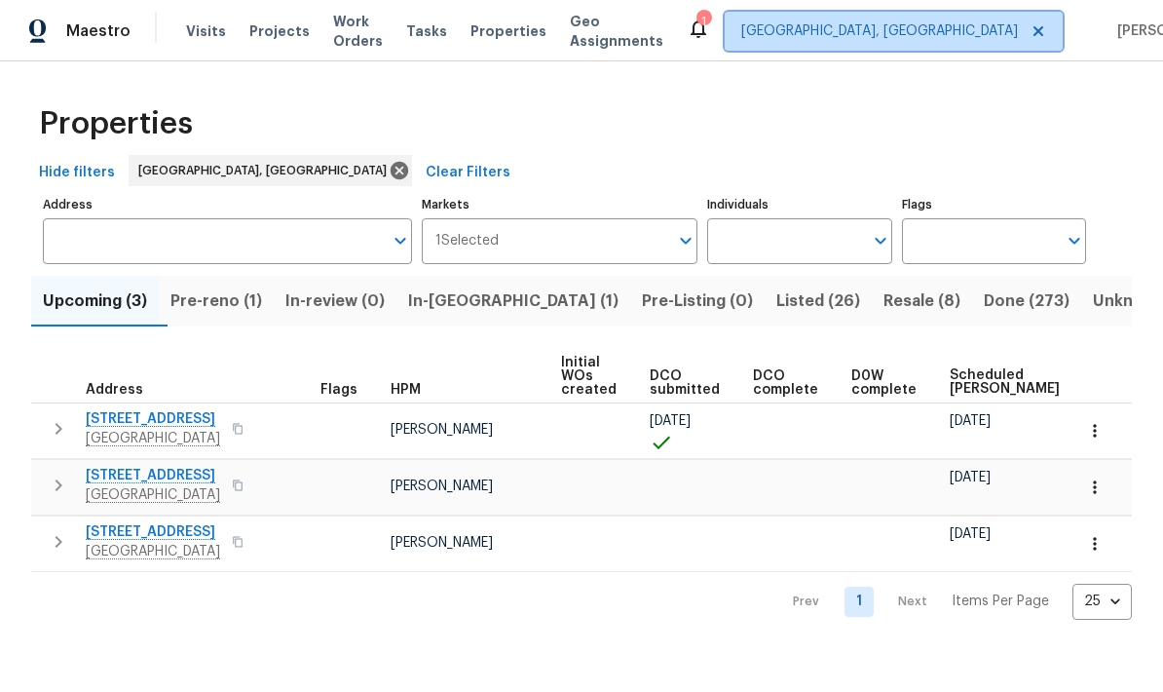
click at [1031, 26] on icon at bounding box center [1039, 31] width 16 height 16
click at [899, 35] on span "Albuquerque, NM" at bounding box center [879, 30] width 277 height 19
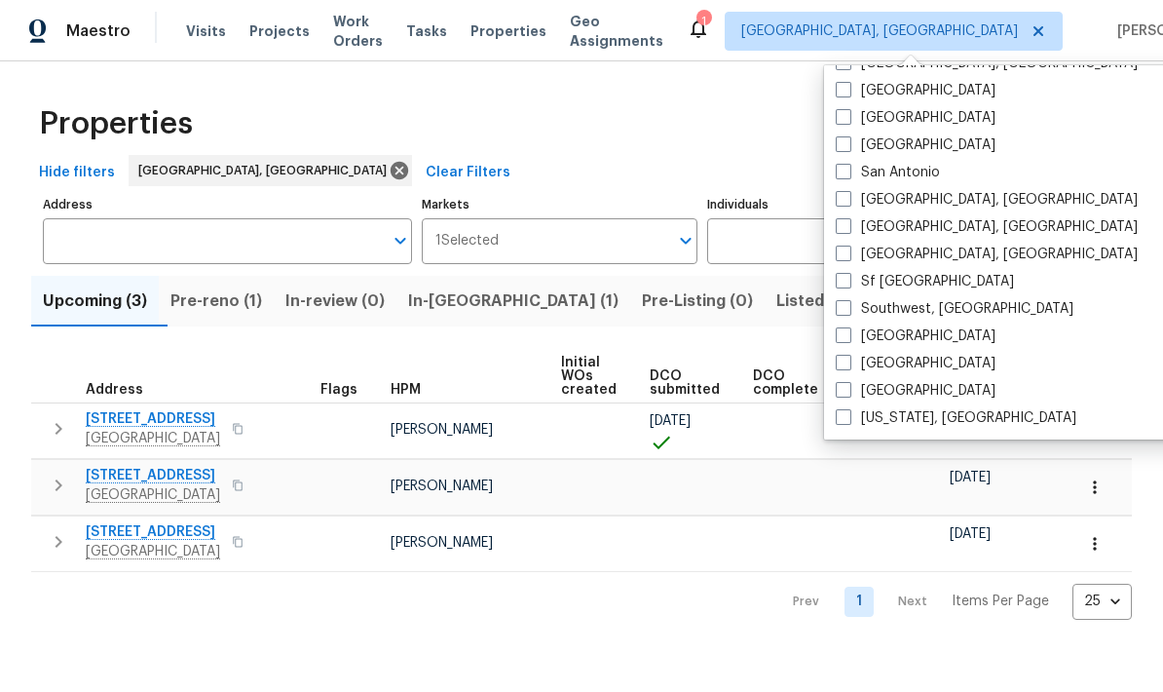
scroll to position [1305, 0]
click at [848, 397] on label "[GEOGRAPHIC_DATA]" at bounding box center [916, 390] width 160 height 19
click at [848, 394] on input "[GEOGRAPHIC_DATA]" at bounding box center [842, 387] width 13 height 13
checkbox input "true"
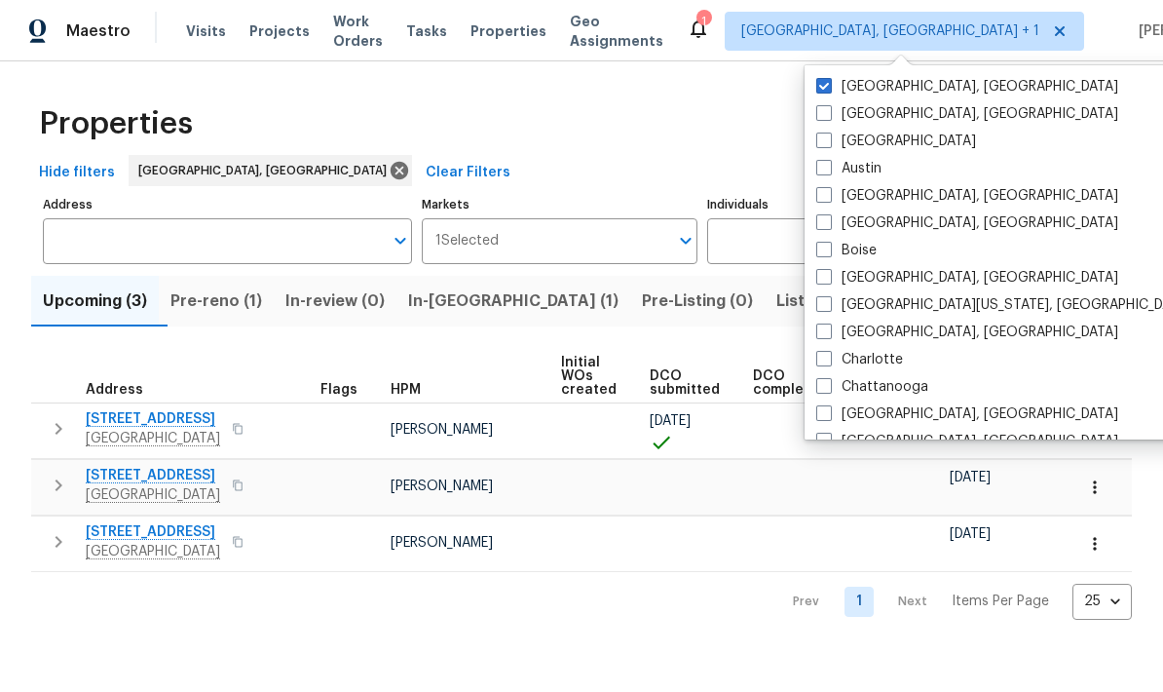
click at [809, 90] on div "Albuquerque, NM Asheville, NC Atlanta Austin Baltimore, MD Birmingham, AL Boise…" at bounding box center [1007, 252] width 404 height 374
click at [837, 87] on label "Albuquerque, NM" at bounding box center [967, 86] width 302 height 19
click at [829, 87] on input "Albuquerque, NM" at bounding box center [822, 83] width 13 height 13
checkbox input "false"
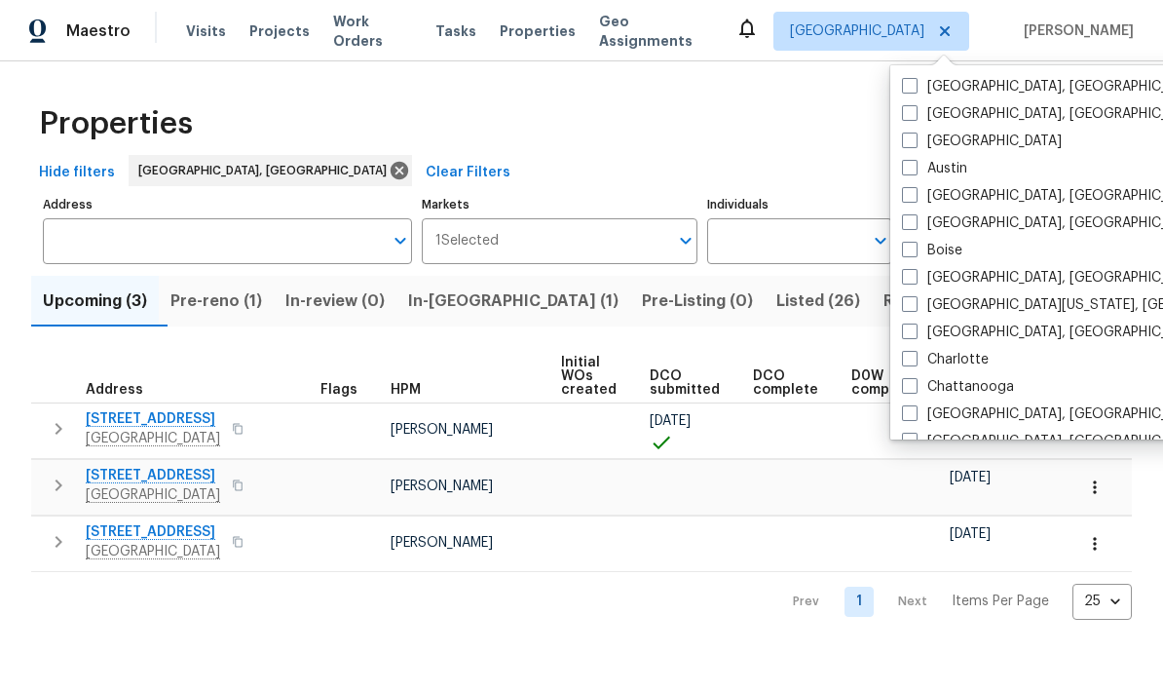
click at [760, 136] on div "Properties" at bounding box center [581, 124] width 1101 height 62
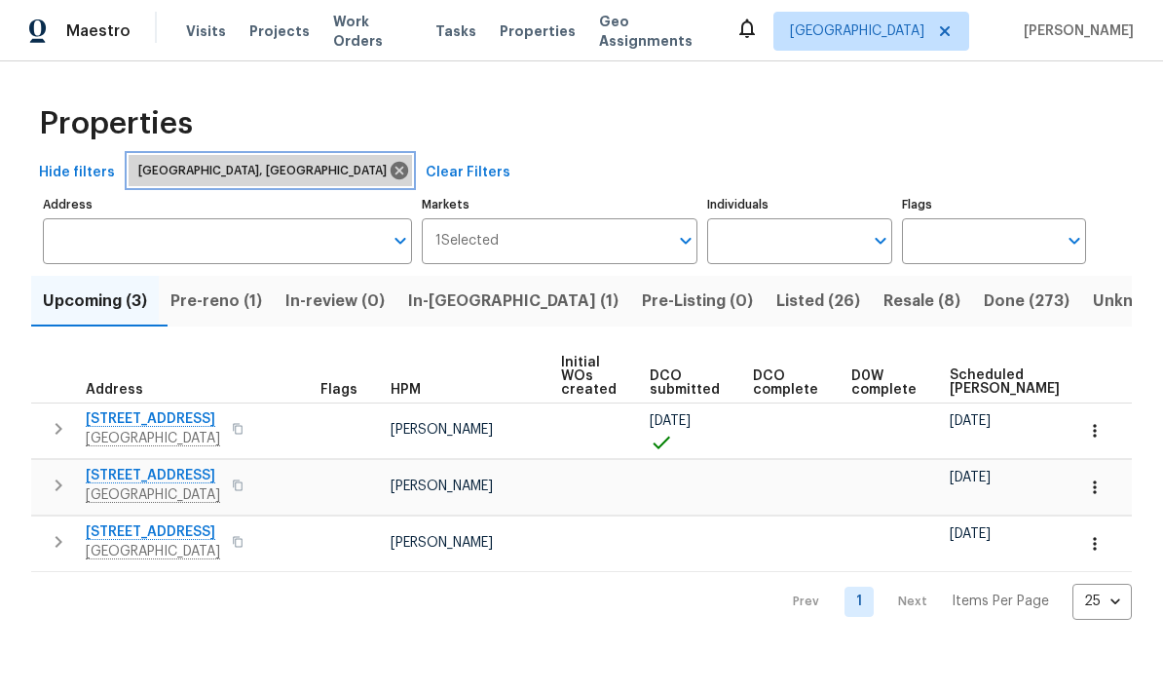
click at [228, 169] on span "Albuquerque, NM" at bounding box center [266, 170] width 256 height 19
click at [389, 178] on icon at bounding box center [399, 170] width 21 height 21
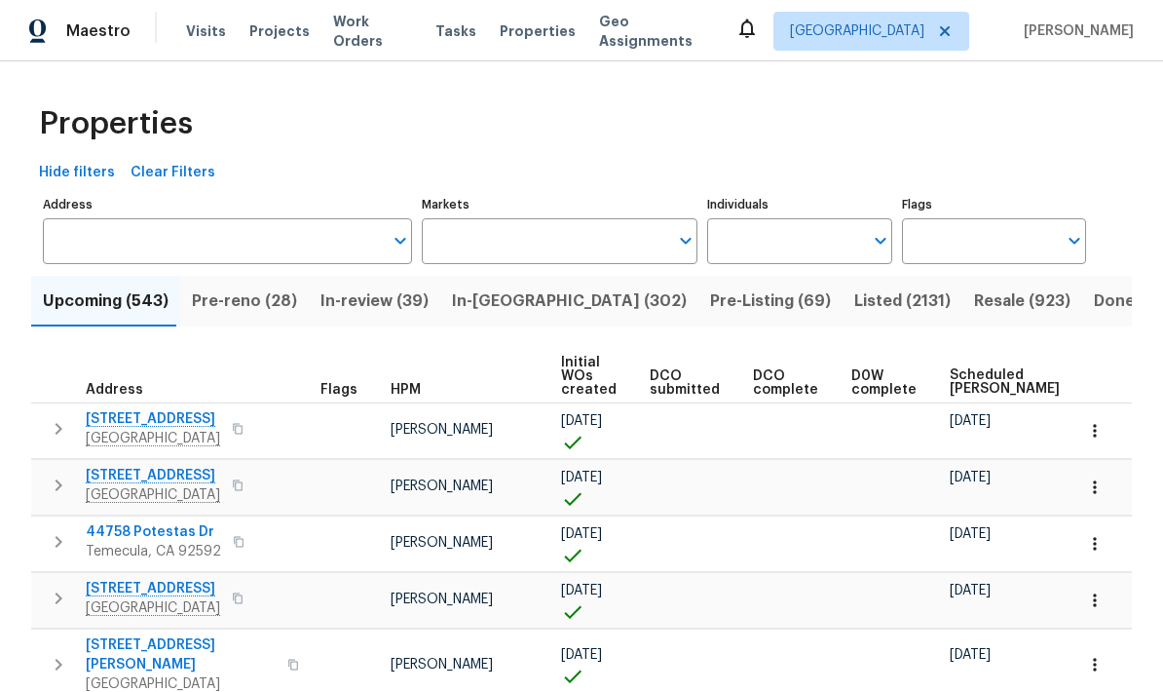
click at [186, 31] on span "Visits" at bounding box center [206, 30] width 40 height 19
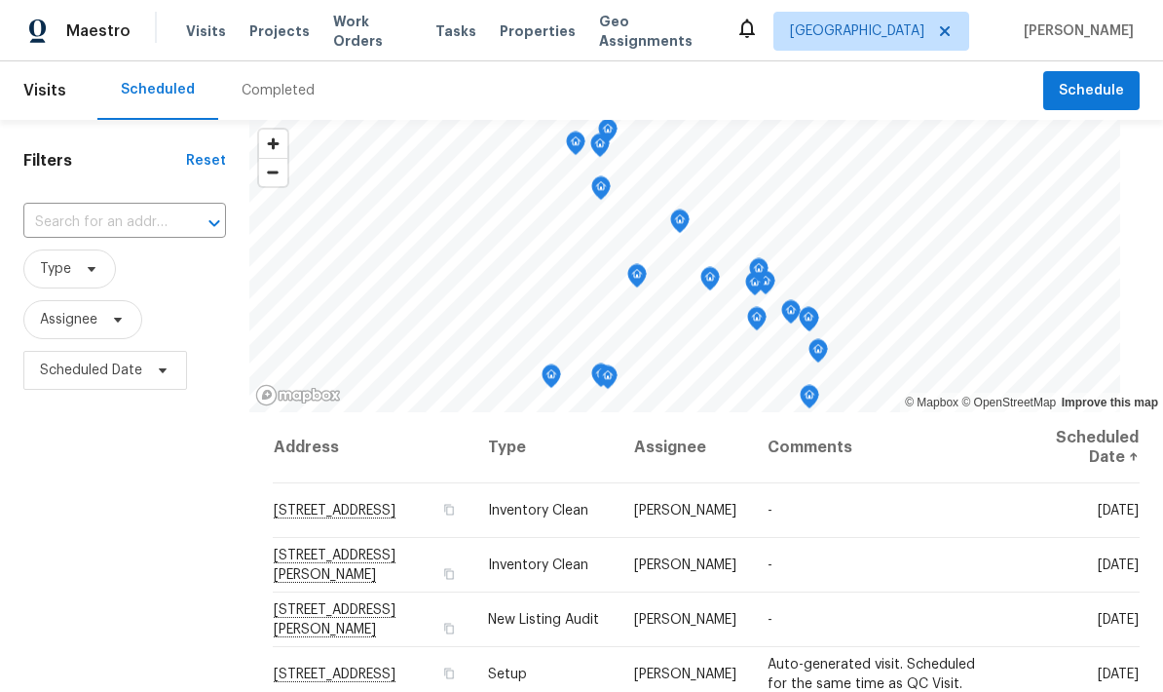
click at [521, 34] on span "Properties" at bounding box center [538, 30] width 76 height 19
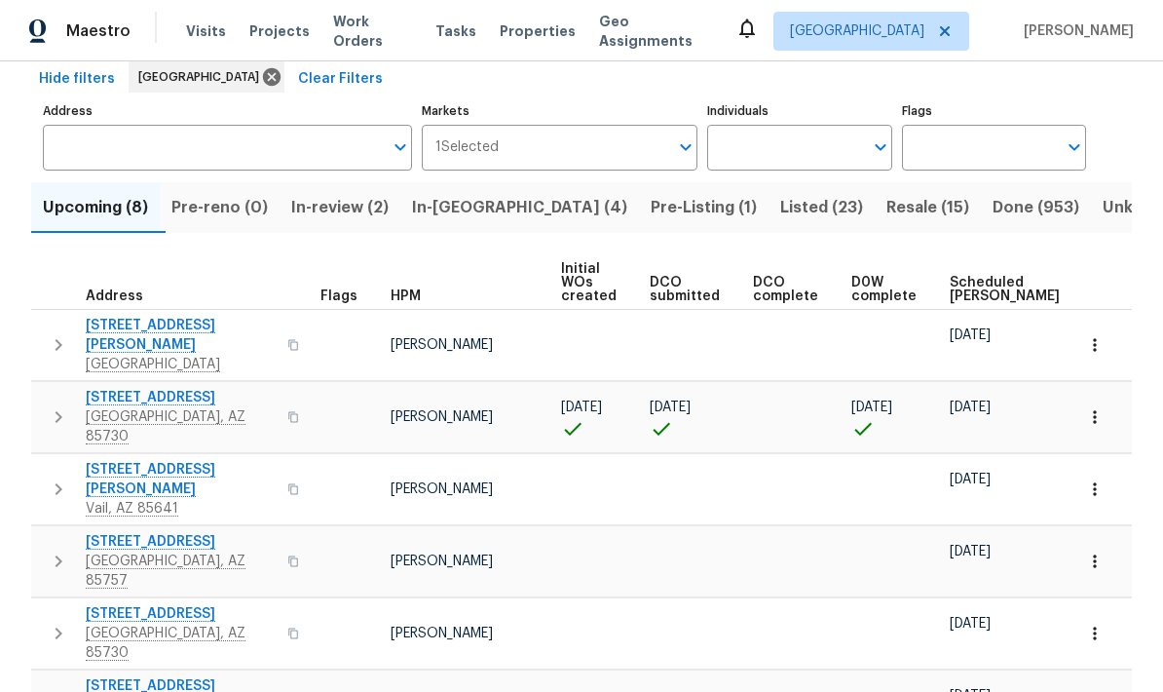
scroll to position [96, 0]
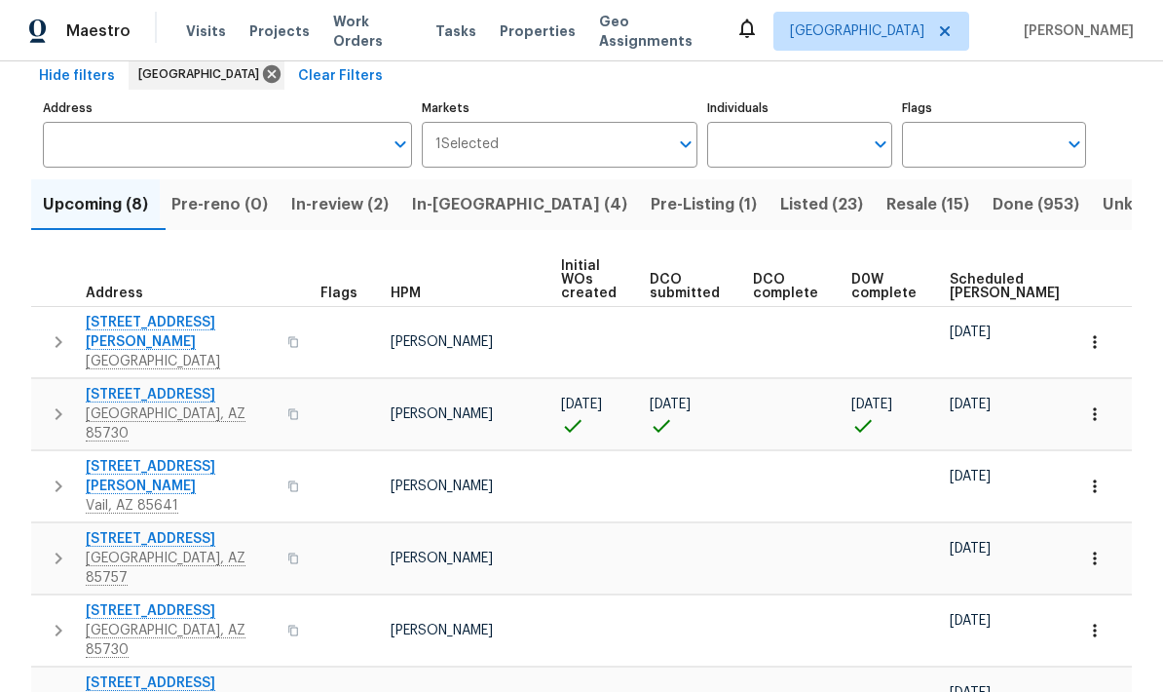
click at [964, 284] on span "Scheduled COE" at bounding box center [1005, 286] width 110 height 27
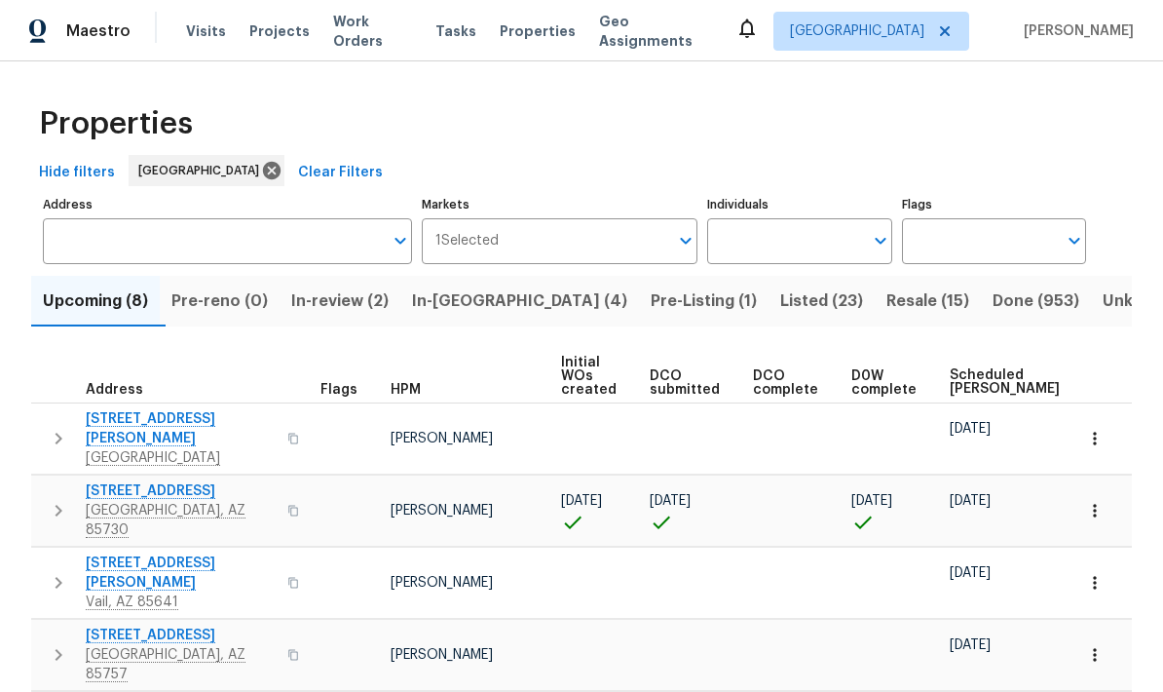
click at [194, 21] on span "Visits" at bounding box center [206, 30] width 40 height 19
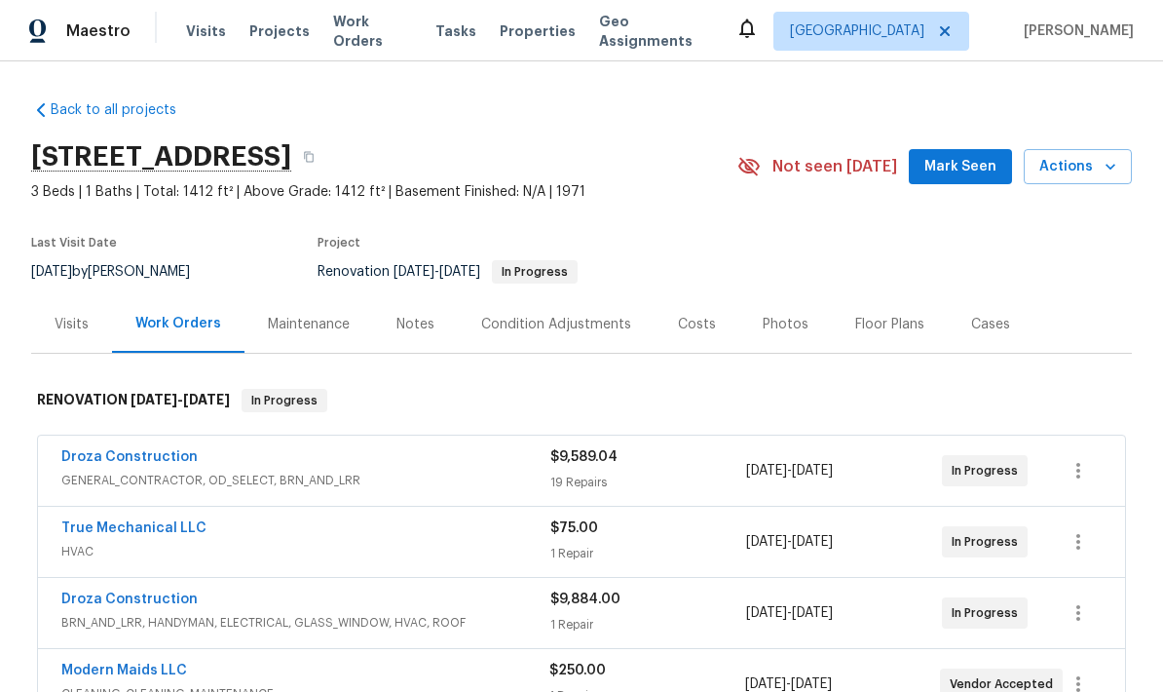
scroll to position [83, 0]
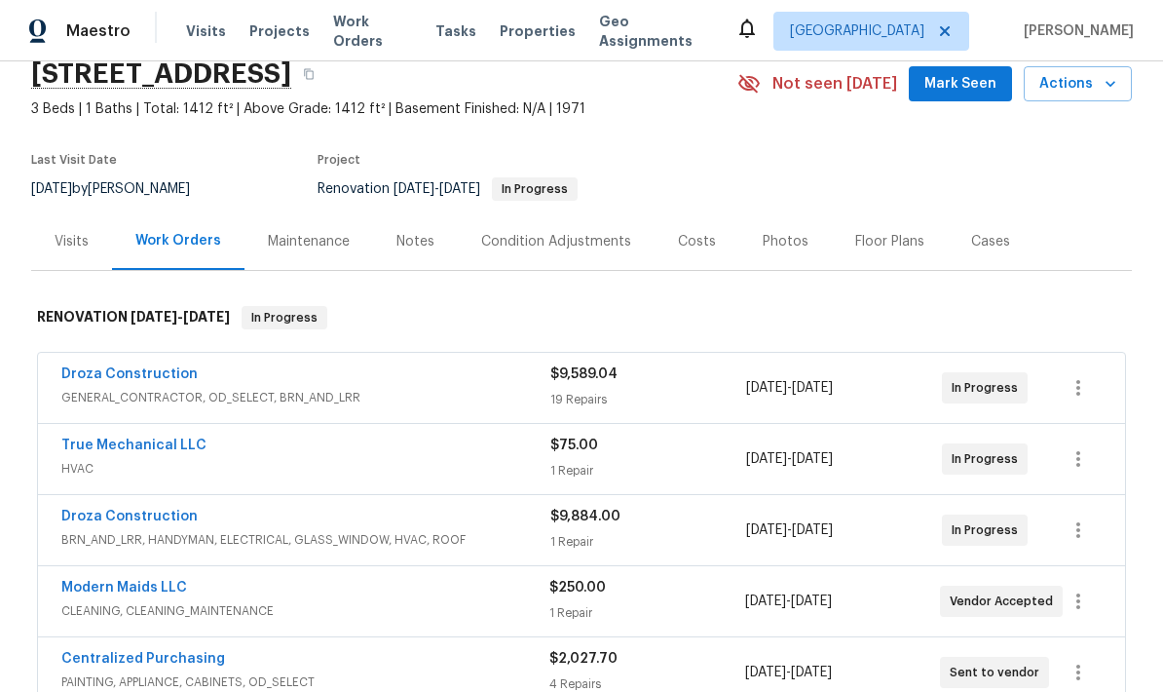
click at [407, 232] on div "Notes" at bounding box center [415, 241] width 38 height 19
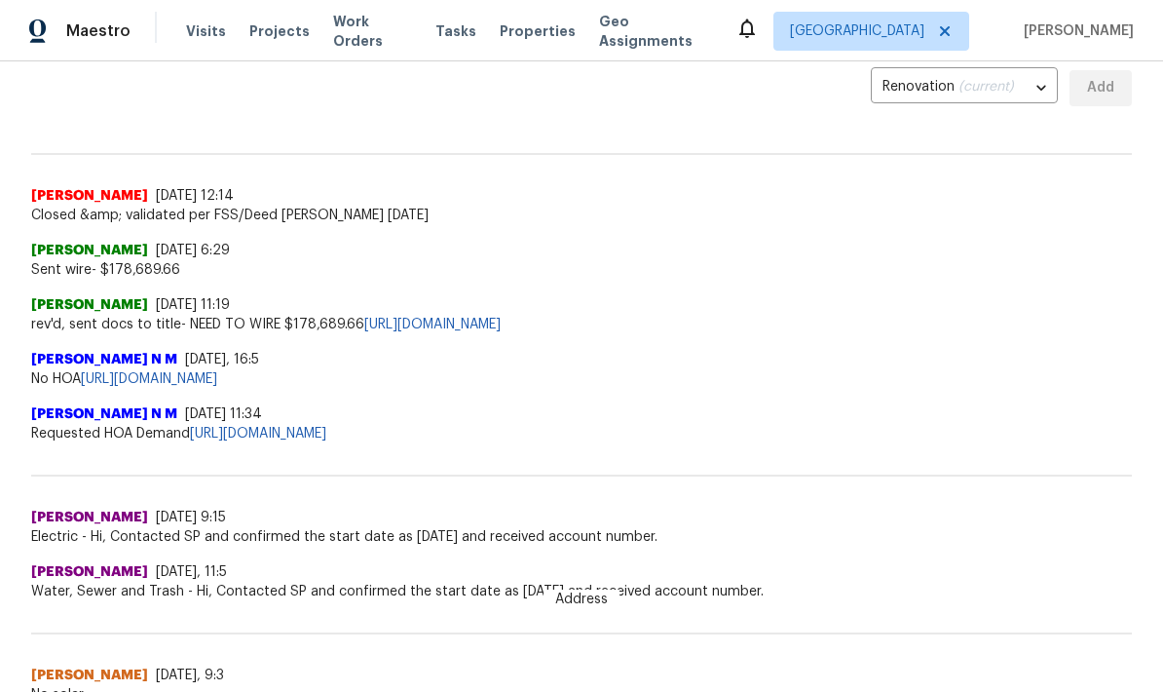
scroll to position [472, 0]
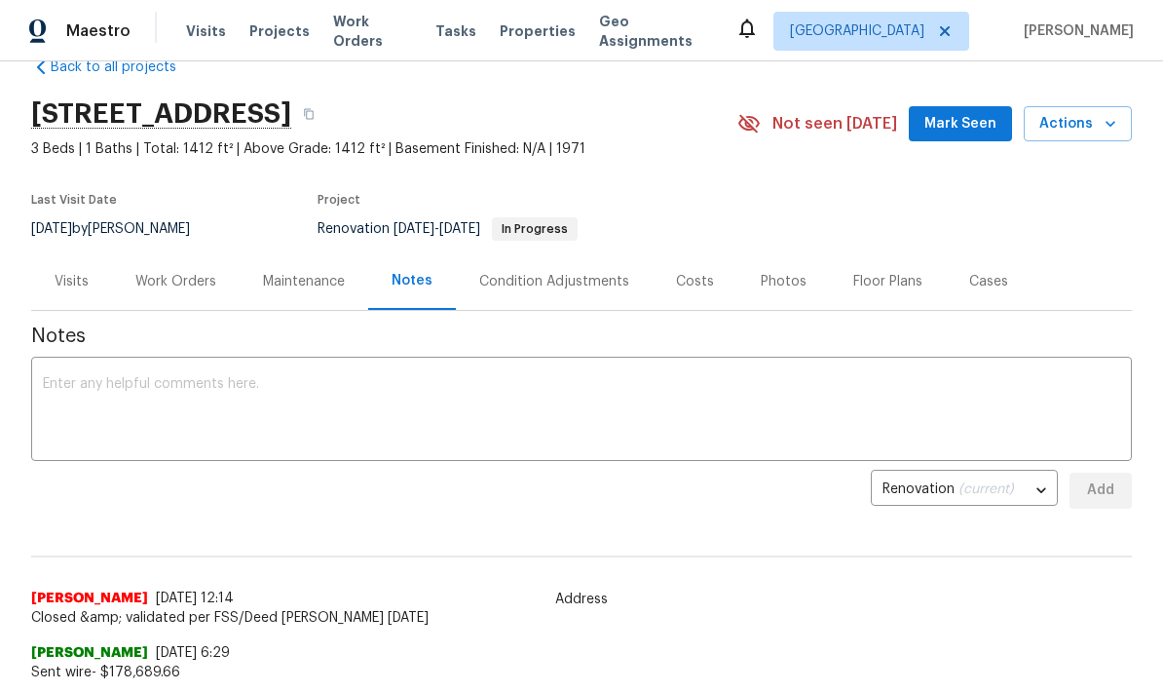
click at [697, 267] on div "Costs" at bounding box center [695, 280] width 85 height 57
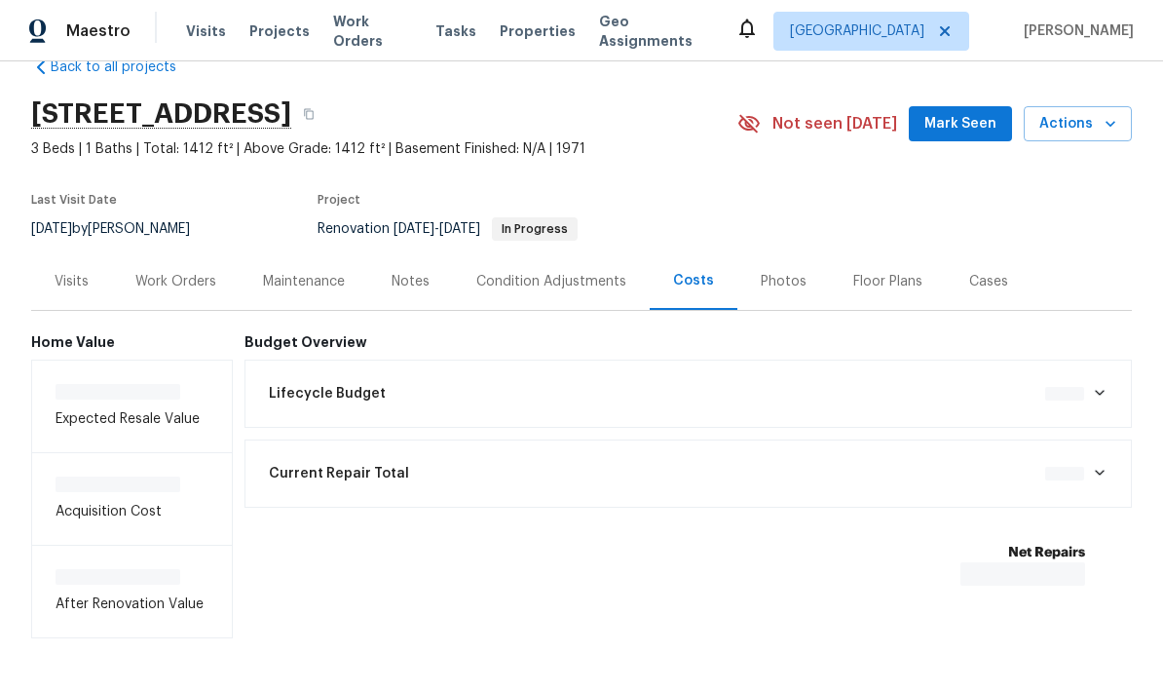
scroll to position [28, 0]
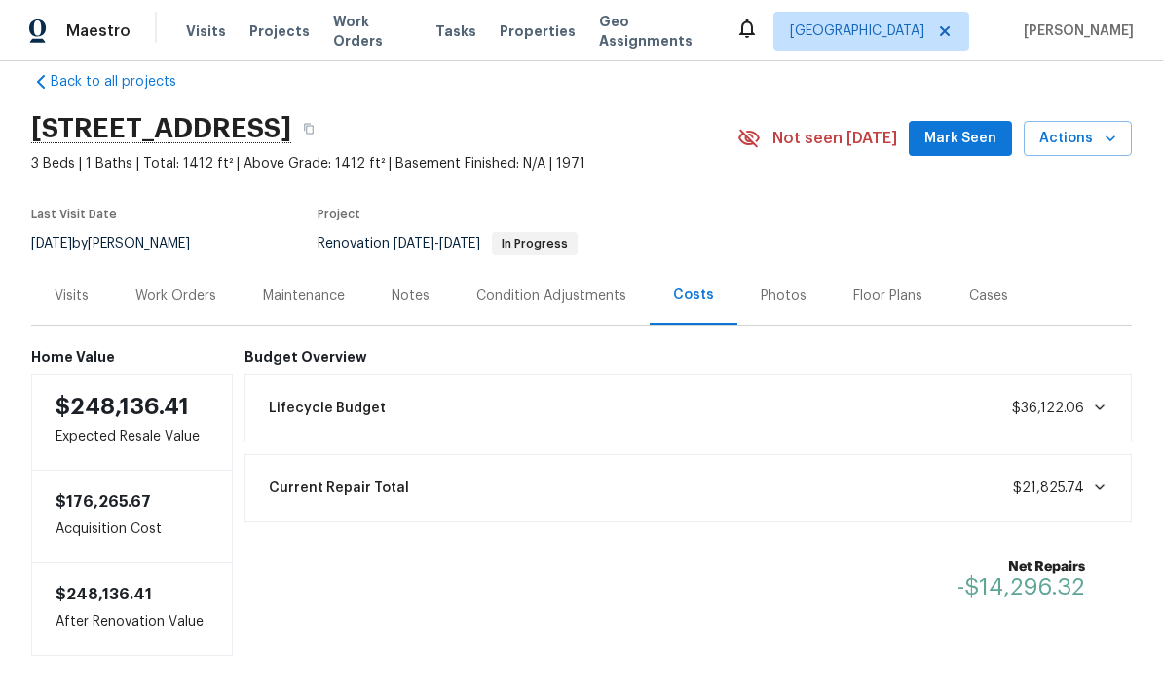
click at [179, 286] on div "Work Orders" at bounding box center [175, 295] width 81 height 19
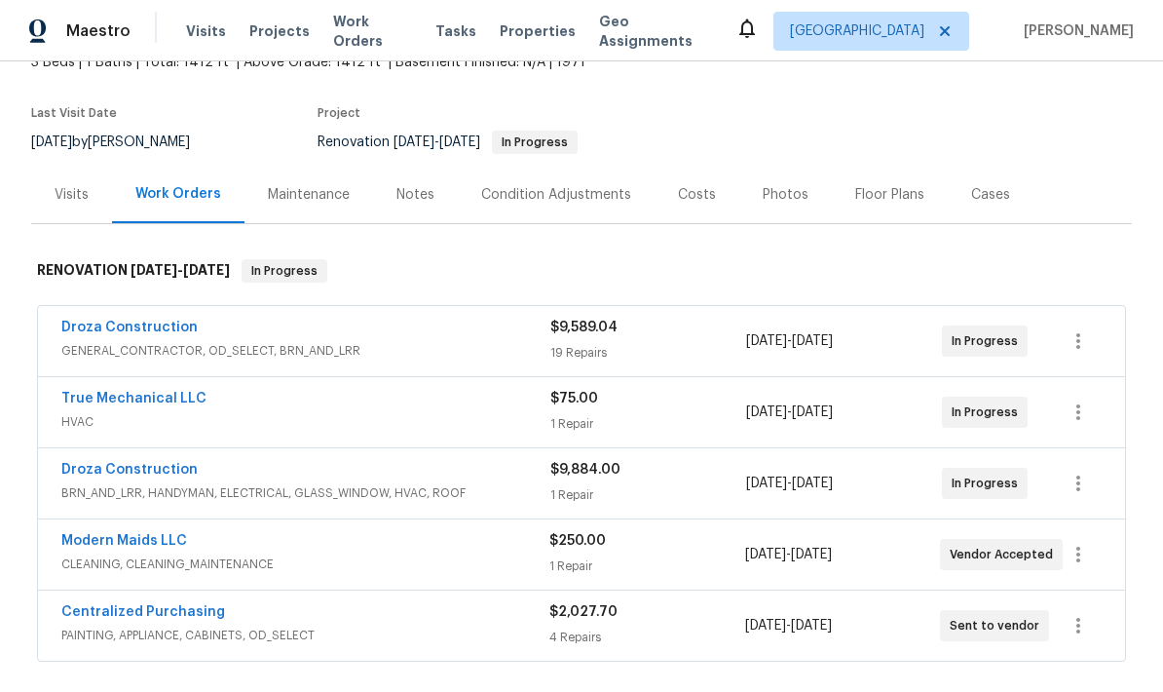
scroll to position [138, 0]
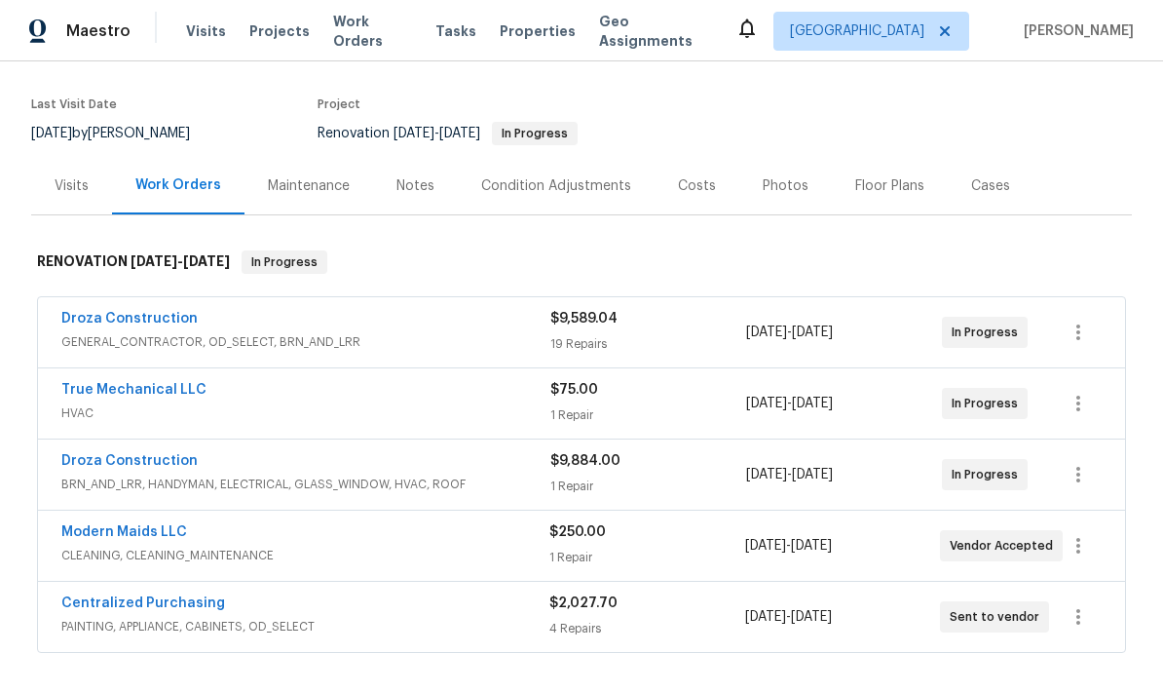
click at [408, 183] on div "Notes" at bounding box center [415, 185] width 38 height 19
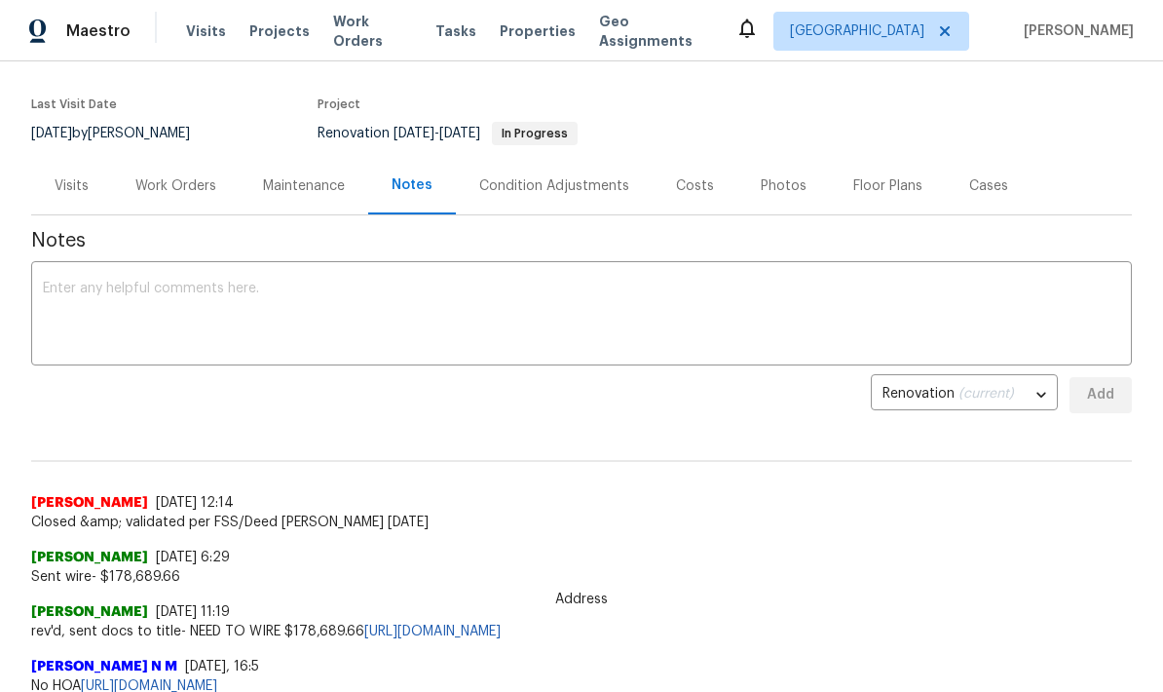
click at [787, 297] on textarea at bounding box center [581, 315] width 1077 height 68
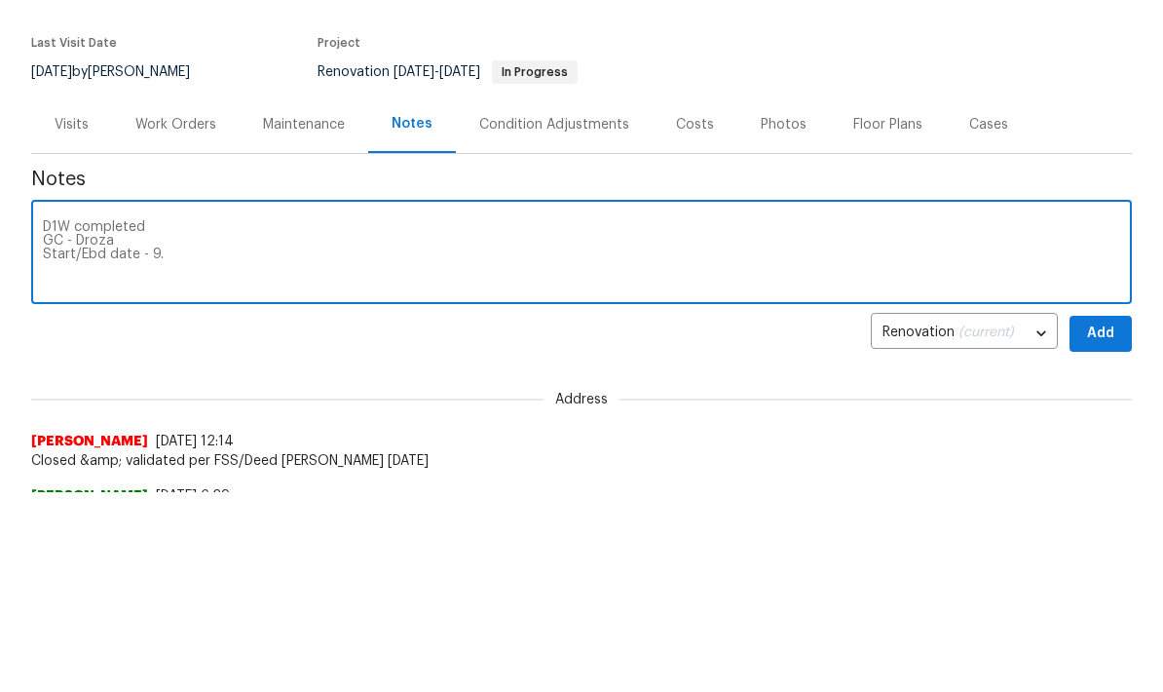
scroll to position [198, 0]
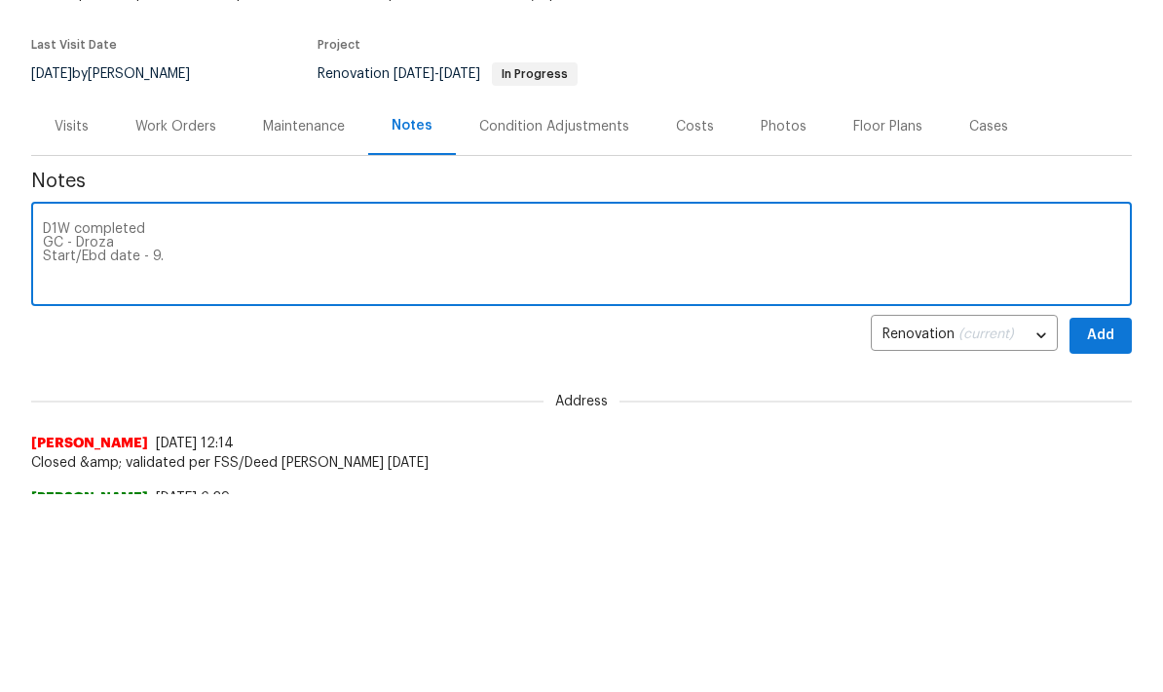
click at [193, 260] on textarea "D1W completed GC - Droza Start/Ebd date - 9." at bounding box center [581, 256] width 1077 height 68
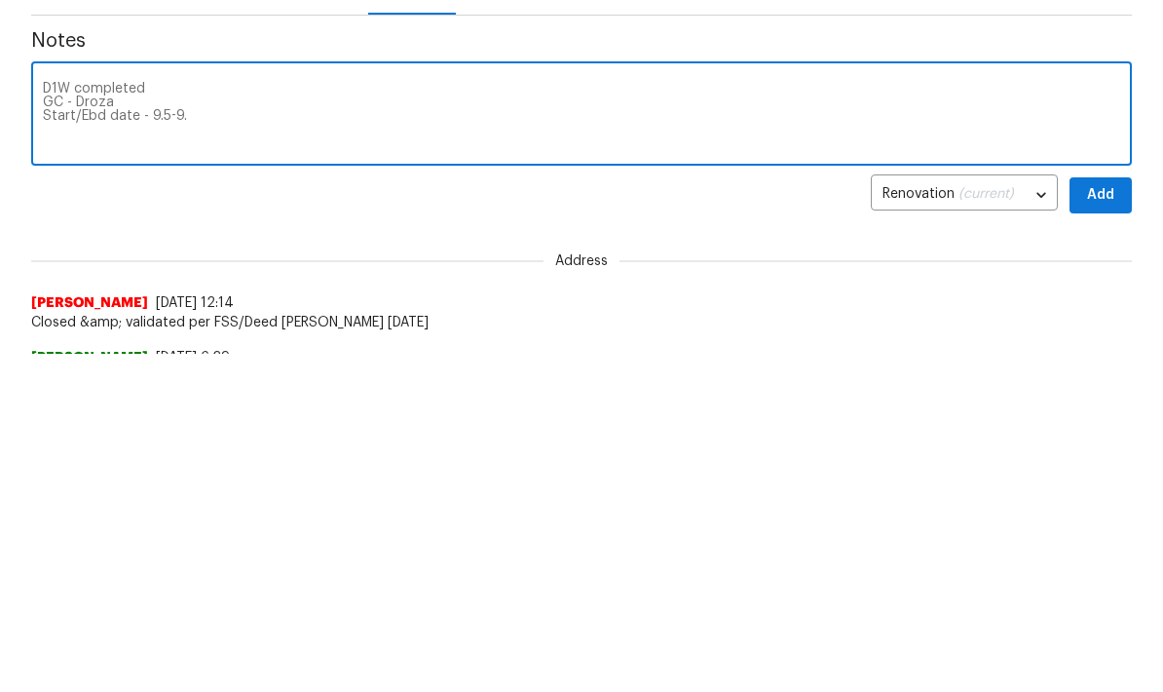
scroll to position [338, 0]
click at [211, 120] on textarea "D1W completed GC - Droza Start/Ebd date - 9.5-9." at bounding box center [581, 116] width 1077 height 68
click at [104, 104] on textarea "D1W completed GC - Droza Start/Ebd date - 9.5-9.16" at bounding box center [581, 116] width 1077 height 68
click at [70, 146] on textarea "D1W completed GC - Droza Start/End date - 9.5-9.16" at bounding box center [581, 116] width 1077 height 68
click at [158, 133] on textarea "D1W completed GC - Droza Start/End date - 9.5-9.16" at bounding box center [581, 116] width 1077 height 68
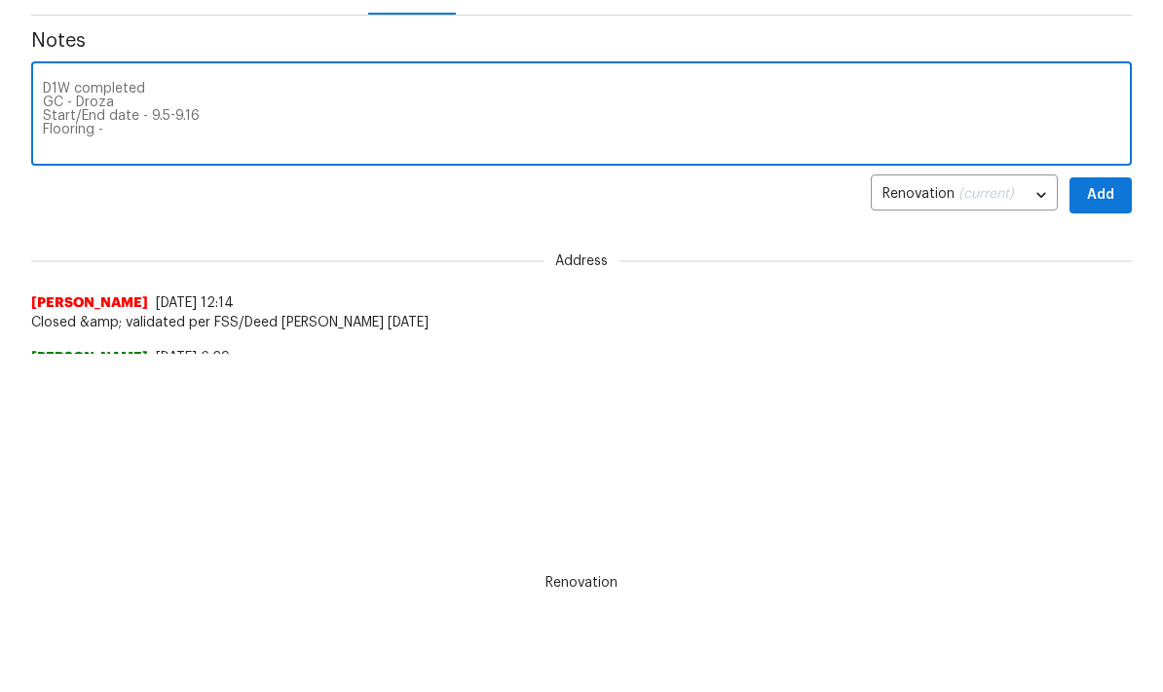
click at [136, 145] on textarea "D1W completed GC - Droza Start/End date - 9.5-9.16 Flooring -" at bounding box center [581, 116] width 1077 height 68
type textarea "D1W completed GC - Droza Start/End date - 9.5-9.16 Flooring - 9.14 Cleaner - 9.…"
click at [1105, 192] on span "Add" at bounding box center [1100, 195] width 31 height 24
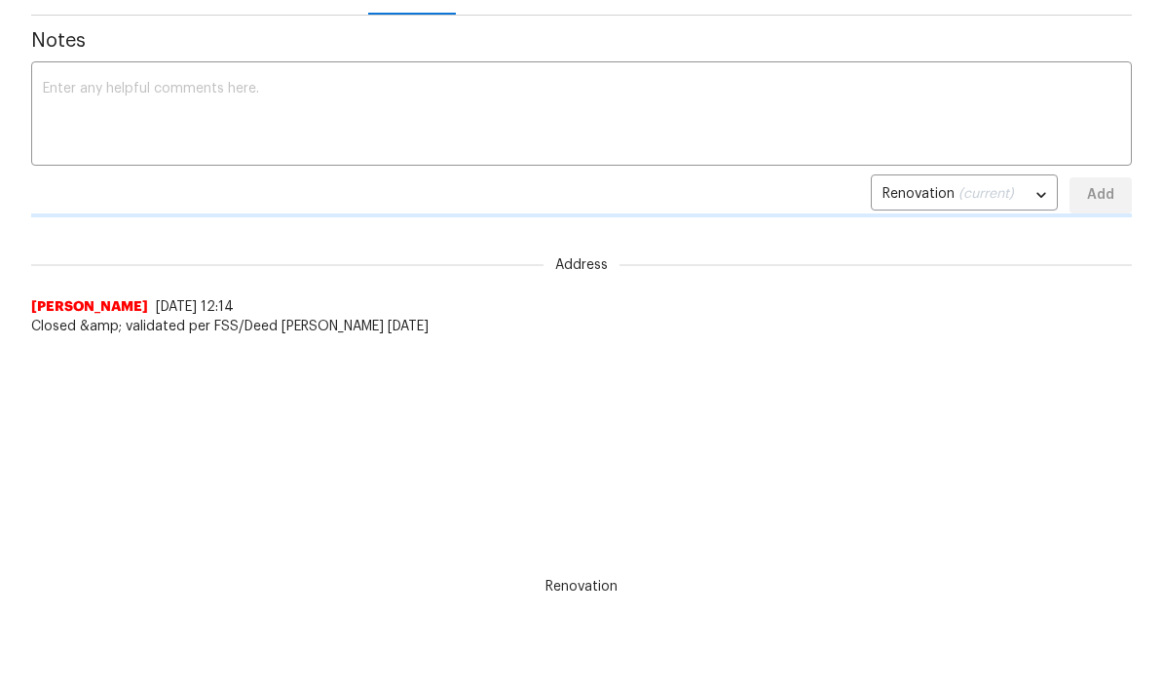
scroll to position [0, 0]
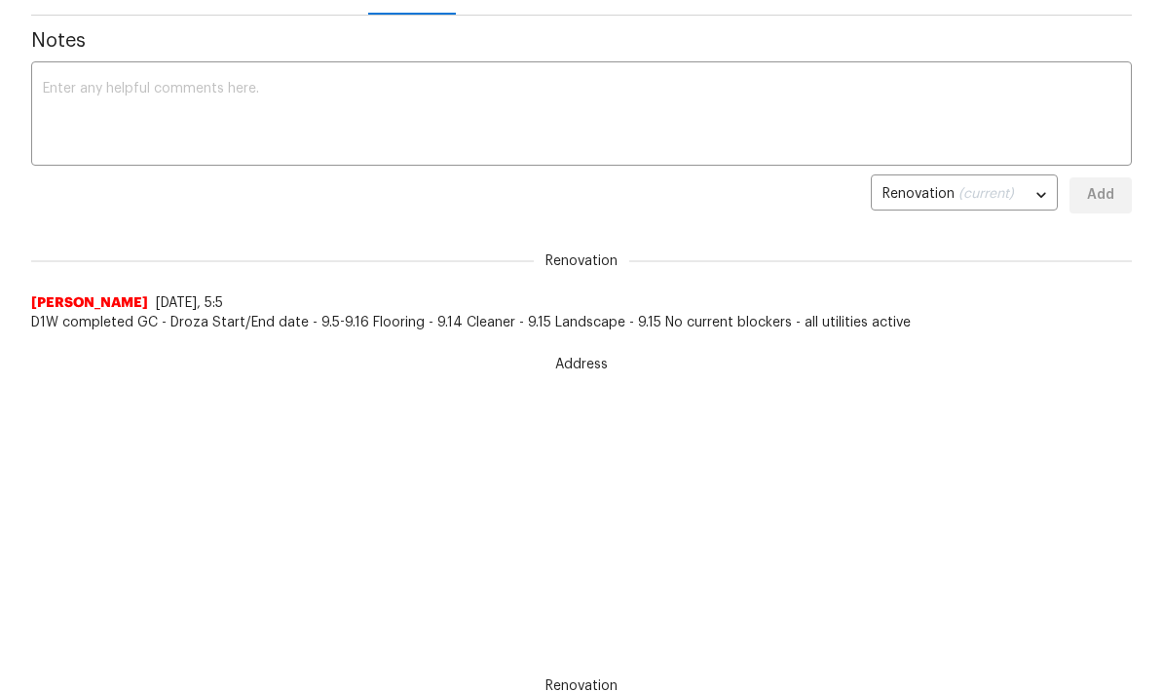
click at [713, 96] on textarea at bounding box center [581, 116] width 1077 height 68
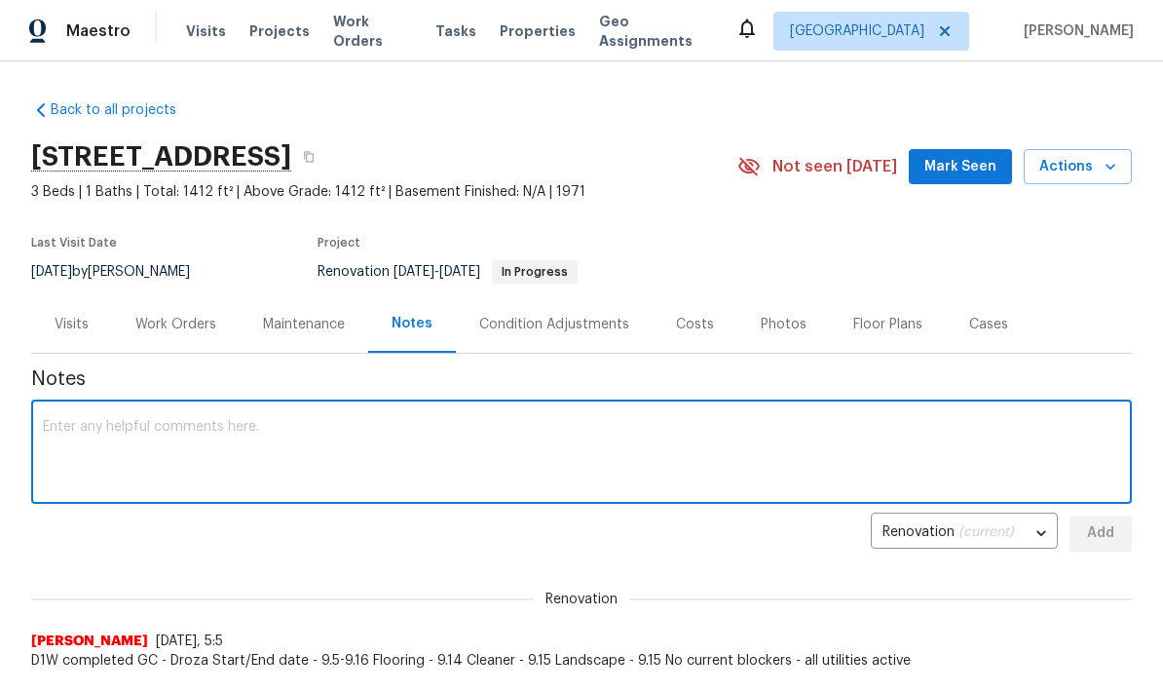
click at [182, 315] on div "Work Orders" at bounding box center [175, 324] width 81 height 19
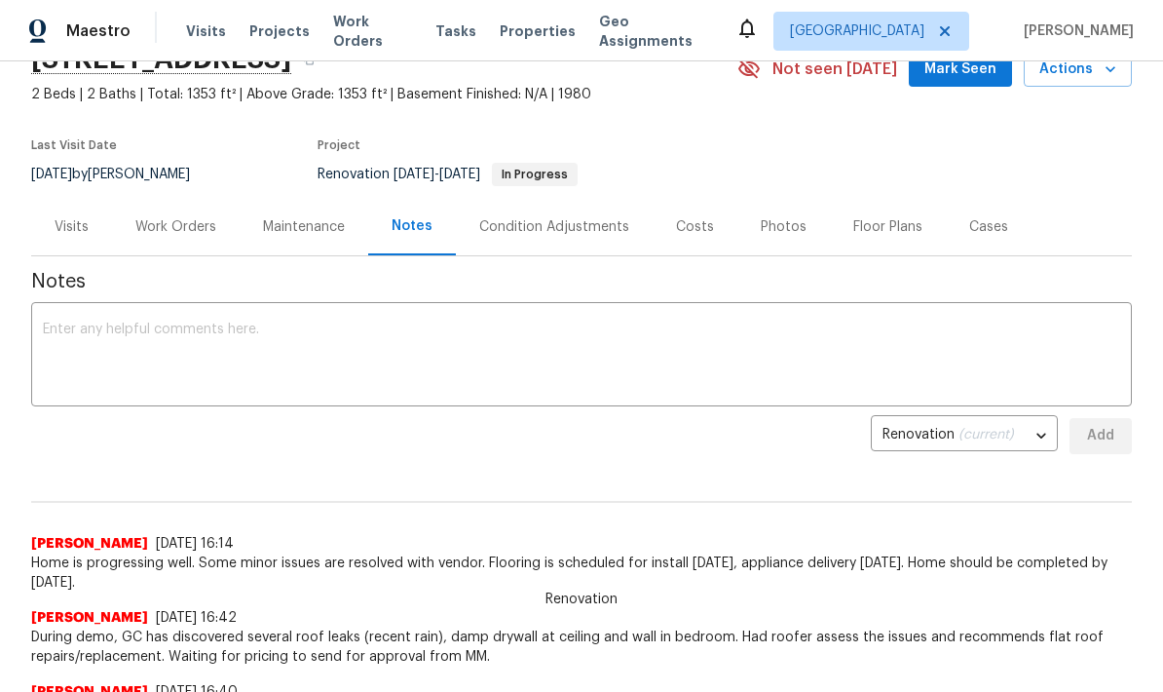
scroll to position [99, 0]
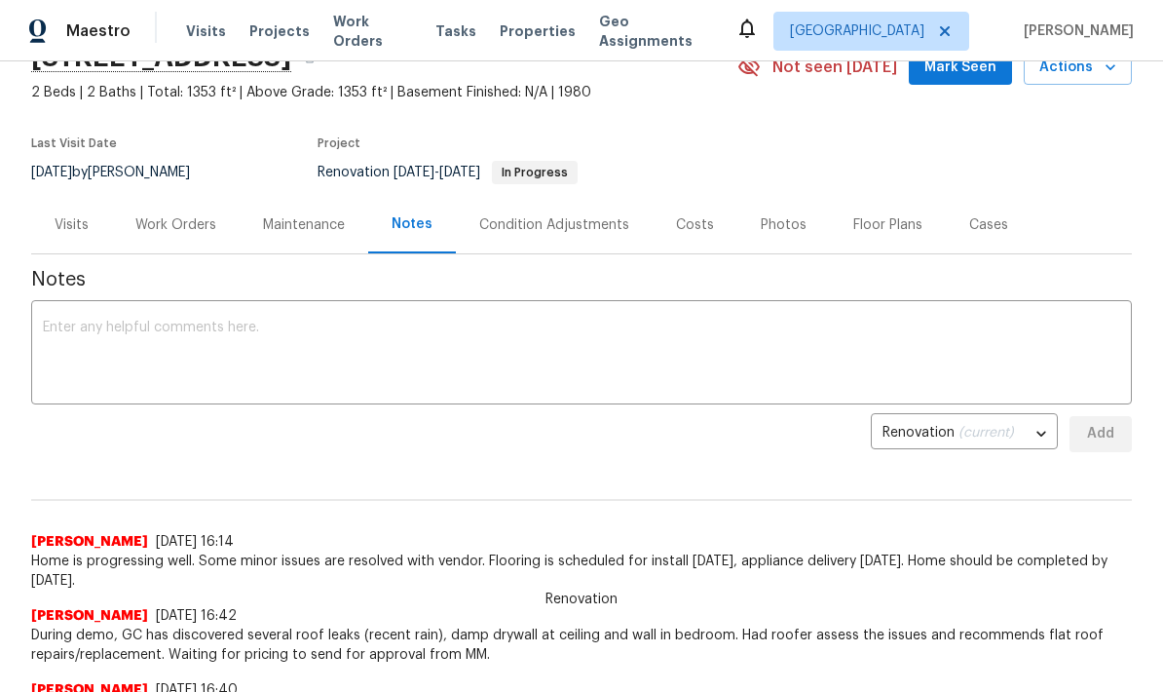
click at [188, 222] on div "Work Orders" at bounding box center [175, 224] width 81 height 19
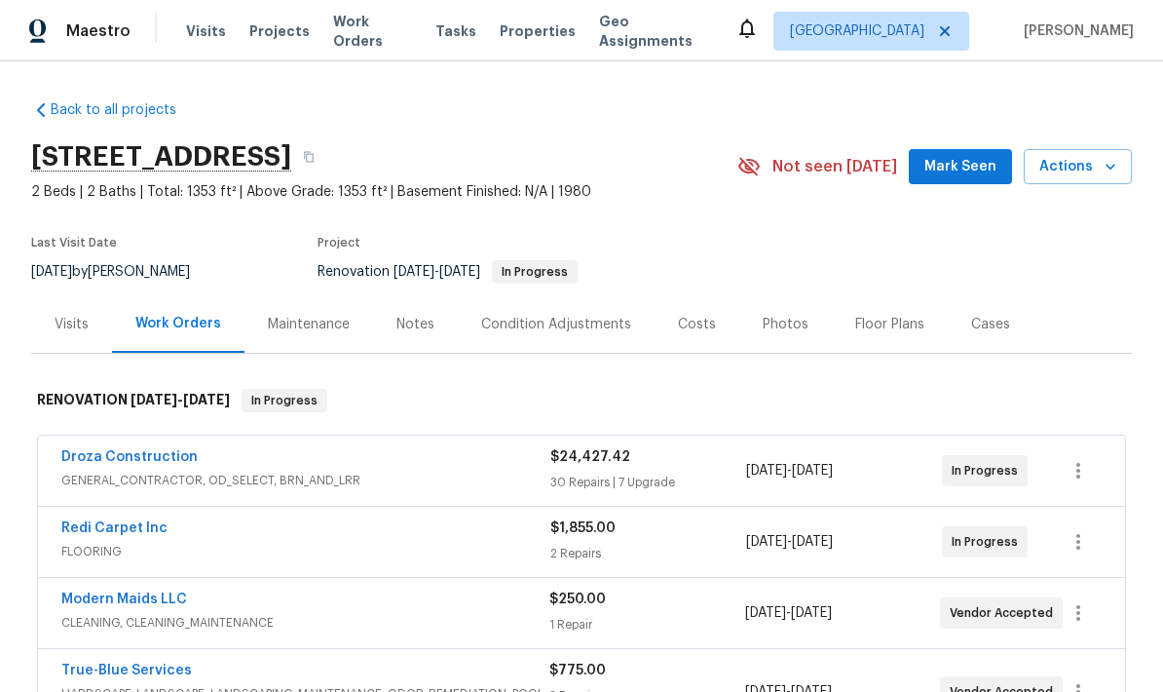
scroll to position [0, 0]
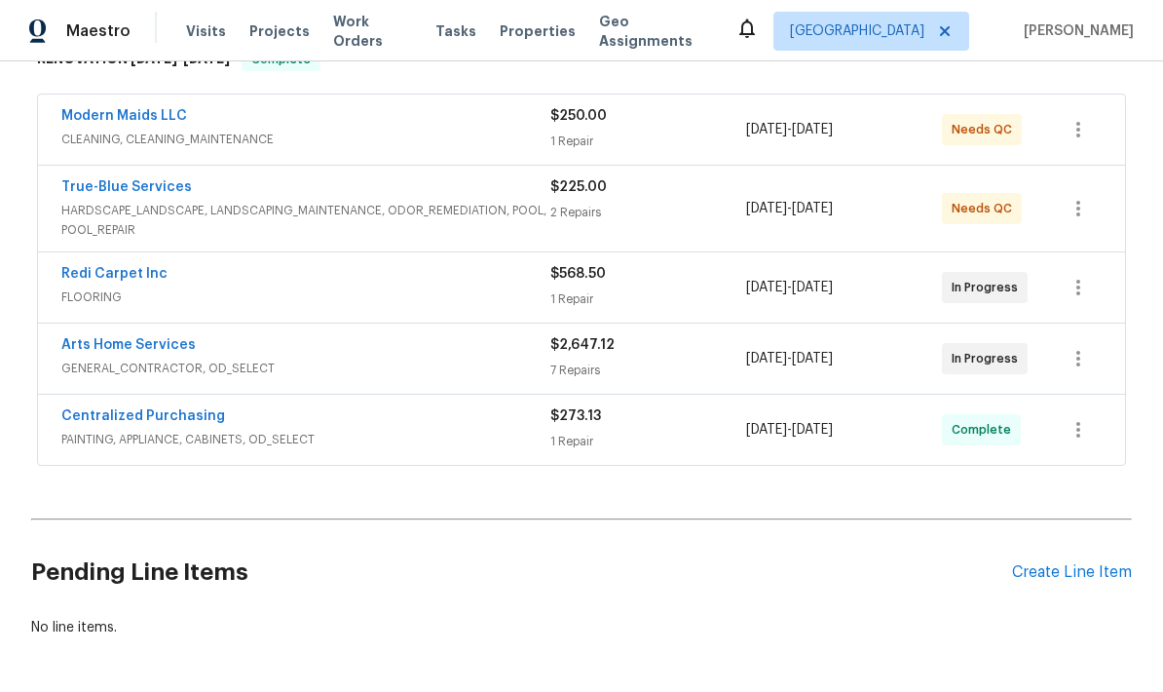
scroll to position [340, 0]
click at [1076, 573] on div "Create Line Item" at bounding box center [1072, 573] width 120 height 19
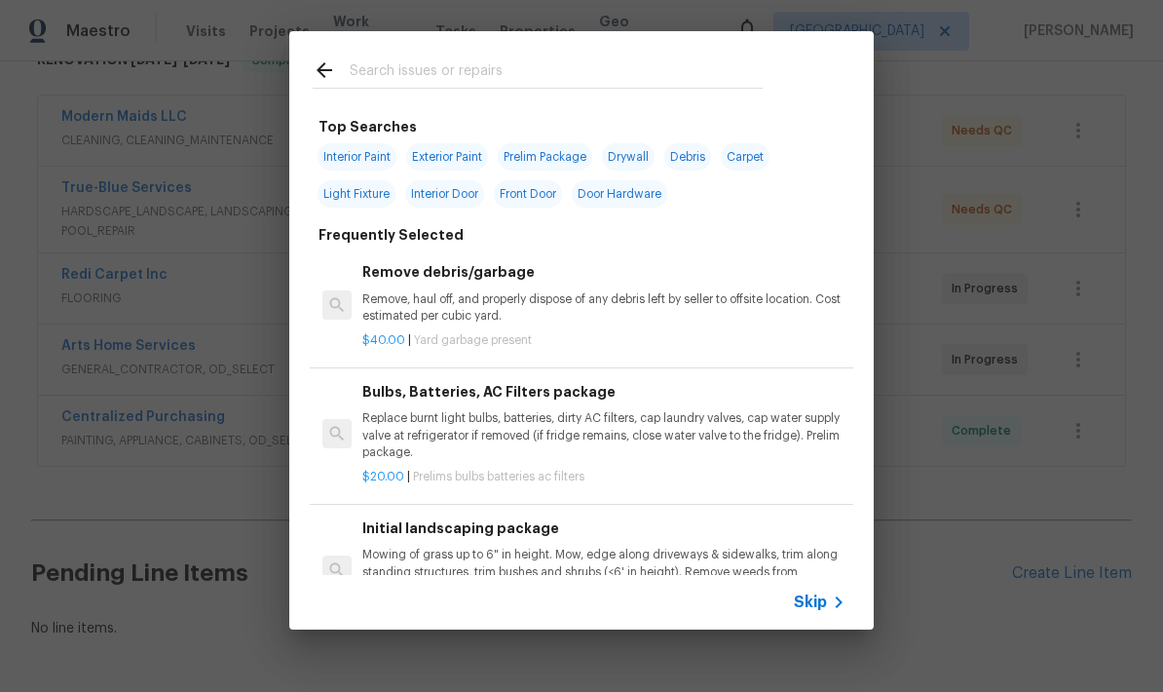
click at [609, 64] on input "text" at bounding box center [556, 72] width 413 height 29
type input "Pool"
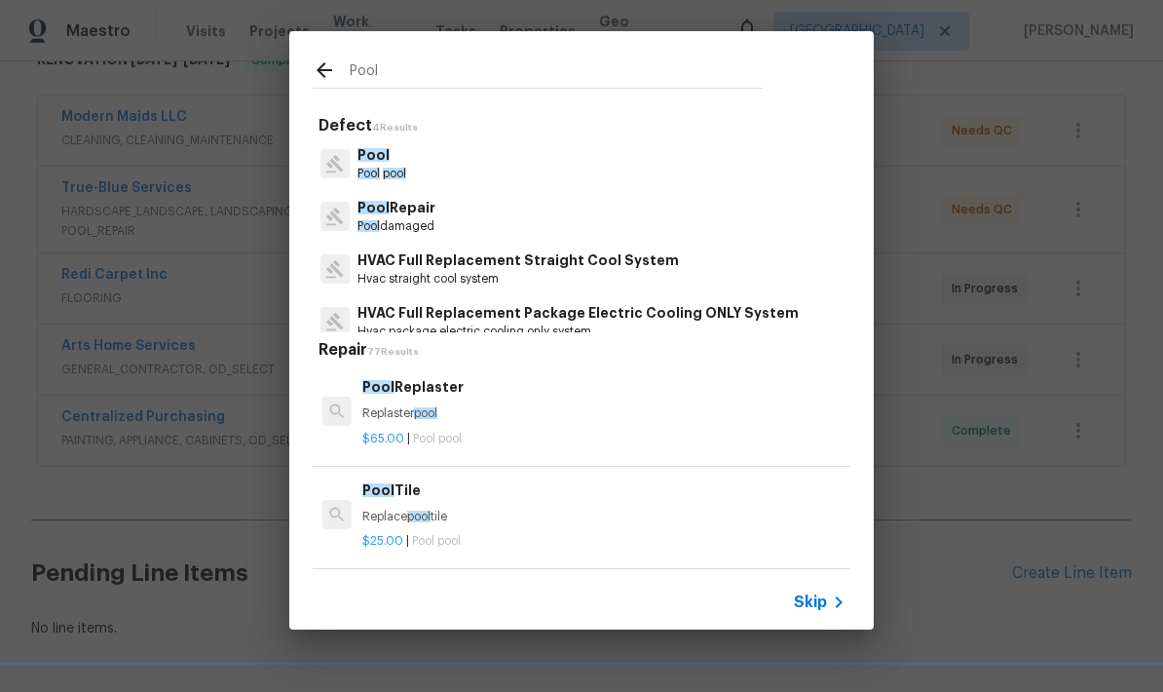
click at [398, 169] on span "pool" at bounding box center [394, 174] width 23 height 12
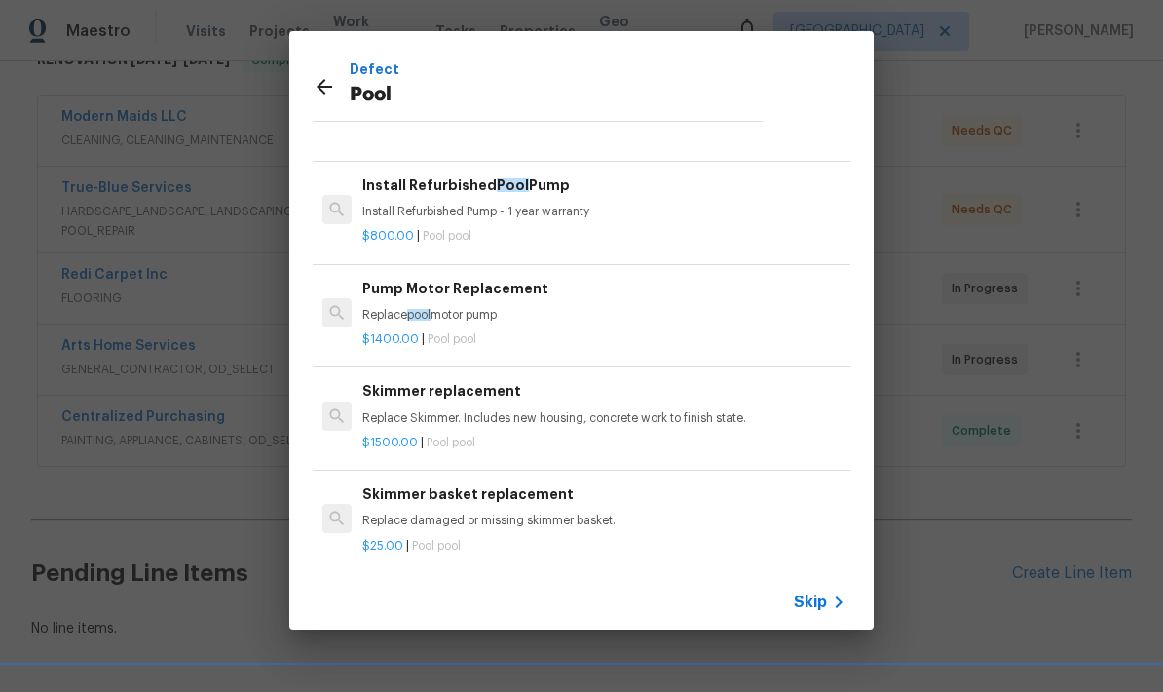
scroll to position [97, 0]
click at [334, 85] on icon at bounding box center [324, 86] width 23 height 23
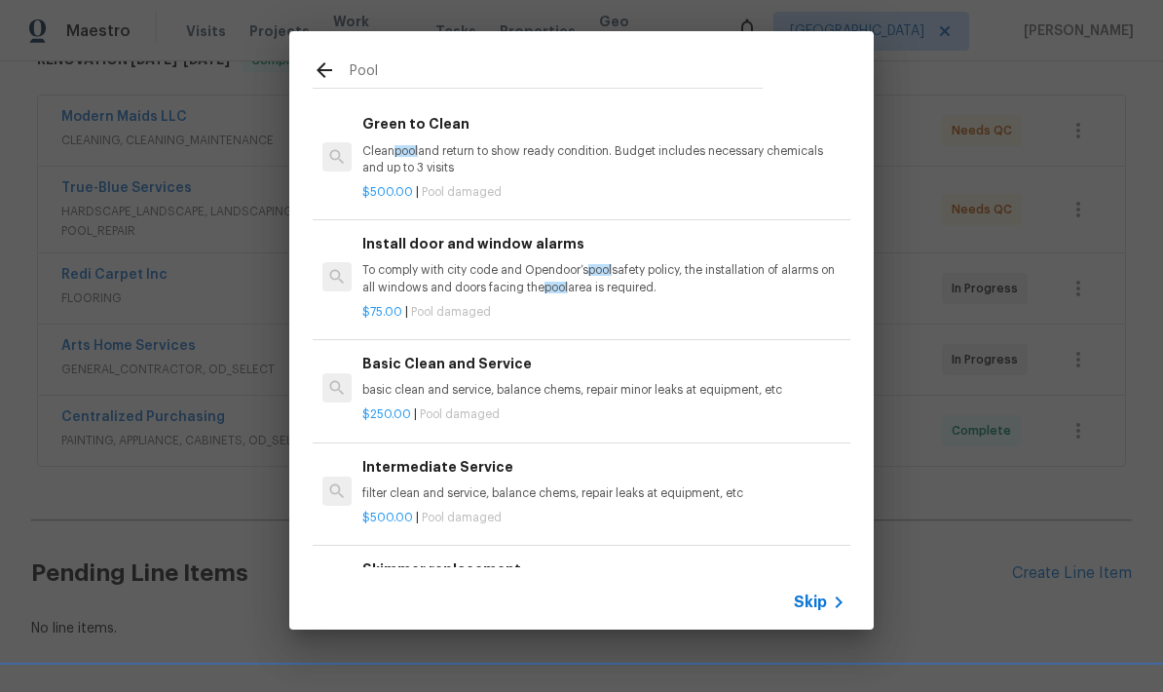
scroll to position [3912, 0]
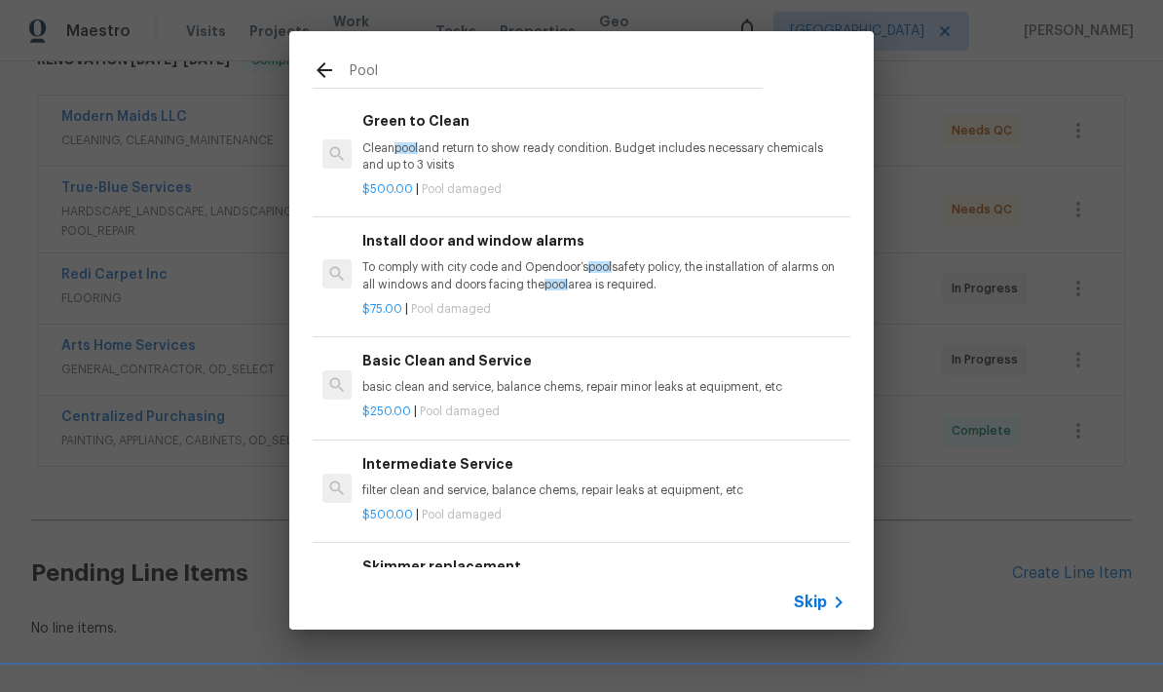
click at [700, 379] on p "basic clean and service, balance chems, repair minor leaks at equipment, etc" at bounding box center [603, 387] width 483 height 17
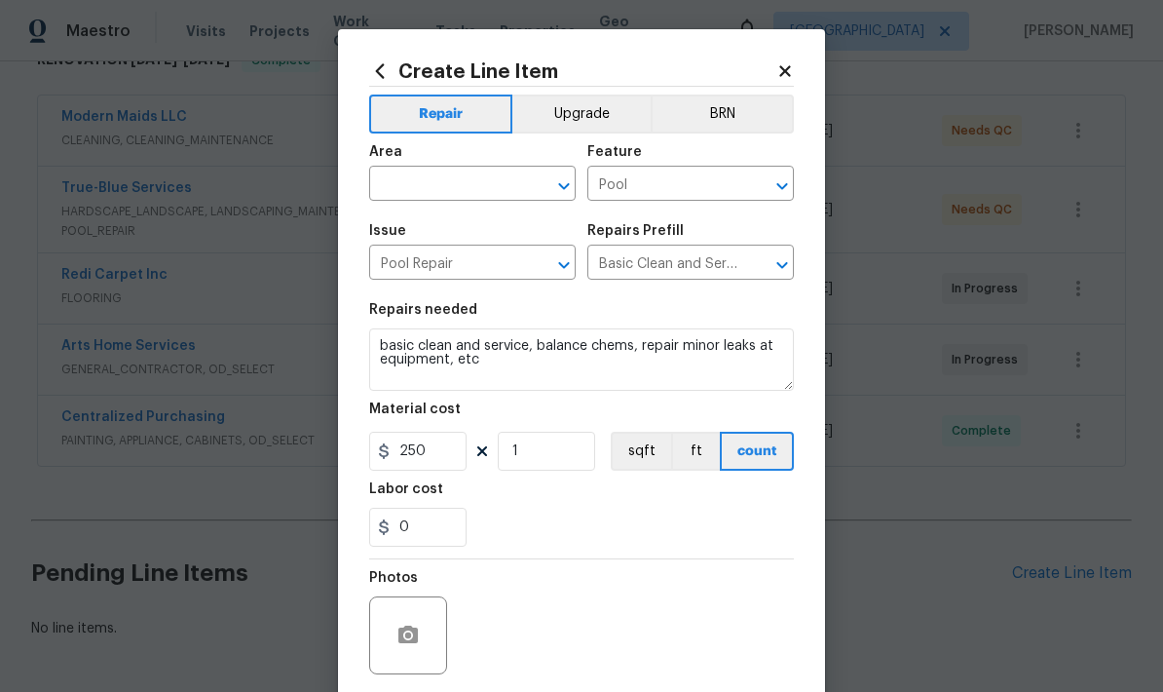
click at [452, 195] on input "text" at bounding box center [445, 185] width 152 height 30
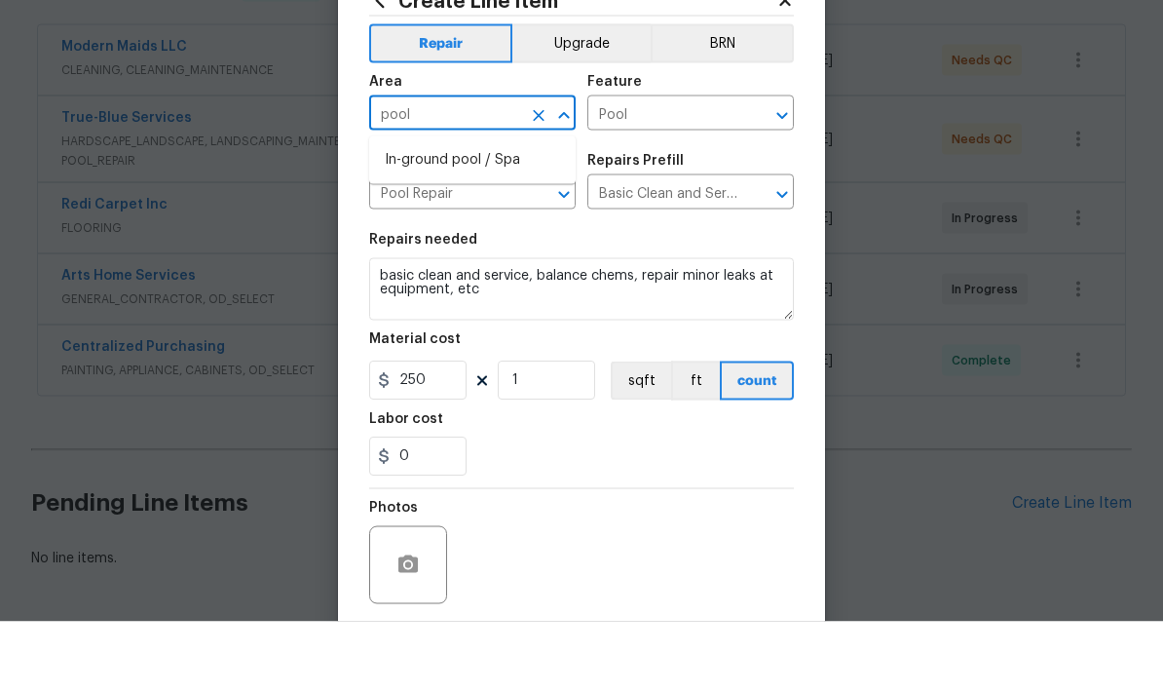
scroll to position [0, 0]
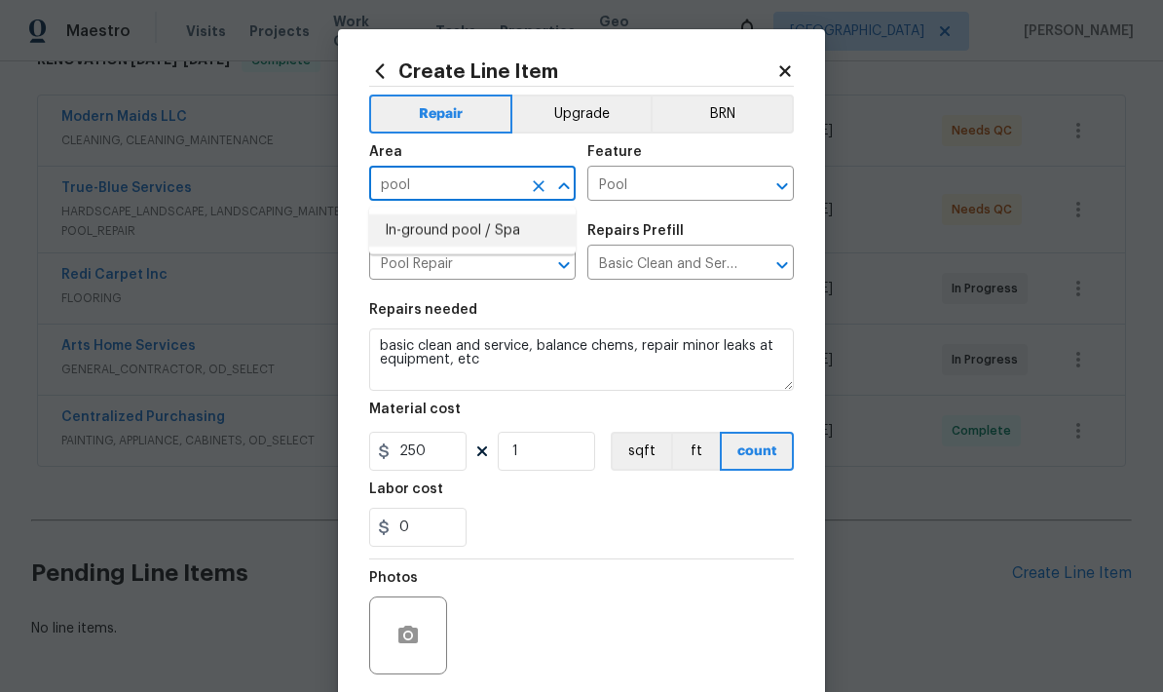
click at [413, 214] on li "In-ground pool / Spa" at bounding box center [472, 230] width 206 height 32
type input "In-ground pool / Spa"
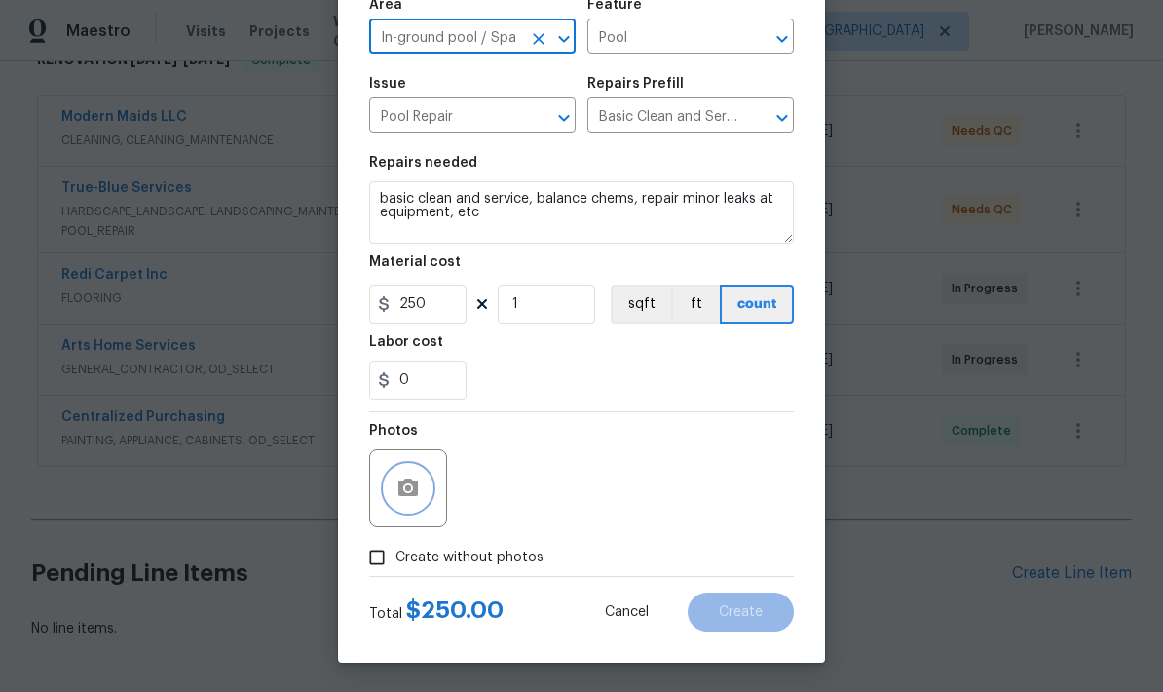
click at [394, 487] on button "button" at bounding box center [408, 488] width 47 height 47
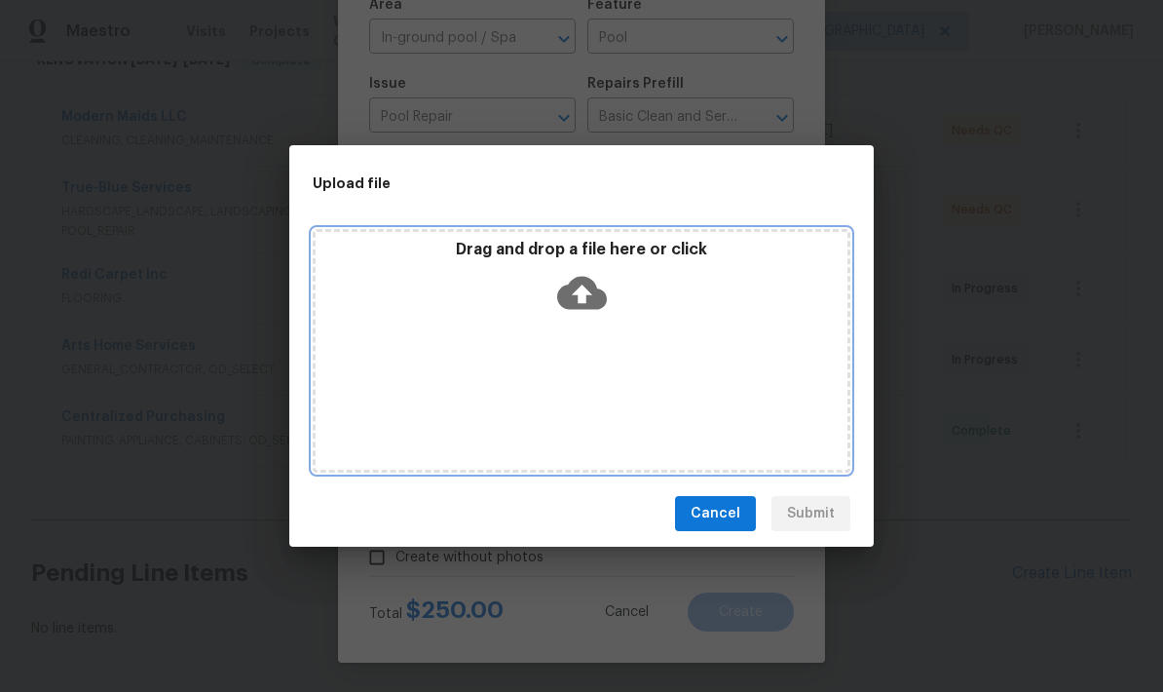
click at [580, 276] on icon at bounding box center [582, 293] width 50 height 50
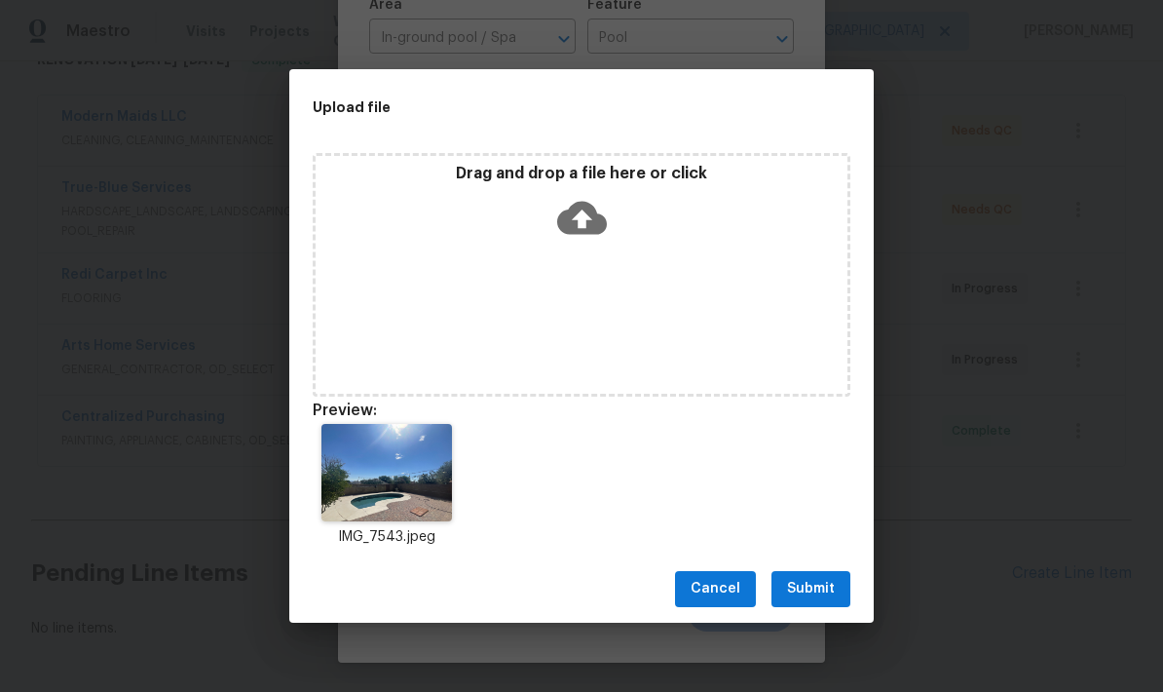
click at [791, 590] on span "Submit" at bounding box center [811, 589] width 48 height 24
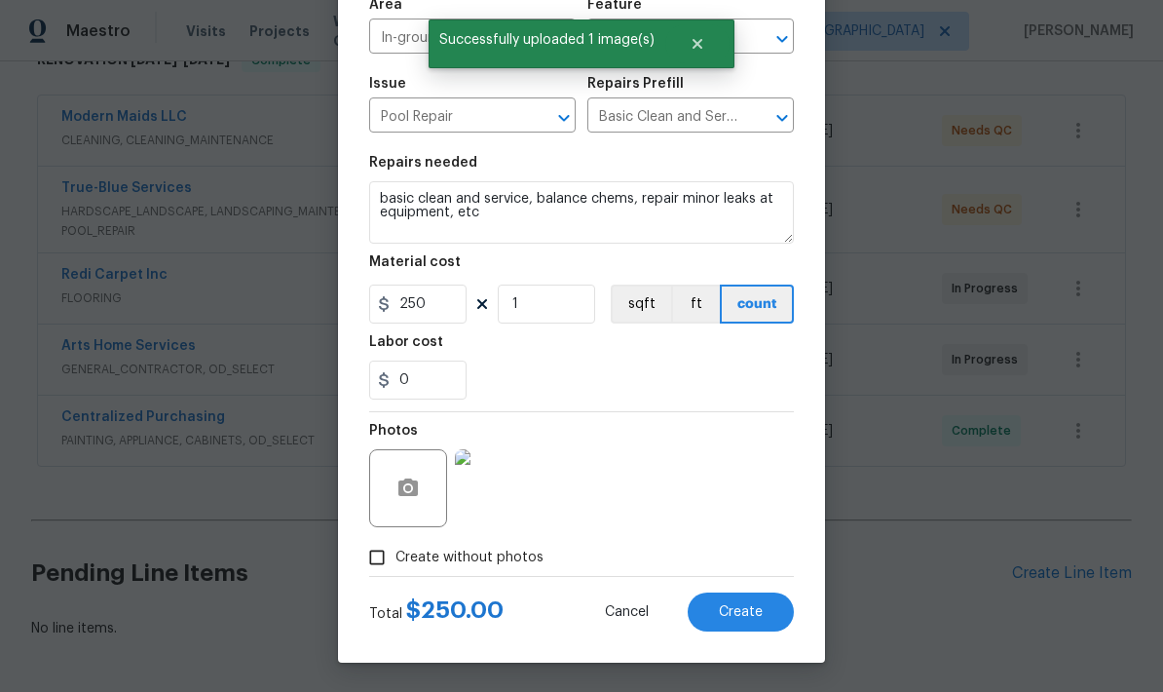
click at [752, 615] on span "Create" at bounding box center [741, 612] width 44 height 15
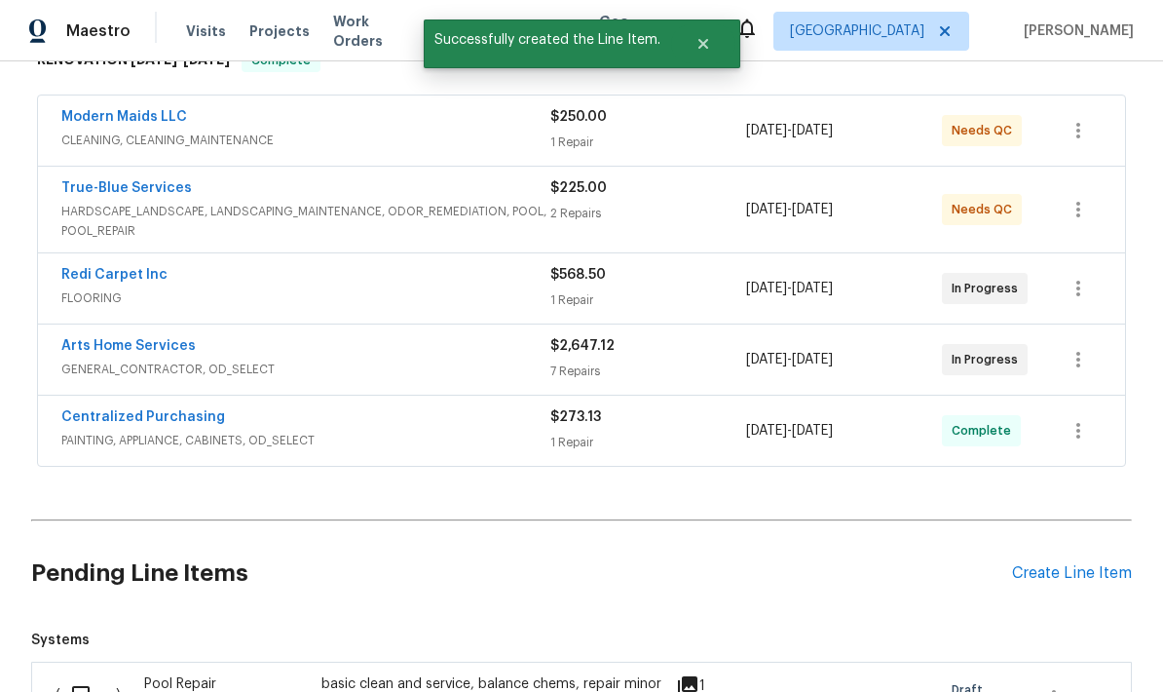
click at [100, 202] on span "HARDSCAPE_LANDSCAPE, LANDSCAPING_MAINTENANCE, ODOR_REMEDIATION, POOL, POOL_REPA…" at bounding box center [305, 221] width 489 height 39
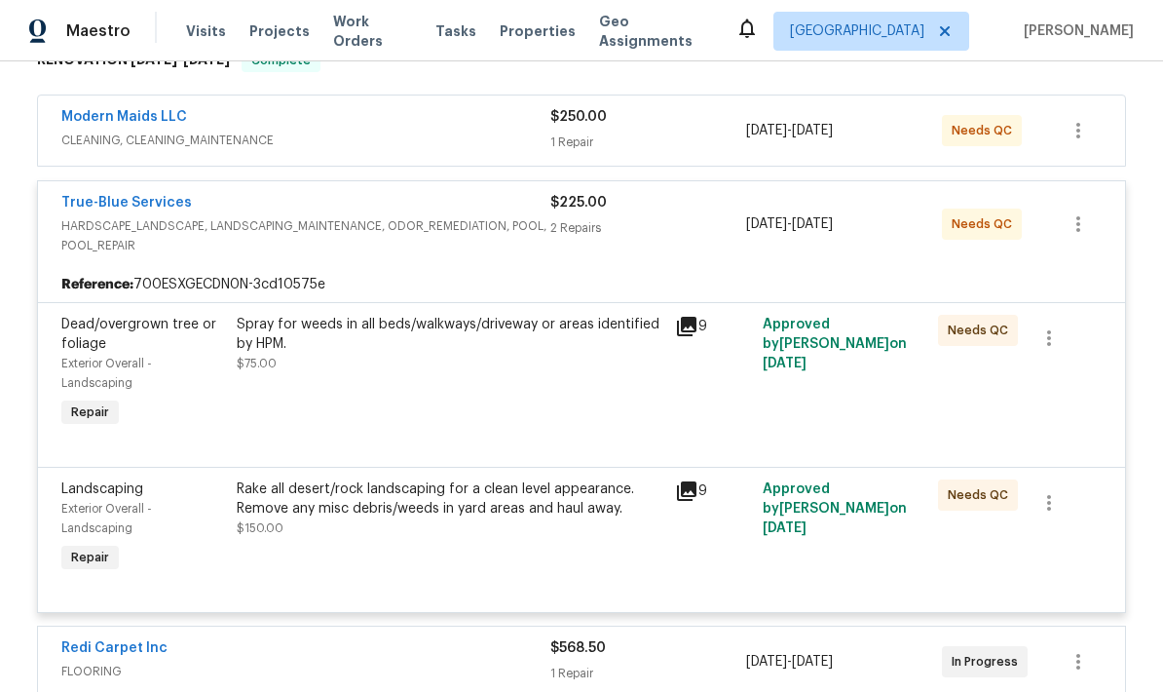
click at [143, 196] on link "True-Blue Services" at bounding box center [126, 203] width 131 height 14
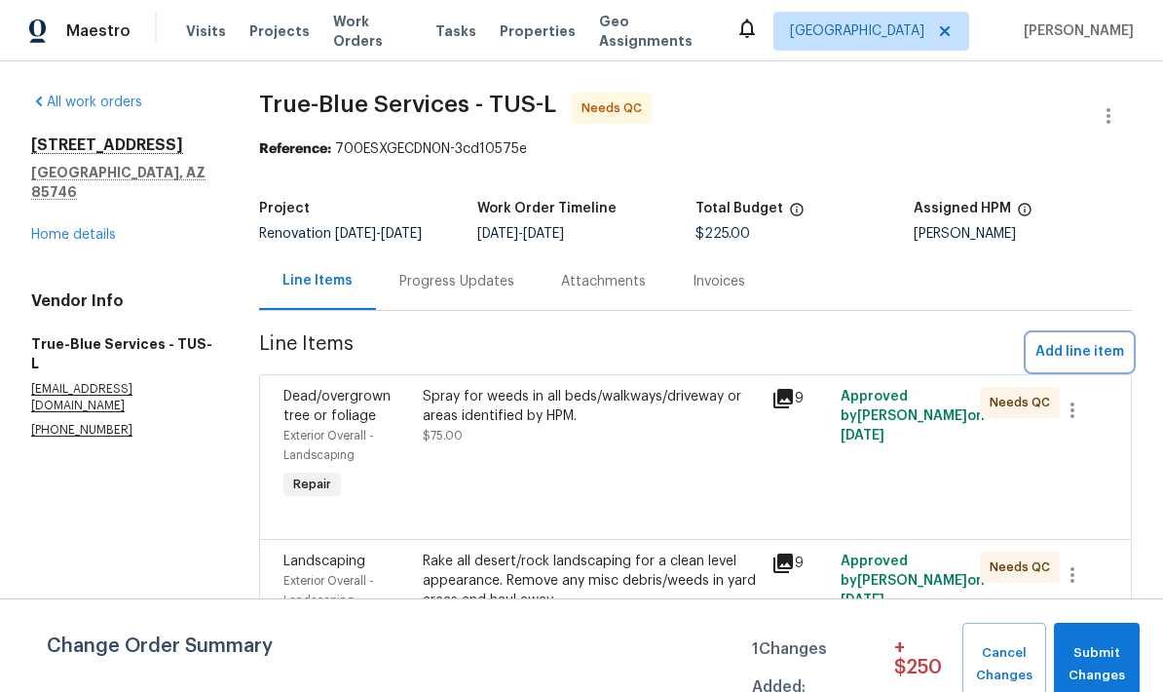
click at [1100, 351] on span "Add line item" at bounding box center [1079, 352] width 89 height 24
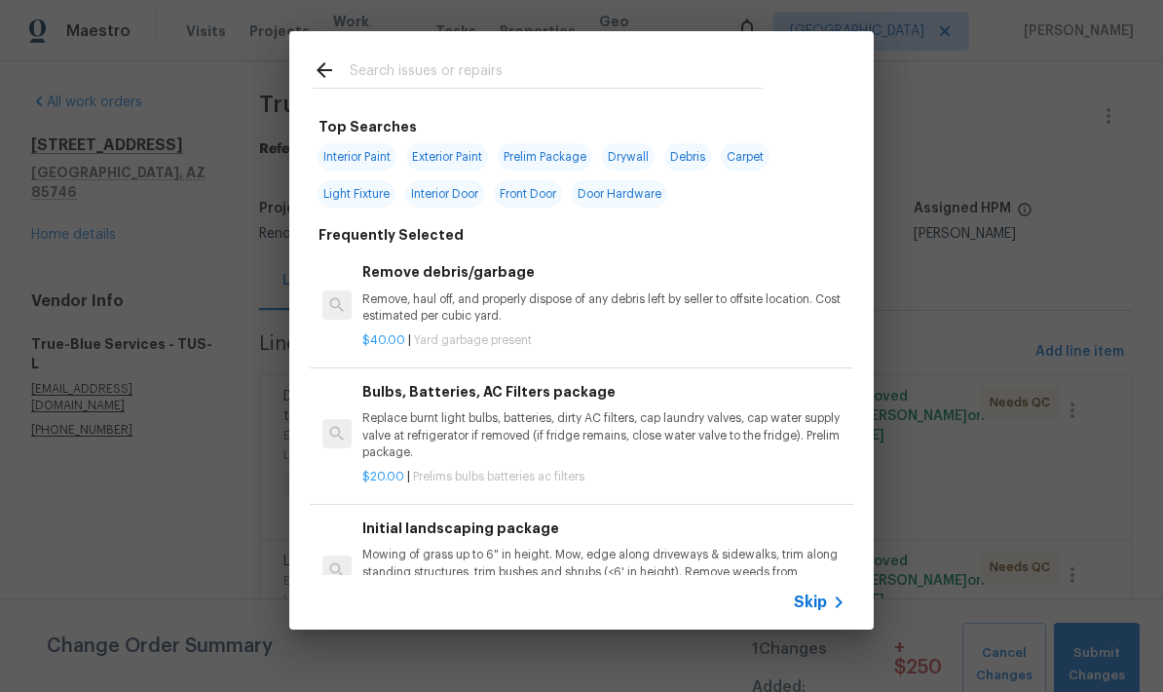
click at [608, 68] on input "text" at bounding box center [556, 72] width 413 height 29
type input "Pool"
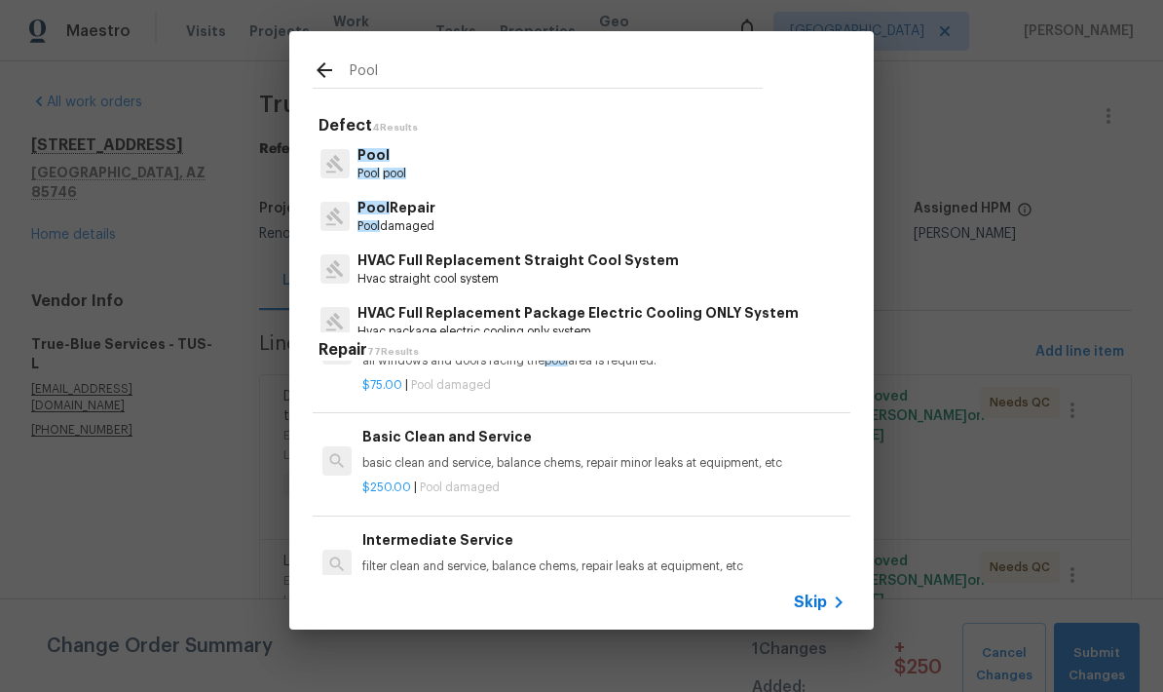
scroll to position [4111, 0]
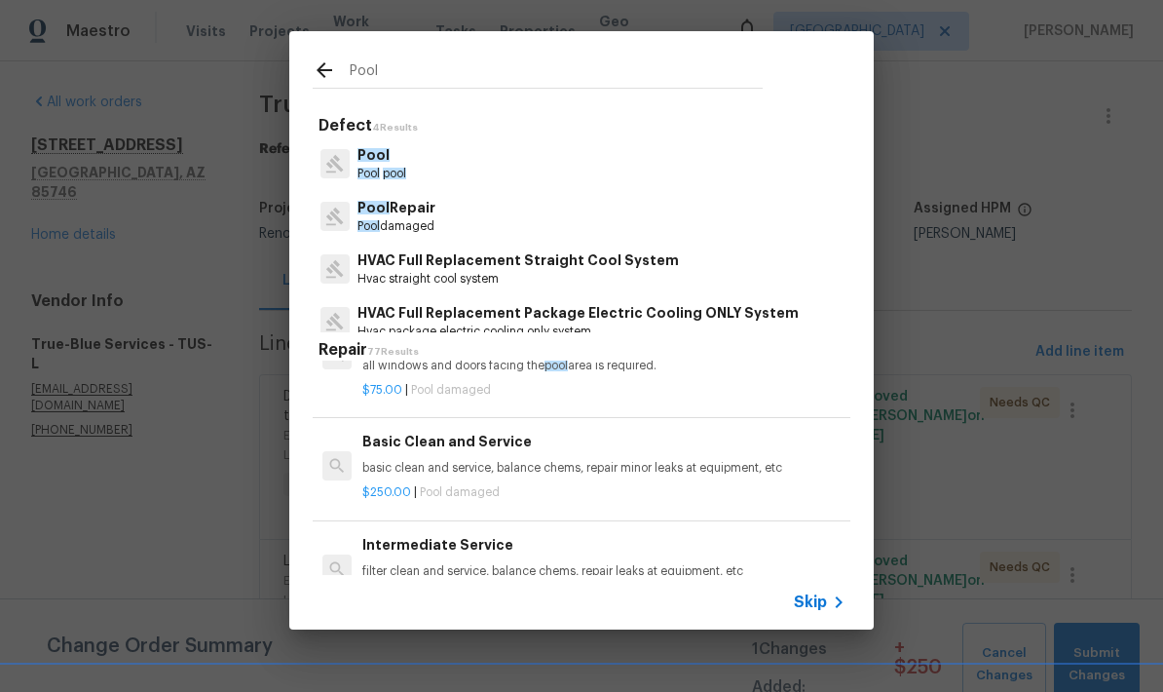
click at [603, 460] on p "basic clean and service, balance chems, repair minor leaks at equipment, etc" at bounding box center [603, 468] width 483 height 17
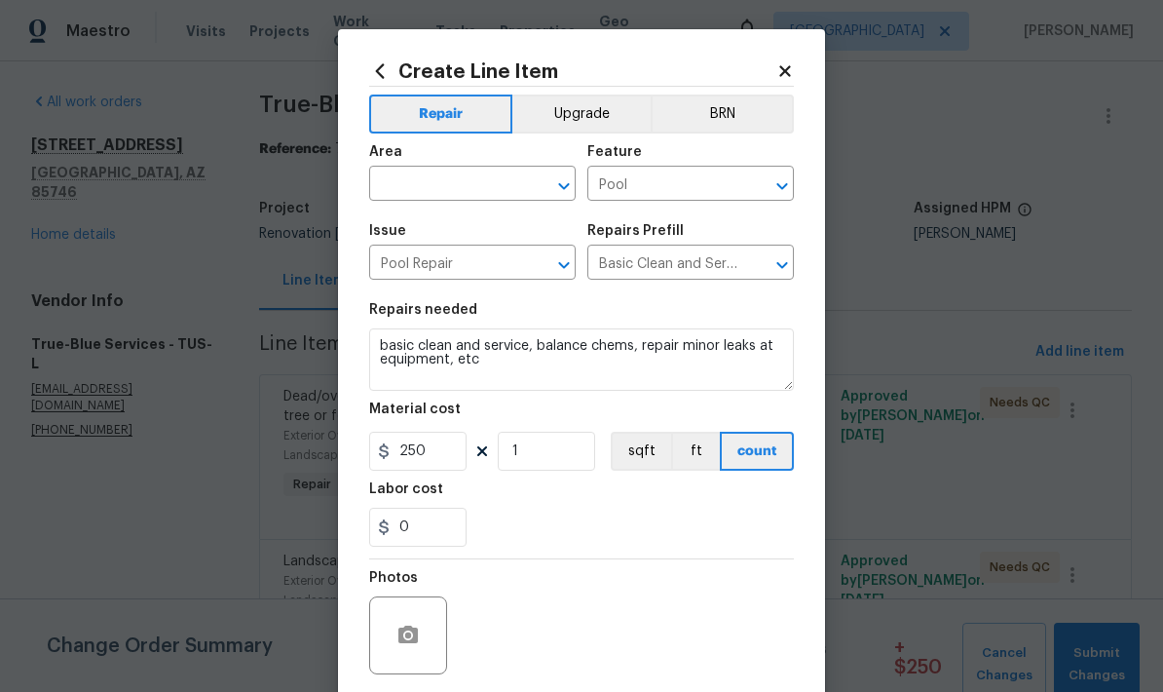
click at [399, 187] on input "text" at bounding box center [445, 185] width 152 height 30
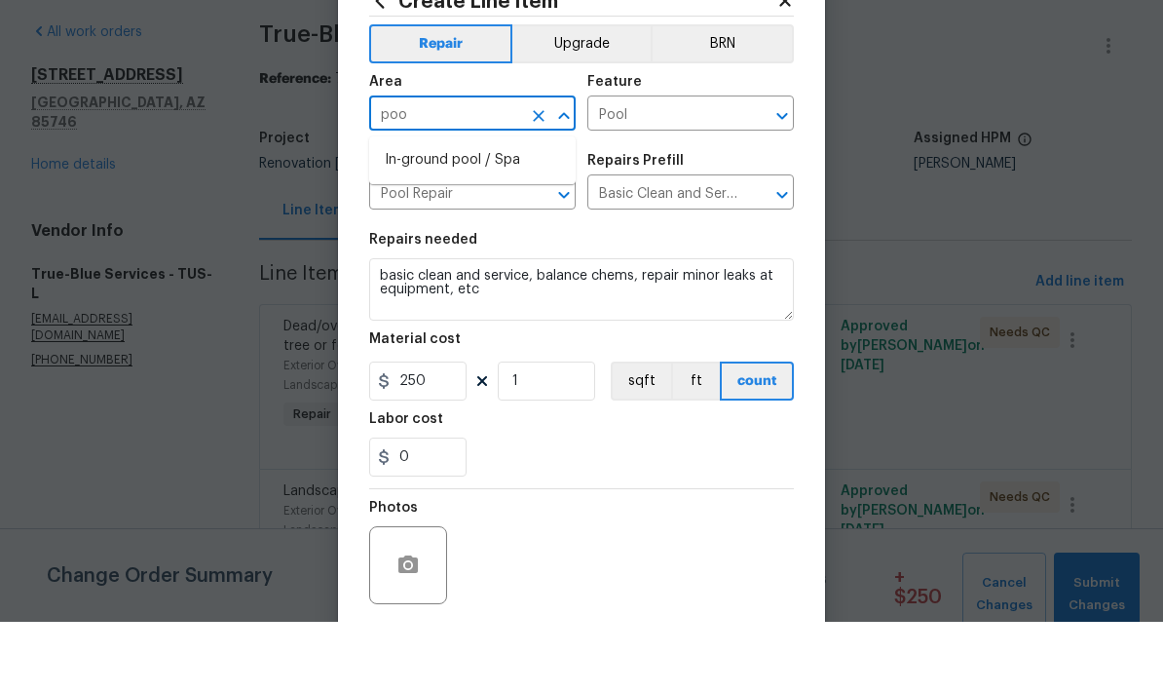
click at [396, 214] on li "In-ground pool / Spa" at bounding box center [472, 230] width 206 height 32
type input "In-ground pool / Spa"
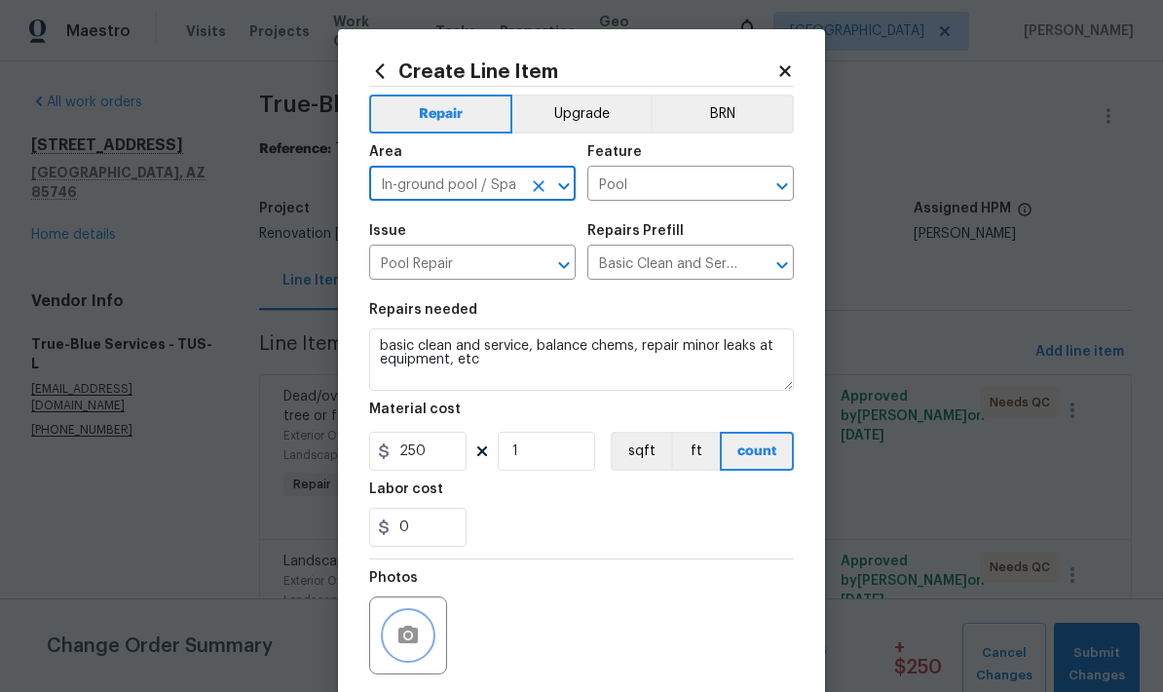
click at [406, 638] on circle "button" at bounding box center [408, 635] width 6 height 6
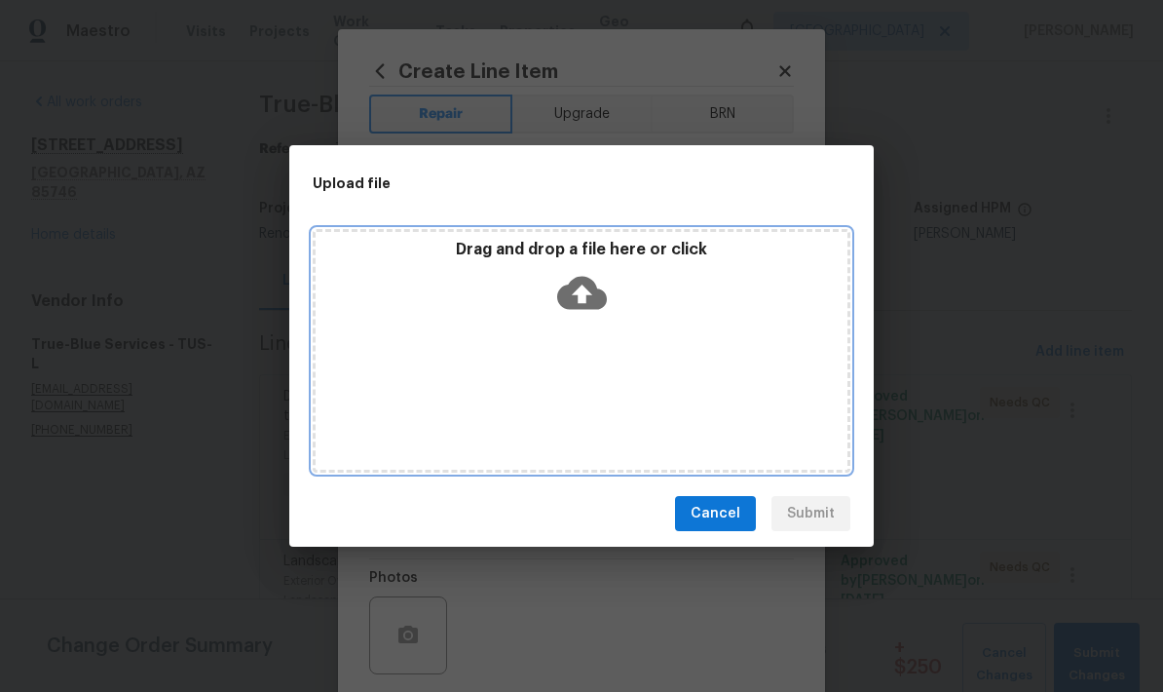
click at [591, 289] on icon at bounding box center [582, 293] width 50 height 33
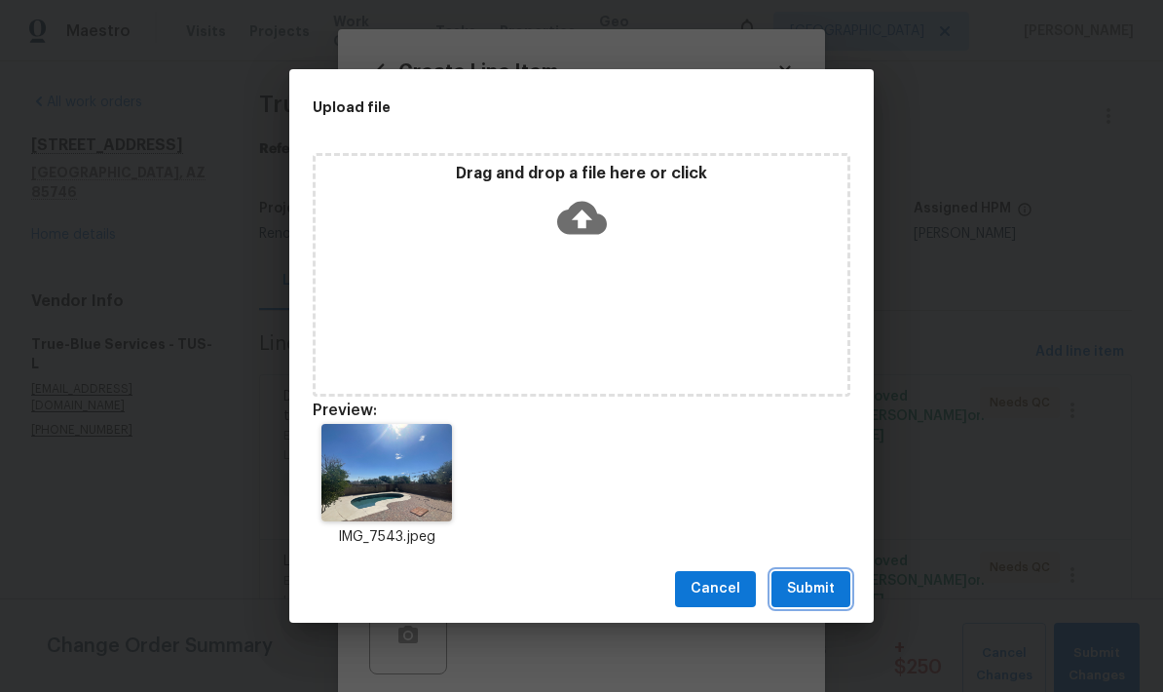
click at [813, 591] on span "Submit" at bounding box center [811, 589] width 48 height 24
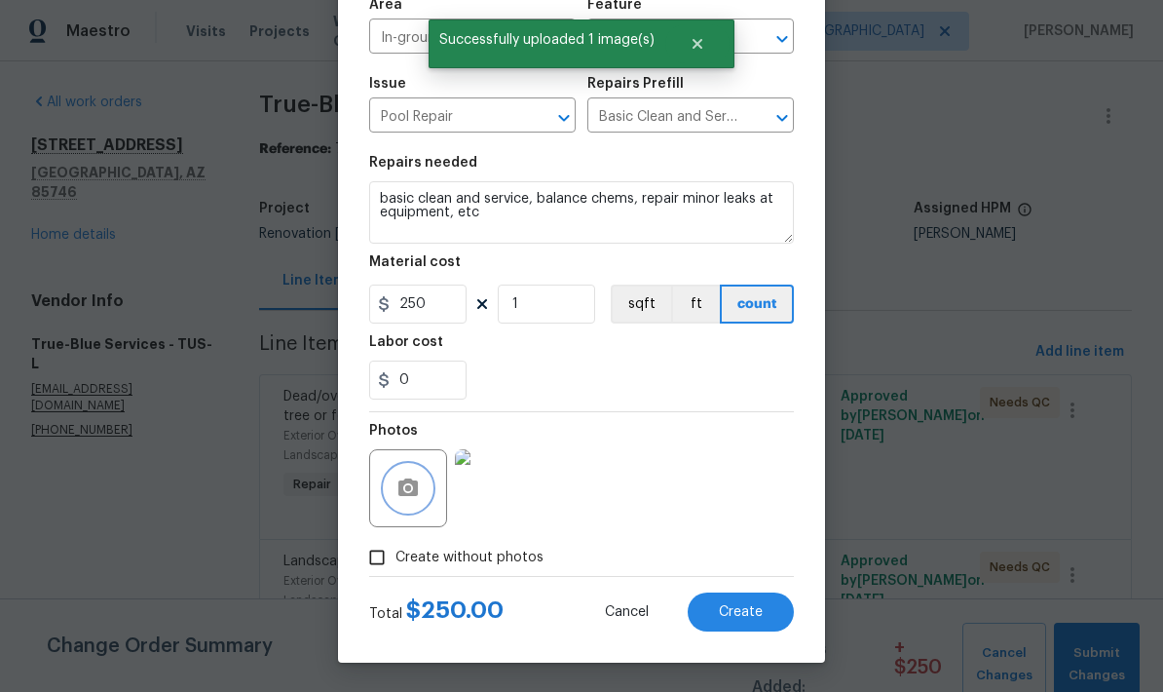
scroll to position [151, 0]
click at [749, 620] on button "Create" at bounding box center [741, 611] width 106 height 39
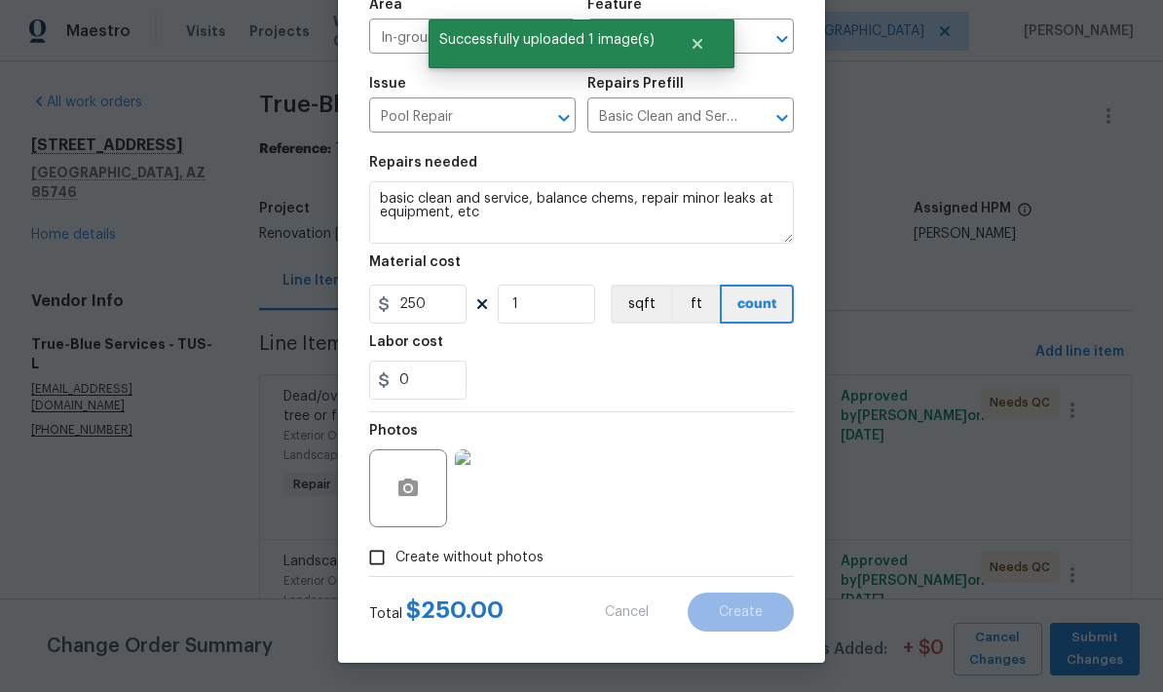
type input "0"
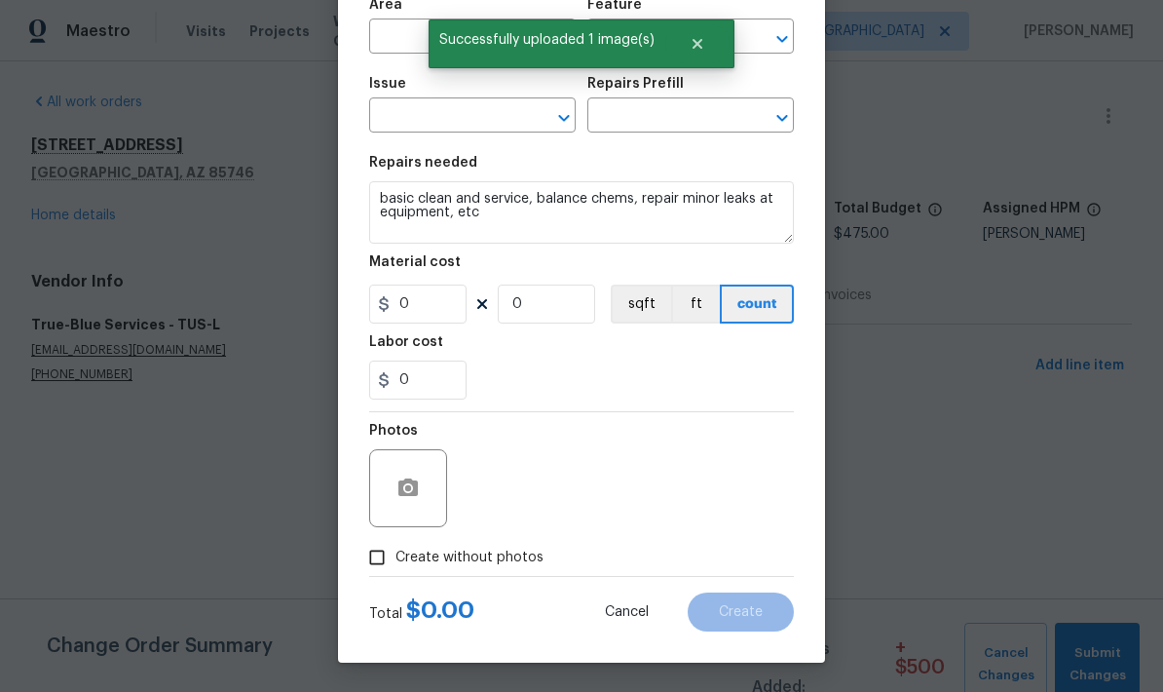
scroll to position [0, 0]
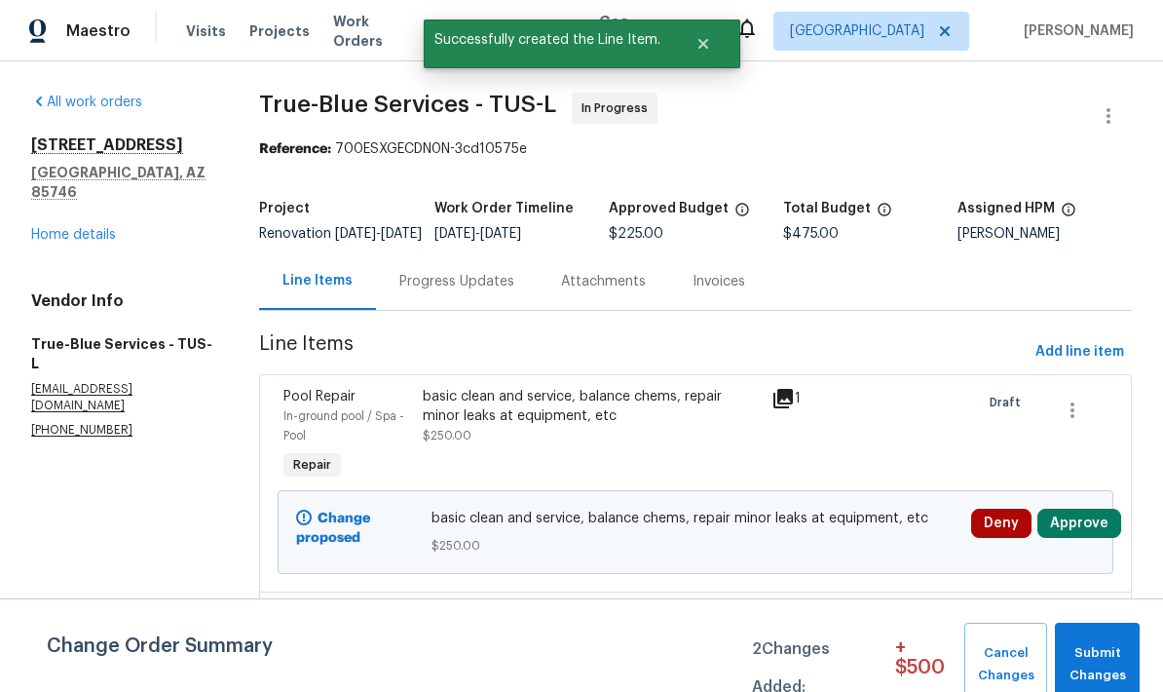
click at [1091, 538] on button "Approve" at bounding box center [1079, 522] width 84 height 29
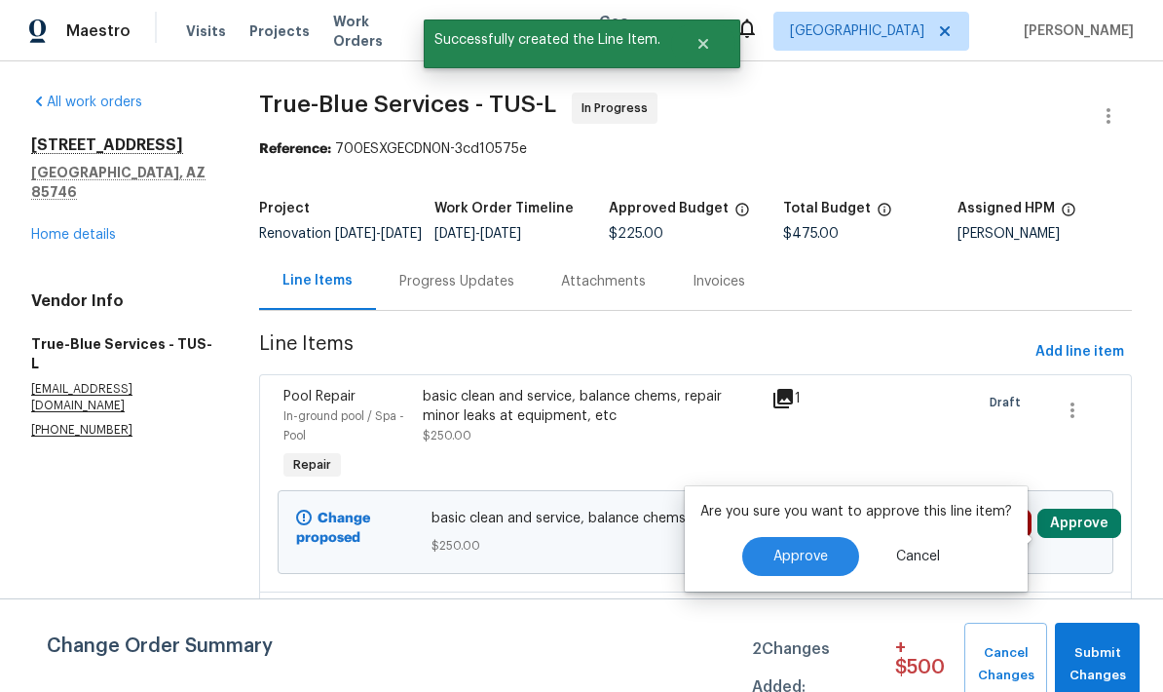
click at [800, 560] on span "Approve" at bounding box center [800, 556] width 55 height 15
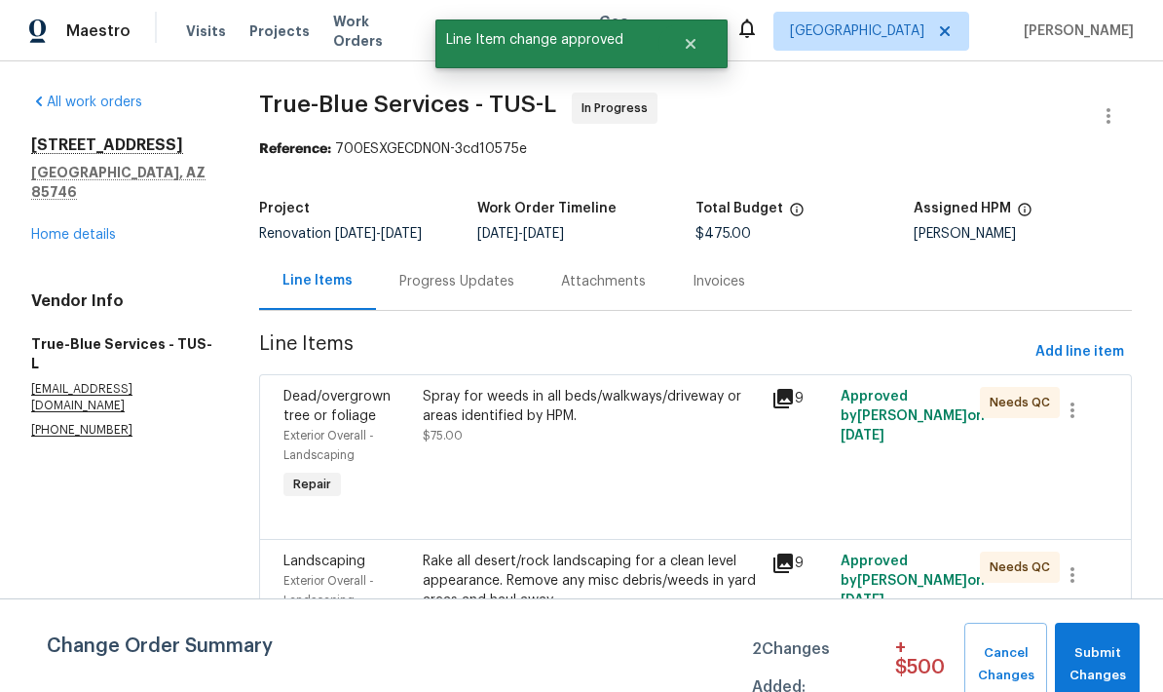
click at [68, 228] on link "Home details" at bounding box center [73, 235] width 85 height 14
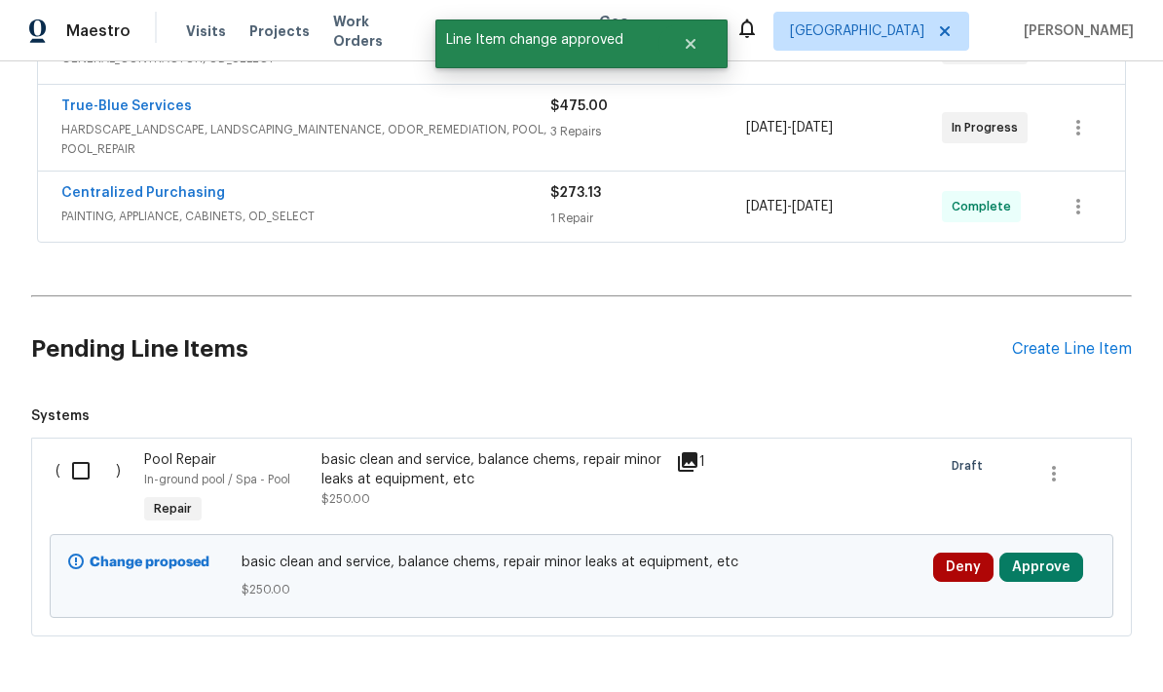
scroll to position [563, 0]
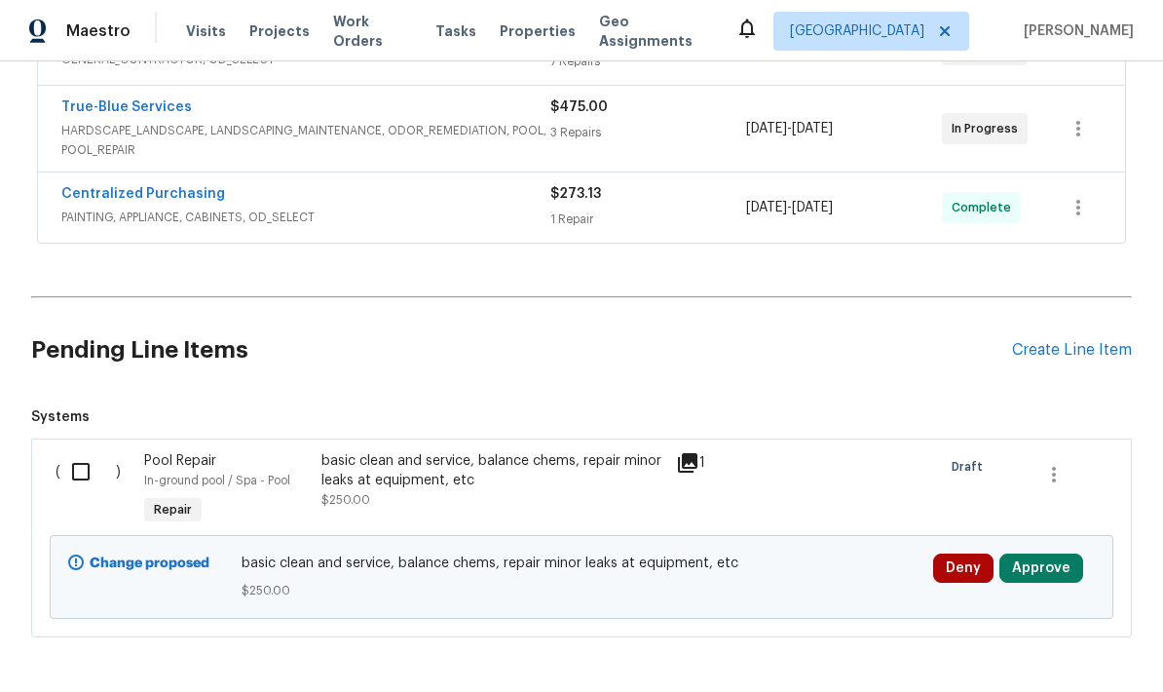
click at [76, 482] on input "checkbox" at bounding box center [88, 471] width 56 height 41
checkbox input "true"
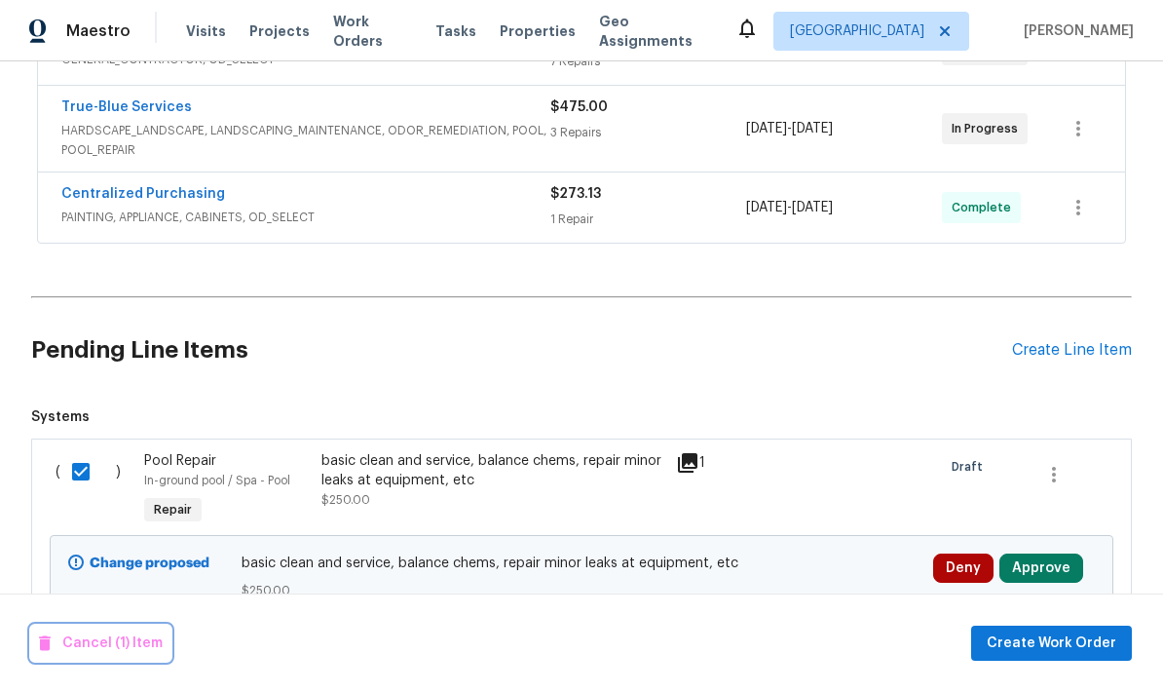
click at [94, 646] on span "Cancel (1) Item" at bounding box center [101, 643] width 124 height 24
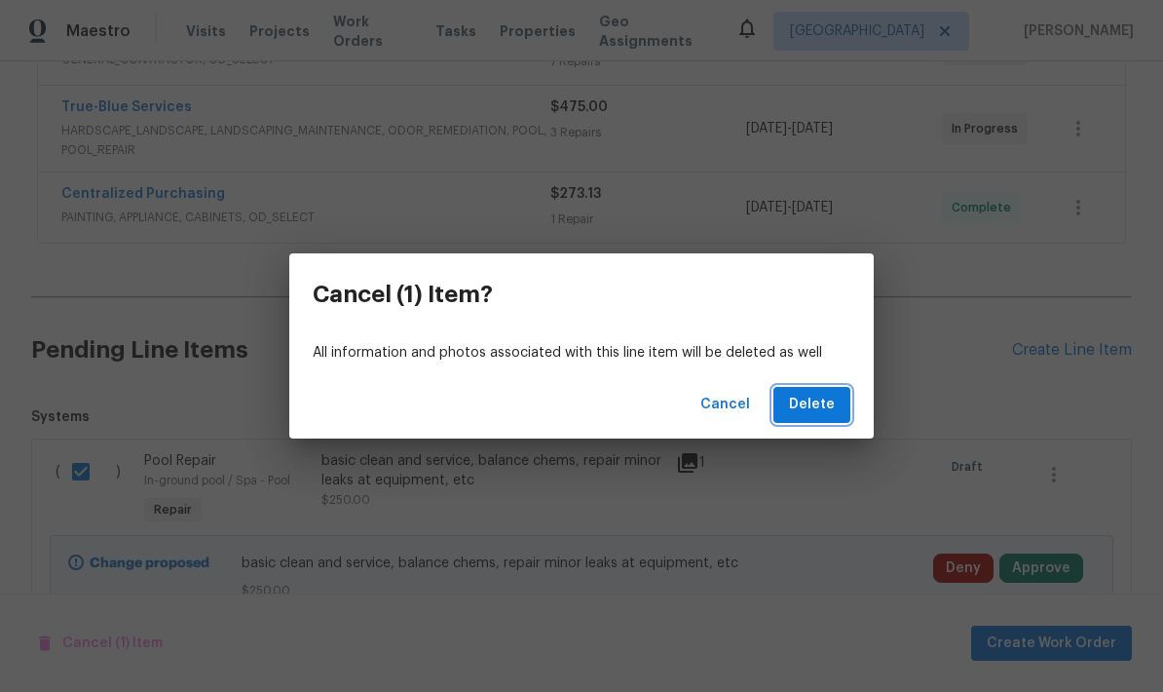
click at [825, 400] on span "Delete" at bounding box center [812, 405] width 46 height 24
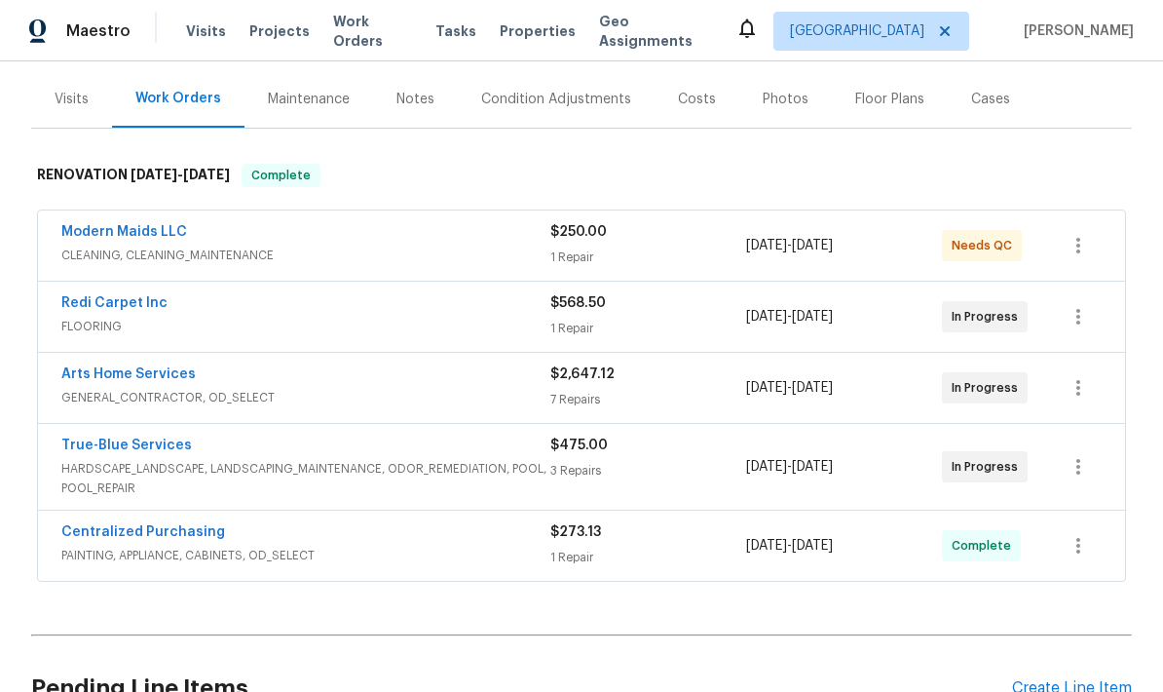
scroll to position [224, 0]
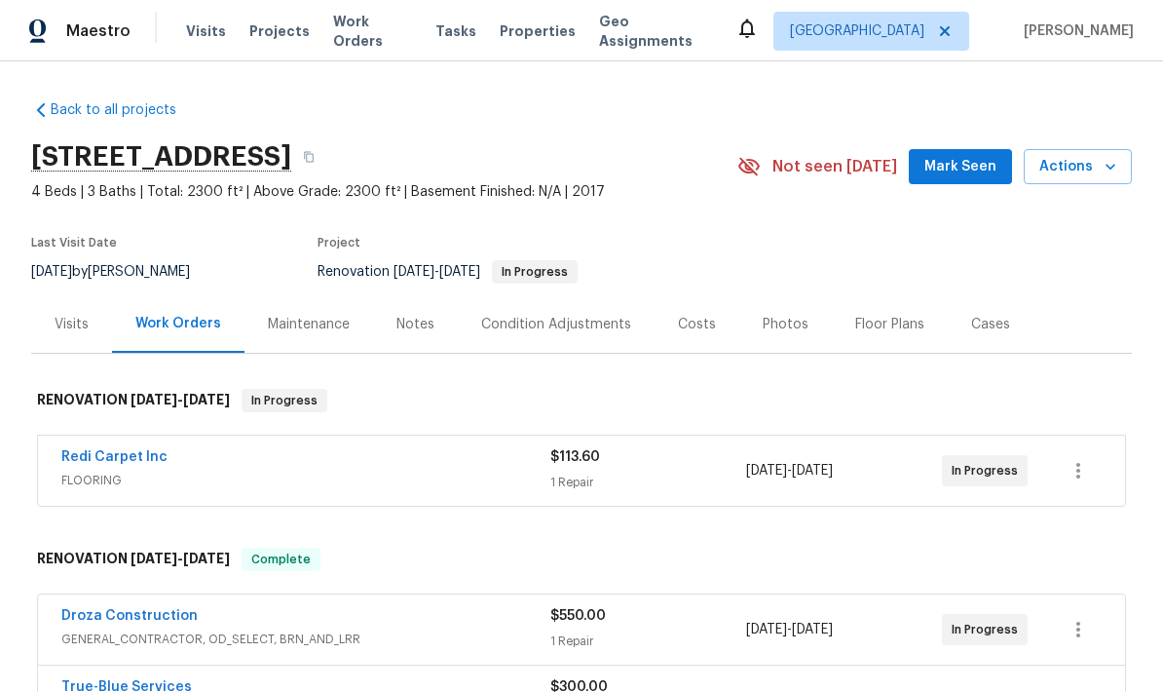
click at [413, 320] on div "Notes" at bounding box center [415, 324] width 38 height 19
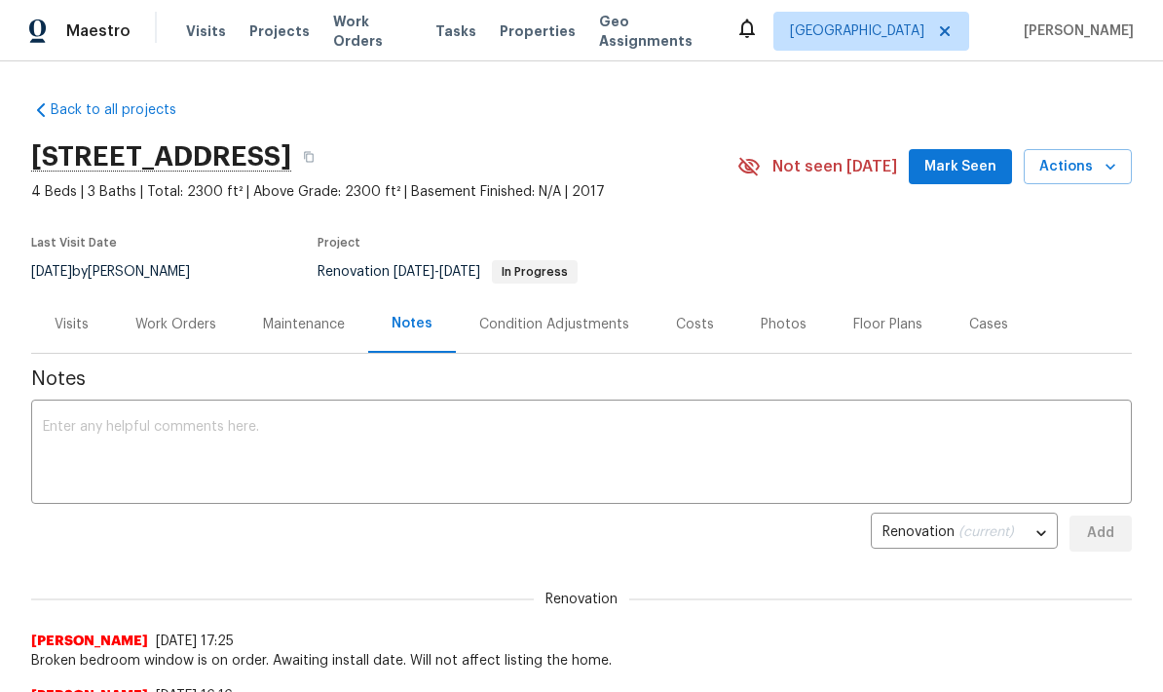
click at [172, 316] on div "Work Orders" at bounding box center [175, 324] width 81 height 19
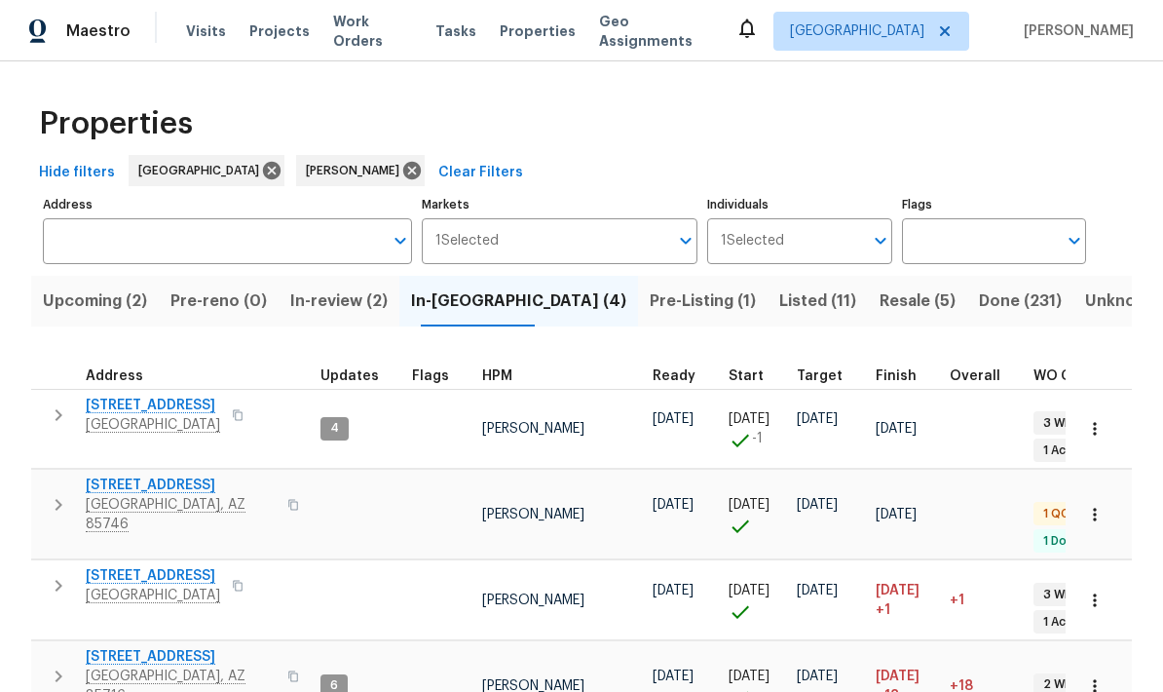
click at [1053, 133] on div "Properties" at bounding box center [581, 124] width 1101 height 62
